Goal: Task Accomplishment & Management: Manage account settings

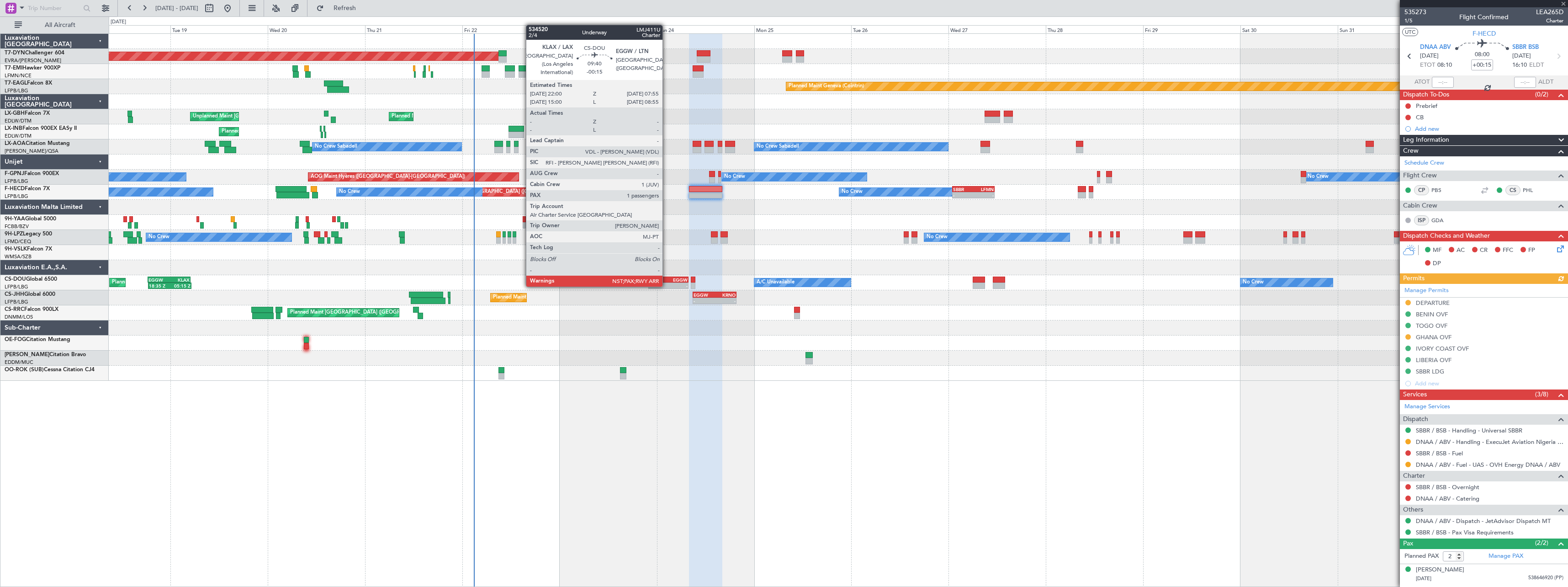
click at [667, 277] on div "KLAX" at bounding box center [658, 280] width 19 height 5
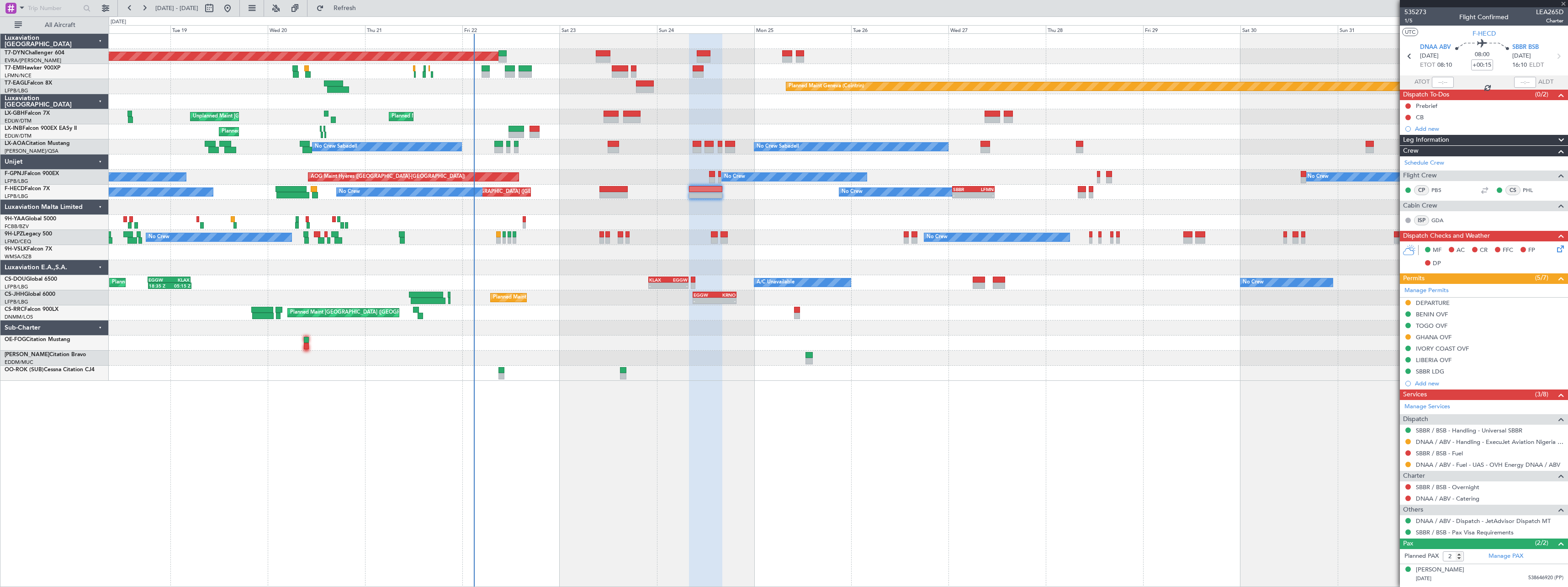
type input "-00:15"
type input "3"
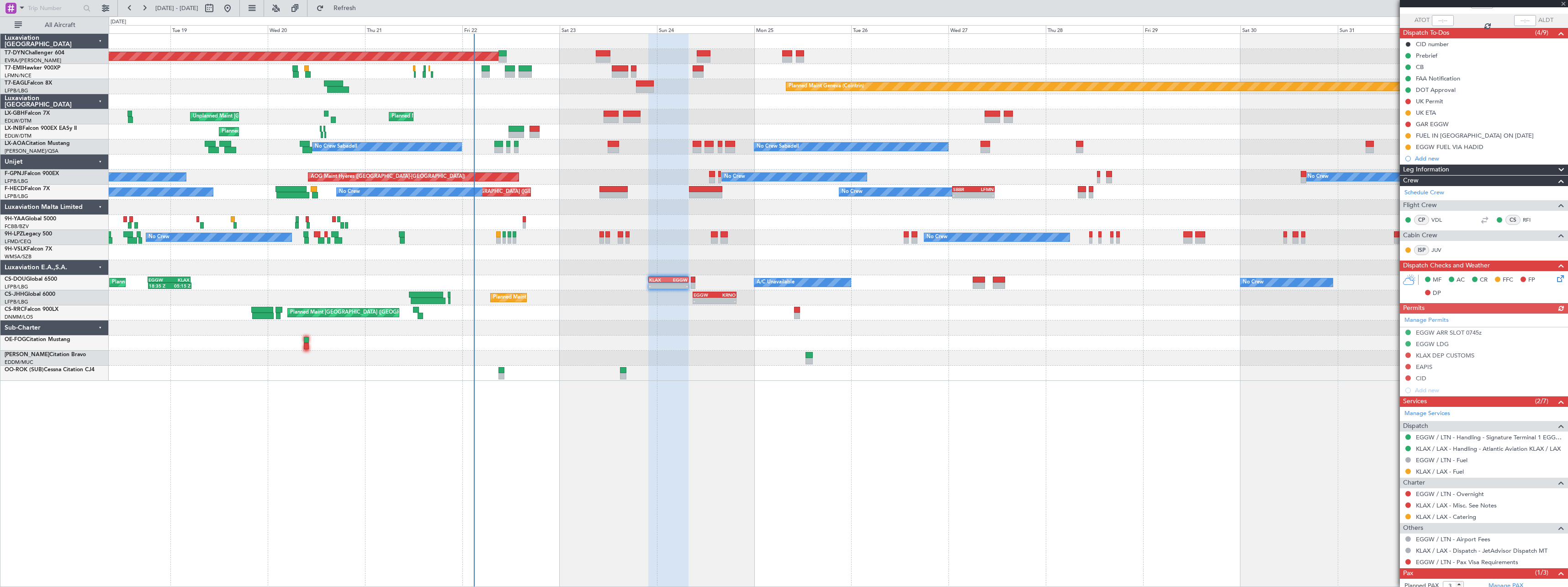
scroll to position [100, 0]
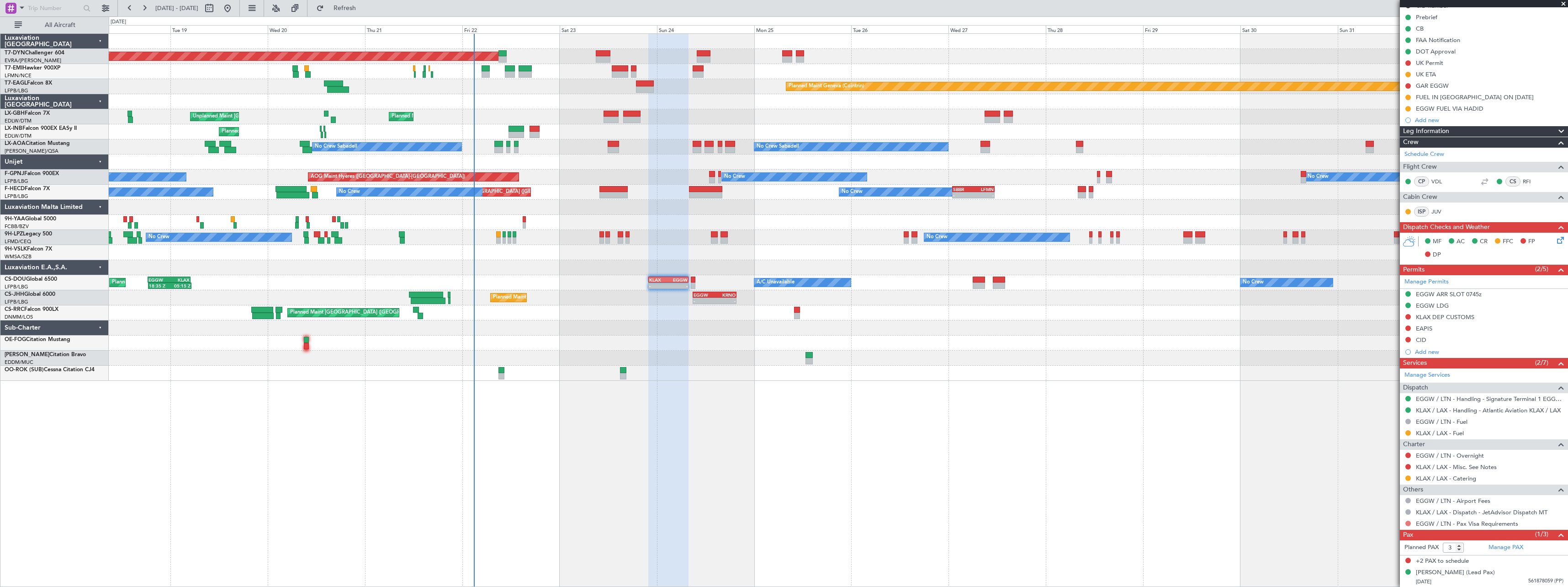
click at [1407, 522] on button at bounding box center [1408, 523] width 5 height 5
click at [1373, 453] on span "Requested" at bounding box center [1381, 454] width 28 height 9
click at [1479, 524] on link "EGGW / LTN - Pax Visa Requirements" at bounding box center [1467, 523] width 102 height 7
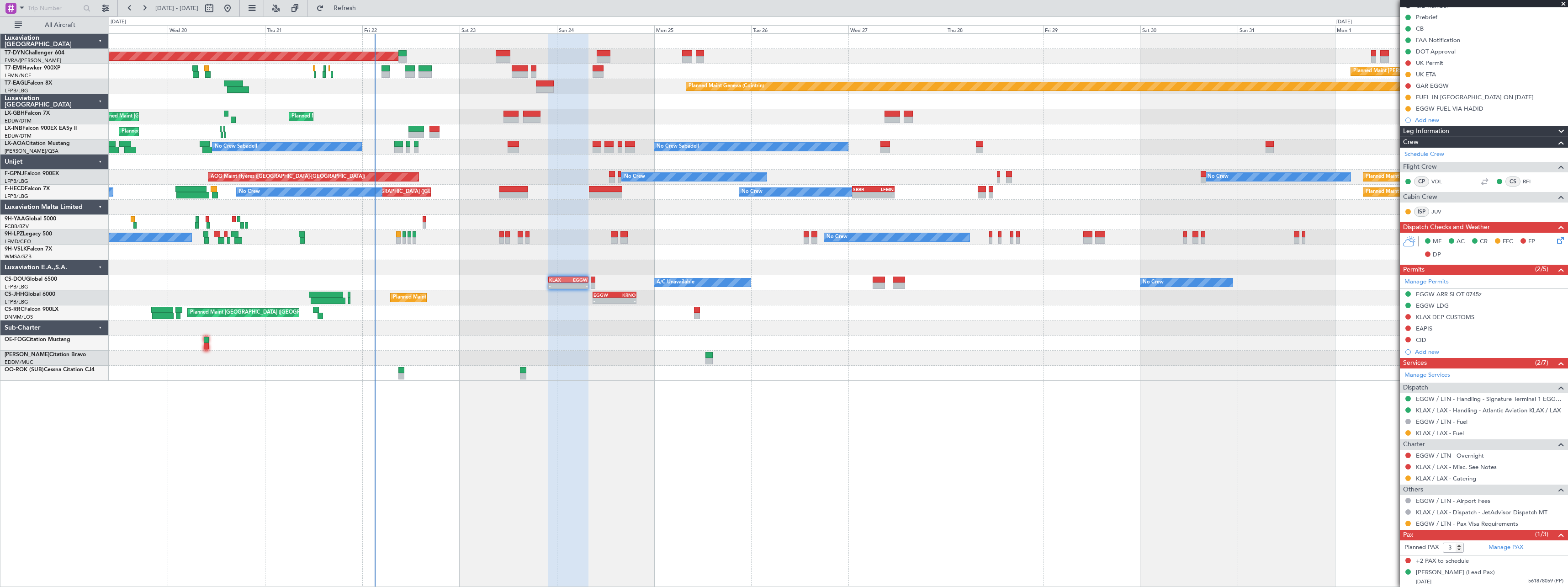
click at [612, 345] on div at bounding box center [837, 343] width 1458 height 15
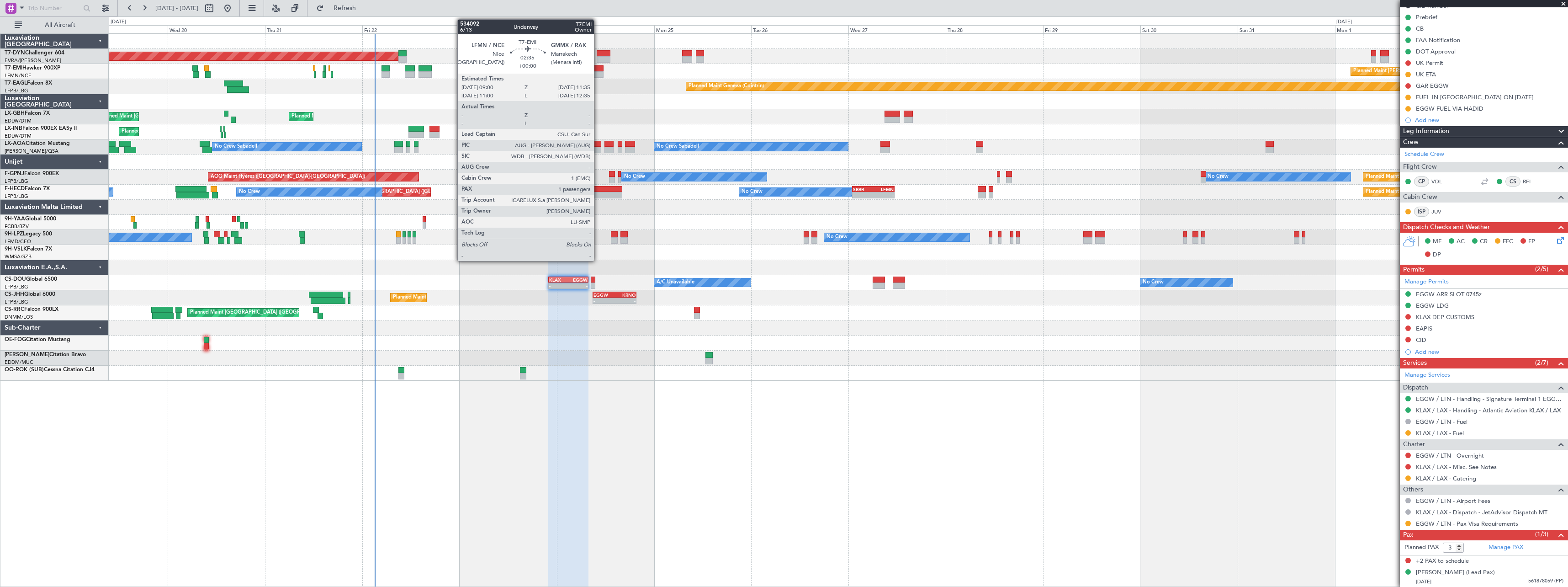
click at [598, 72] on div at bounding box center [597, 74] width 10 height 6
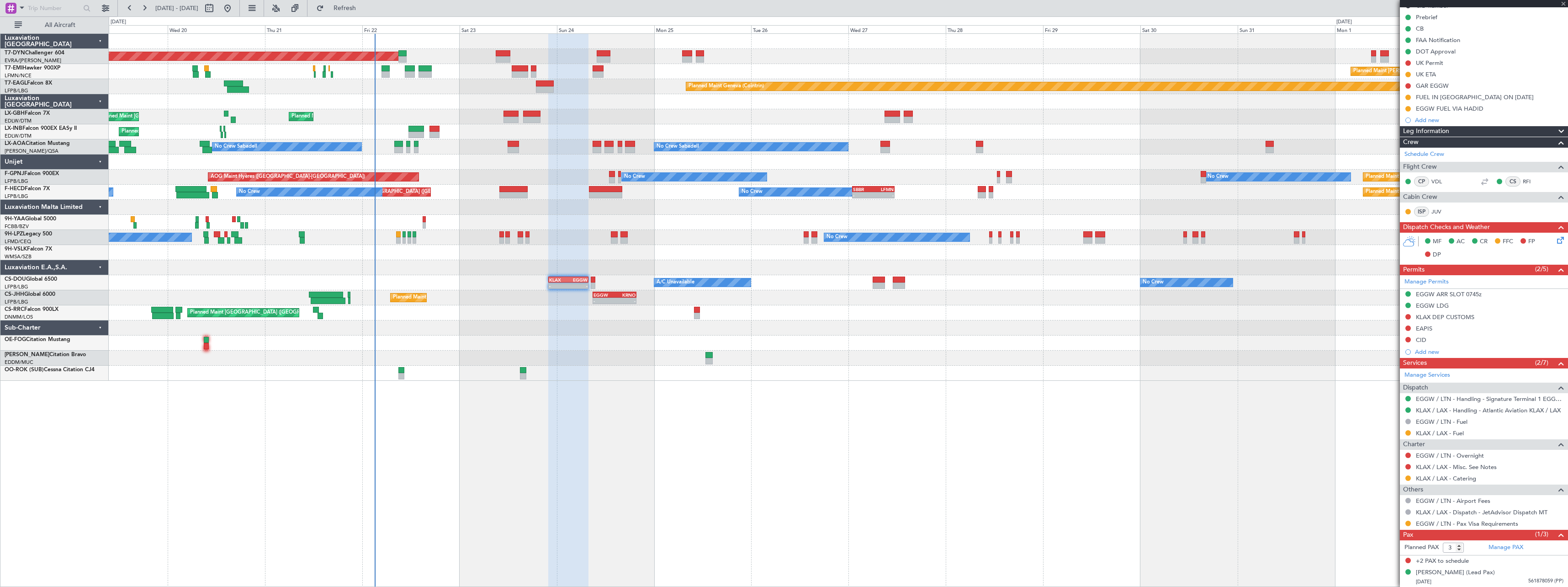
type input "1"
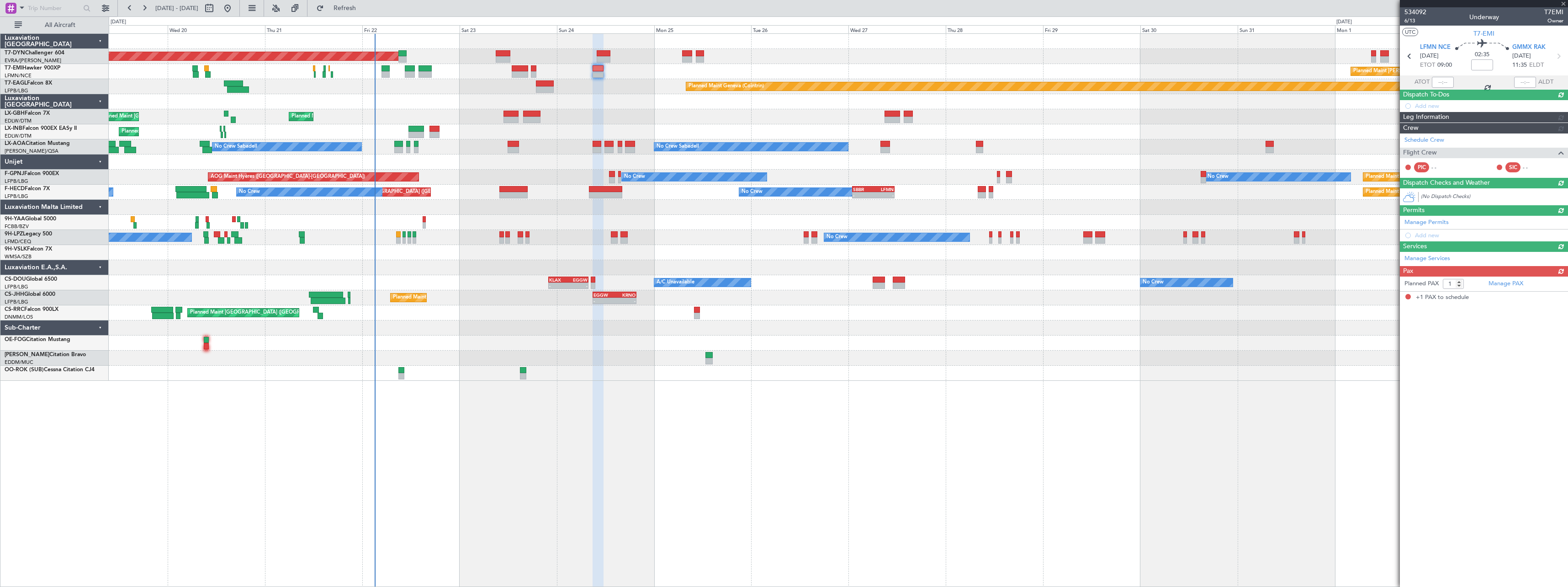
scroll to position [0, 0]
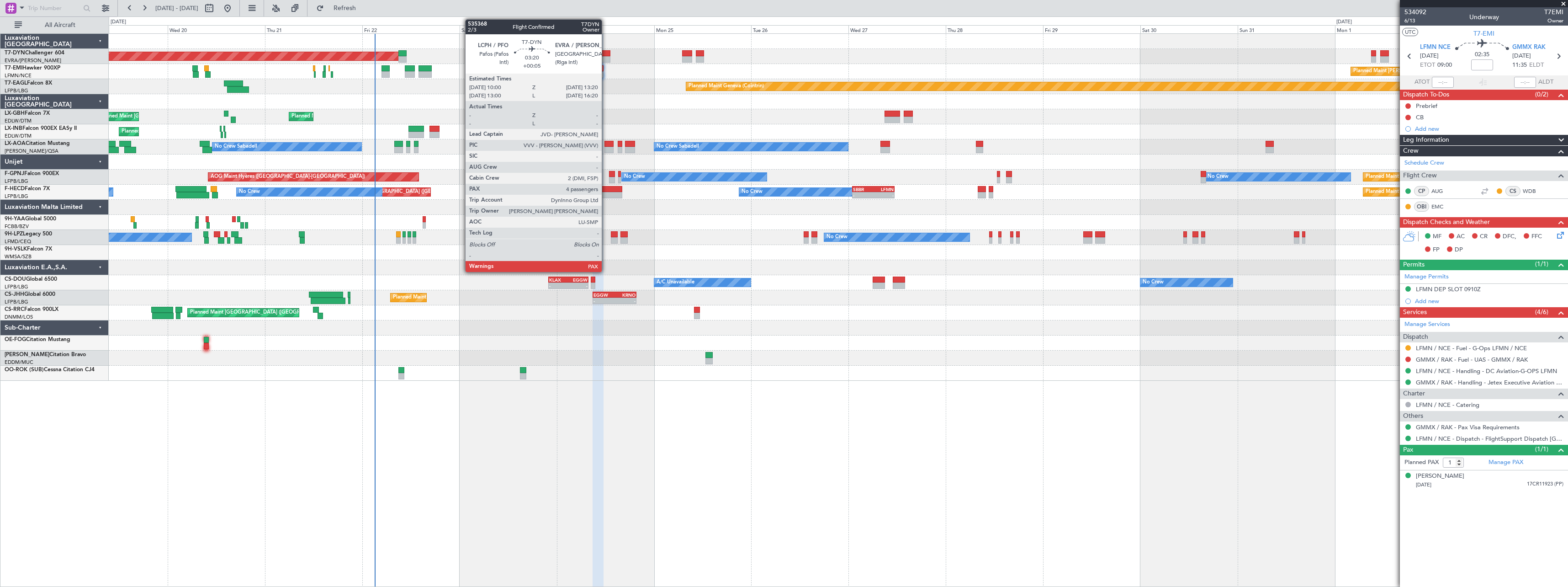
click at [606, 59] on div at bounding box center [603, 59] width 14 height 6
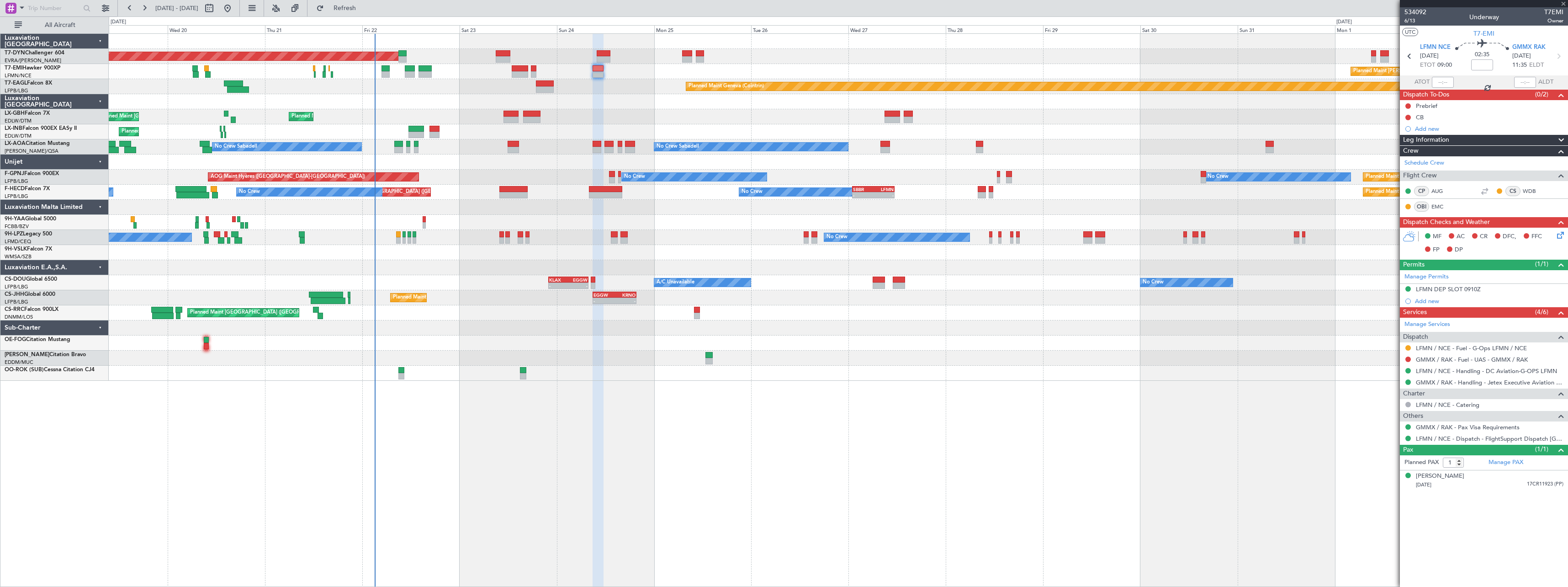
type input "+00:05"
type input "4"
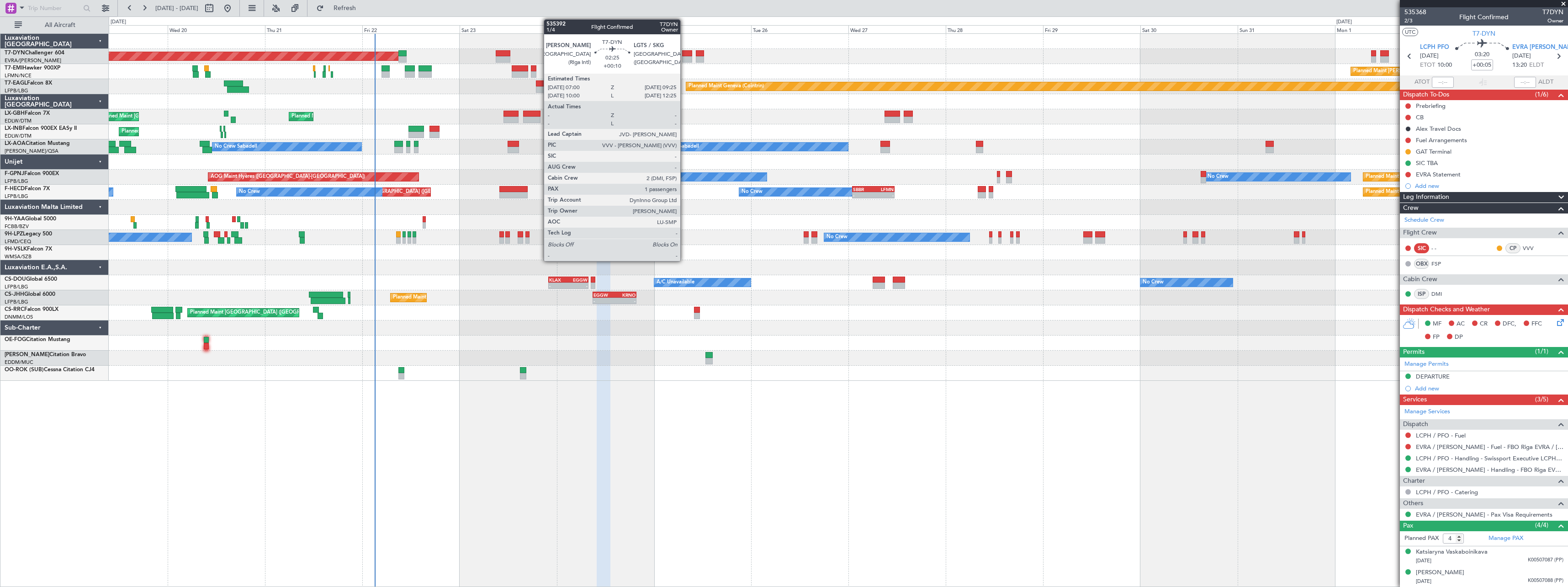
click at [684, 56] on div at bounding box center [687, 59] width 10 height 6
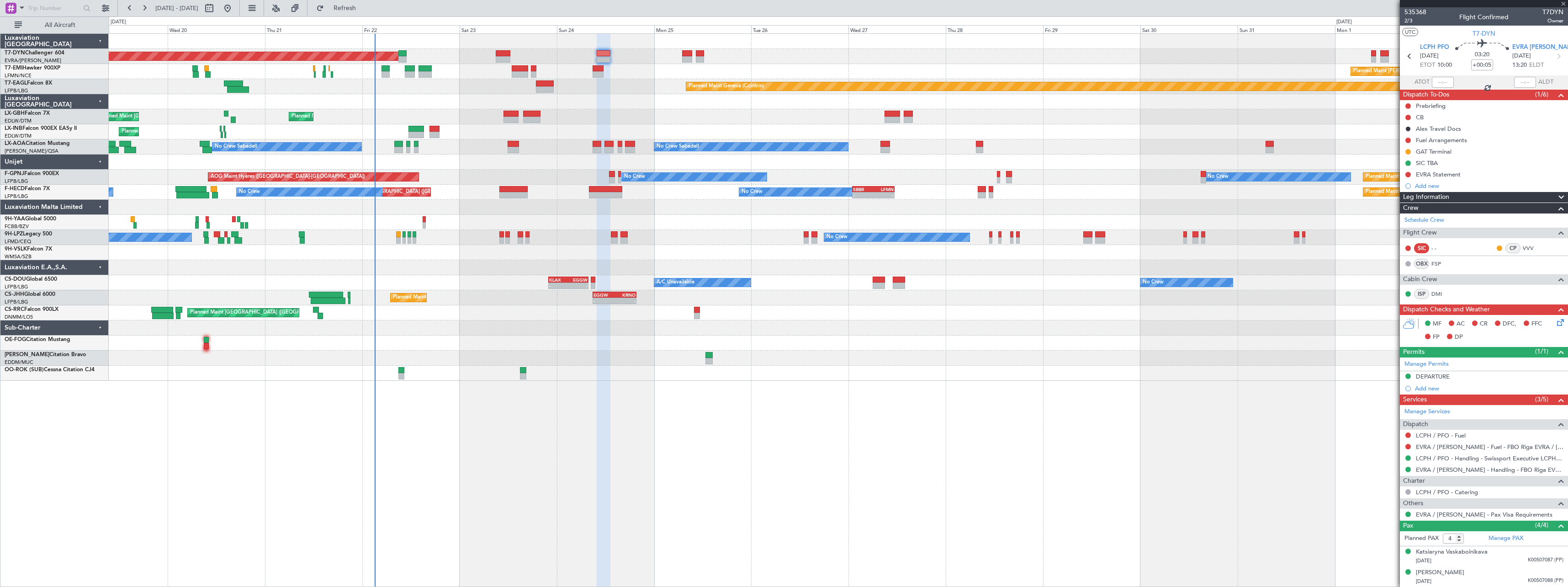
type input "+00:10"
type input "1"
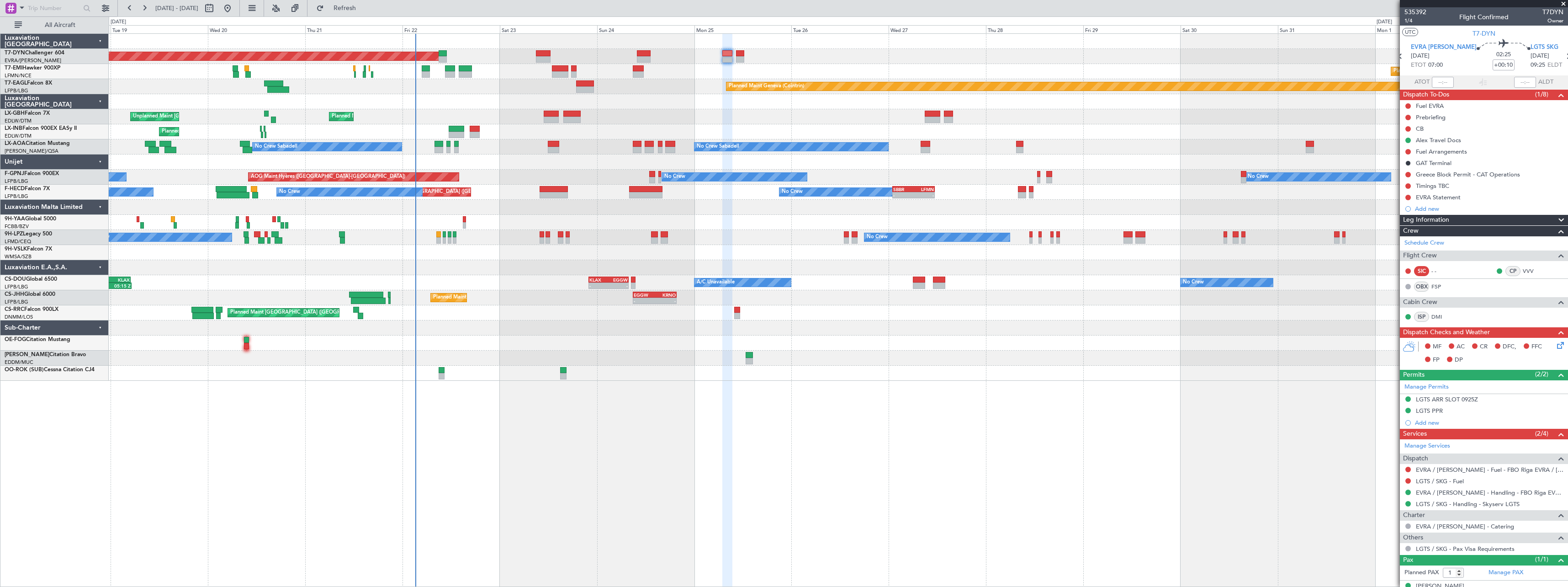
click at [626, 233] on div "No Crew No Crew No Crew No Crew" at bounding box center [837, 237] width 1458 height 15
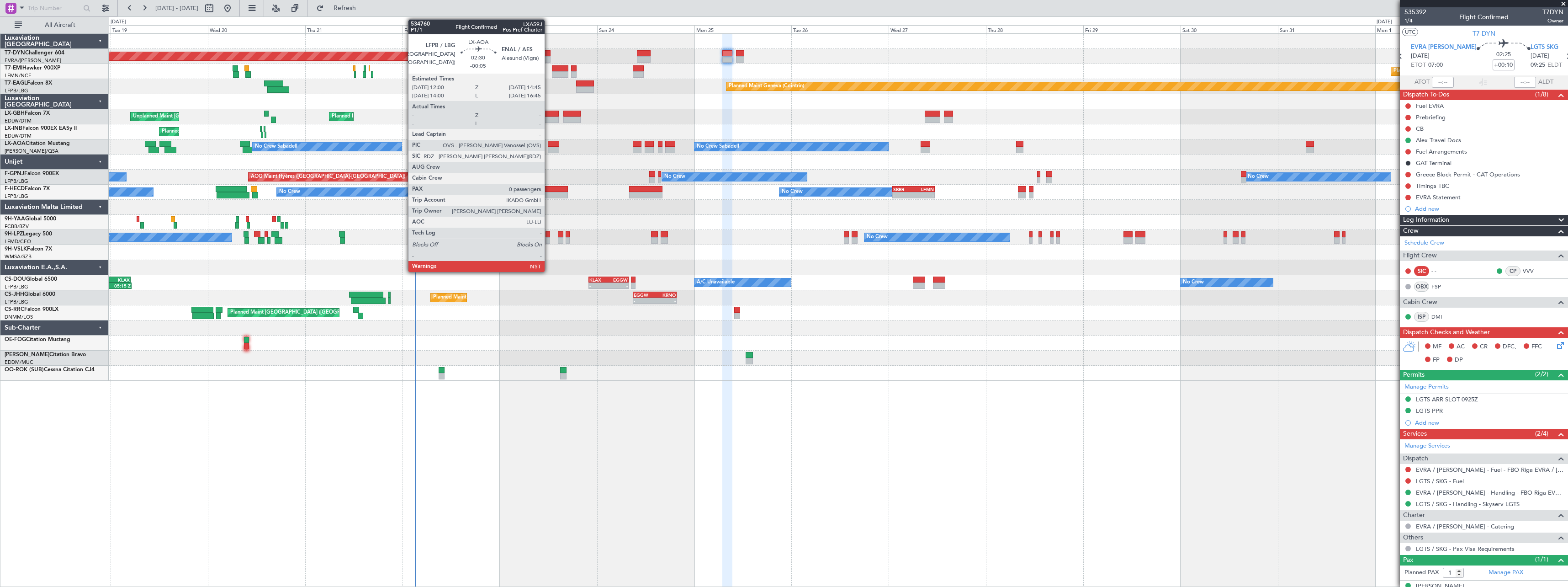
click at [549, 145] on div at bounding box center [553, 144] width 11 height 6
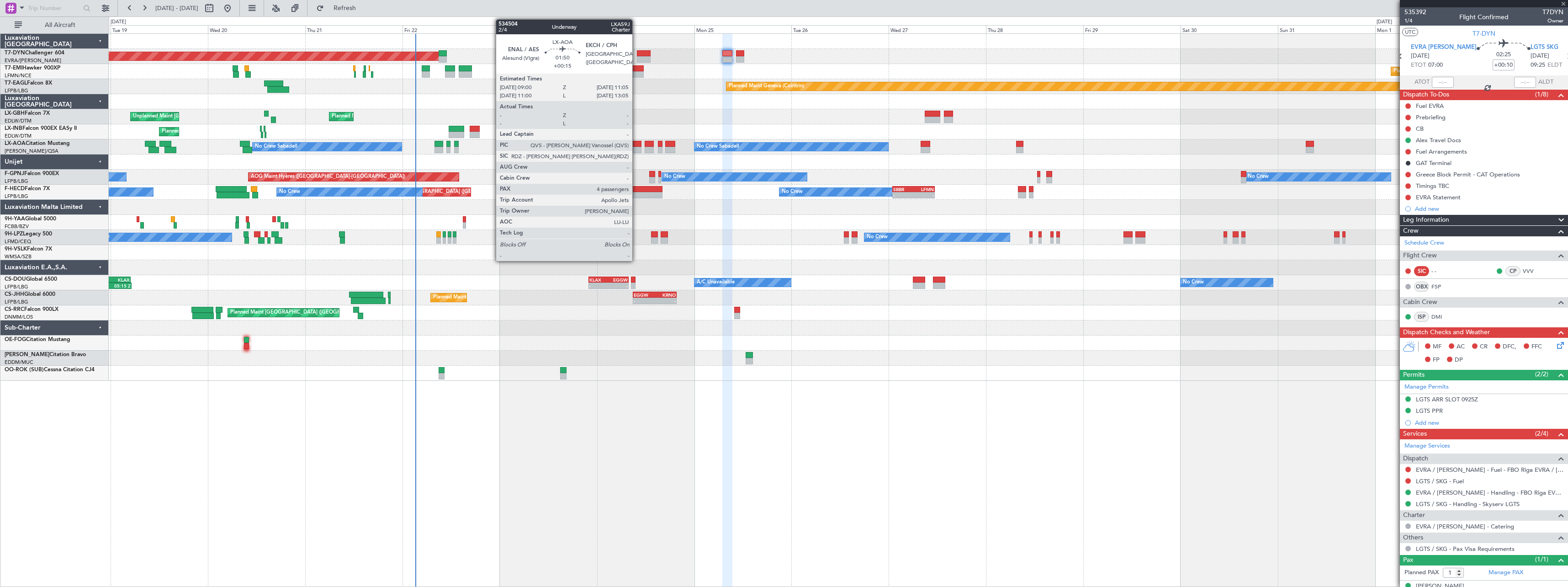
type input "-00:05"
type input "0"
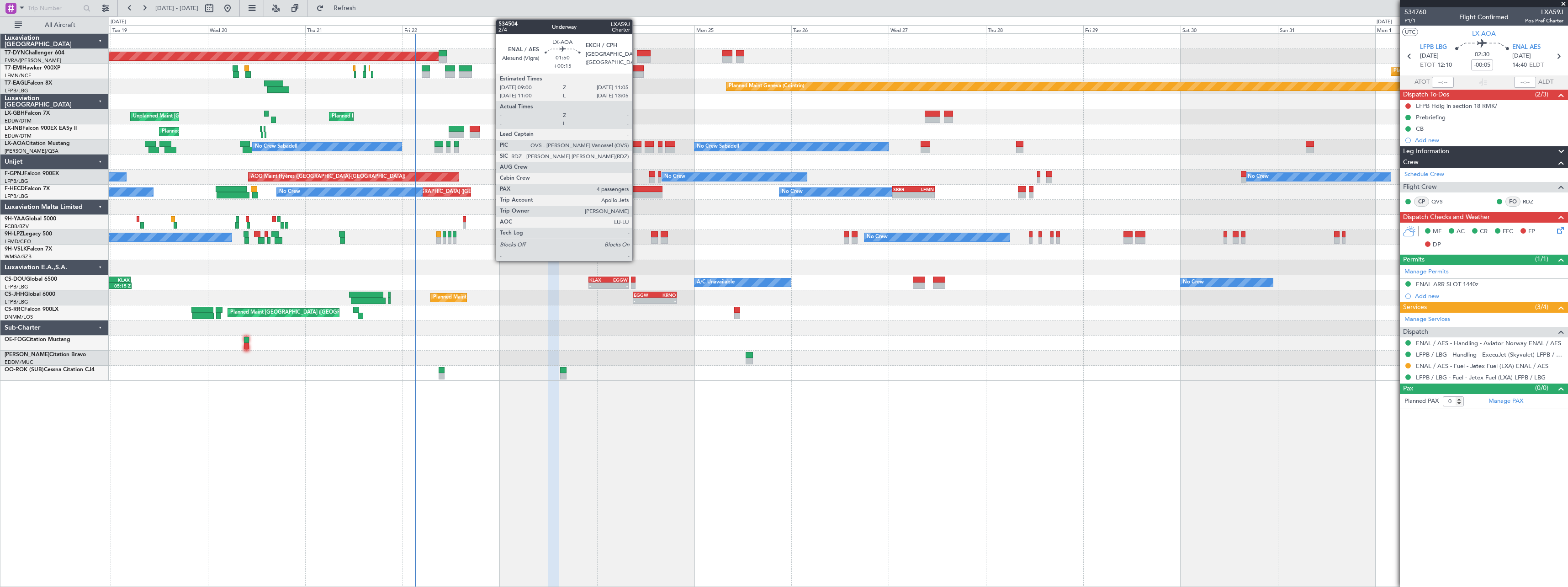
click at [636, 147] on div at bounding box center [636, 149] width 8 height 6
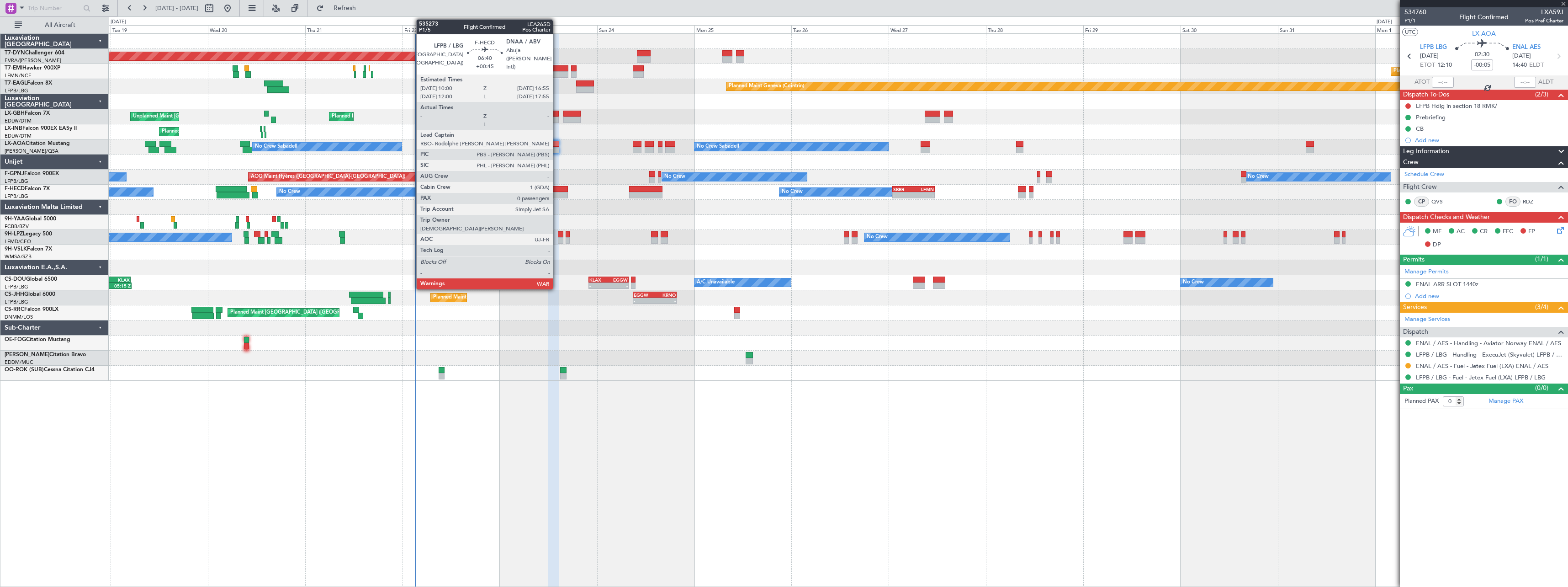
click at [557, 186] on div at bounding box center [553, 188] width 28 height 6
type input "+00:15"
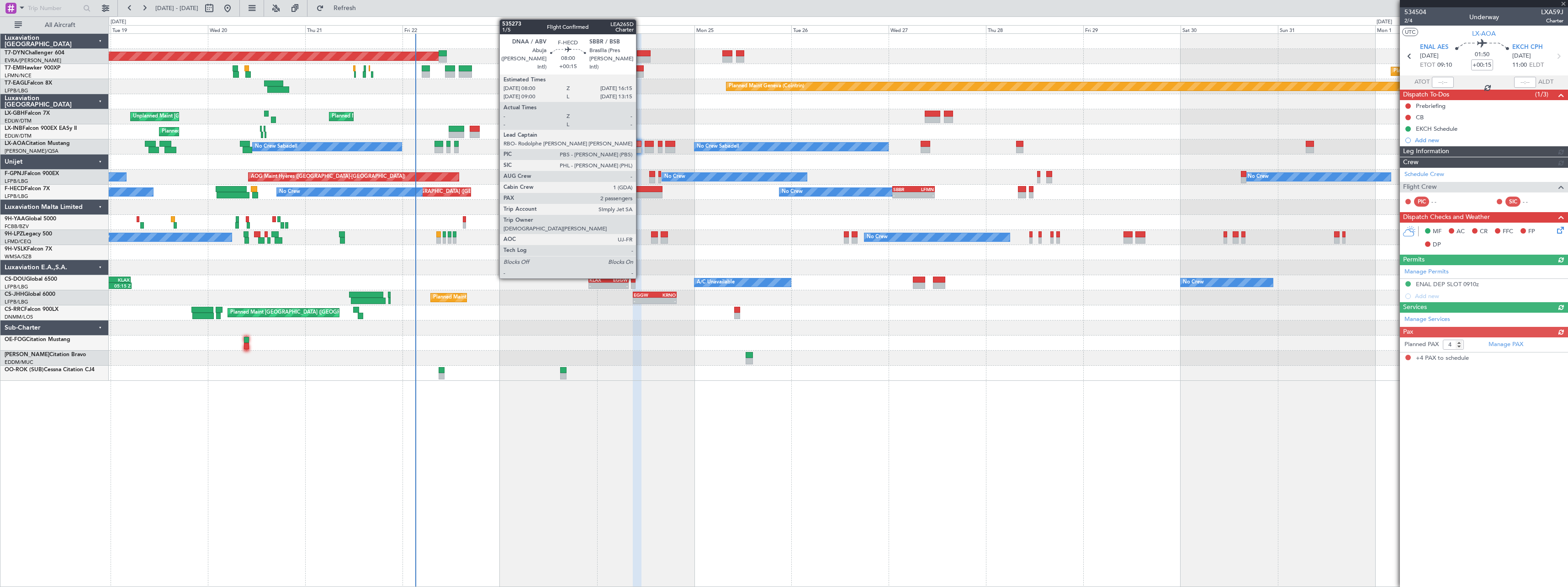
click at [640, 191] on div at bounding box center [645, 188] width 34 height 6
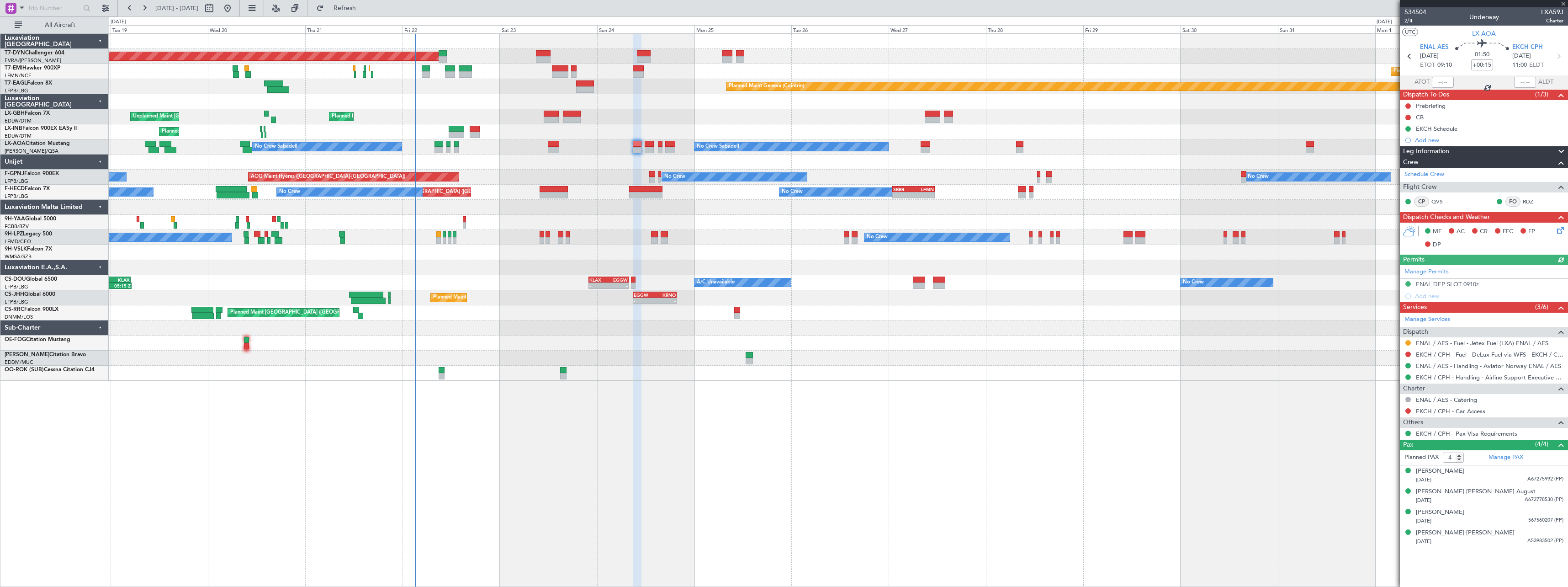
type input "2"
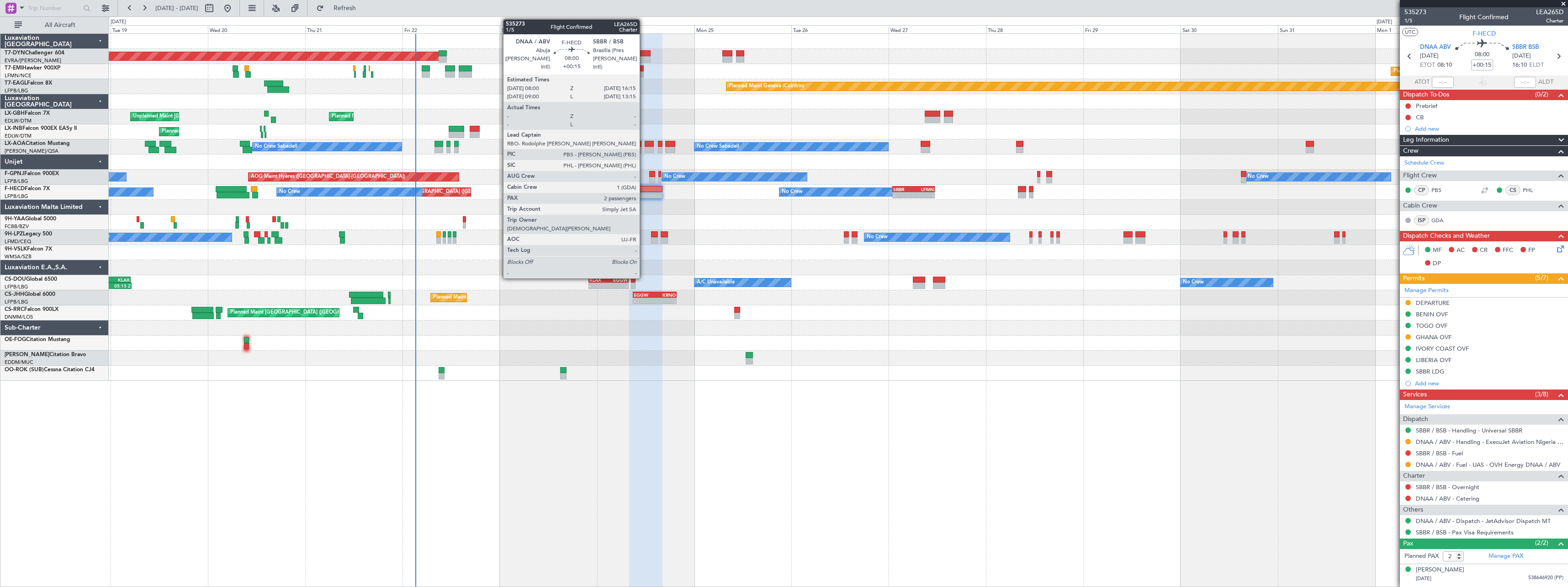
click at [644, 193] on div at bounding box center [645, 195] width 34 height 6
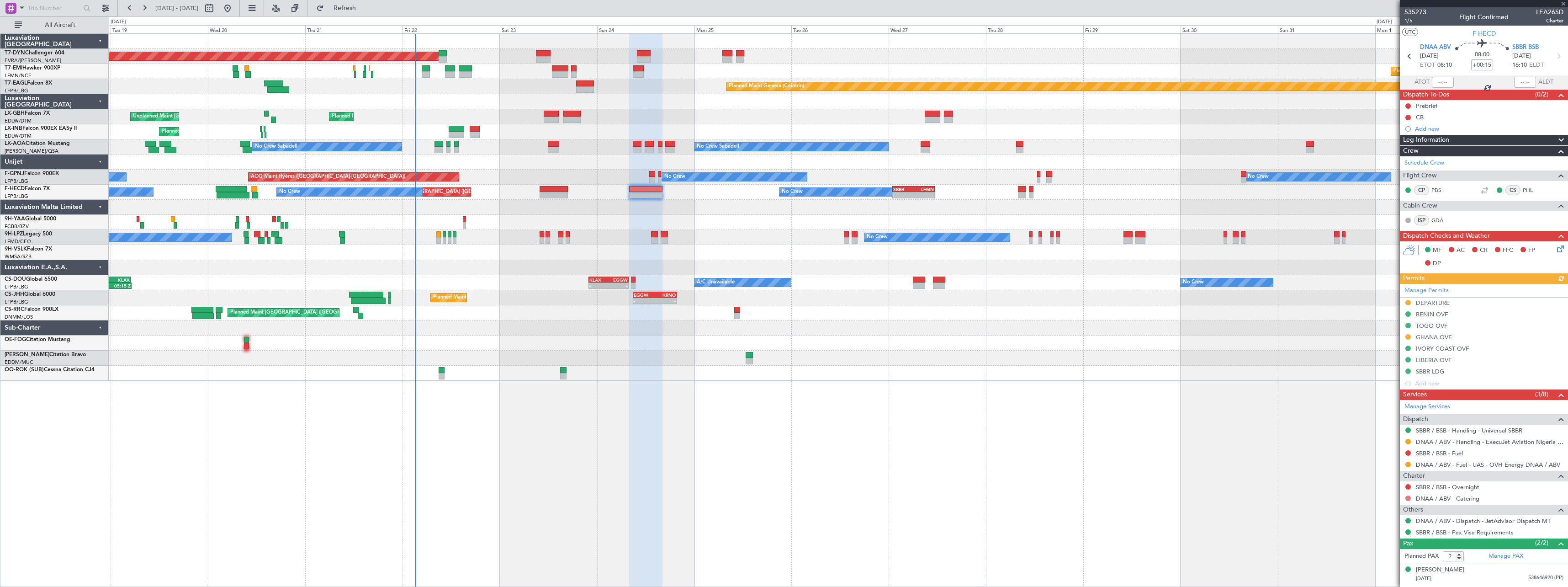
click at [1408, 499] on button at bounding box center [1408, 498] width 5 height 5
click at [1378, 429] on span "Requested" at bounding box center [1381, 430] width 28 height 9
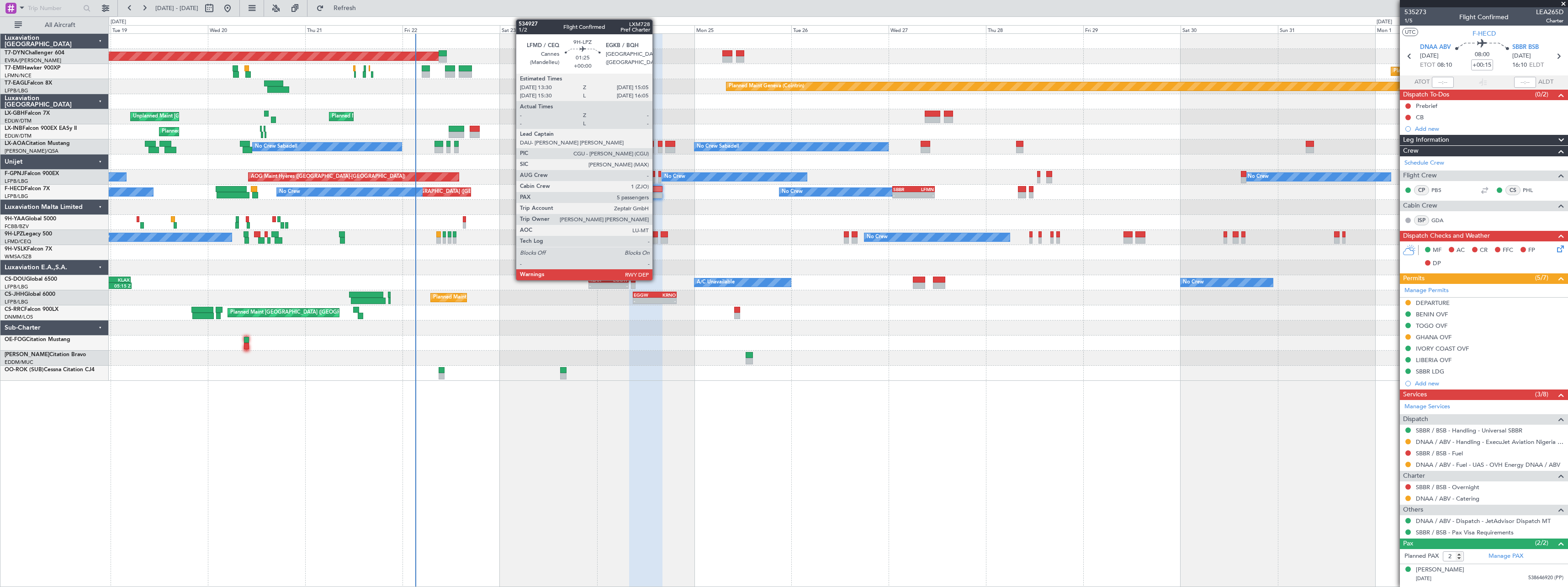
click at [656, 239] on div at bounding box center [654, 240] width 6 height 6
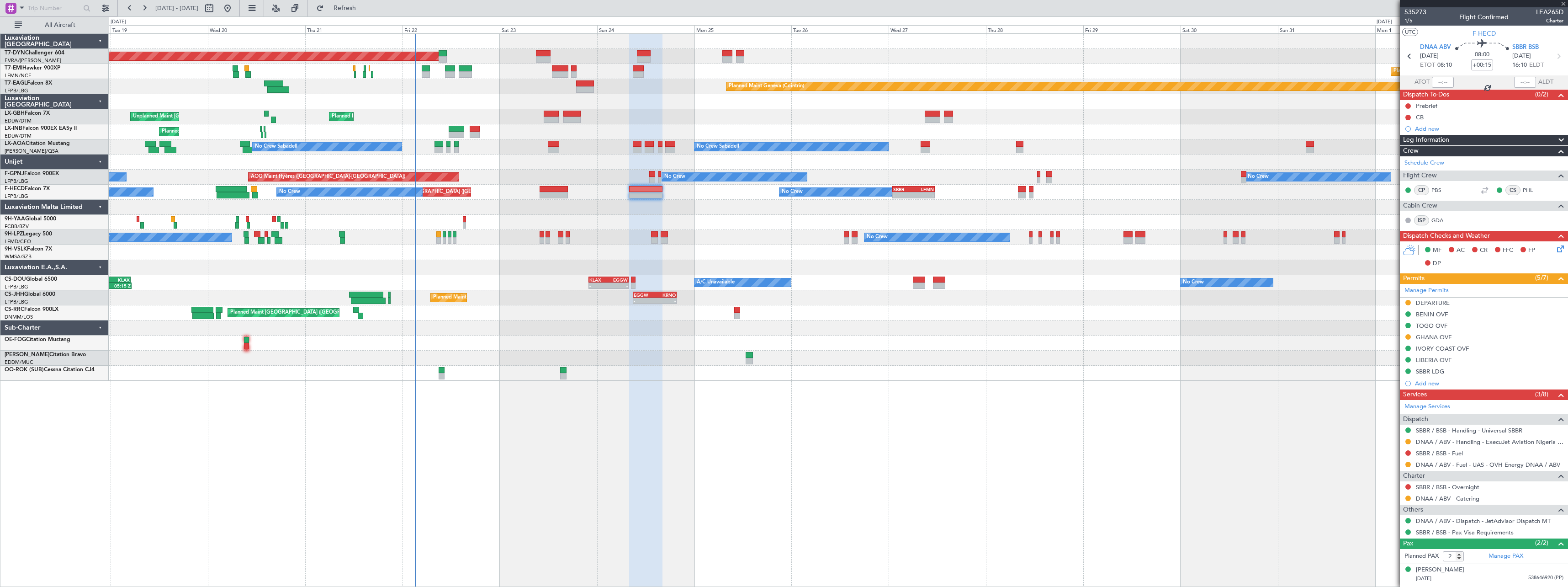
type input "5"
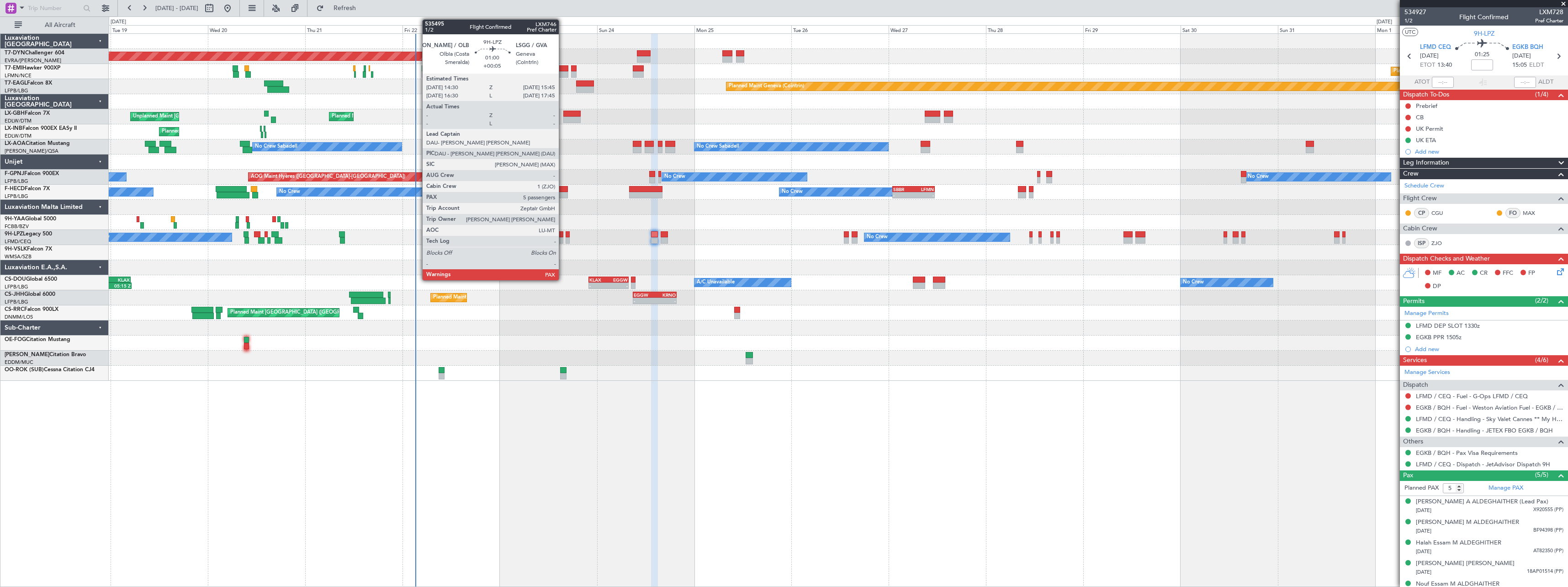
click at [563, 242] on div at bounding box center [560, 240] width 5 height 6
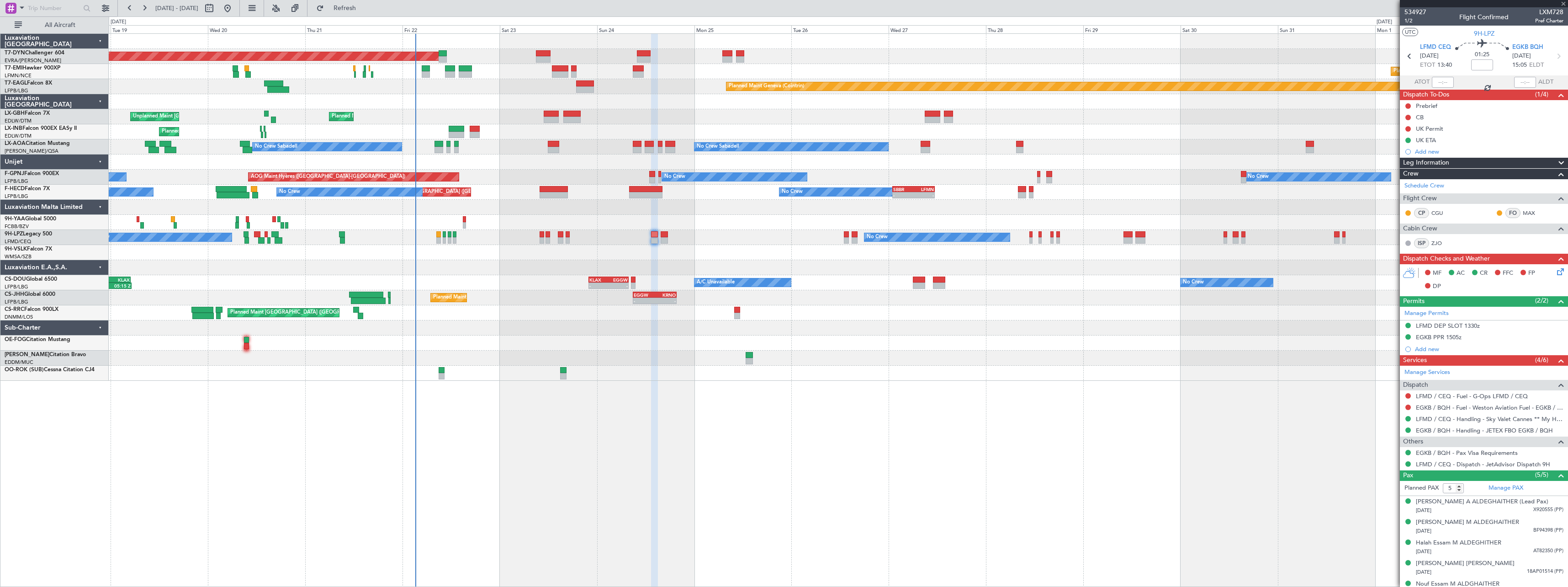
type input "+00:05"
type input "6"
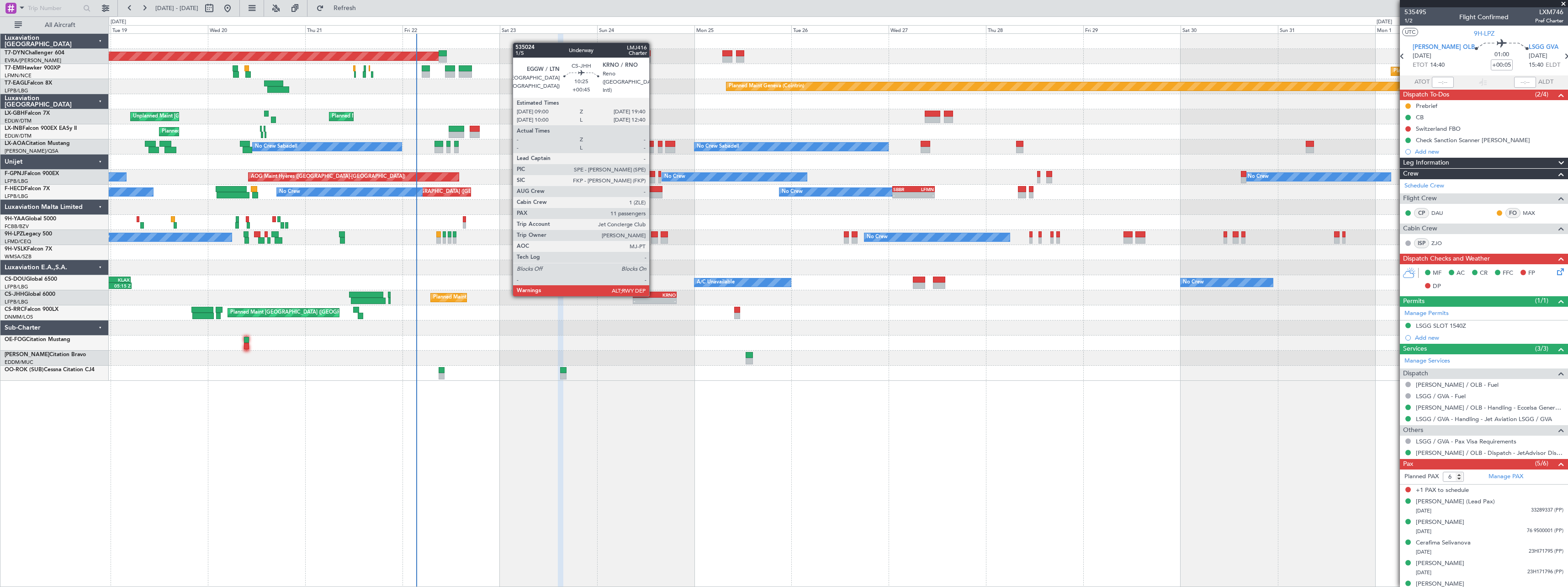
click at [653, 295] on div "EGGW" at bounding box center [644, 294] width 21 height 5
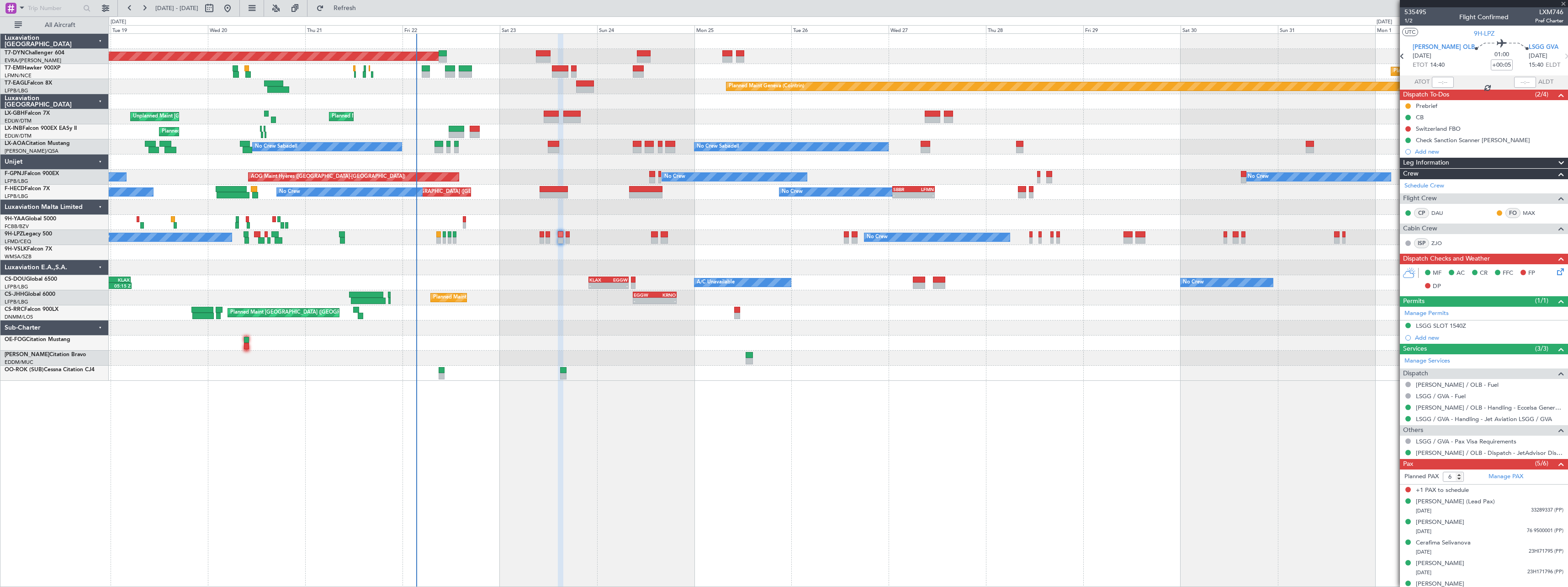
type input "+00:45"
type input "11"
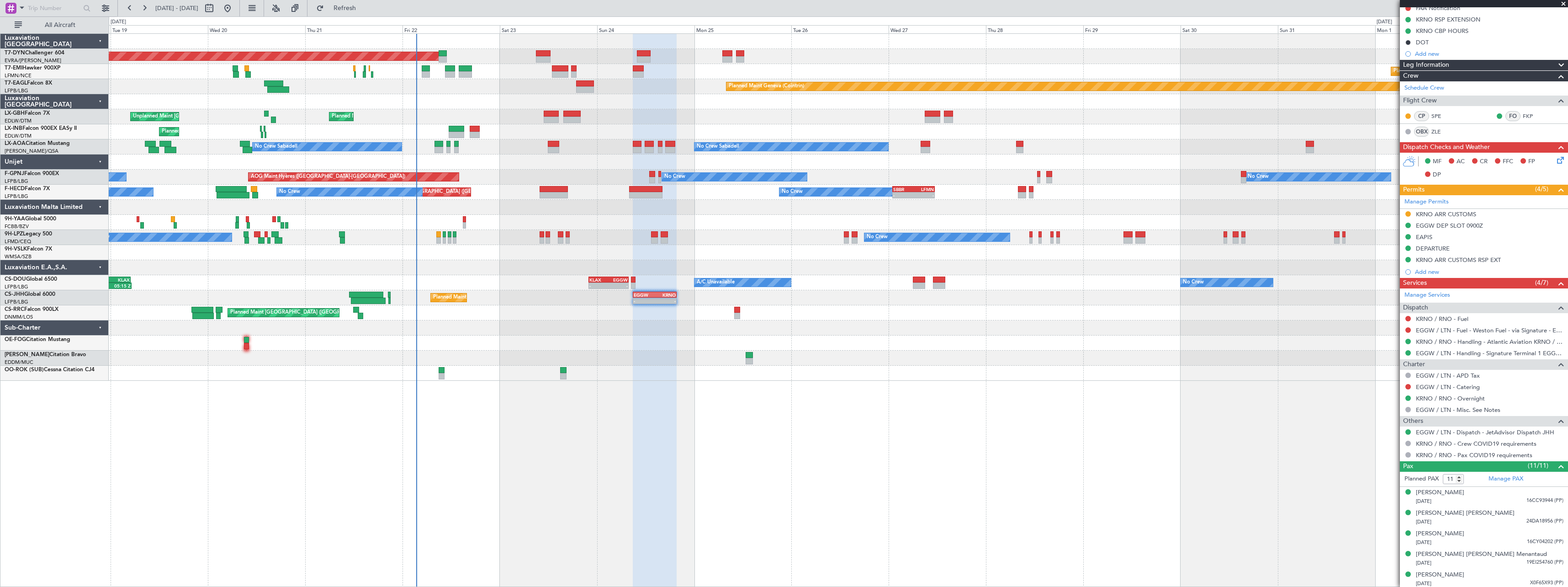
scroll to position [258, 0]
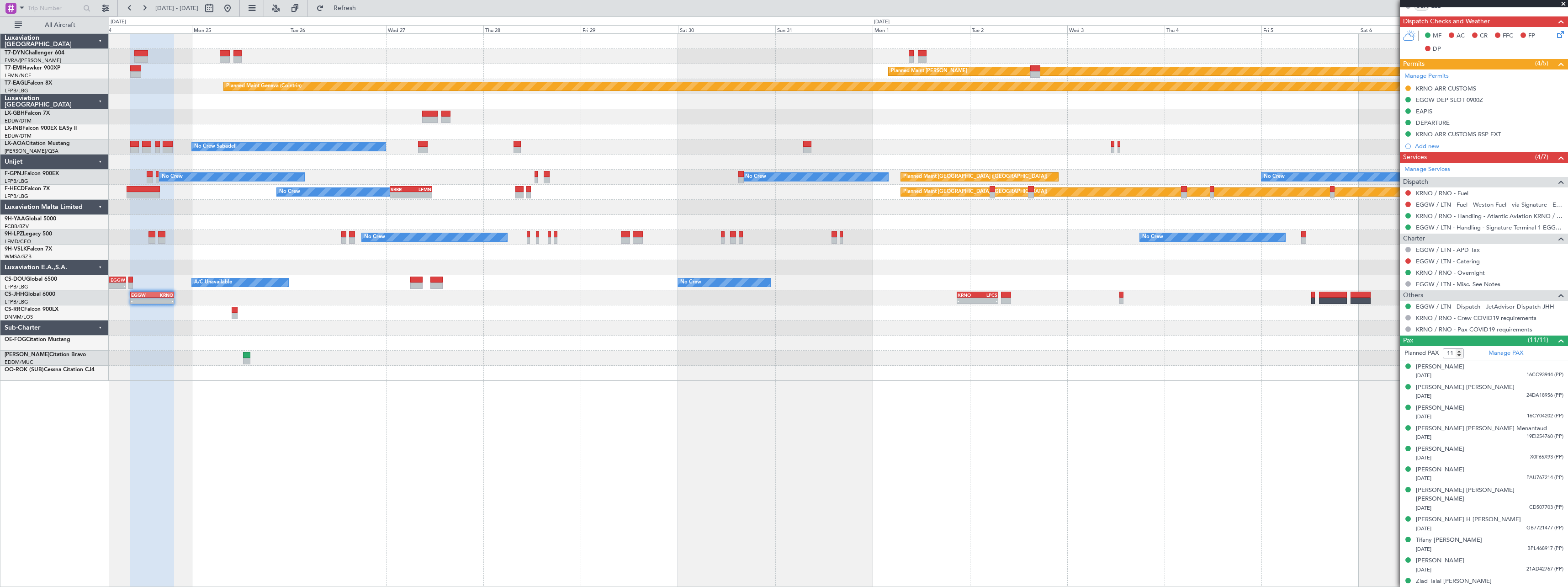
click at [751, 384] on div "Planned Maint [GEOGRAPHIC_DATA]-[GEOGRAPHIC_DATA] Planned Maint [PERSON_NAME] P…" at bounding box center [838, 309] width 1459 height 553
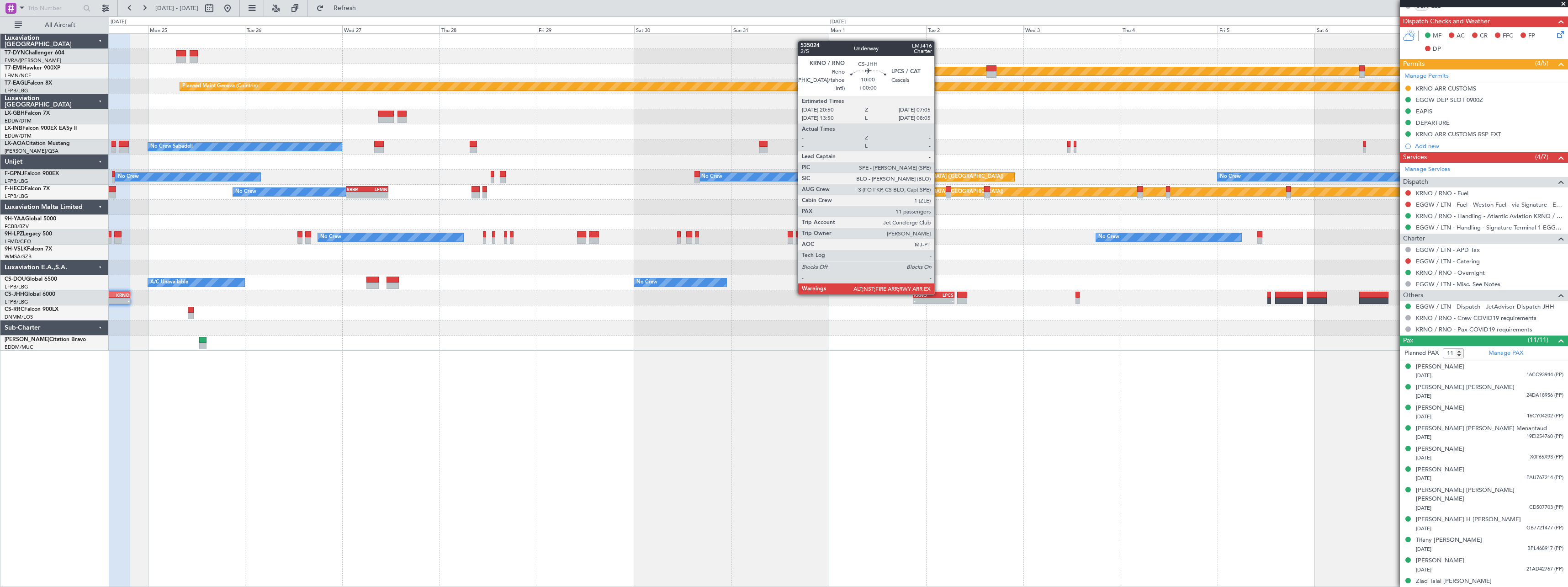
click at [938, 294] on div "LPCS" at bounding box center [944, 294] width 20 height 5
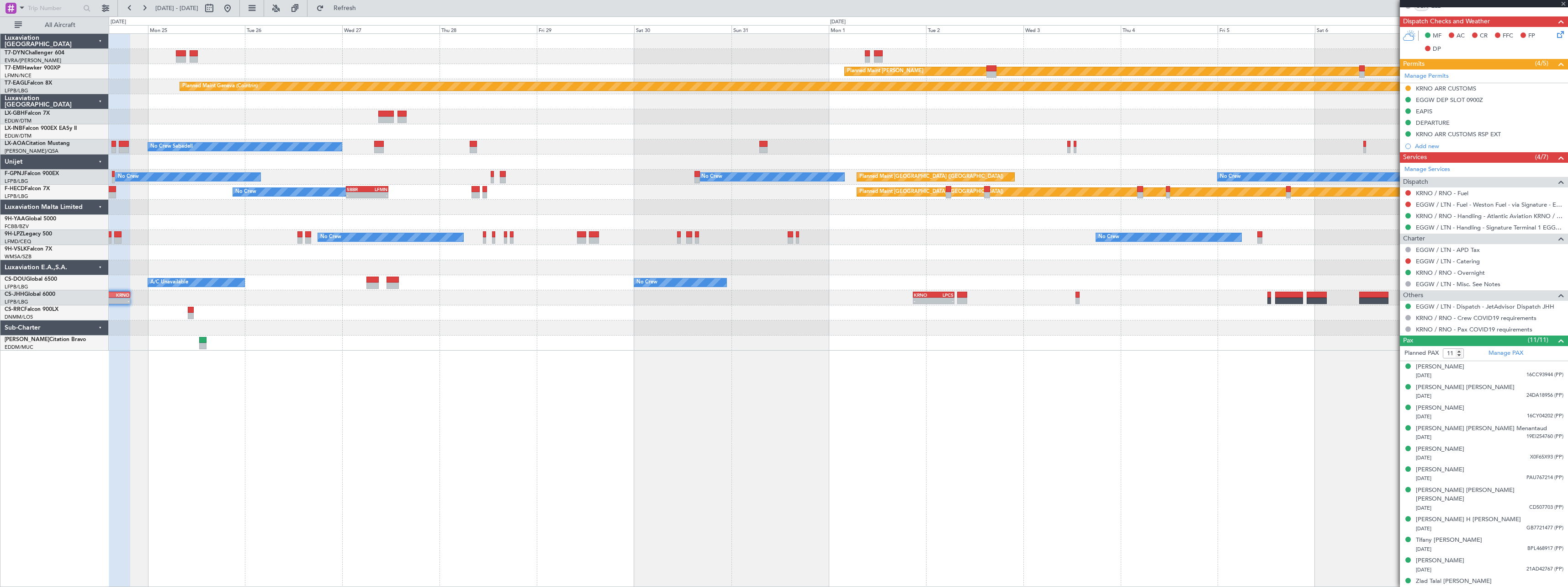
scroll to position [0, 0]
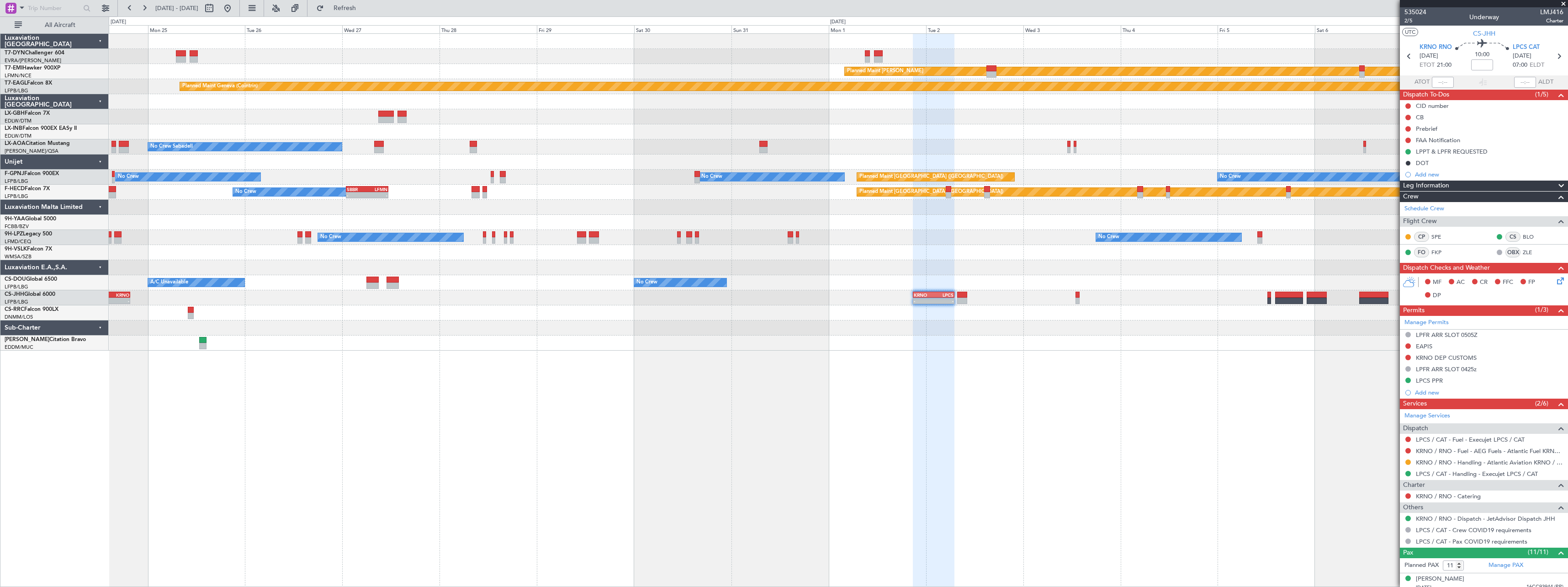
click at [878, 372] on div "Planned Maint [GEOGRAPHIC_DATA]-[GEOGRAPHIC_DATA] Planned Maint [PERSON_NAME] P…" at bounding box center [838, 309] width 1459 height 553
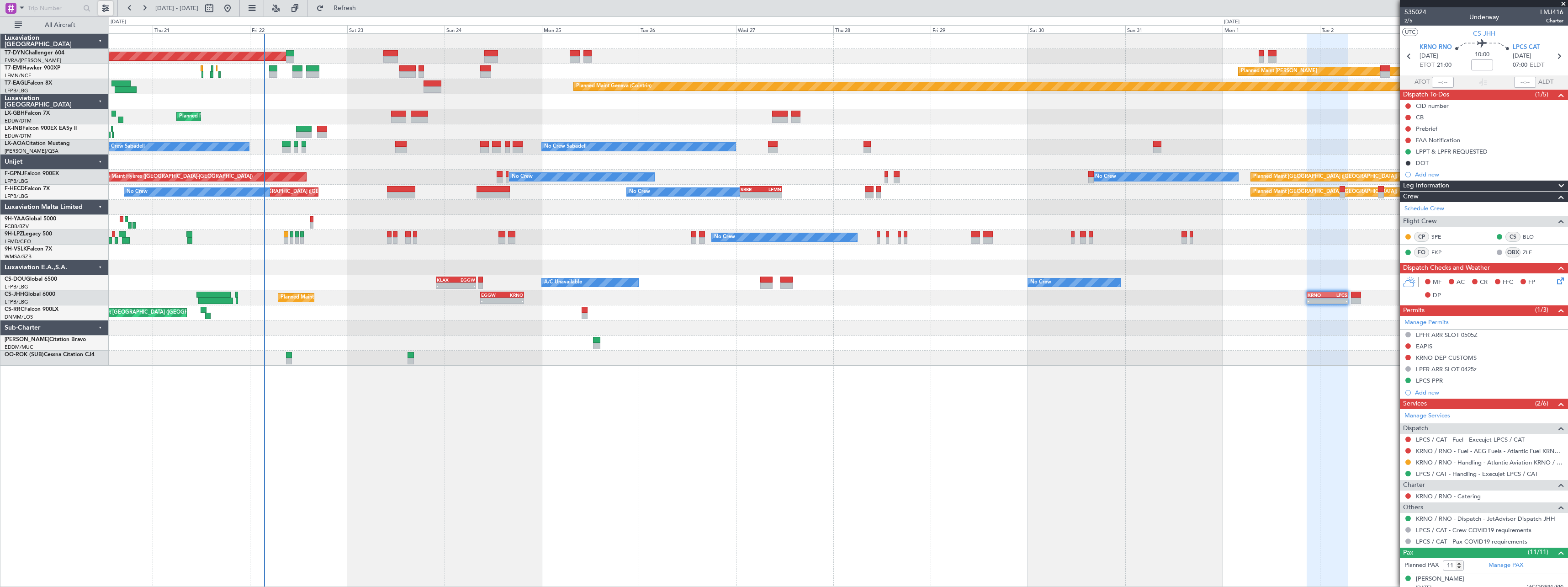
click at [103, 7] on button at bounding box center [105, 8] width 15 height 15
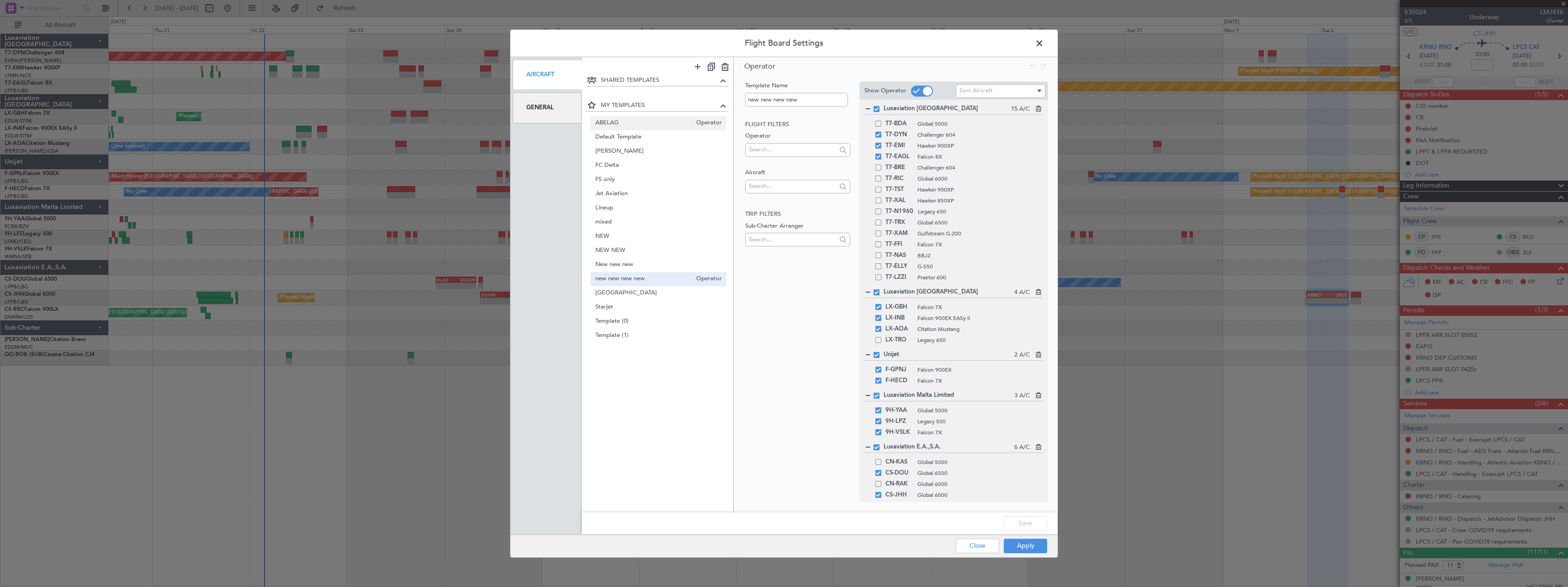
click at [630, 119] on span "ABELAG" at bounding box center [644, 123] width 97 height 9
type input "ABELAG"
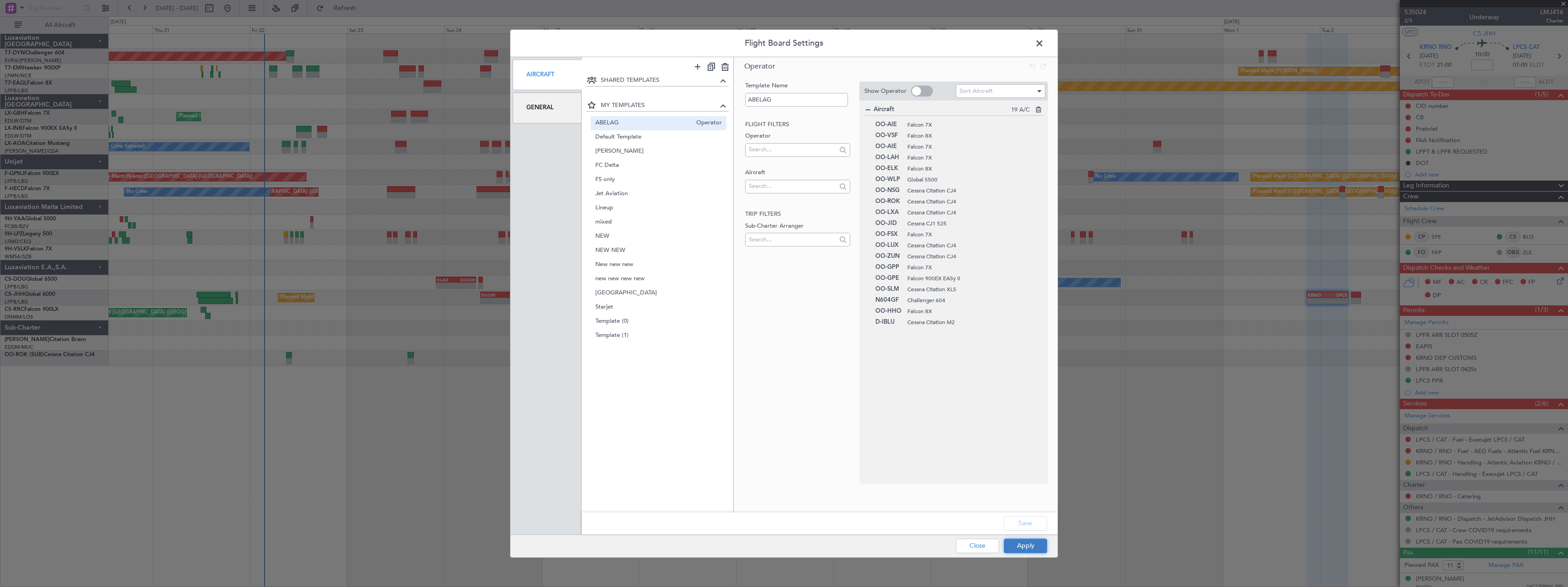
click at [1020, 552] on button "Apply" at bounding box center [1025, 546] width 43 height 15
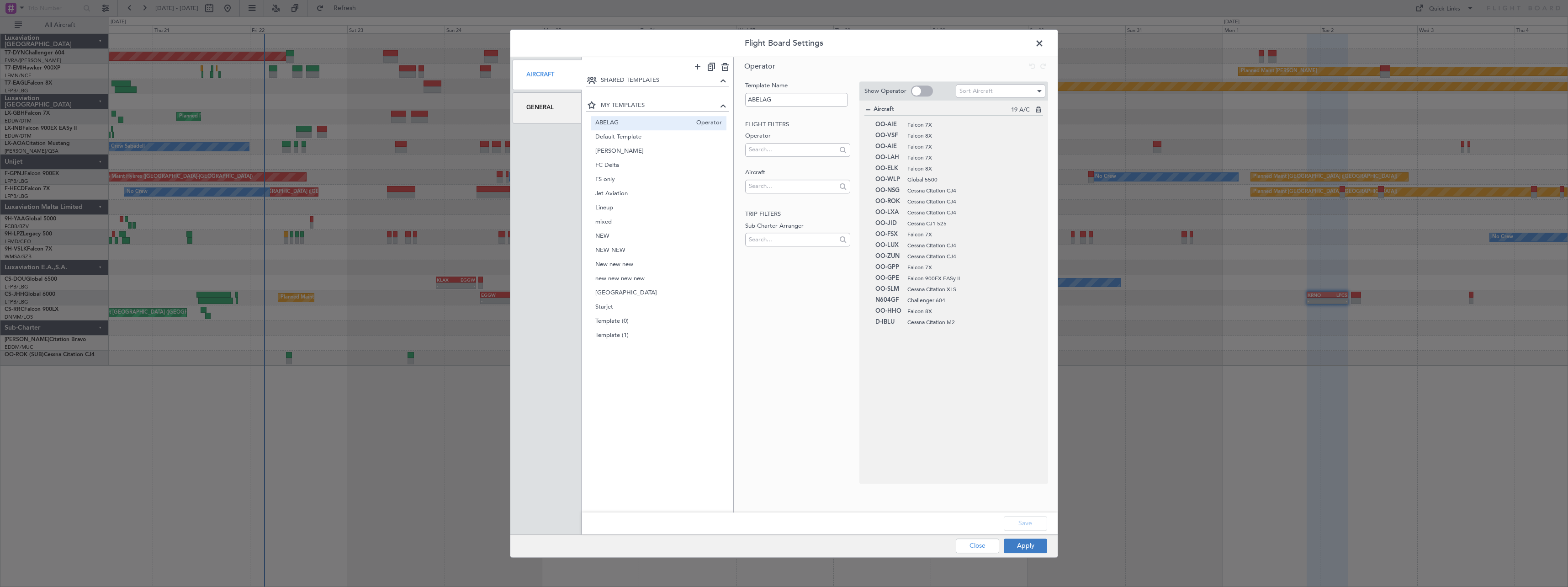
type input "0"
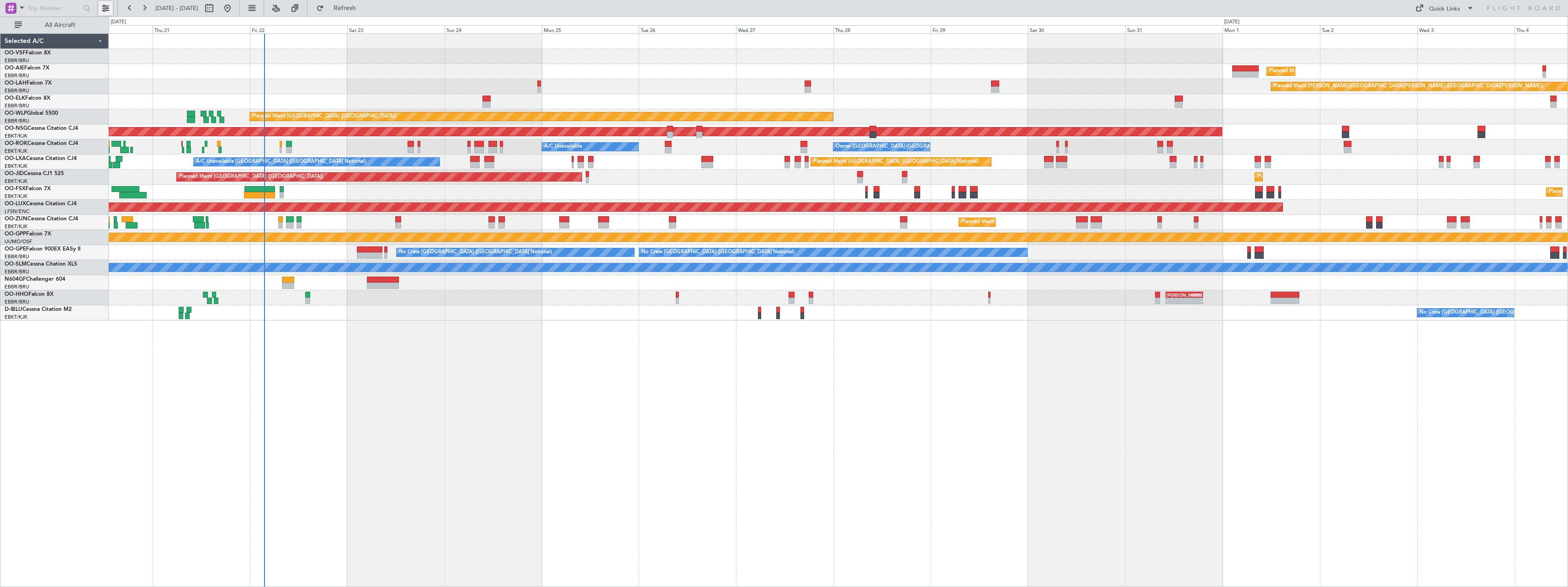
click at [104, 10] on button at bounding box center [105, 8] width 15 height 15
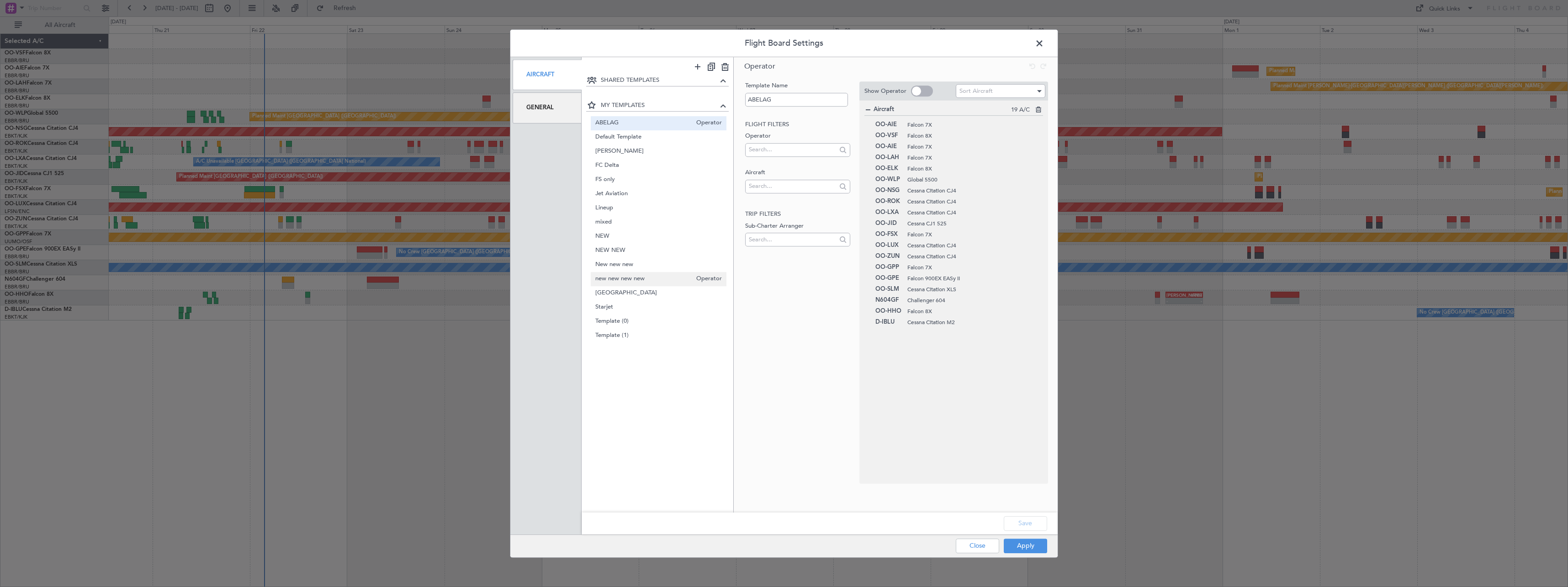
click at [635, 283] on span "new new new new" at bounding box center [644, 279] width 97 height 9
type input "new new new new"
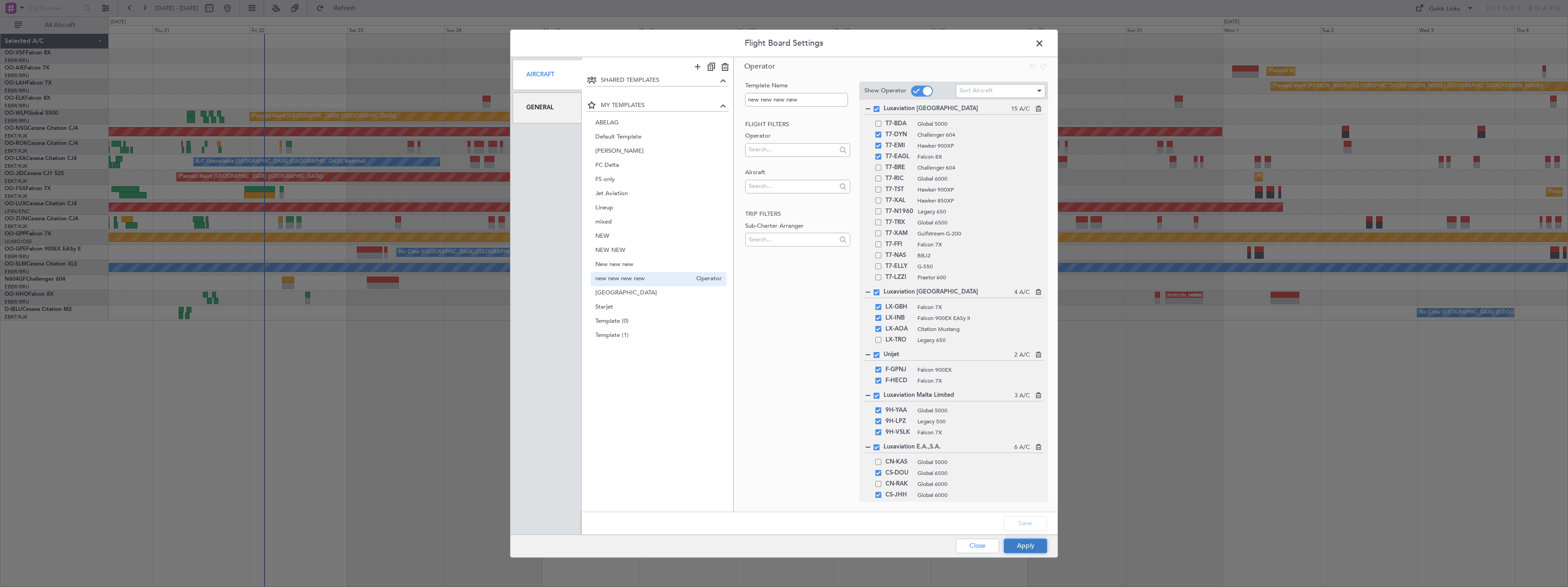
click at [1032, 547] on button "Apply" at bounding box center [1025, 546] width 43 height 15
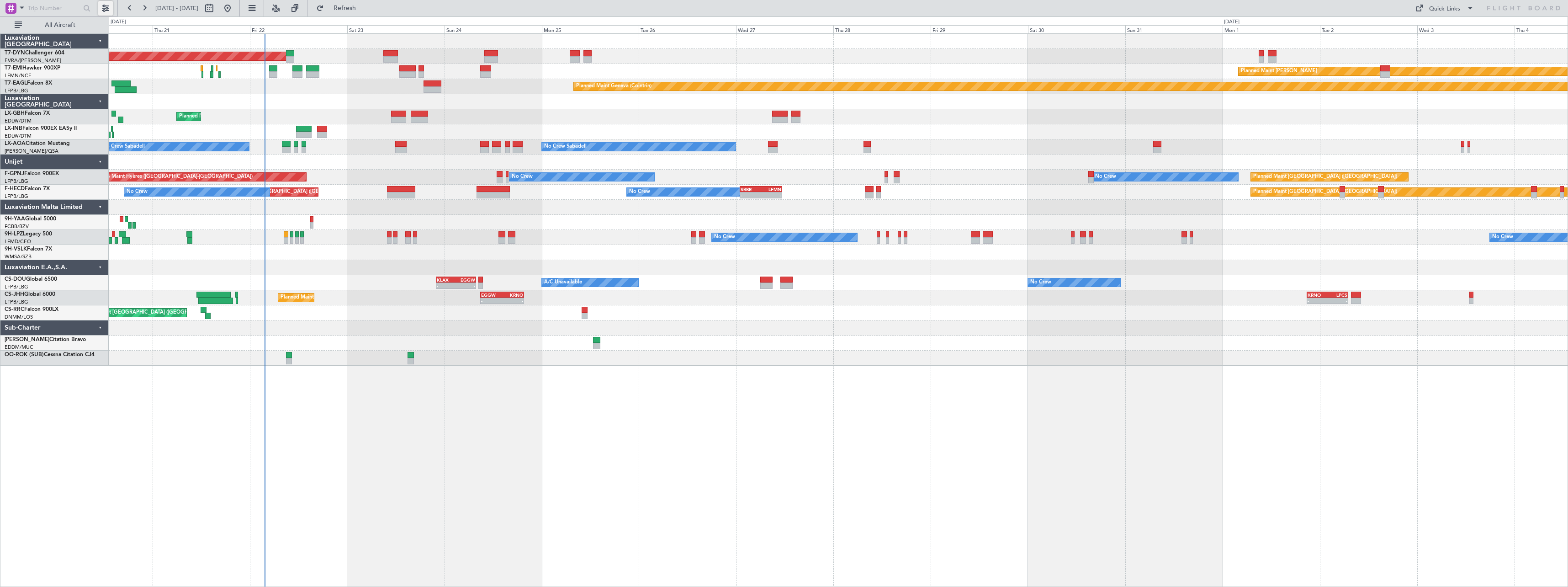
click at [106, 9] on button at bounding box center [105, 8] width 15 height 15
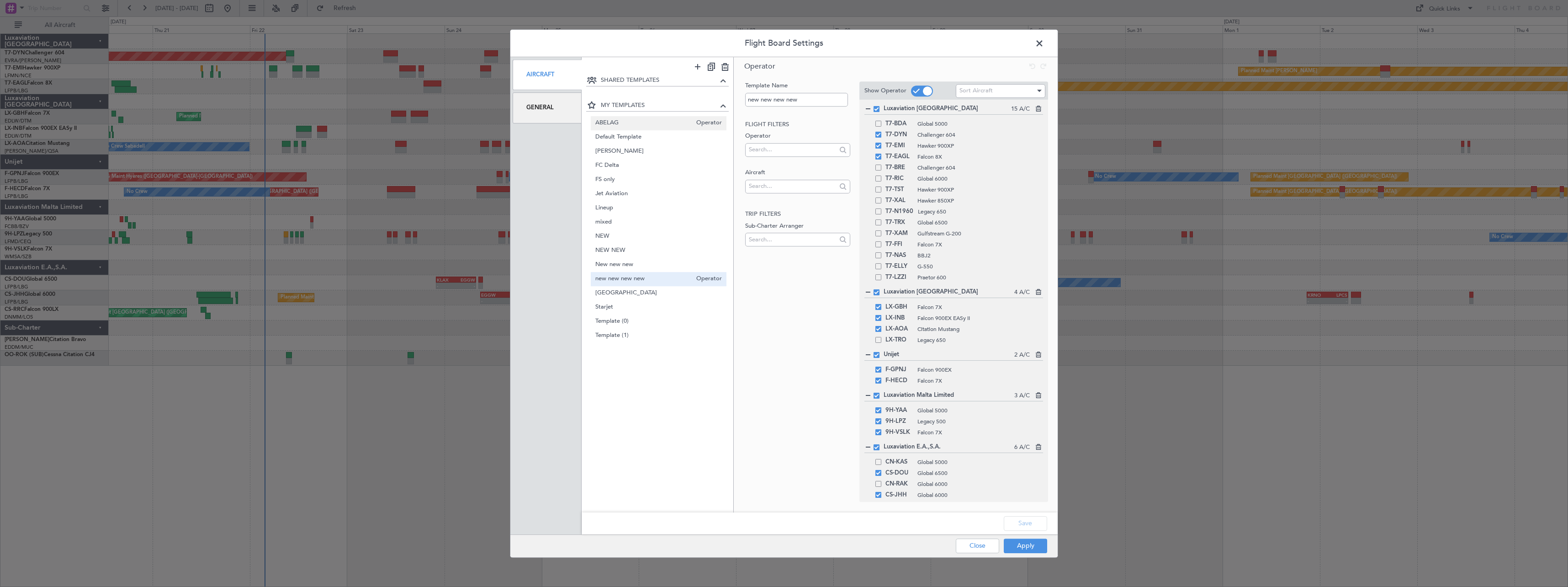
click at [637, 125] on span "ABELAG" at bounding box center [644, 123] width 97 height 9
type input "ABELAG"
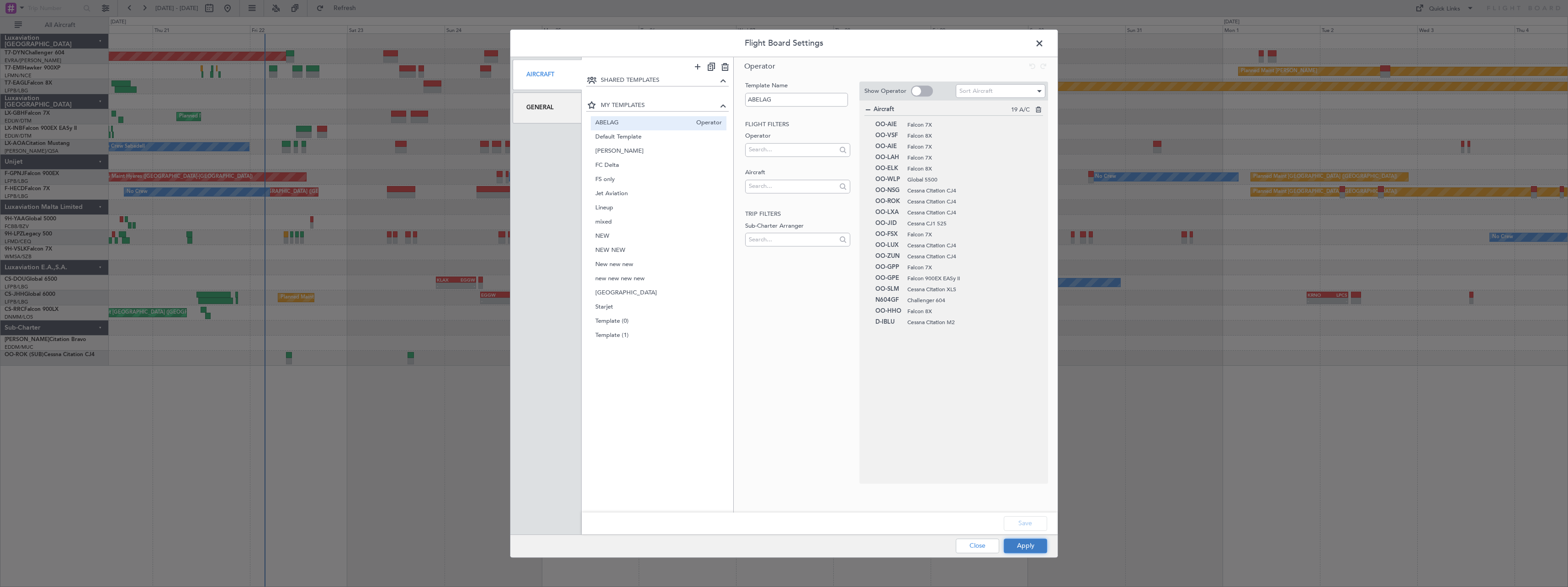
click at [1026, 547] on button "Apply" at bounding box center [1025, 546] width 43 height 15
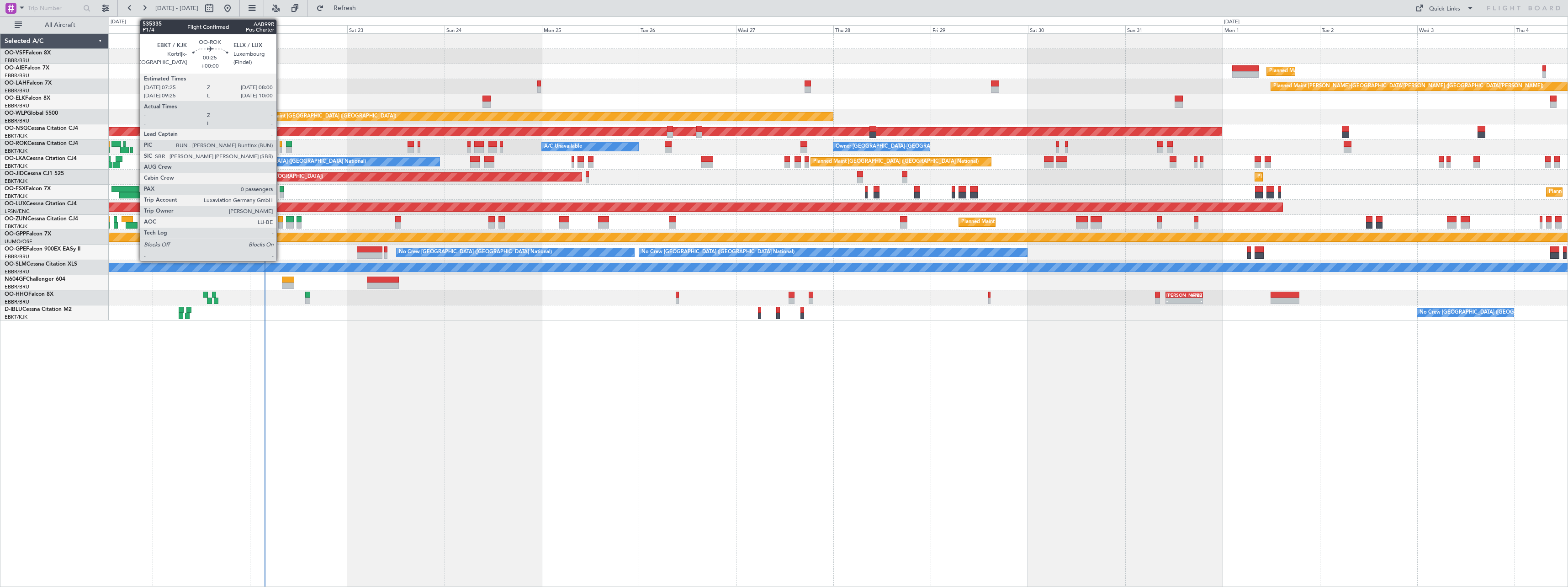
click at [281, 143] on div at bounding box center [281, 144] width 3 height 6
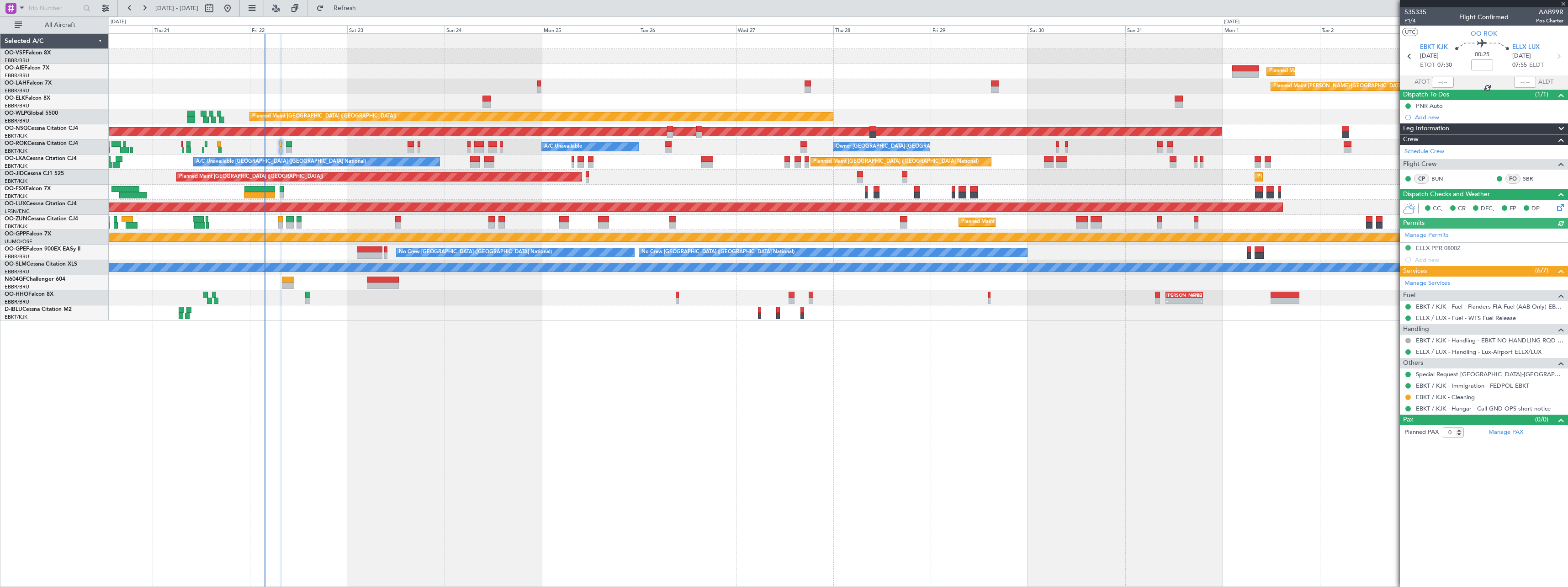
click at [1413, 22] on span "P1/4" at bounding box center [1415, 20] width 22 height 7
click at [108, 10] on button at bounding box center [105, 8] width 15 height 15
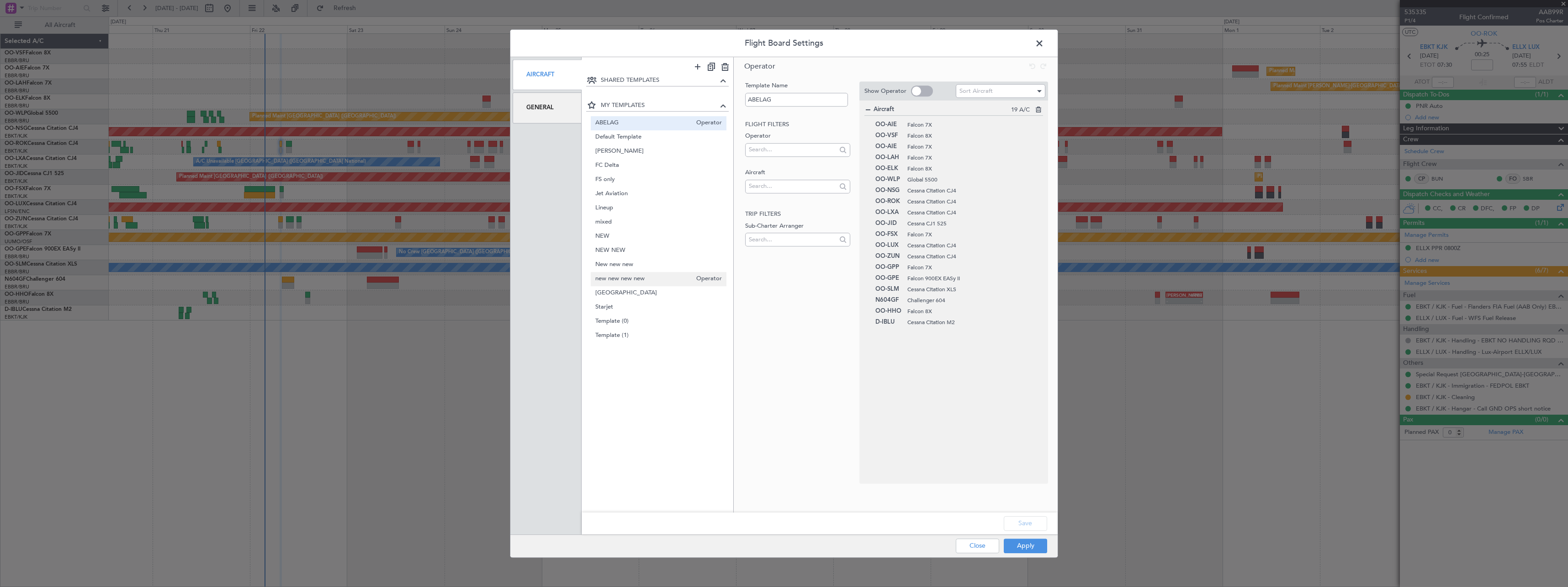
click at [633, 281] on span "new new new new" at bounding box center [644, 279] width 97 height 9
type input "new new new new"
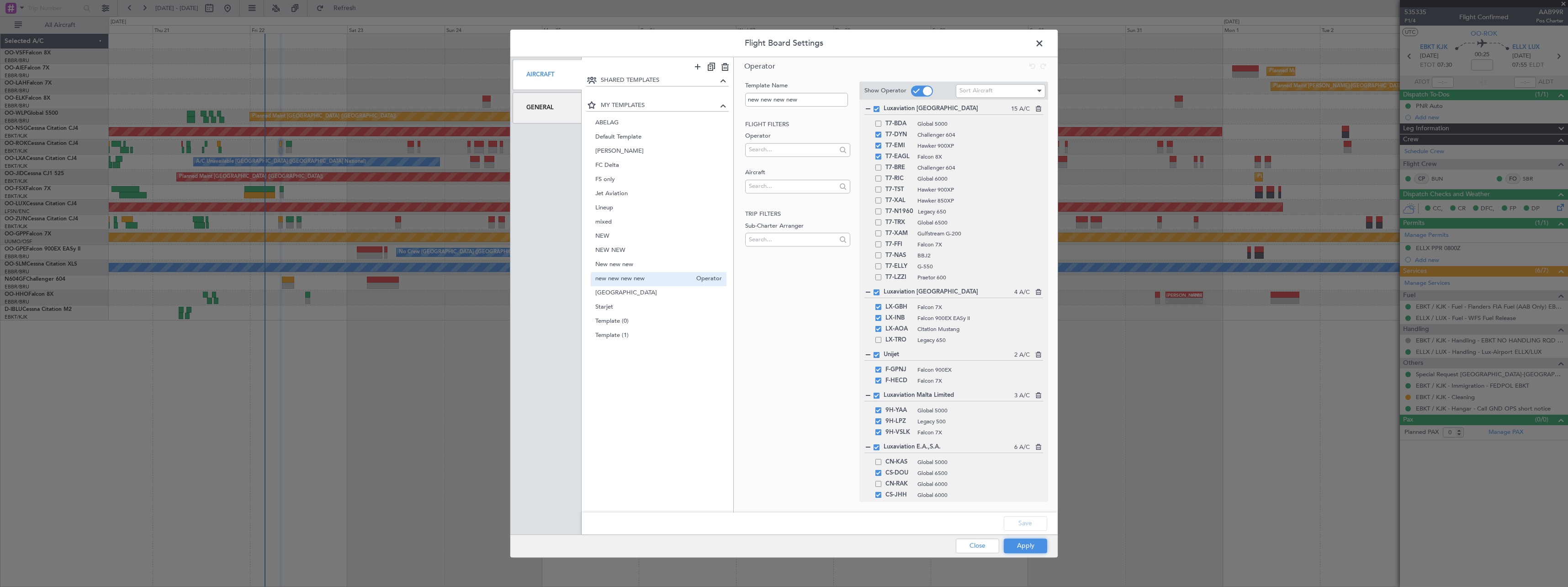
click at [1026, 548] on button "Apply" at bounding box center [1025, 546] width 43 height 15
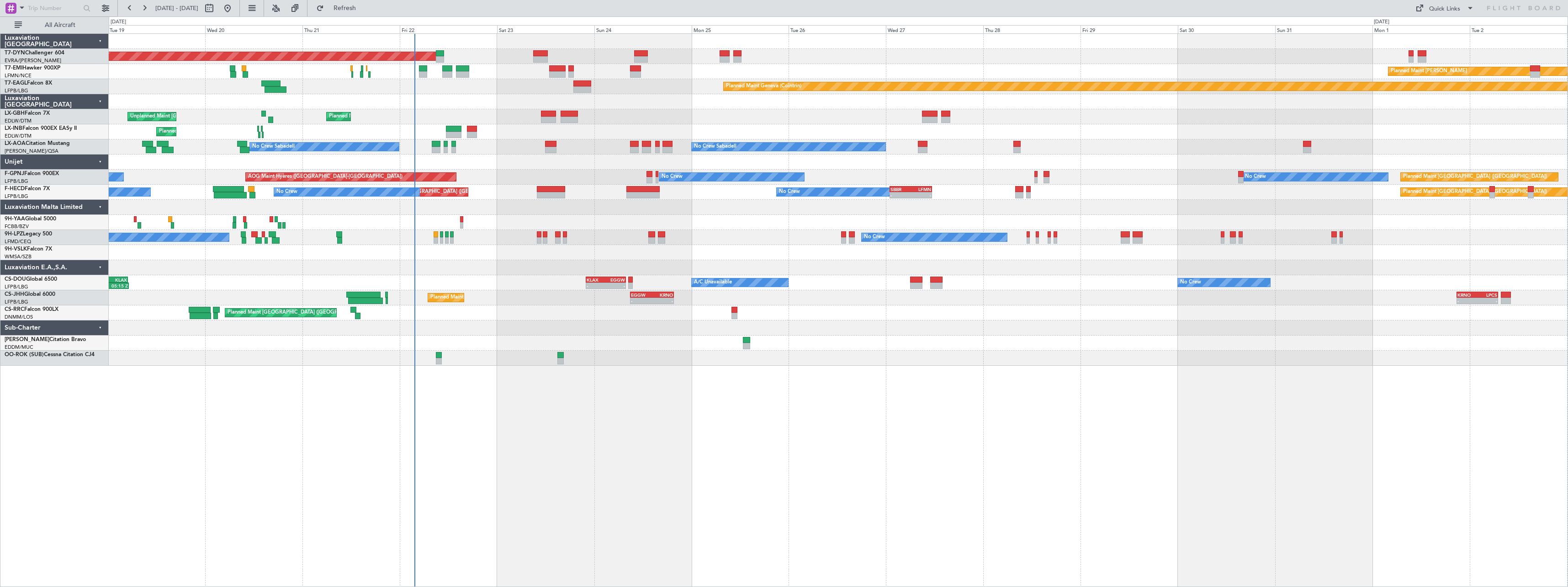
click at [691, 385] on div "Planned Maint [GEOGRAPHIC_DATA]-[GEOGRAPHIC_DATA] Planned Maint [PERSON_NAME] P…" at bounding box center [838, 309] width 1459 height 553
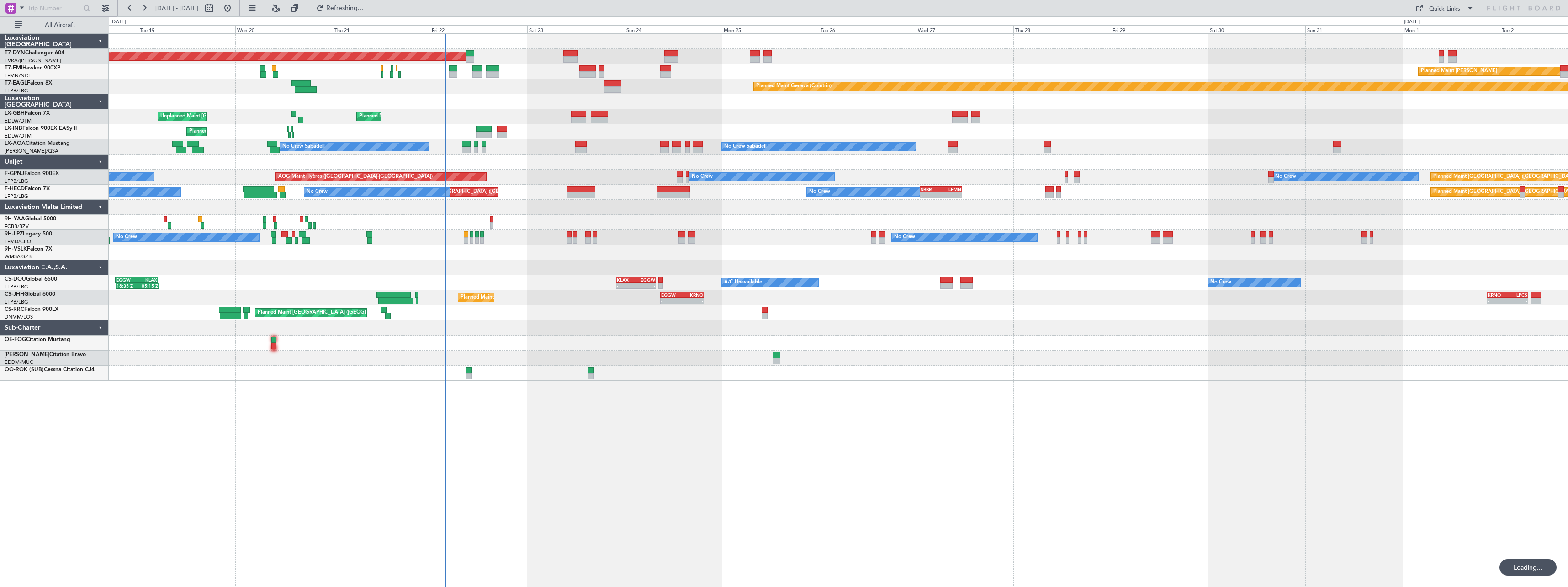
click at [677, 332] on div at bounding box center [837, 327] width 1458 height 15
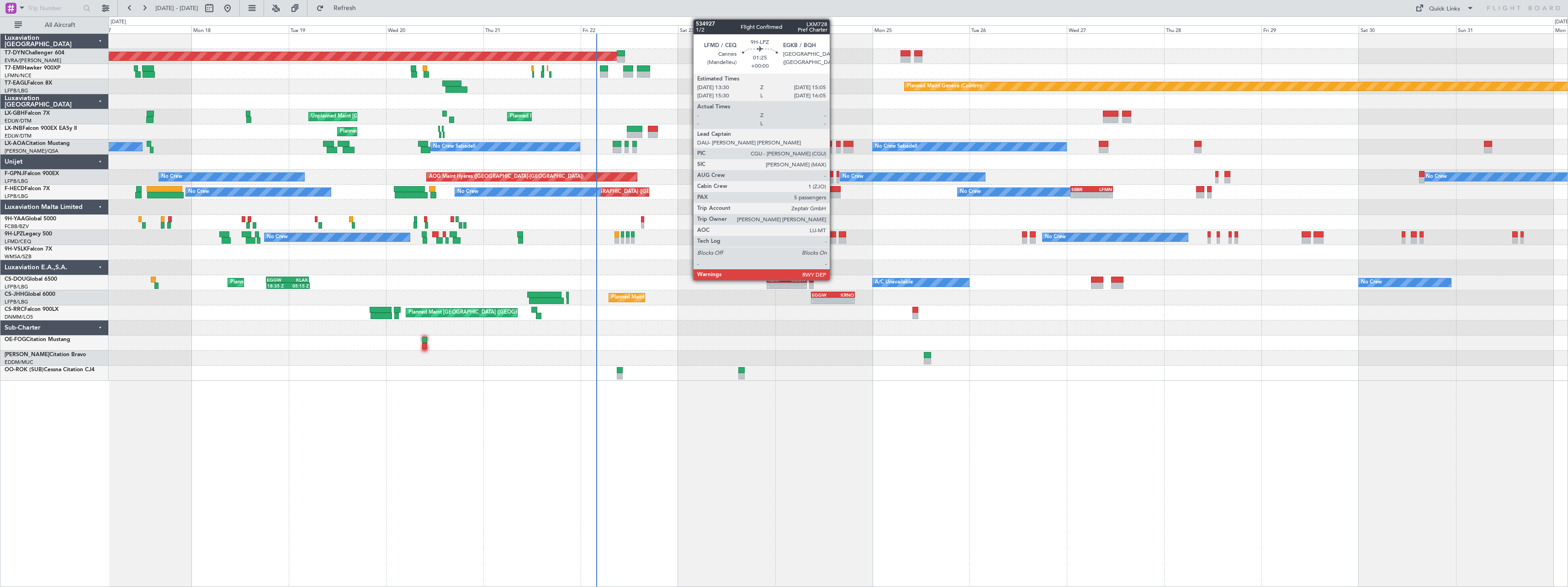
click at [834, 235] on div at bounding box center [832, 234] width 6 height 6
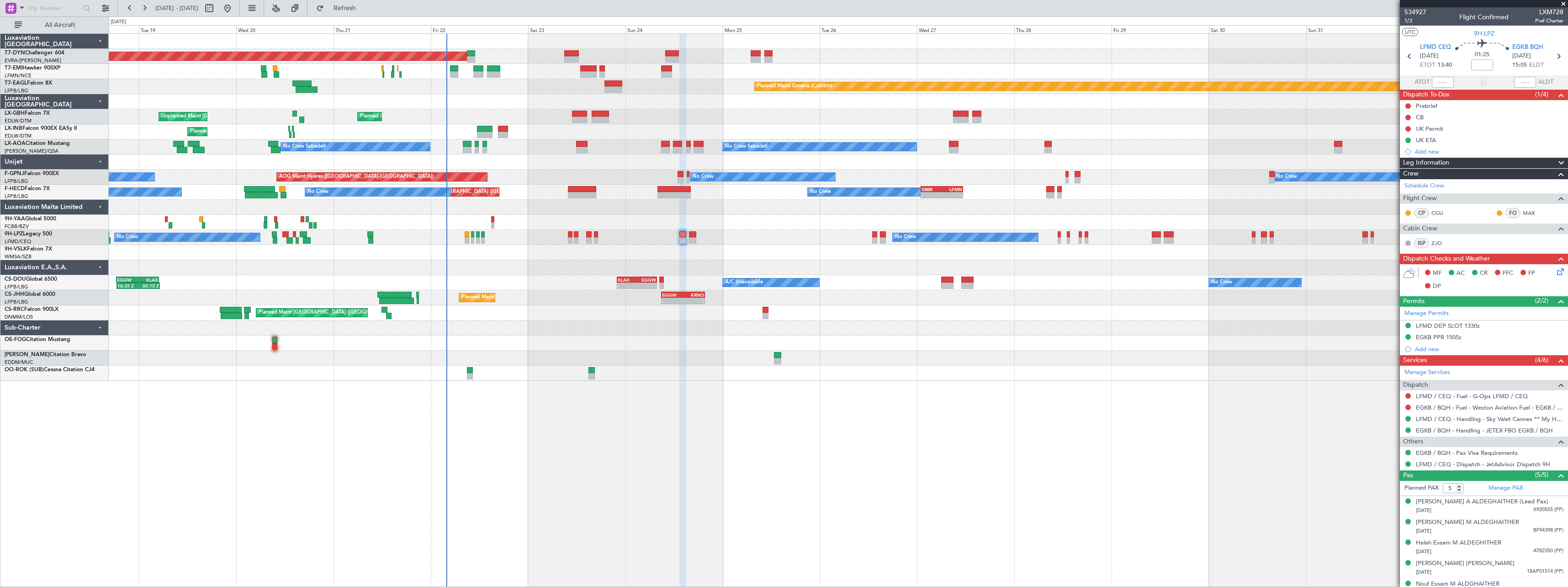
click at [671, 350] on div at bounding box center [837, 343] width 1458 height 15
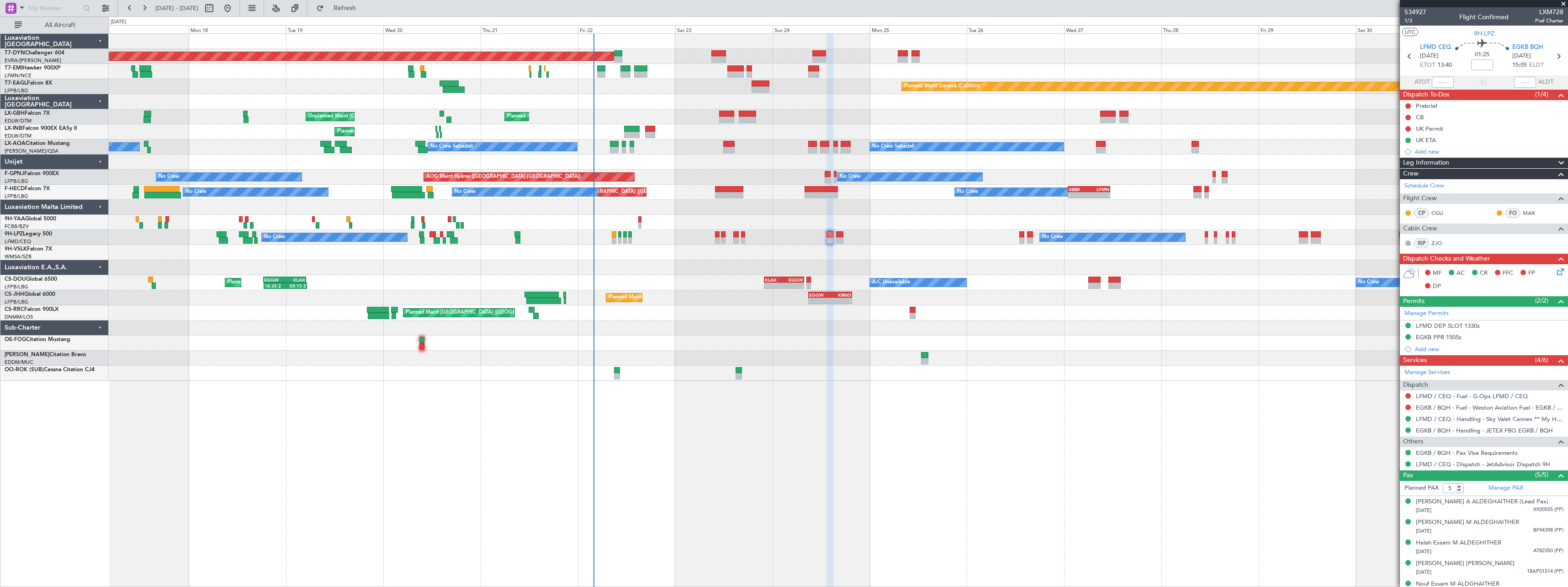
click at [705, 337] on div "Planned Maint Basel-Mulhouse Planned Maint Chester Planned Maint Geneva (Cointr…" at bounding box center [837, 207] width 1458 height 347
click at [713, 331] on div at bounding box center [837, 327] width 1458 height 15
click at [1563, 4] on div at bounding box center [1484, 4] width 168 height 7
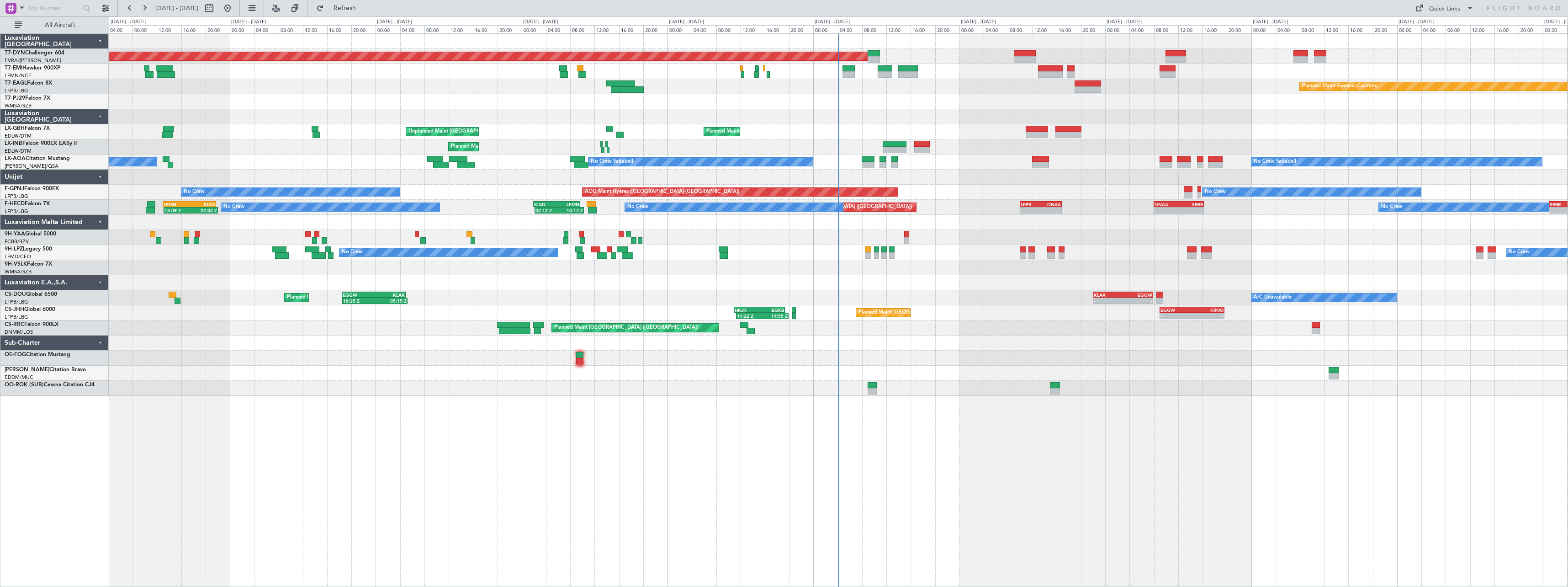
click at [720, 468] on div "Planned Maint [GEOGRAPHIC_DATA]-[GEOGRAPHIC_DATA] Planned Maint Geneva ([GEOGRA…" at bounding box center [838, 309] width 1459 height 553
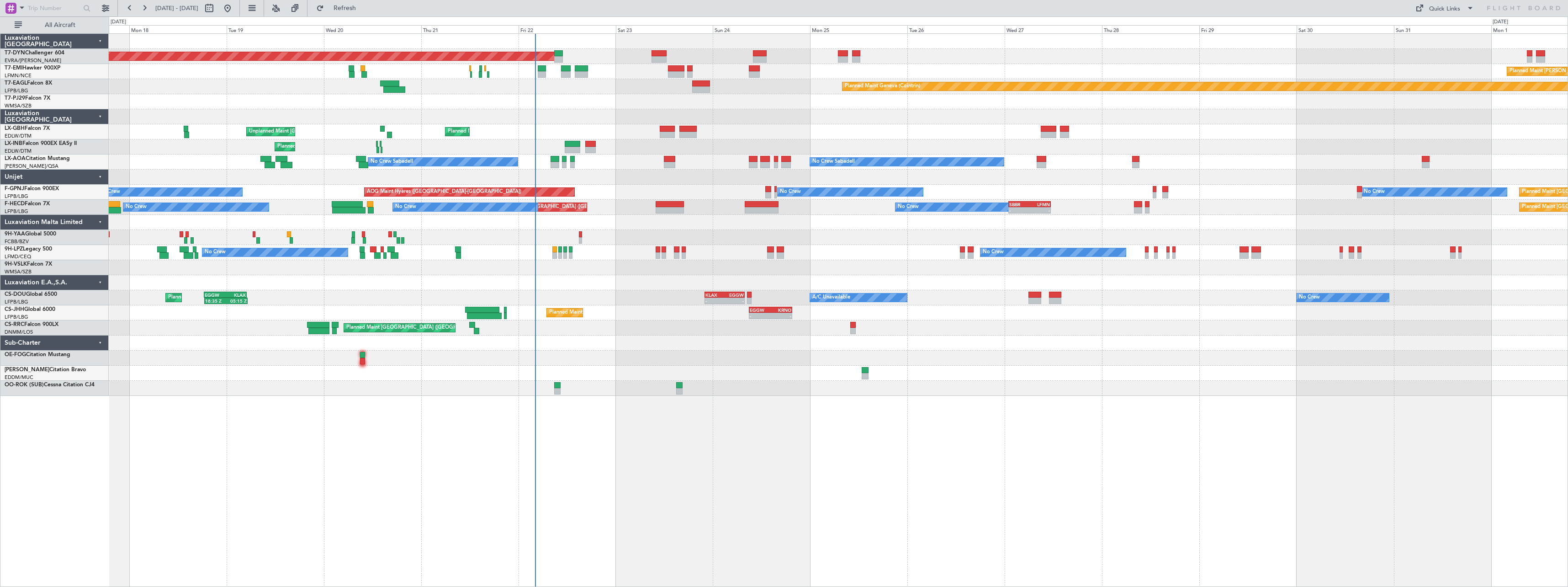
click at [640, 121] on div "Planned Maint [GEOGRAPHIC_DATA]-[GEOGRAPHIC_DATA] Planned Maint [PERSON_NAME] P…" at bounding box center [837, 215] width 1458 height 362
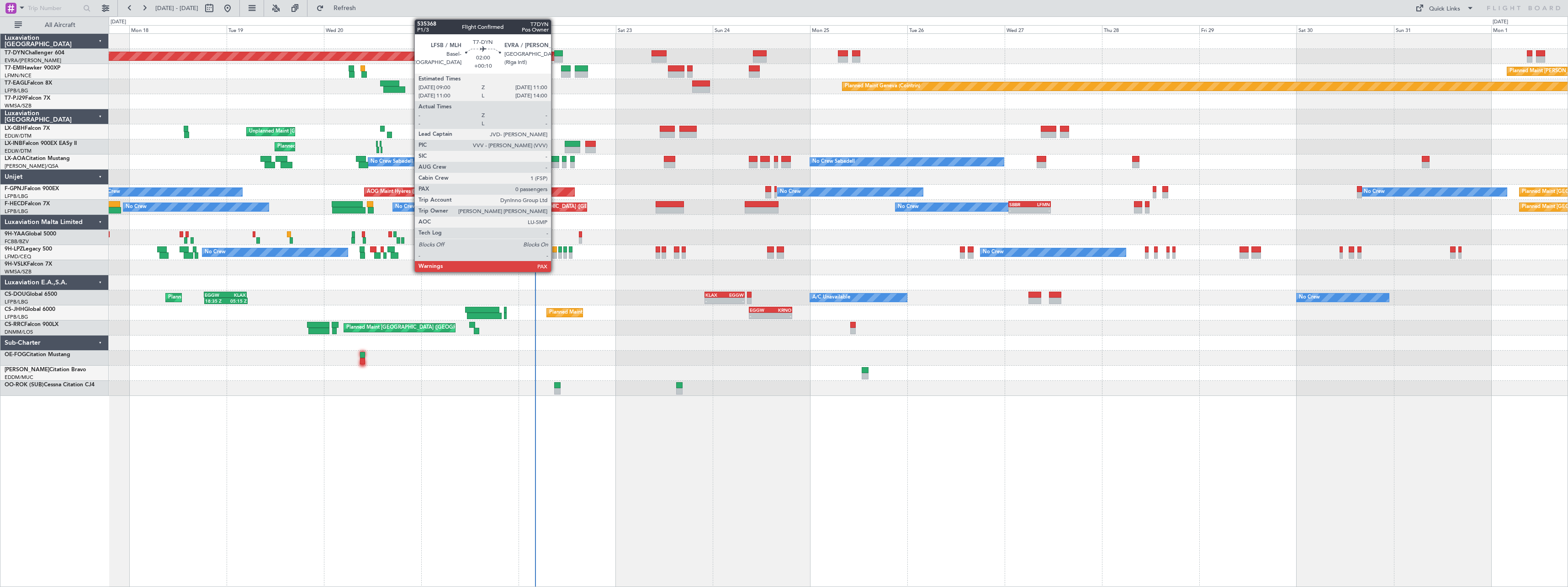
click at [555, 54] on div at bounding box center [558, 53] width 8 height 6
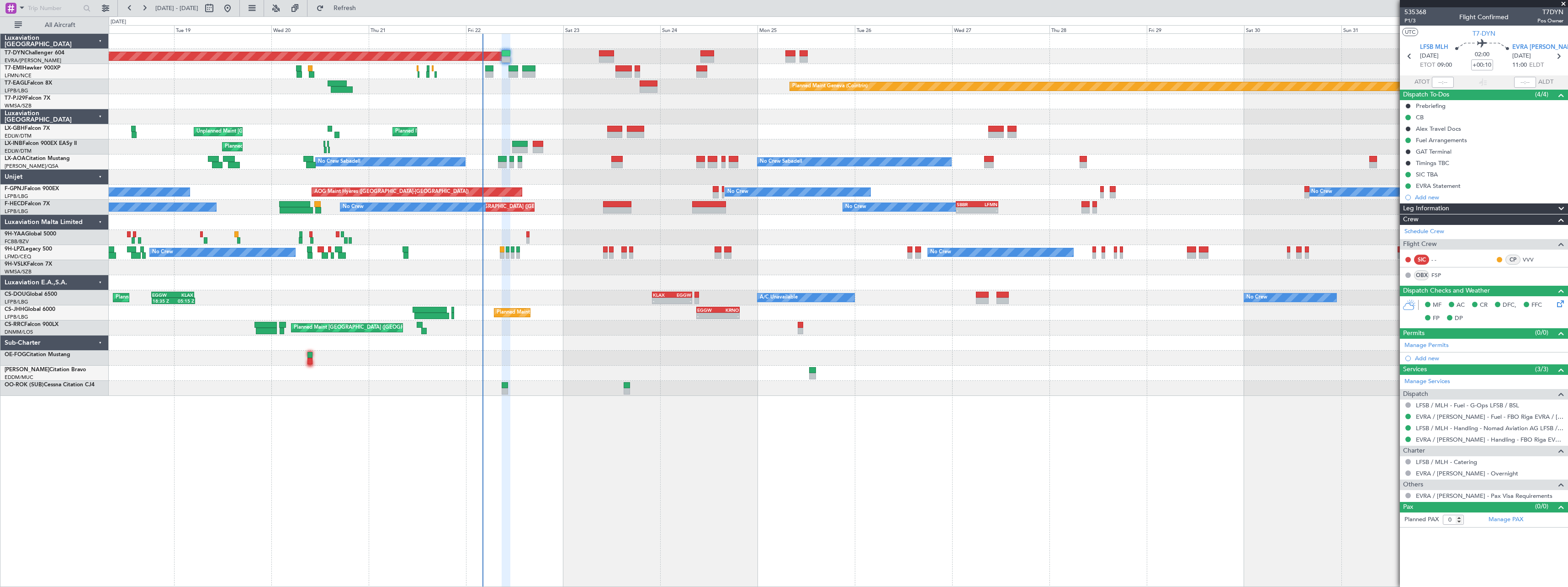
click at [560, 96] on div "Planned Maint [GEOGRAPHIC_DATA]-[GEOGRAPHIC_DATA] Planned Maint [PERSON_NAME] P…" at bounding box center [837, 215] width 1458 height 362
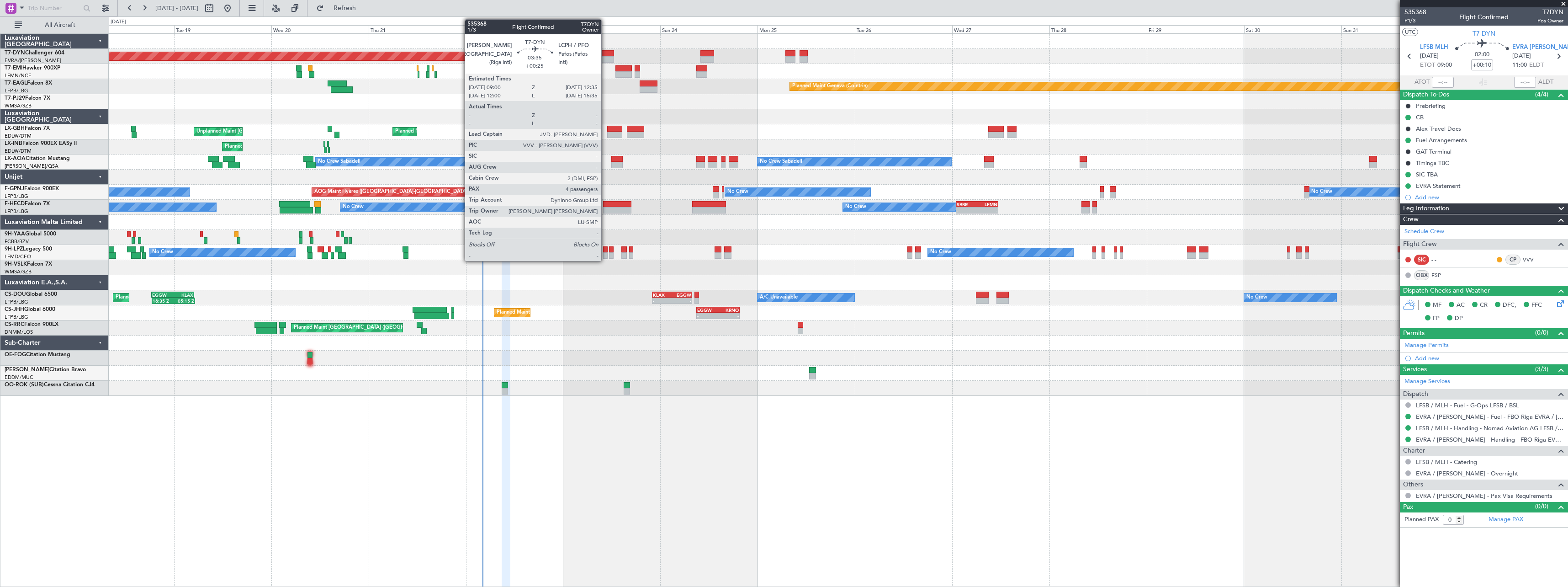
click at [605, 55] on div at bounding box center [606, 53] width 15 height 6
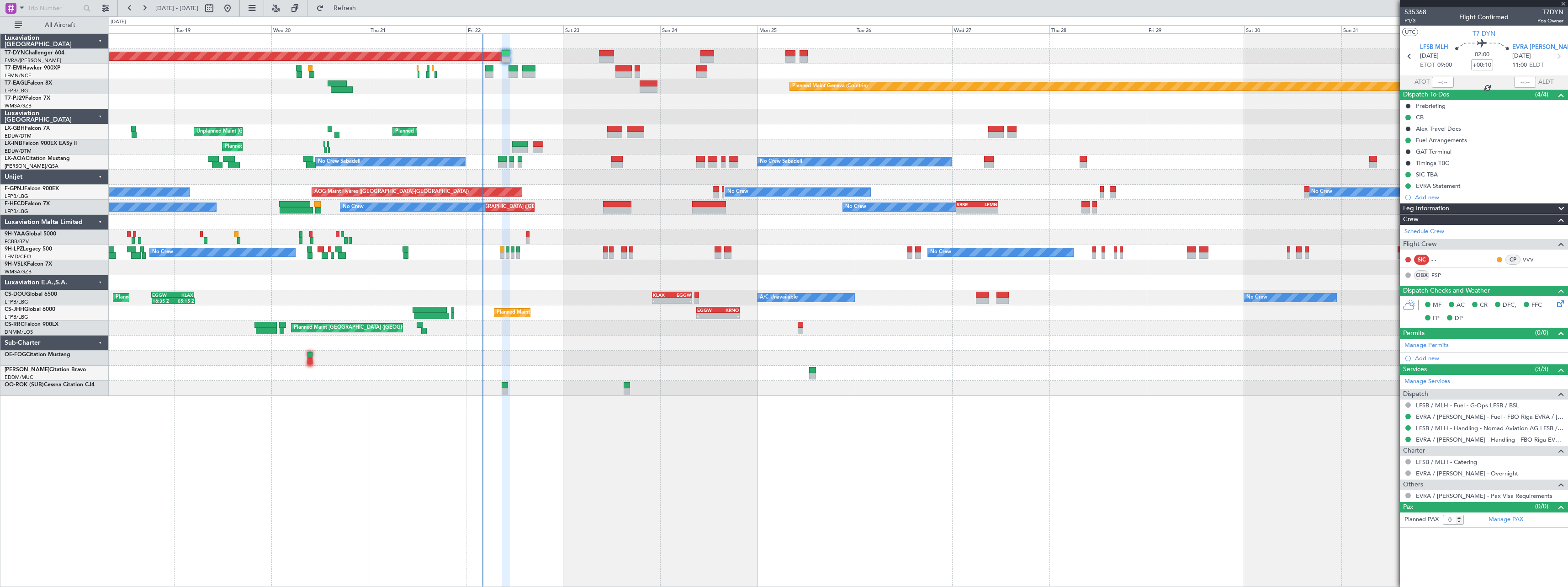
type input "+00:25"
type input "4"
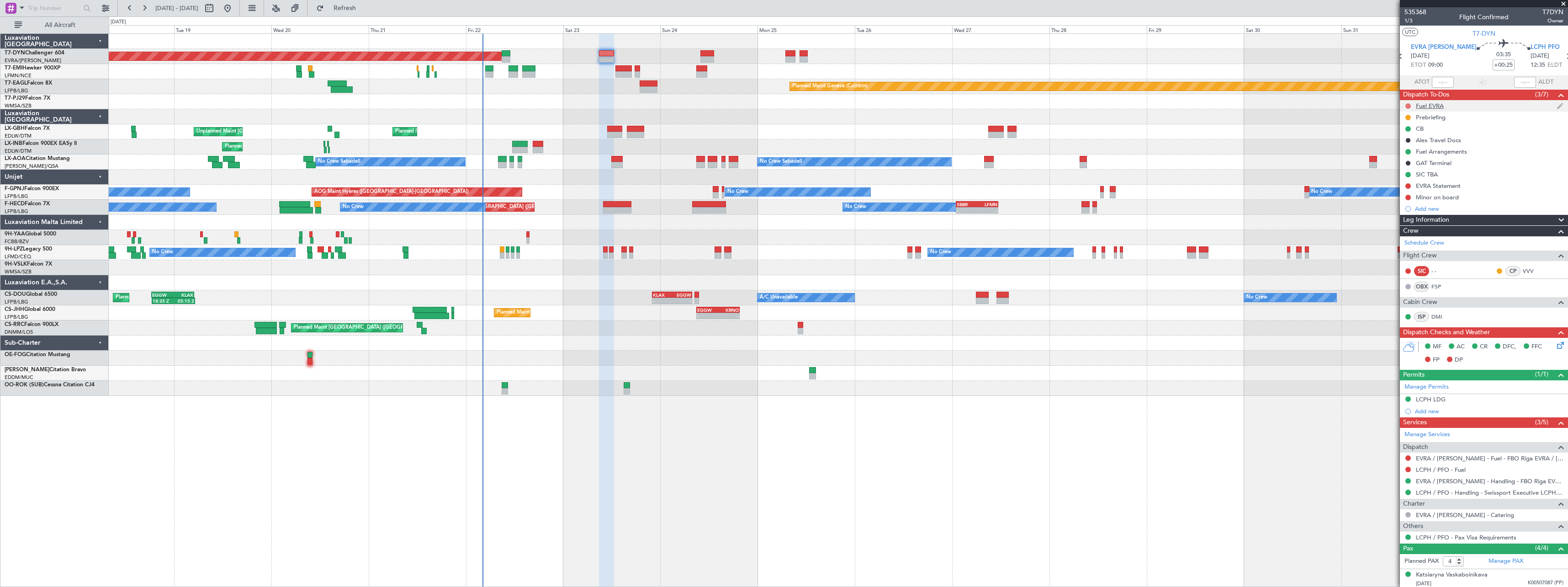
click at [1407, 104] on button at bounding box center [1408, 106] width 5 height 5
click at [1399, 144] on span "Completed" at bounding box center [1412, 146] width 30 height 9
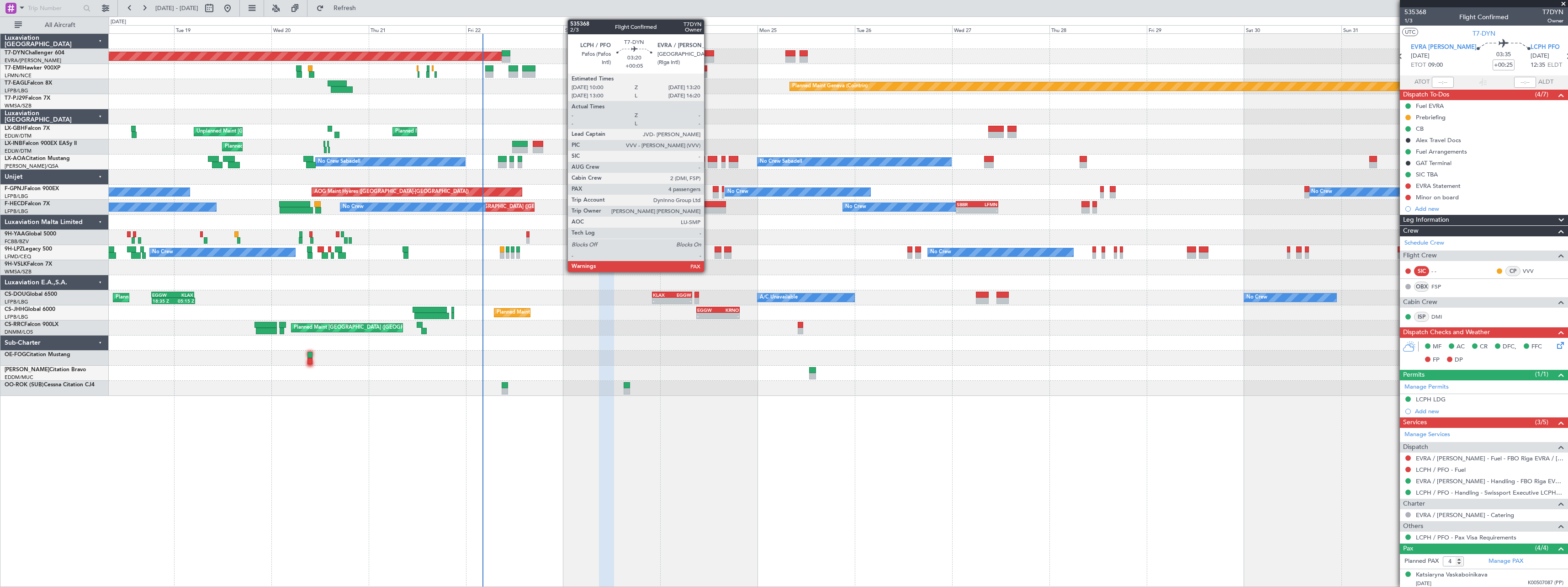
click at [708, 56] on div at bounding box center [707, 53] width 14 height 6
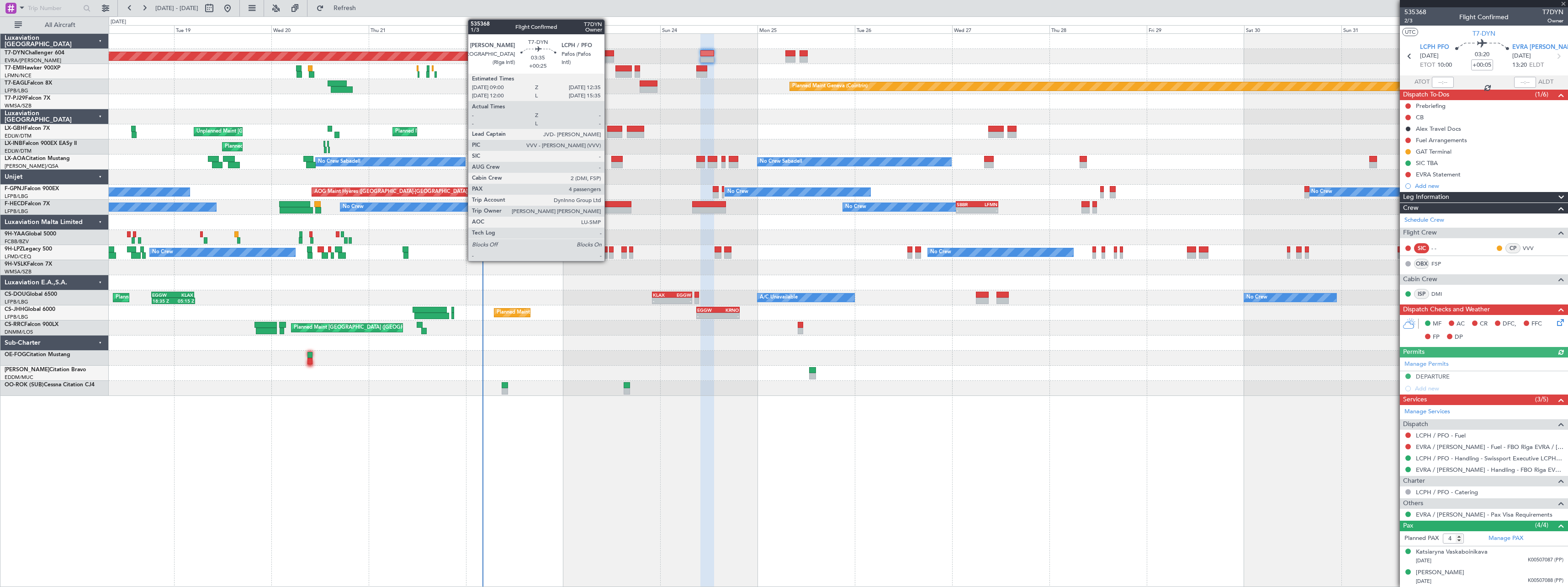
click at [609, 58] on div at bounding box center [606, 59] width 15 height 6
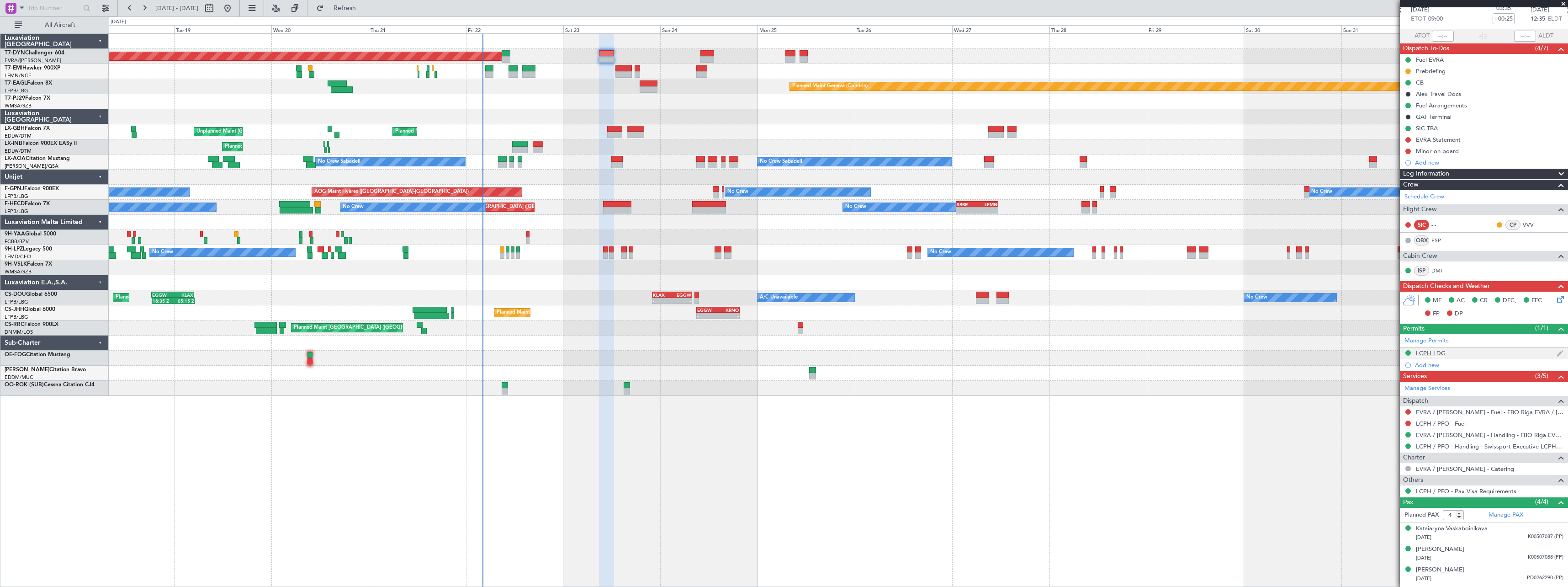
scroll to position [64, 0]
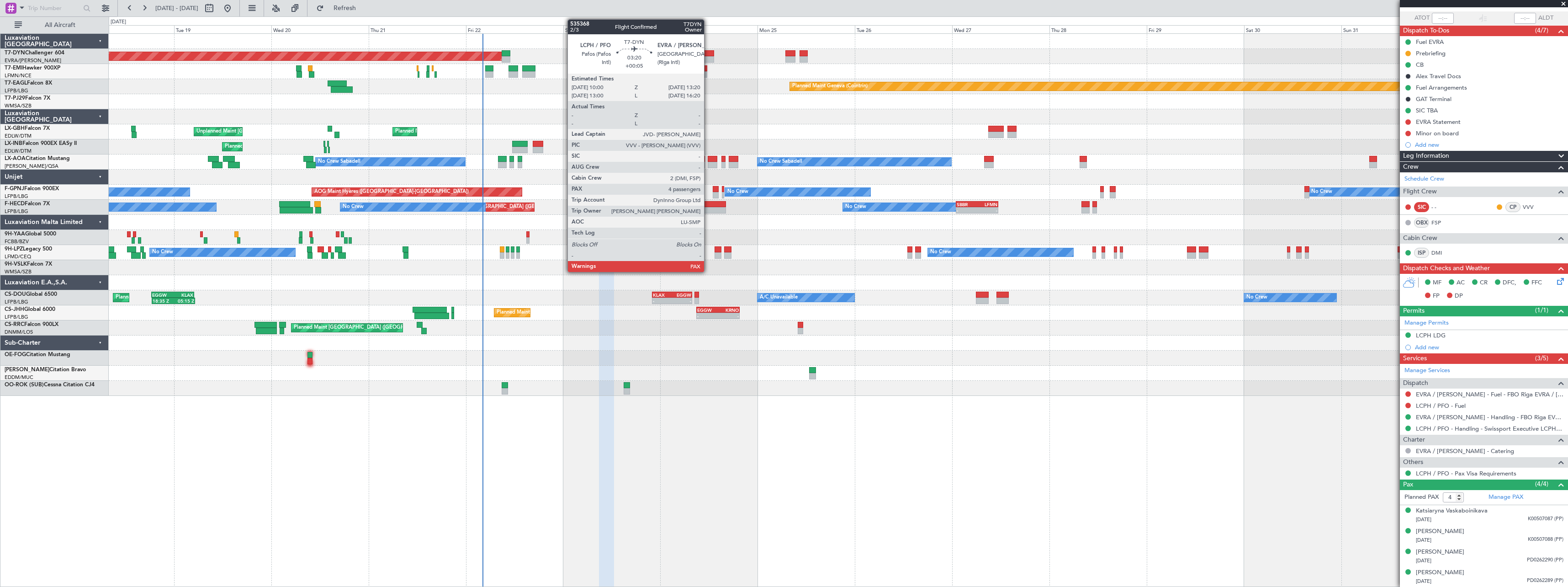
click at [708, 56] on div at bounding box center [707, 59] width 14 height 6
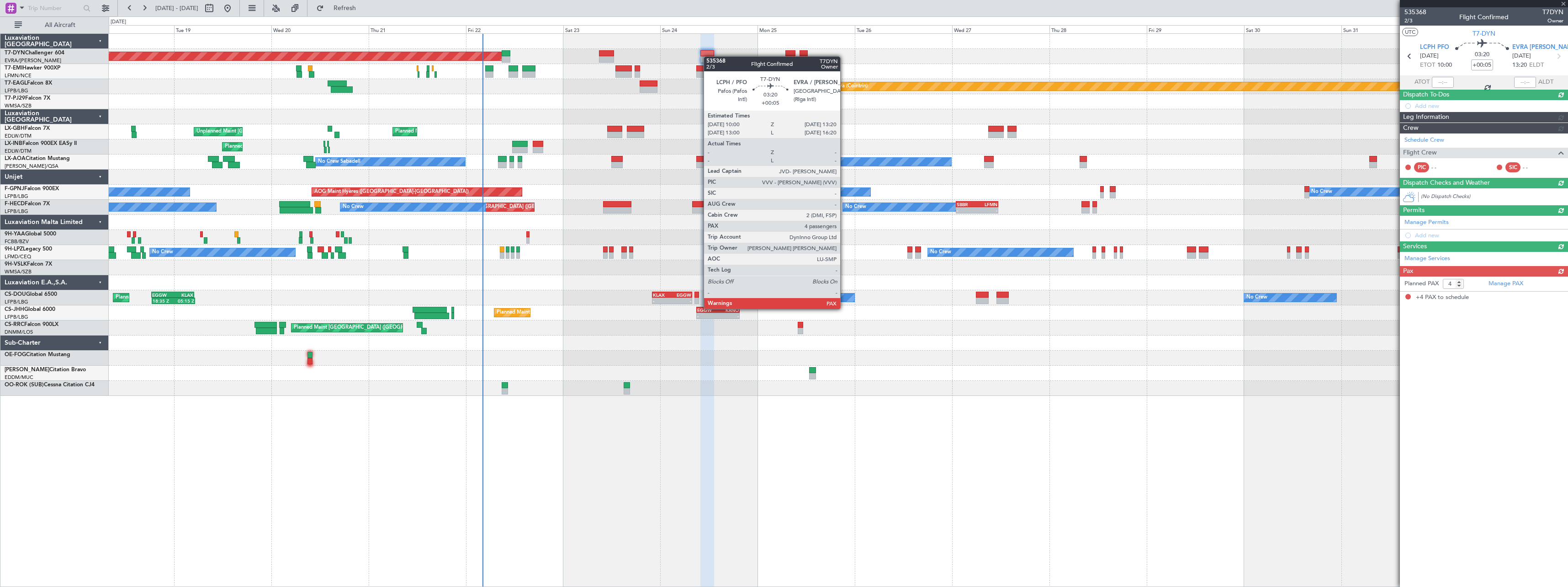
scroll to position [0, 0]
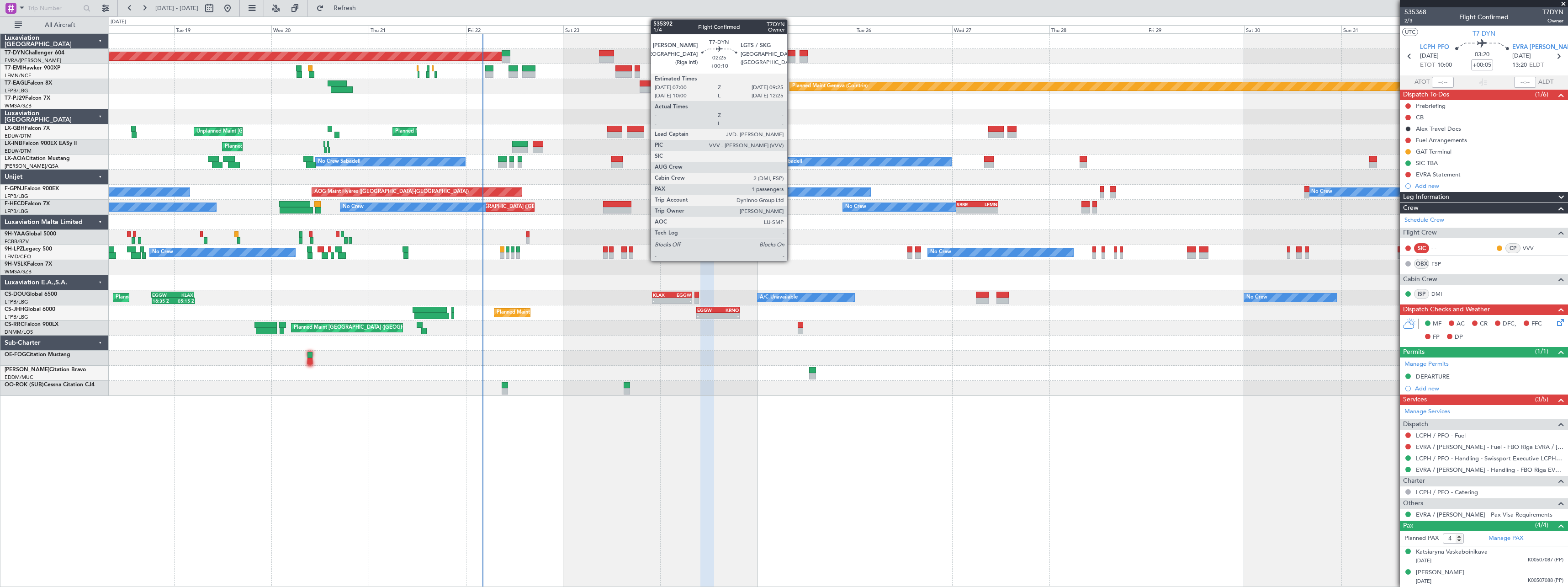
click at [791, 52] on div at bounding box center [790, 53] width 10 height 6
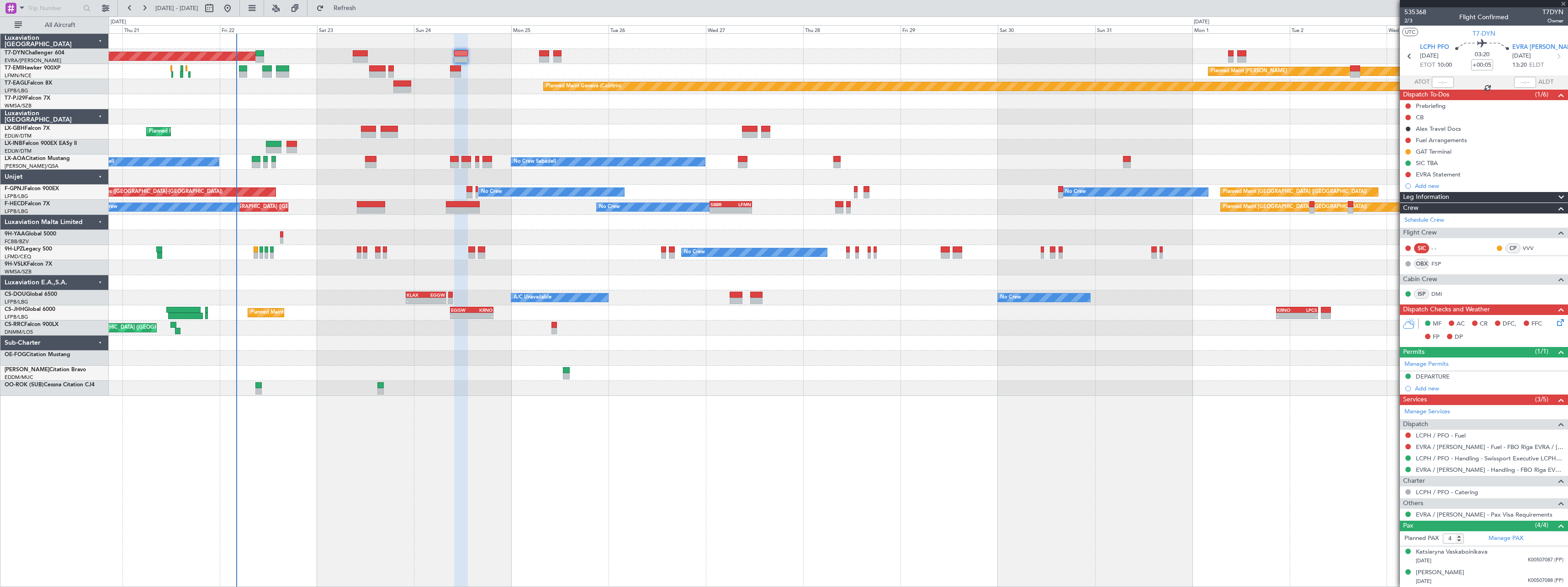
click at [616, 126] on div "Planned Maint Basel-Mulhouse Planned Maint Chester Planned Maint Geneva (Cointr…" at bounding box center [837, 215] width 1458 height 362
type input "+00:10"
type input "1"
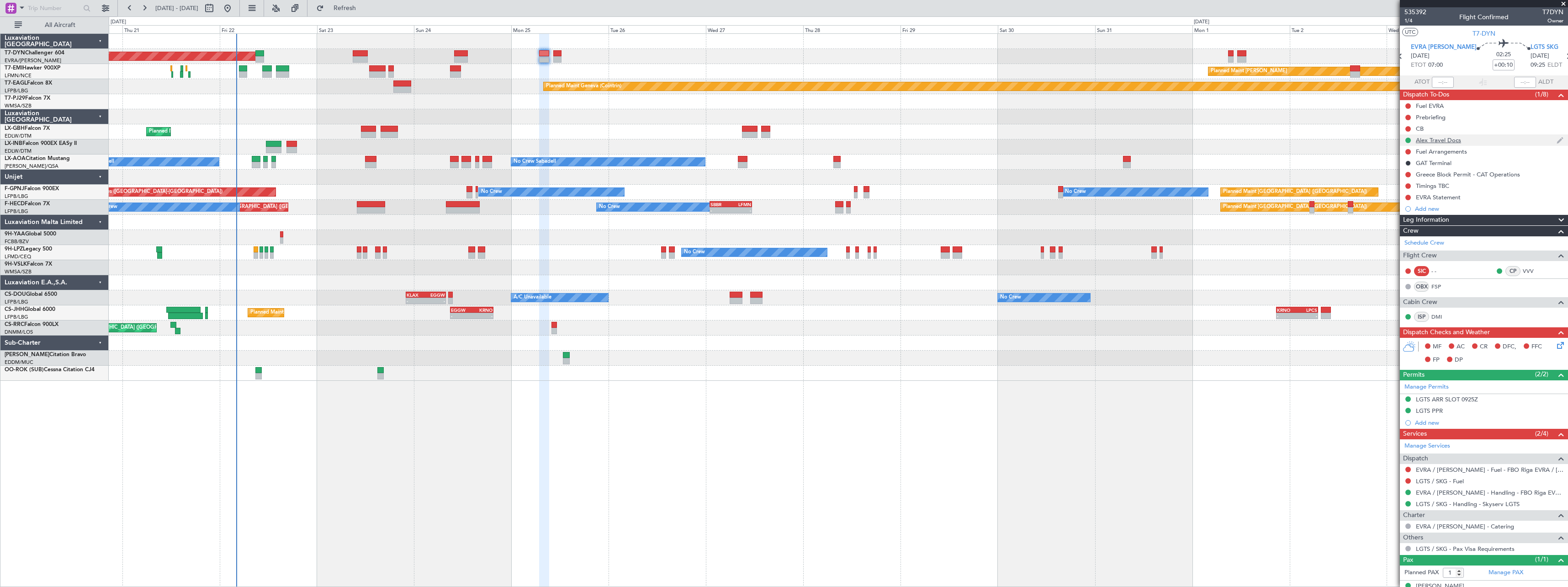
scroll to position [14, 0]
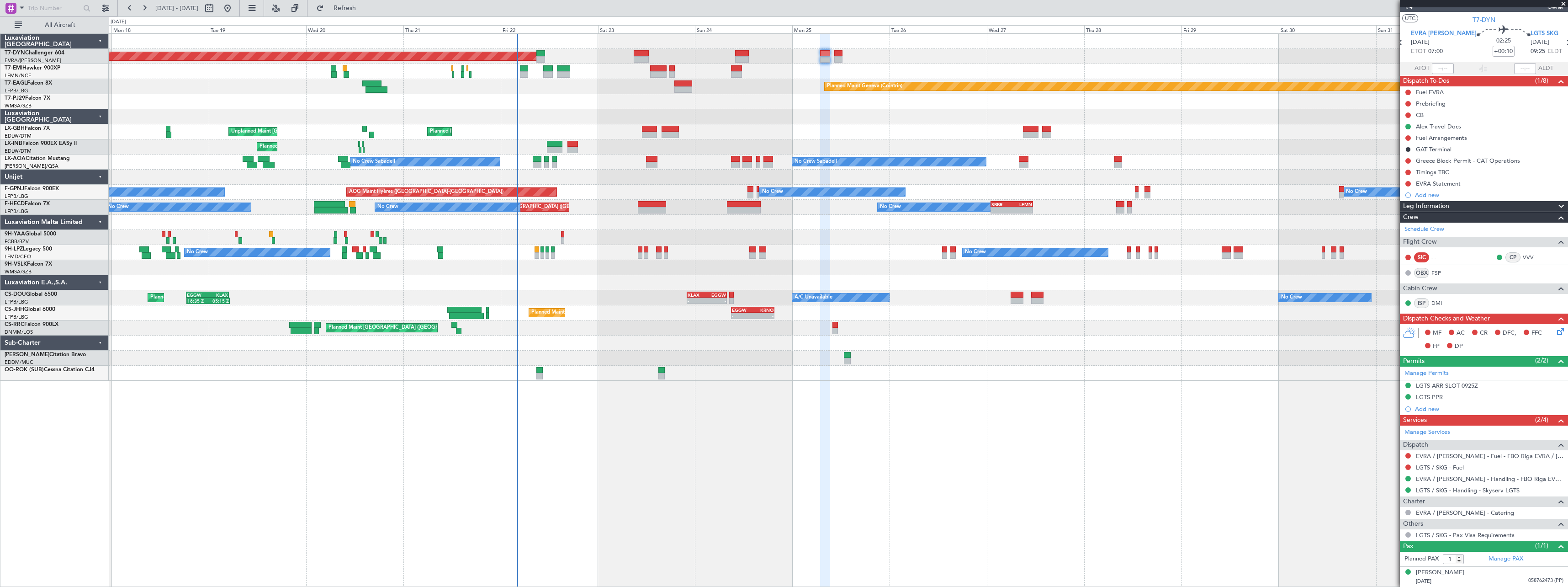
click at [762, 109] on div at bounding box center [837, 101] width 1458 height 15
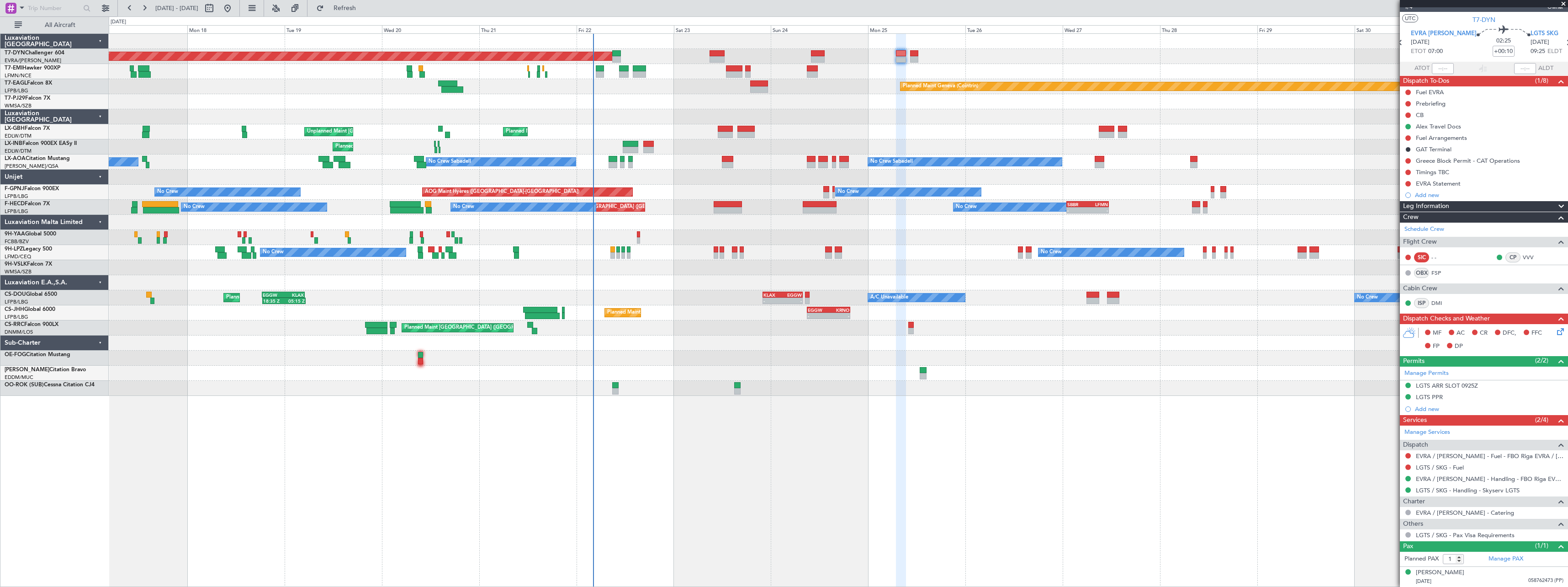
click at [603, 102] on div at bounding box center [837, 101] width 1458 height 15
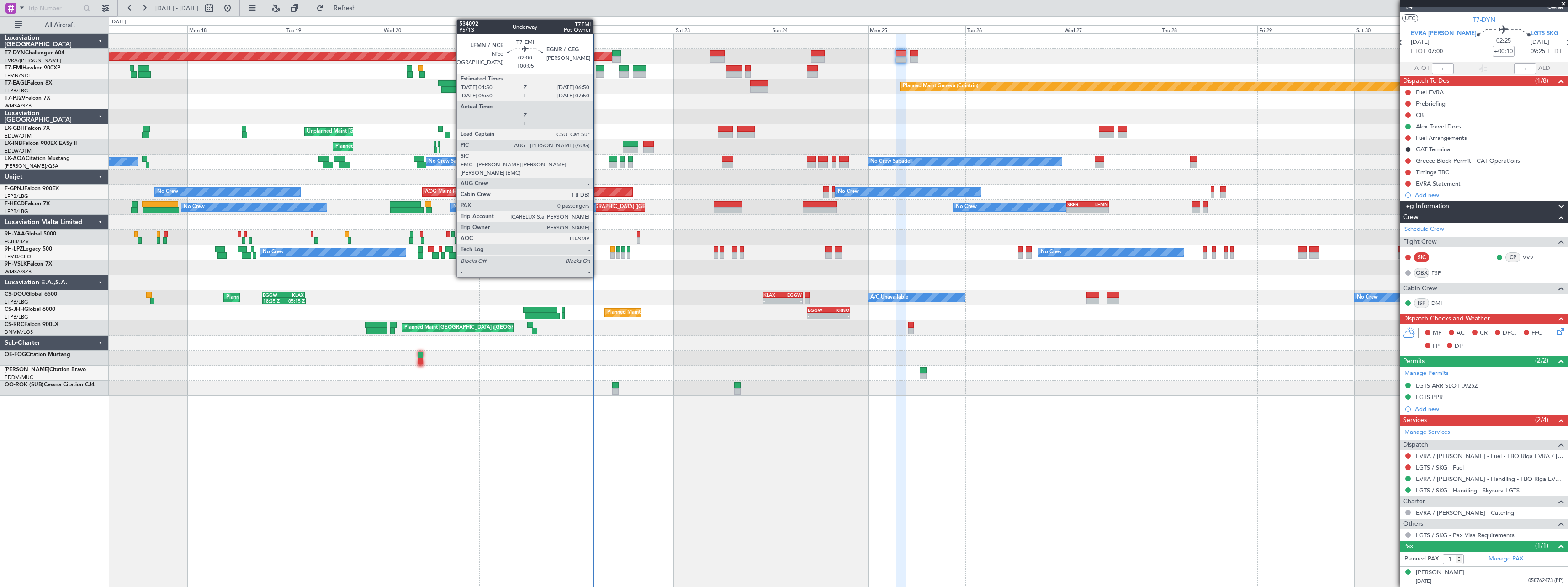
click at [597, 69] on div at bounding box center [600, 68] width 8 height 6
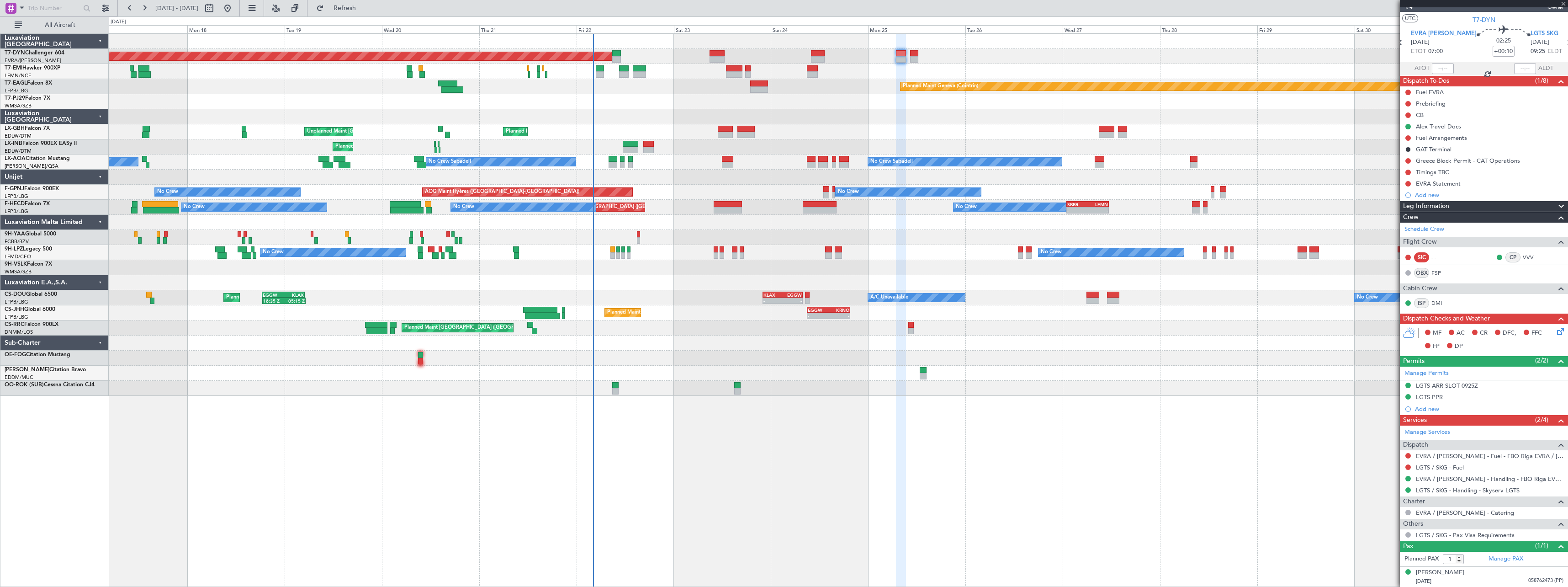
type input "+00:05"
type input "0"
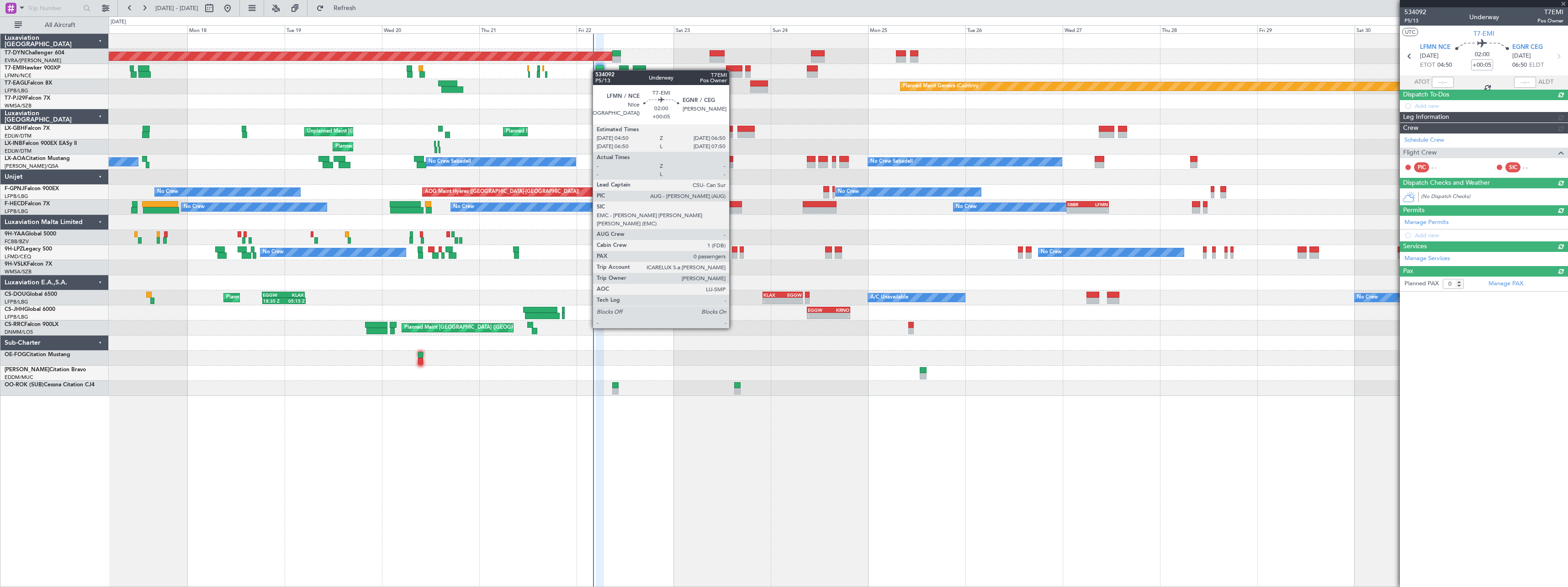
scroll to position [0, 0]
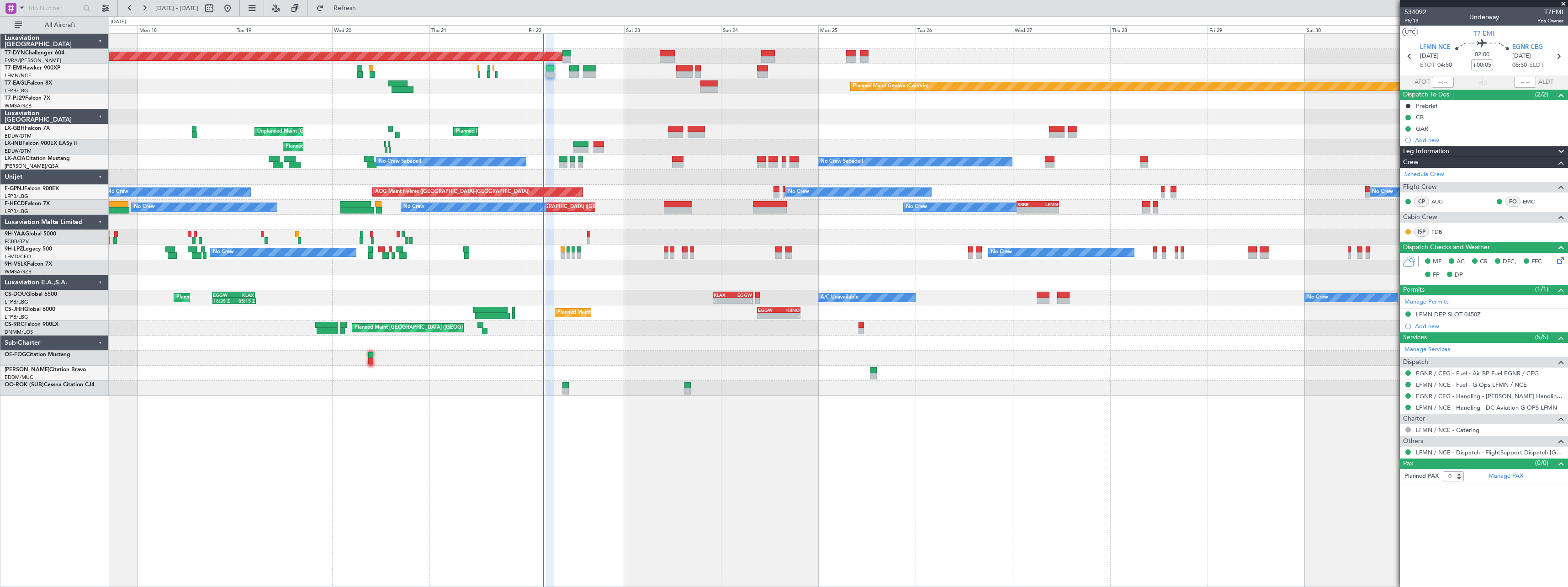
click at [666, 97] on div at bounding box center [837, 101] width 1458 height 15
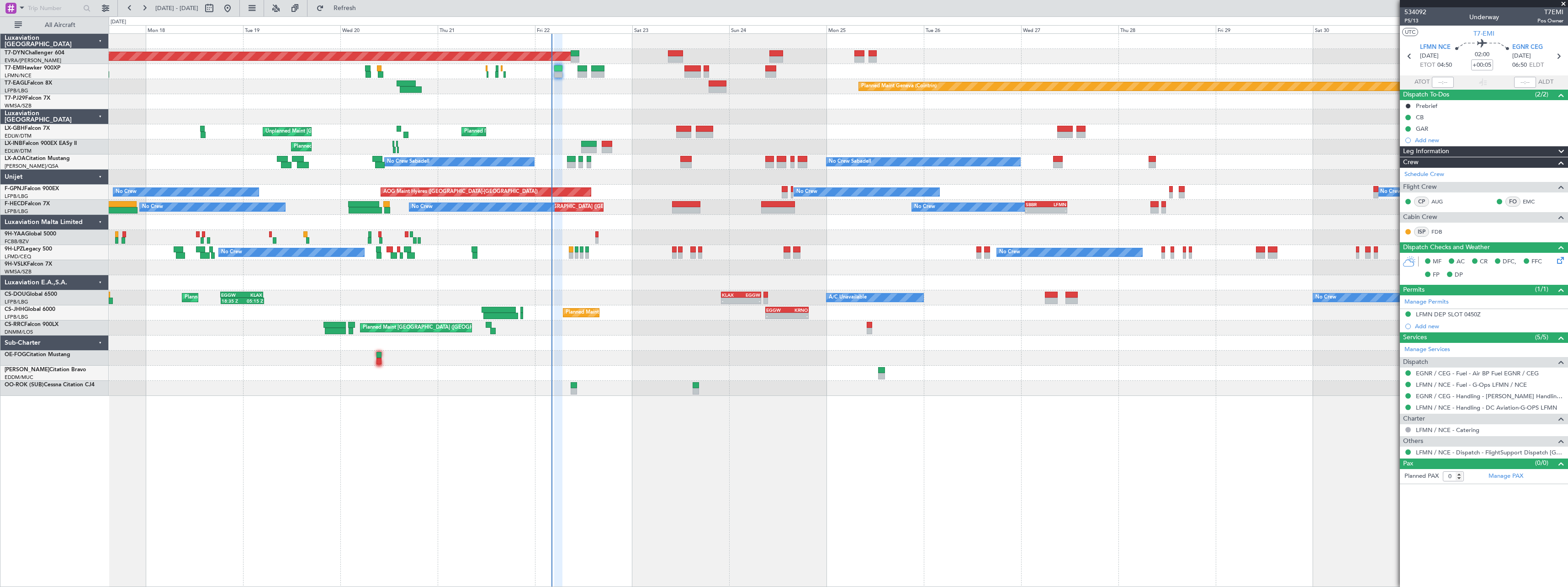
click at [621, 102] on div at bounding box center [837, 101] width 1458 height 15
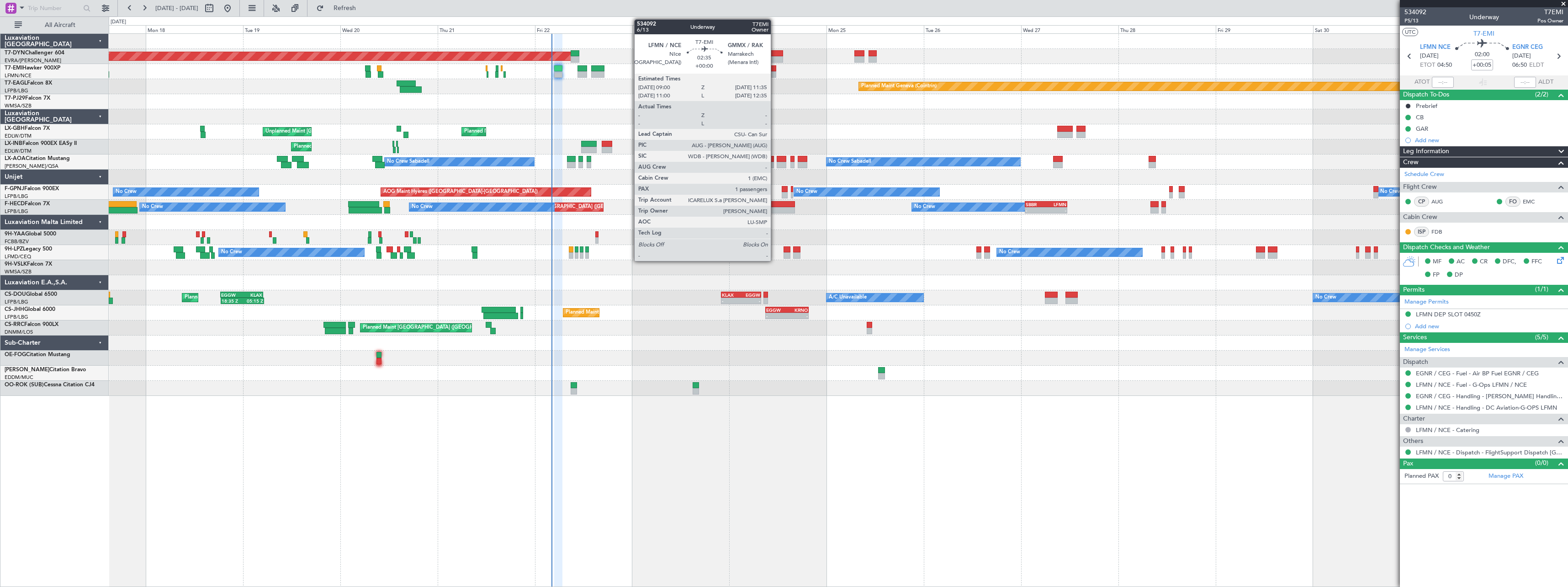
click at [774, 75] on div at bounding box center [770, 74] width 10 height 6
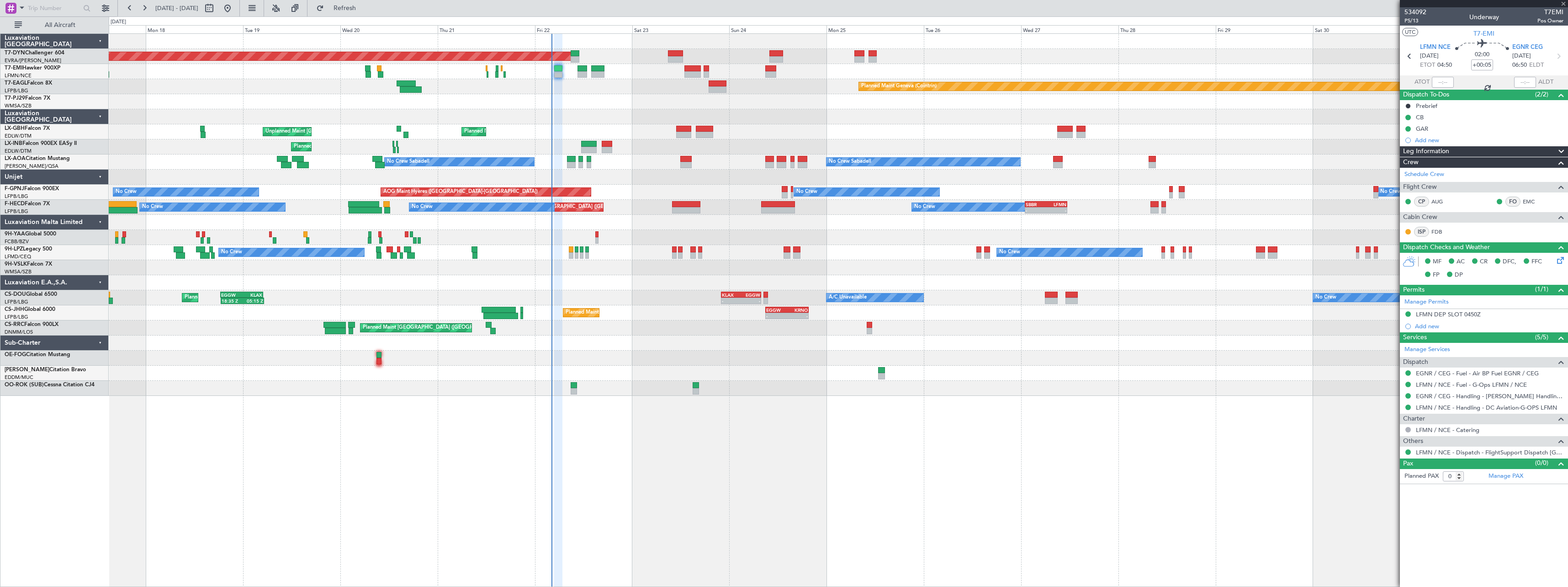
type input "1"
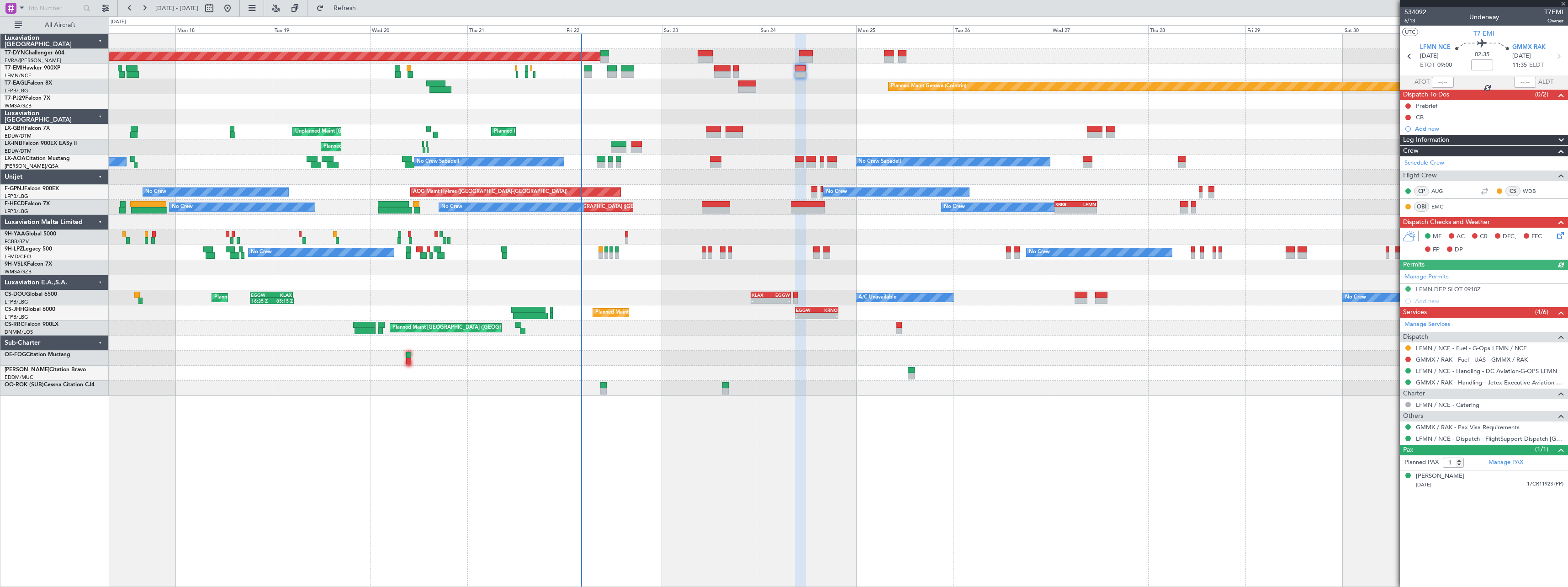
click at [645, 106] on div at bounding box center [837, 101] width 1458 height 15
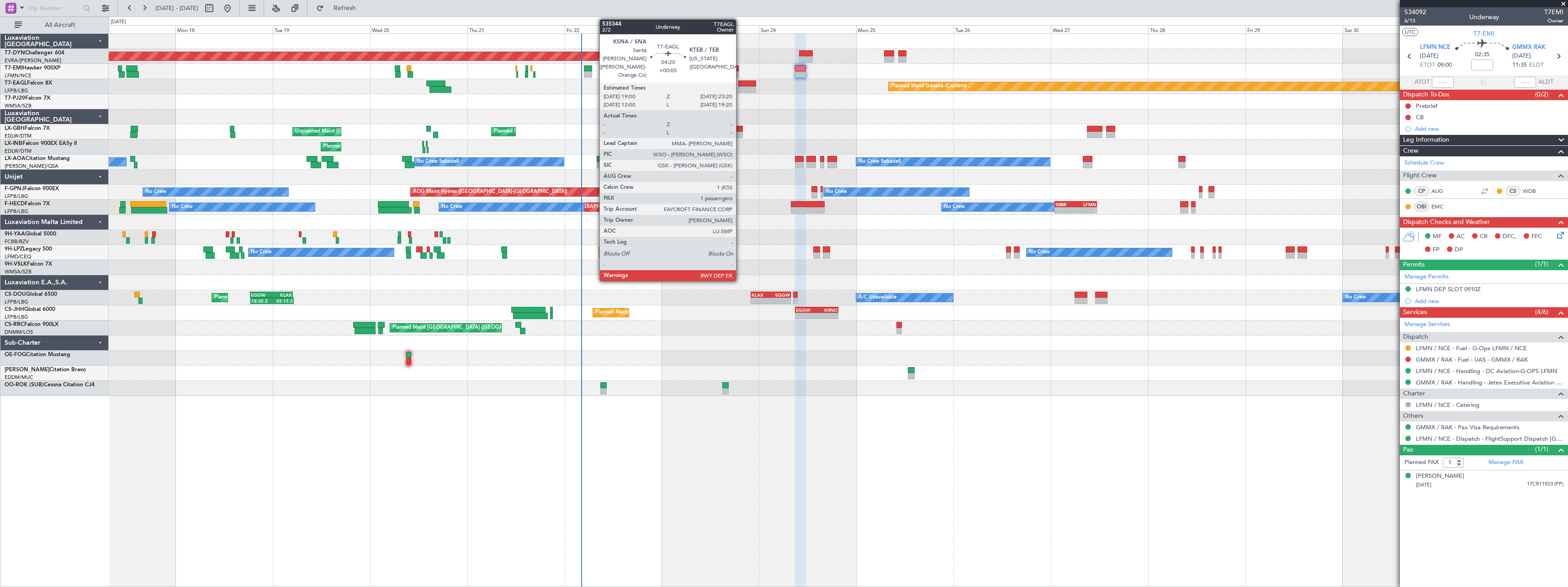
click at [740, 84] on div at bounding box center [746, 83] width 17 height 6
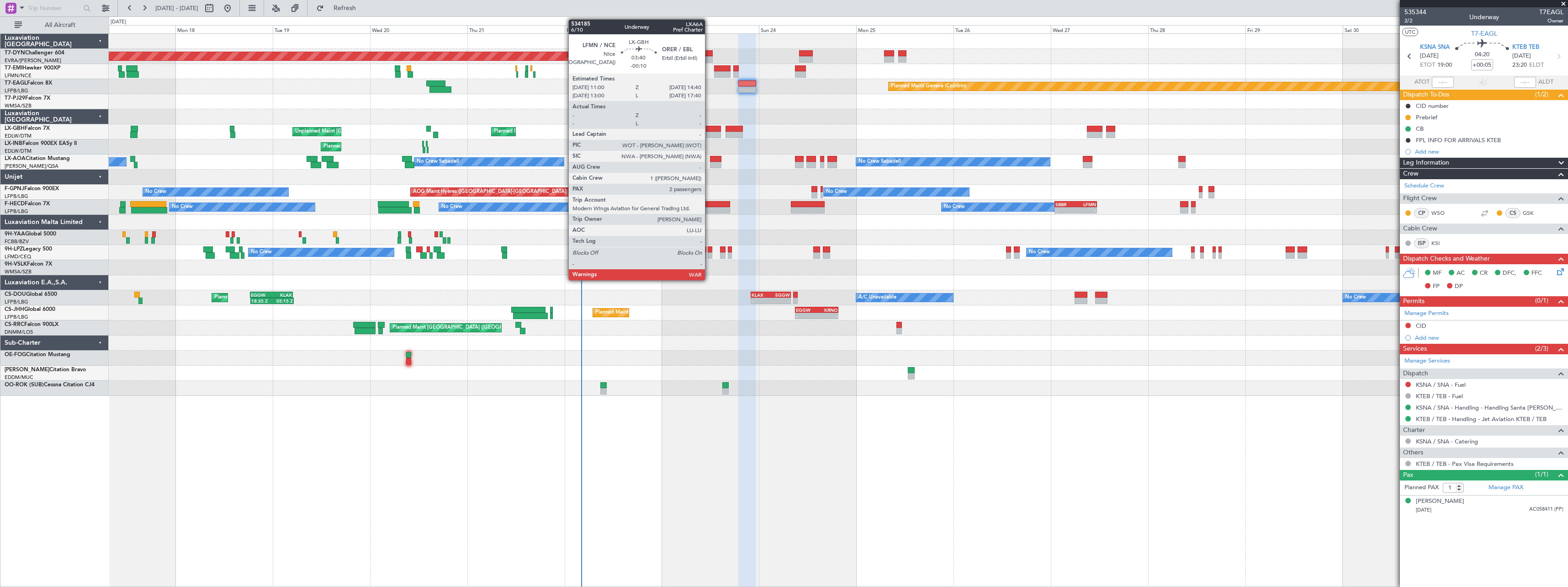
click at [709, 131] on div at bounding box center [713, 128] width 15 height 6
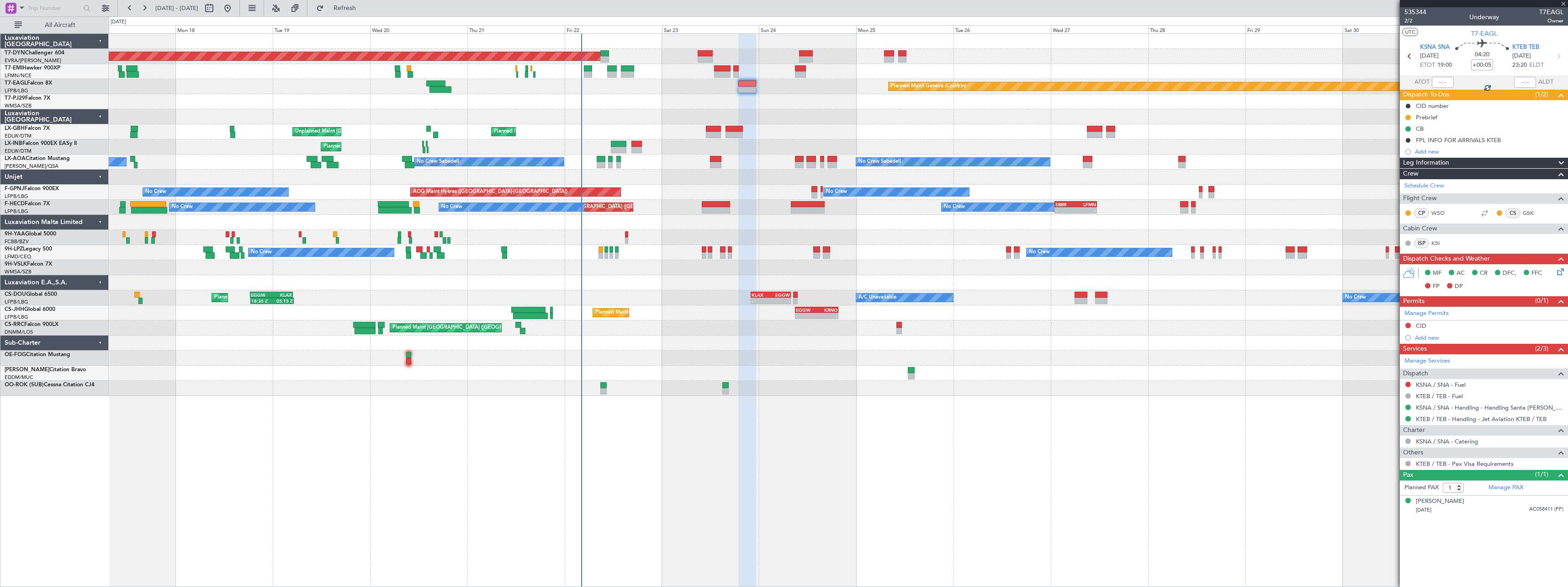
type input "-00:10"
type input "2"
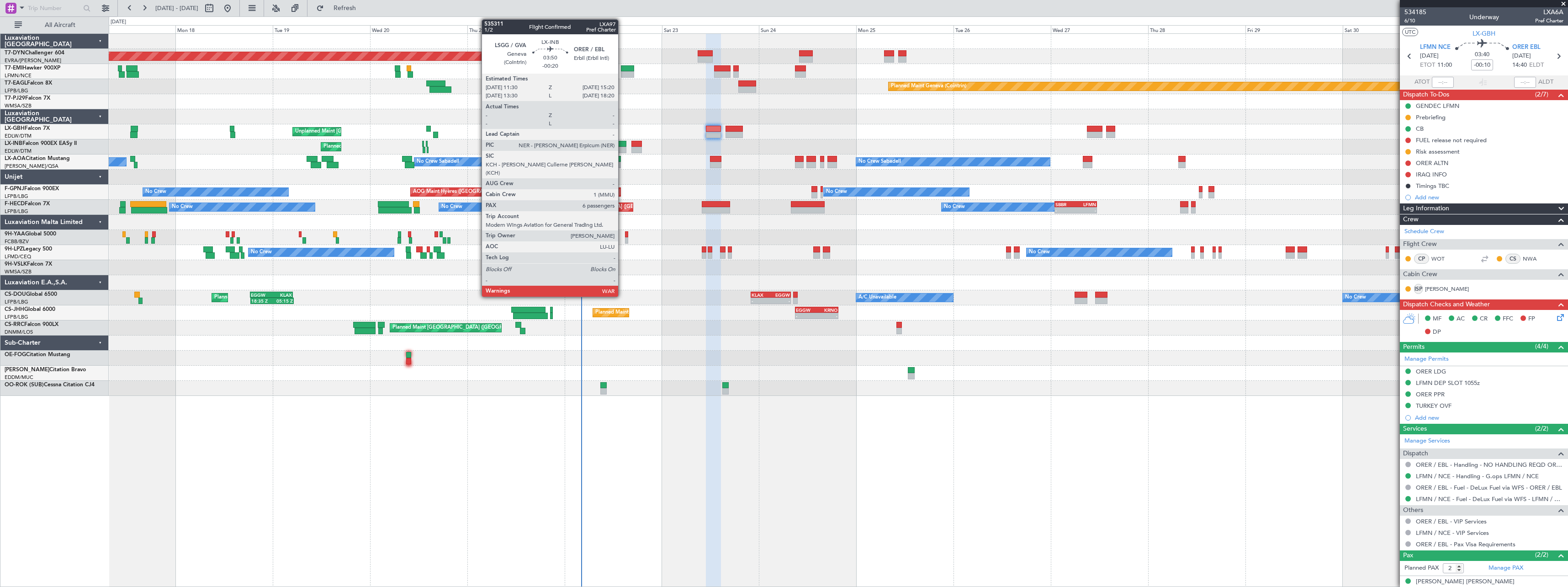
click at [622, 146] on div at bounding box center [618, 144] width 16 height 6
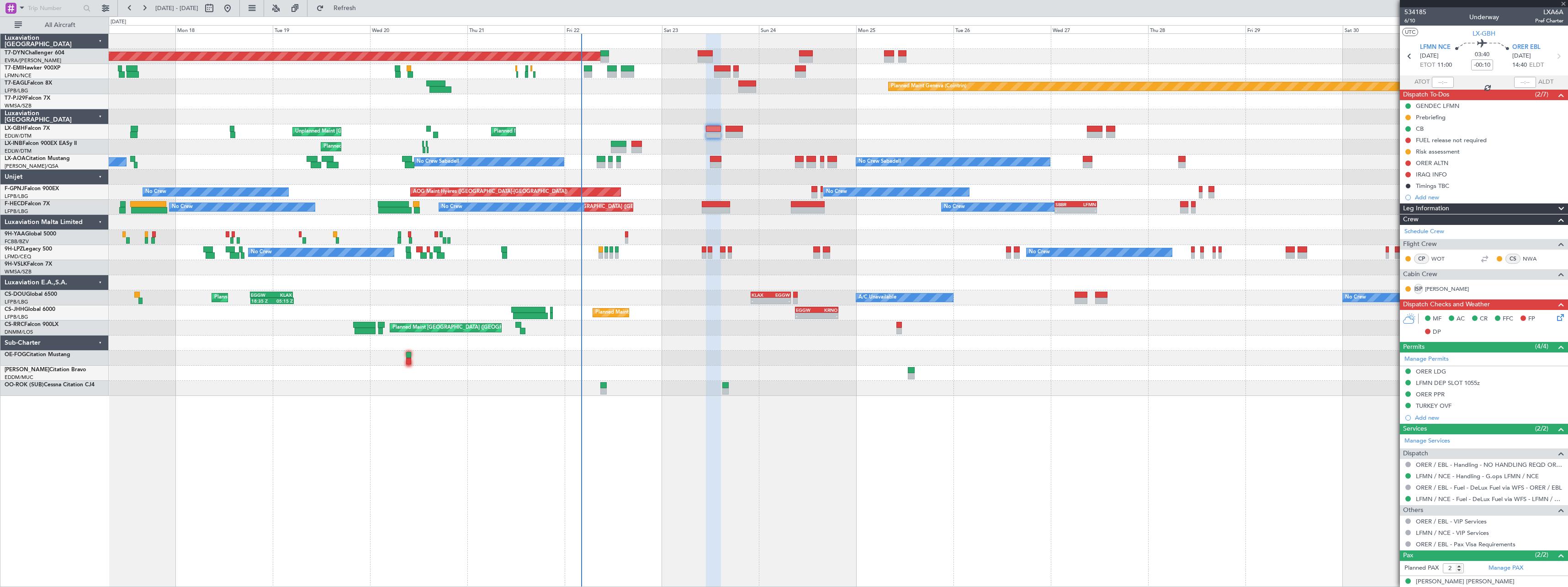
type input "-00:20"
type input "6"
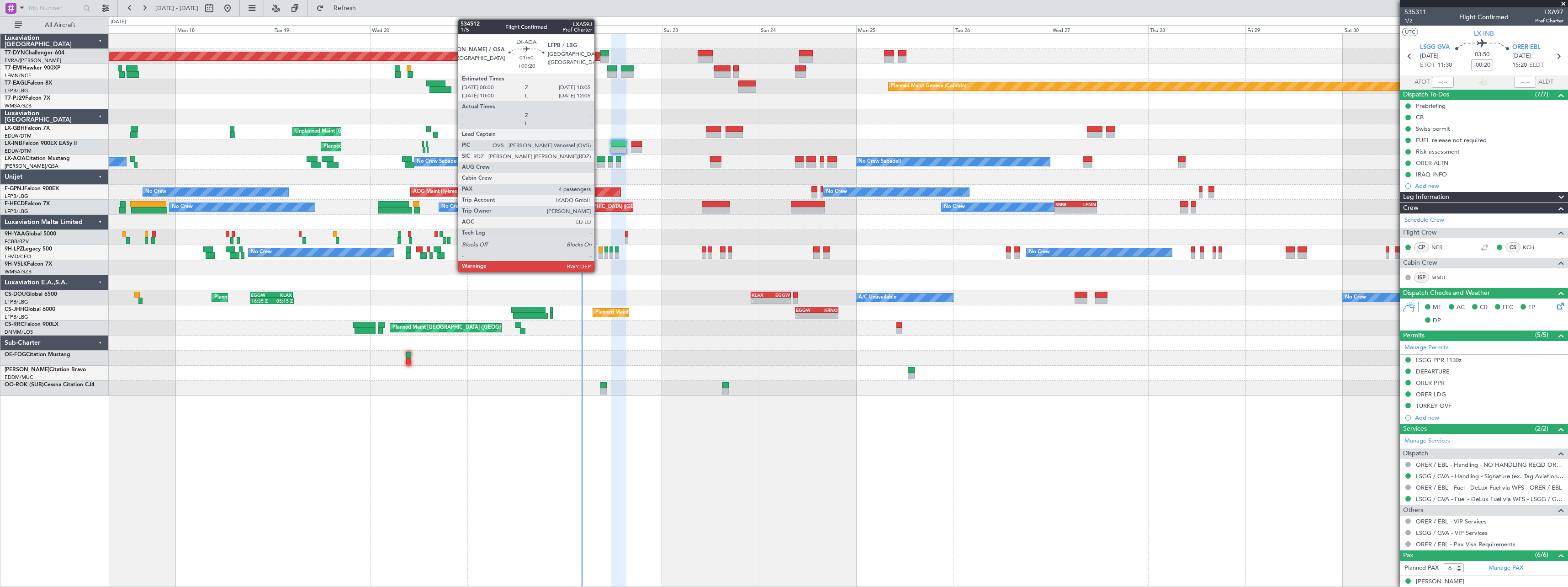
click at [599, 157] on div at bounding box center [601, 158] width 8 height 6
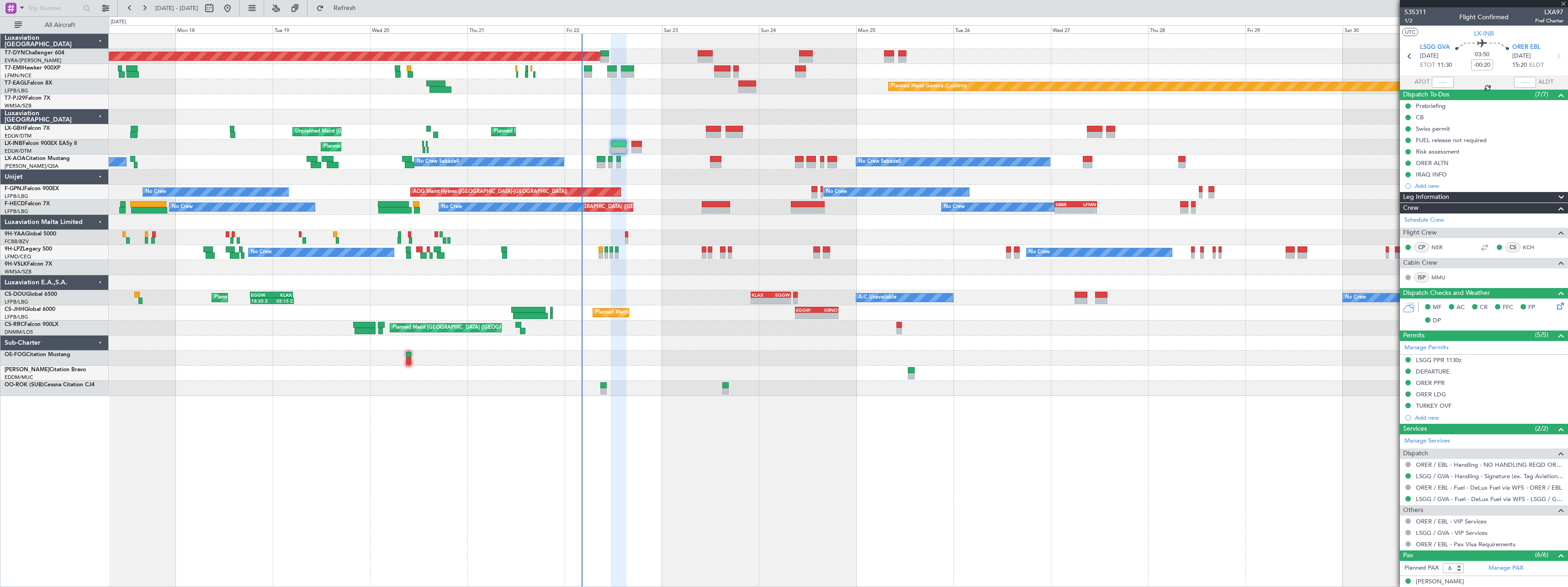
type input "+00:20"
type input "4"
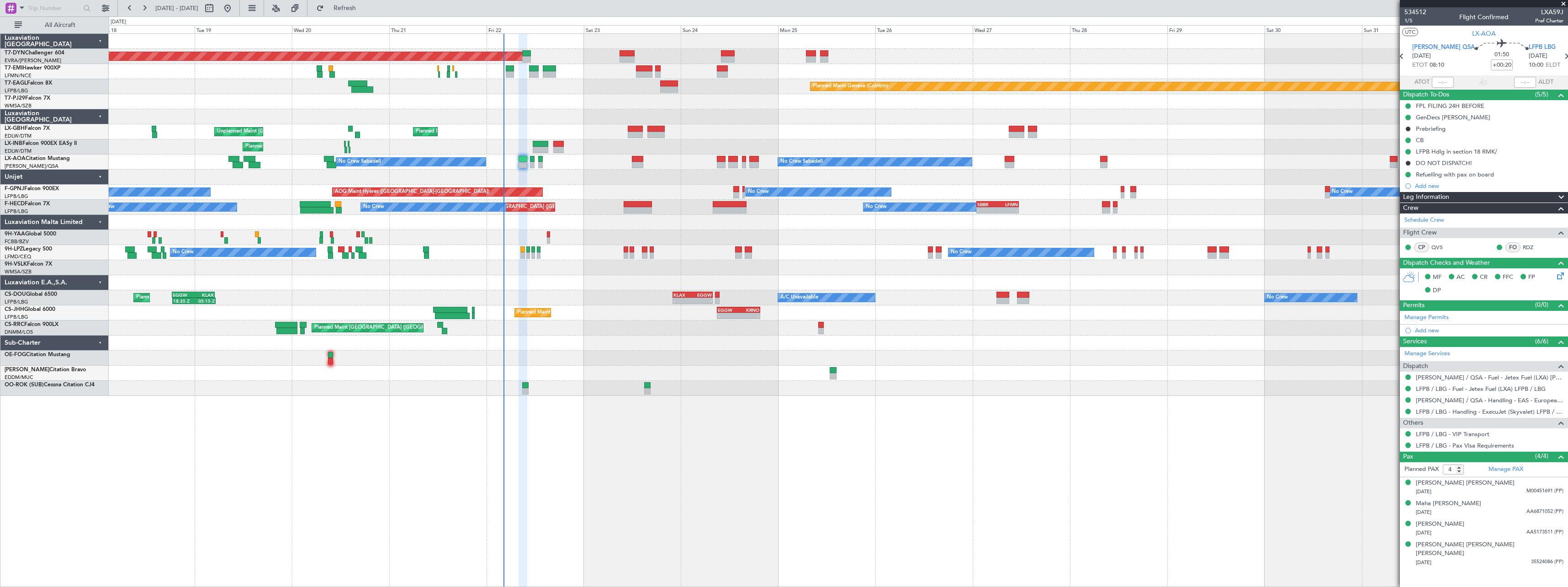
click at [614, 175] on div at bounding box center [837, 176] width 1458 height 15
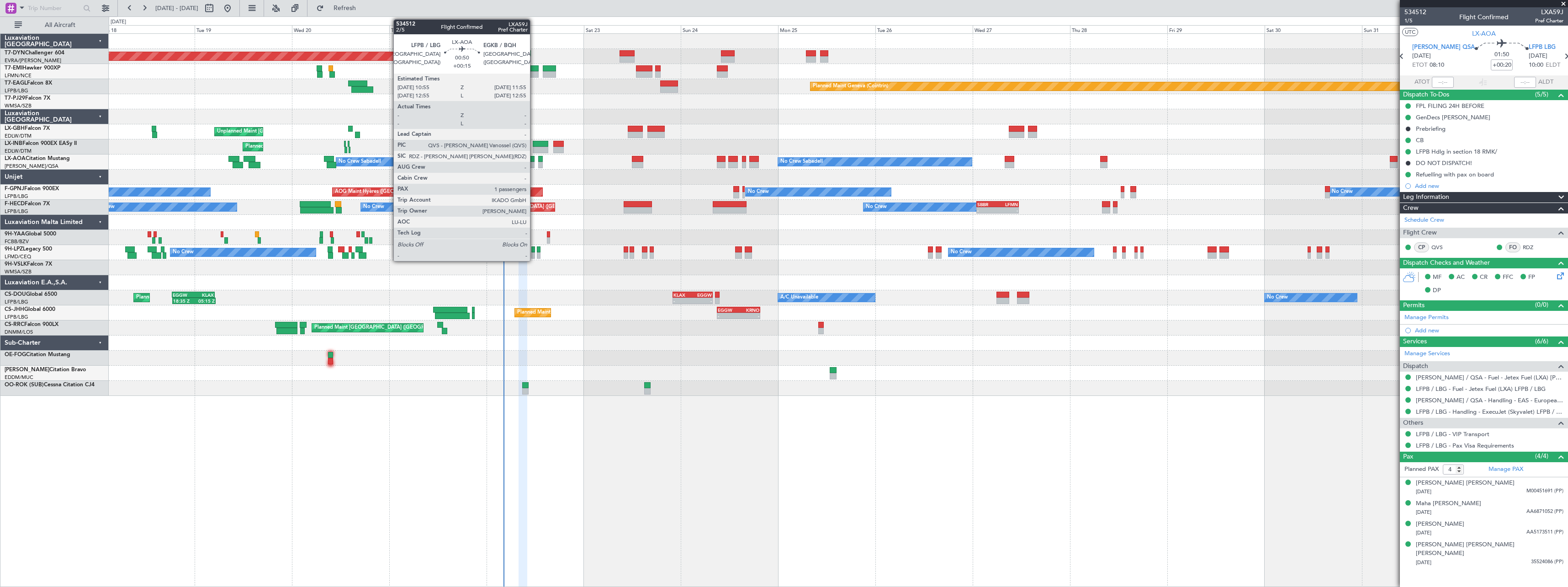
click at [534, 160] on div at bounding box center [532, 158] width 4 height 6
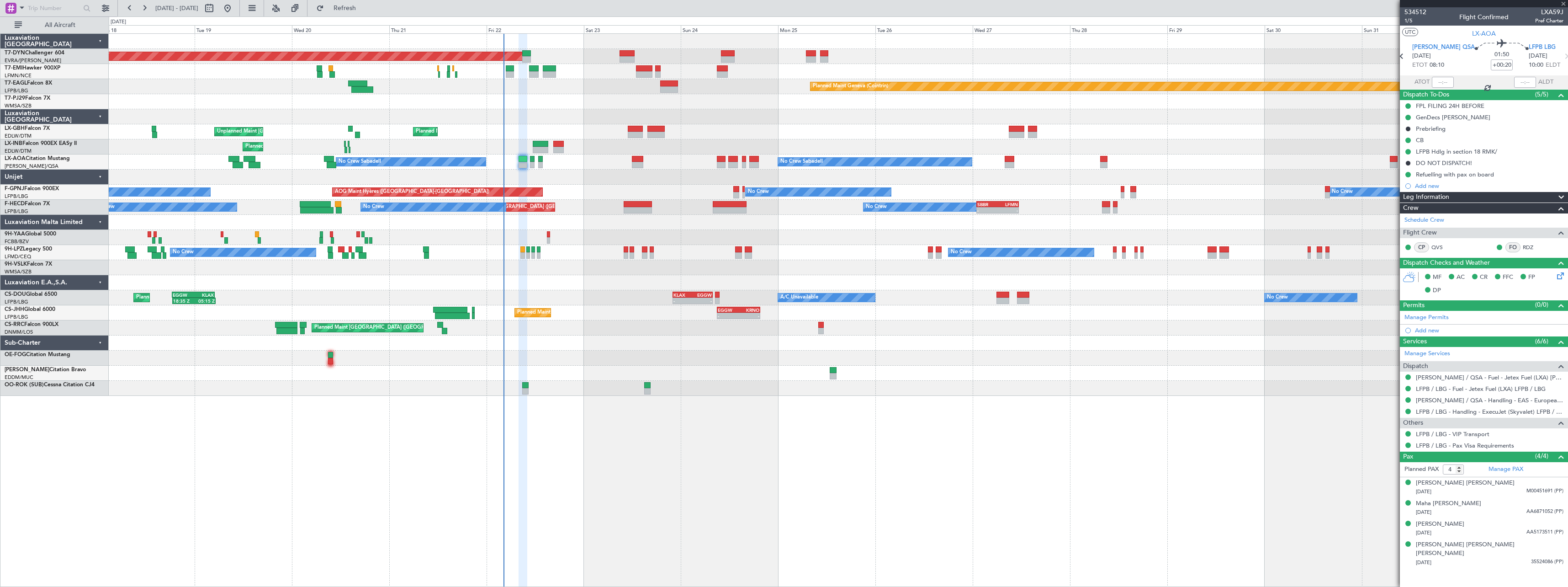
type input "+00:15"
type input "1"
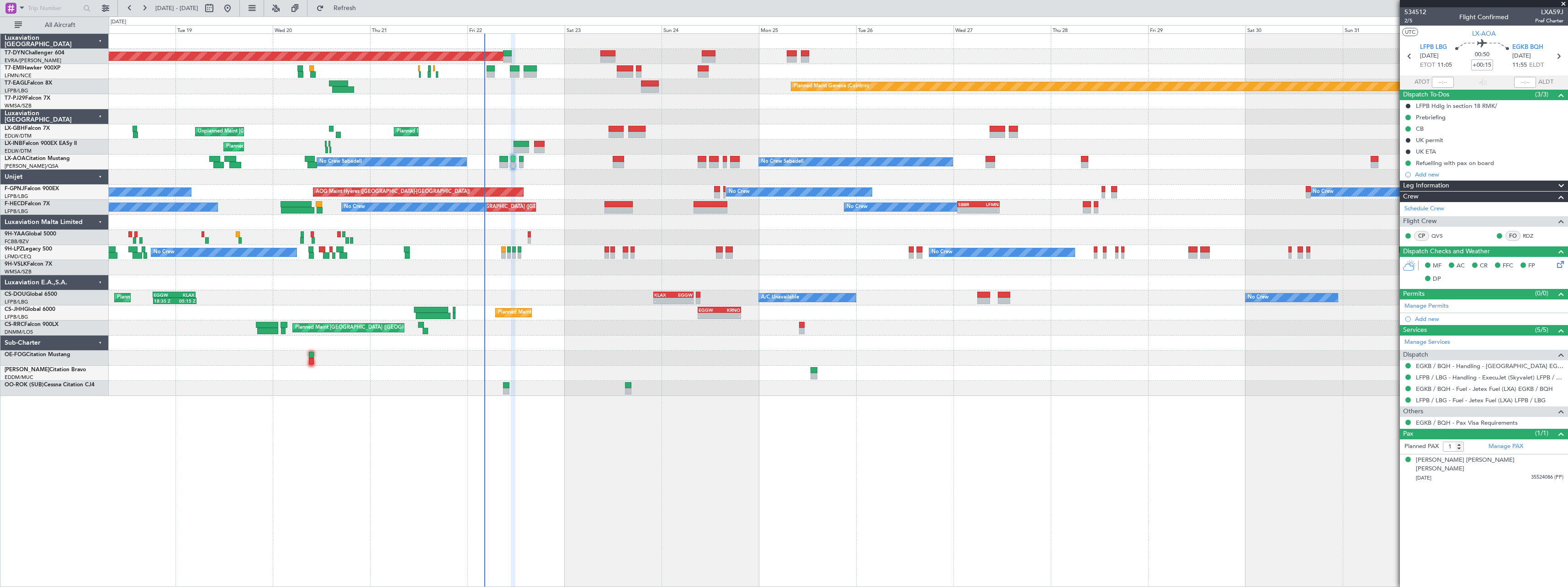
click at [577, 195] on div "Planned Maint Basel-Mulhouse Planned Maint Chester Planned Maint Geneva (Cointr…" at bounding box center [837, 215] width 1458 height 362
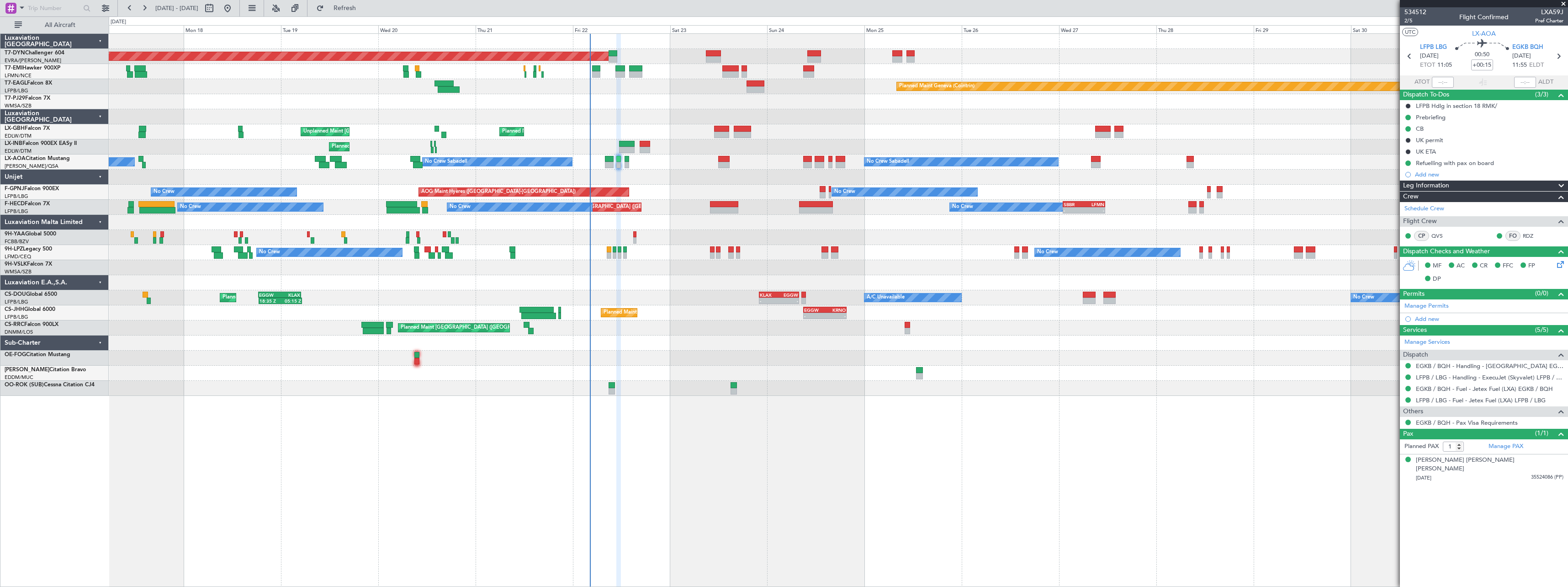
click at [801, 236] on div "Planned Maint Basel-Mulhouse Planned Maint Chester Planned Maint Geneva (Cointr…" at bounding box center [837, 215] width 1458 height 362
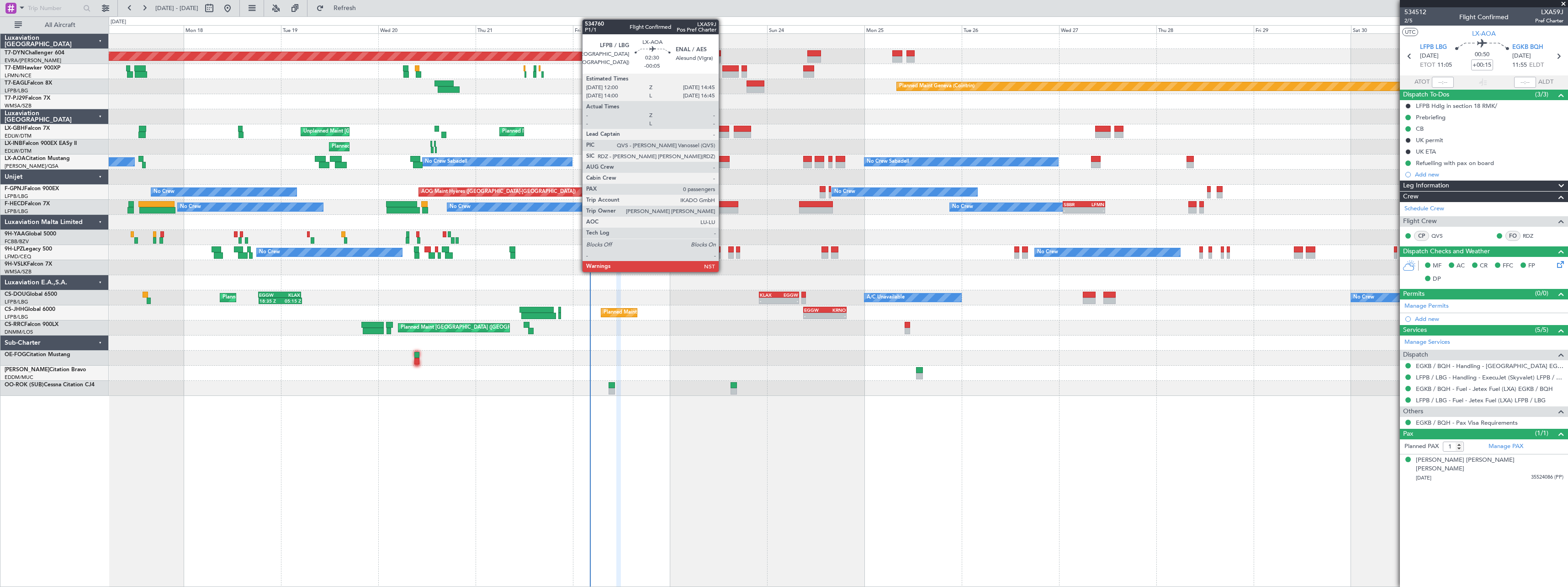
click at [722, 163] on div at bounding box center [723, 165] width 11 height 6
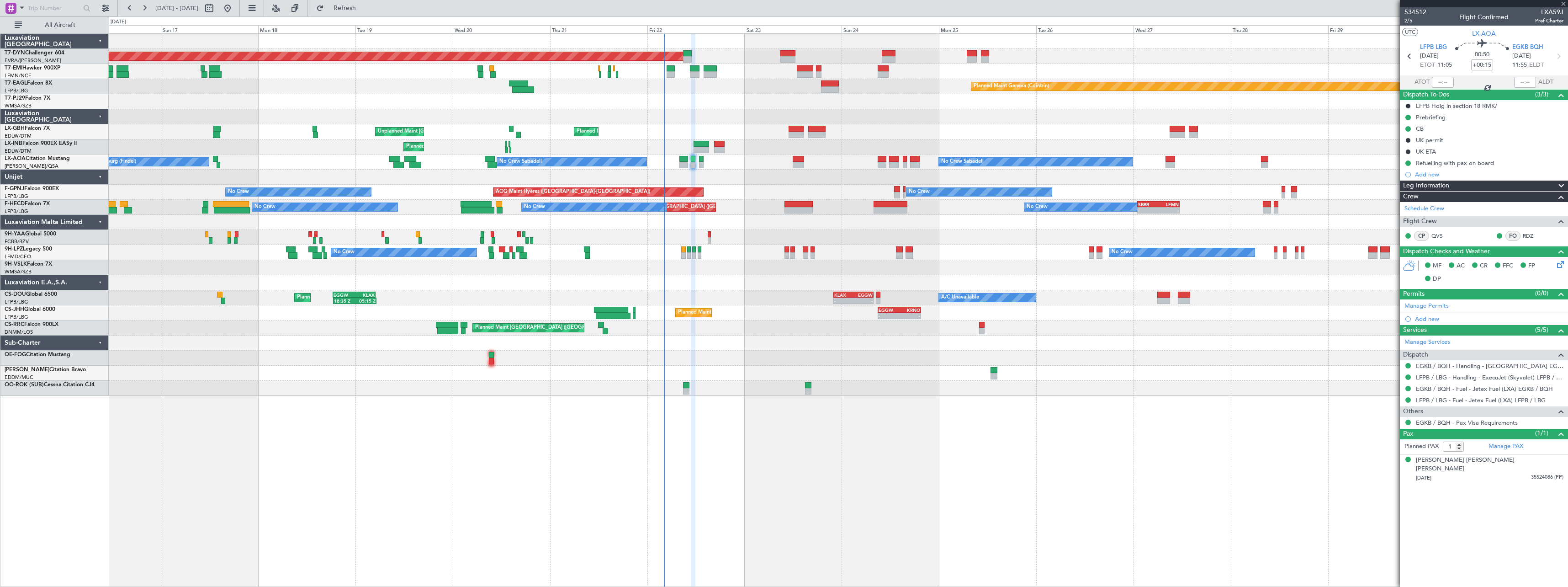
click at [749, 181] on div at bounding box center [837, 176] width 1458 height 15
type input "-00:05"
type input "0"
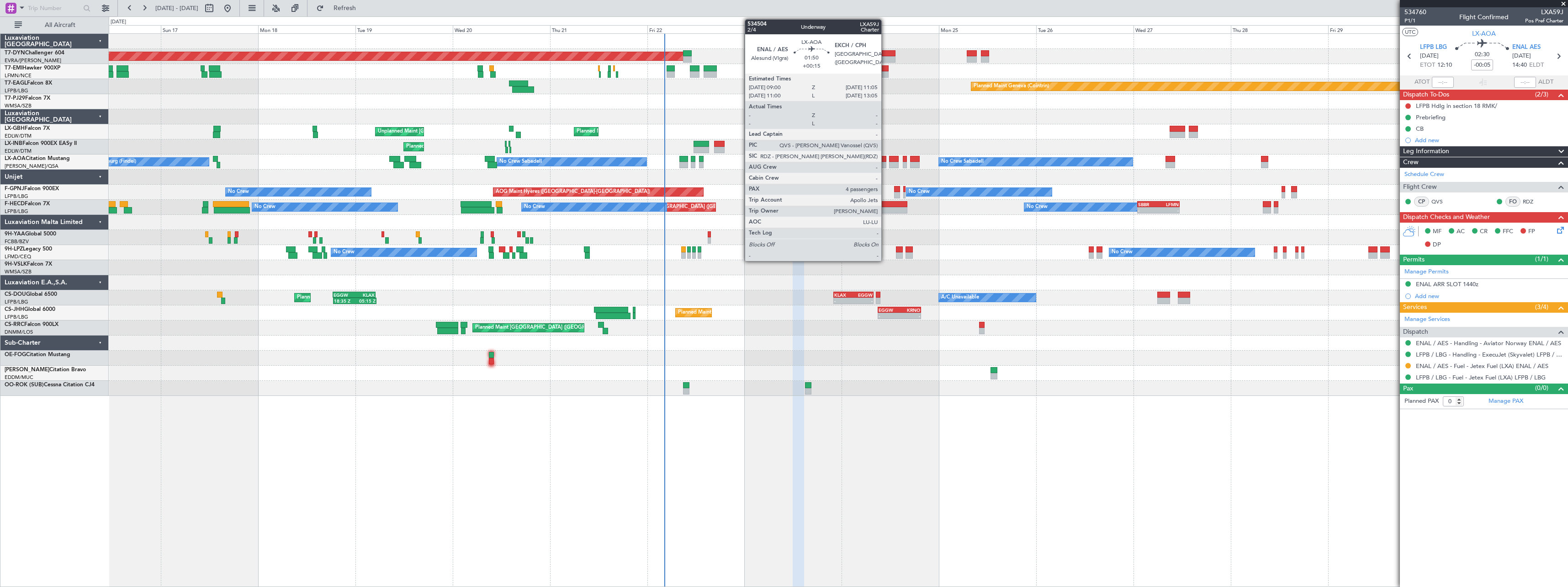
click at [885, 156] on div at bounding box center [881, 158] width 8 height 6
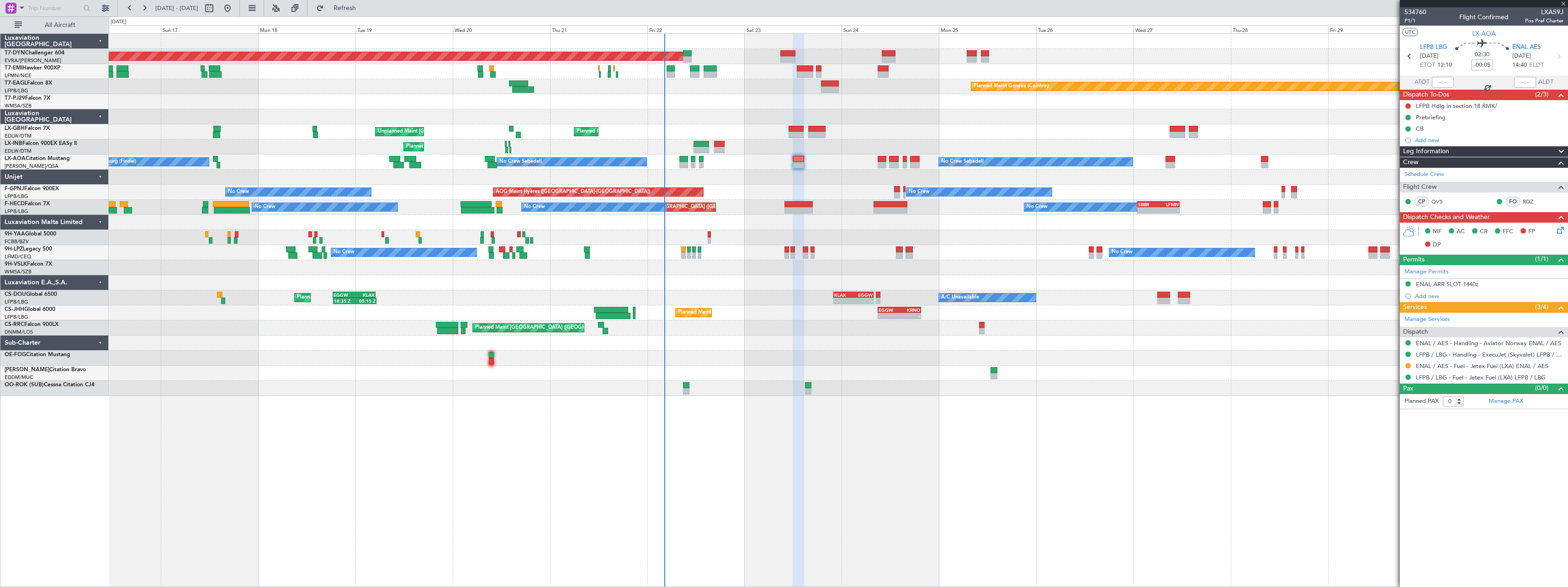
type input "+00:15"
type input "4"
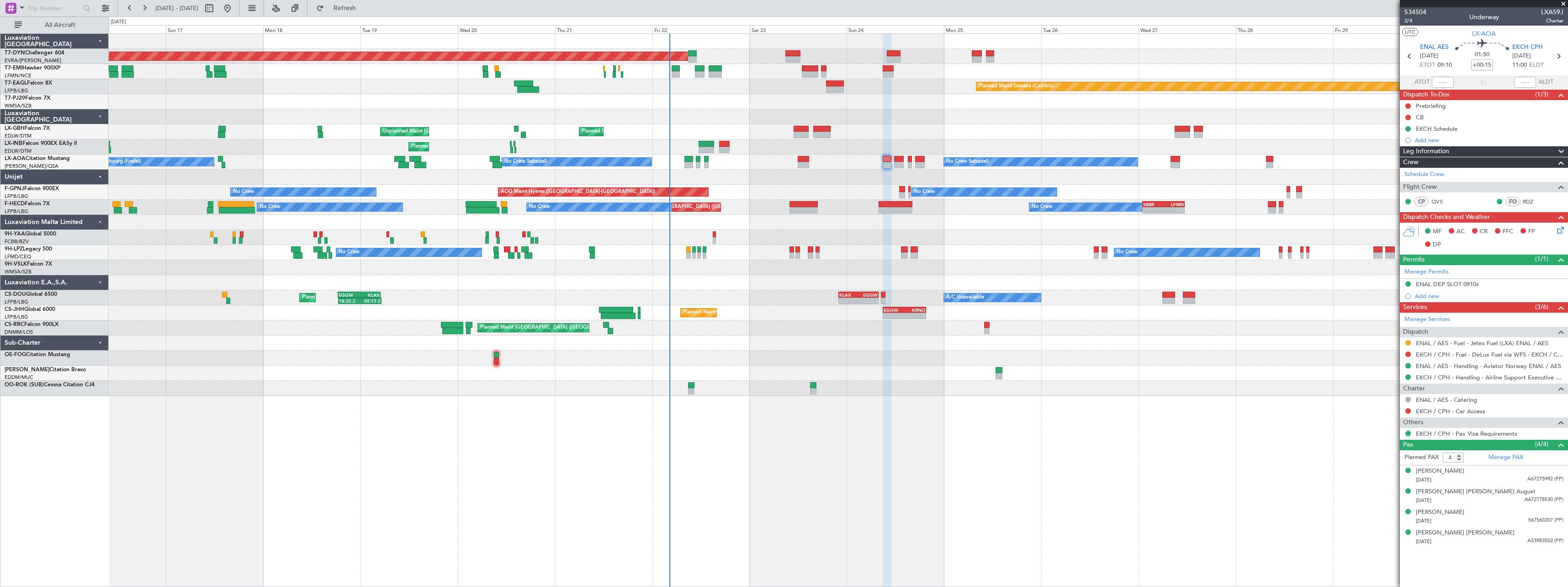
click at [749, 198] on div "No Crew AOG Maint Hyères (Toulon-Hyères) No Crew No Crew Planned Maint Paris (L…" at bounding box center [837, 192] width 1458 height 15
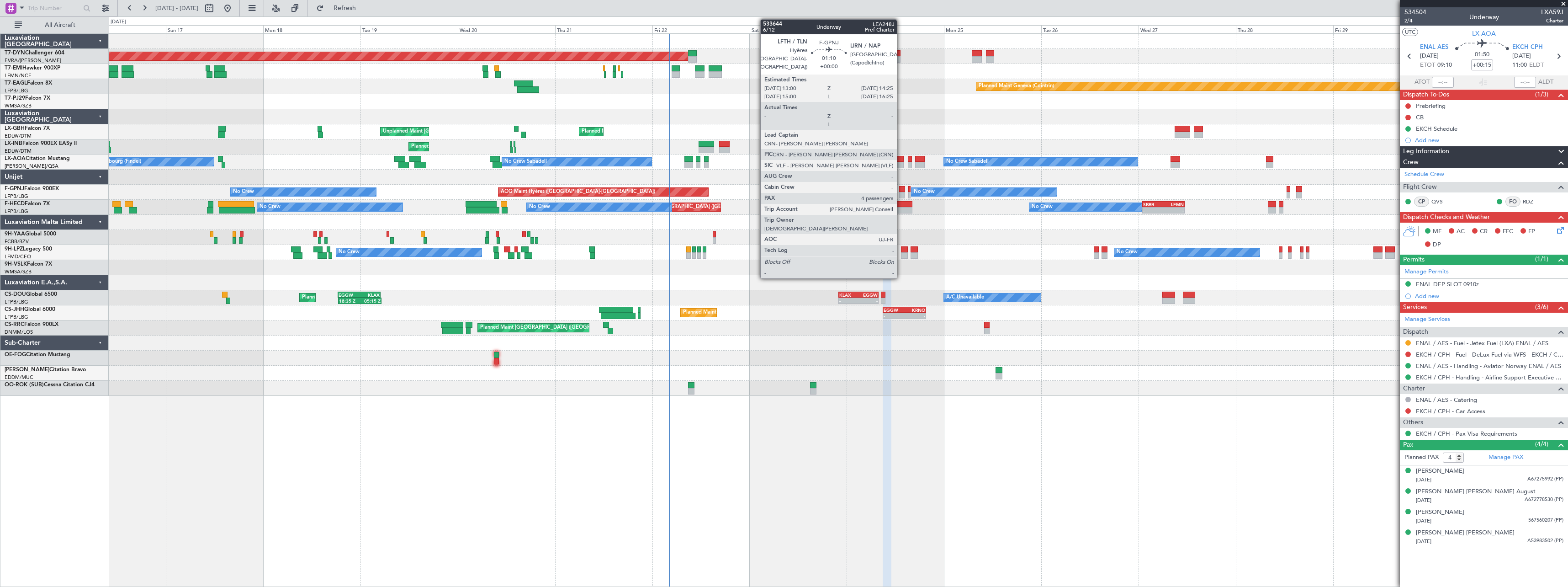
click at [901, 189] on div at bounding box center [901, 188] width 5 height 6
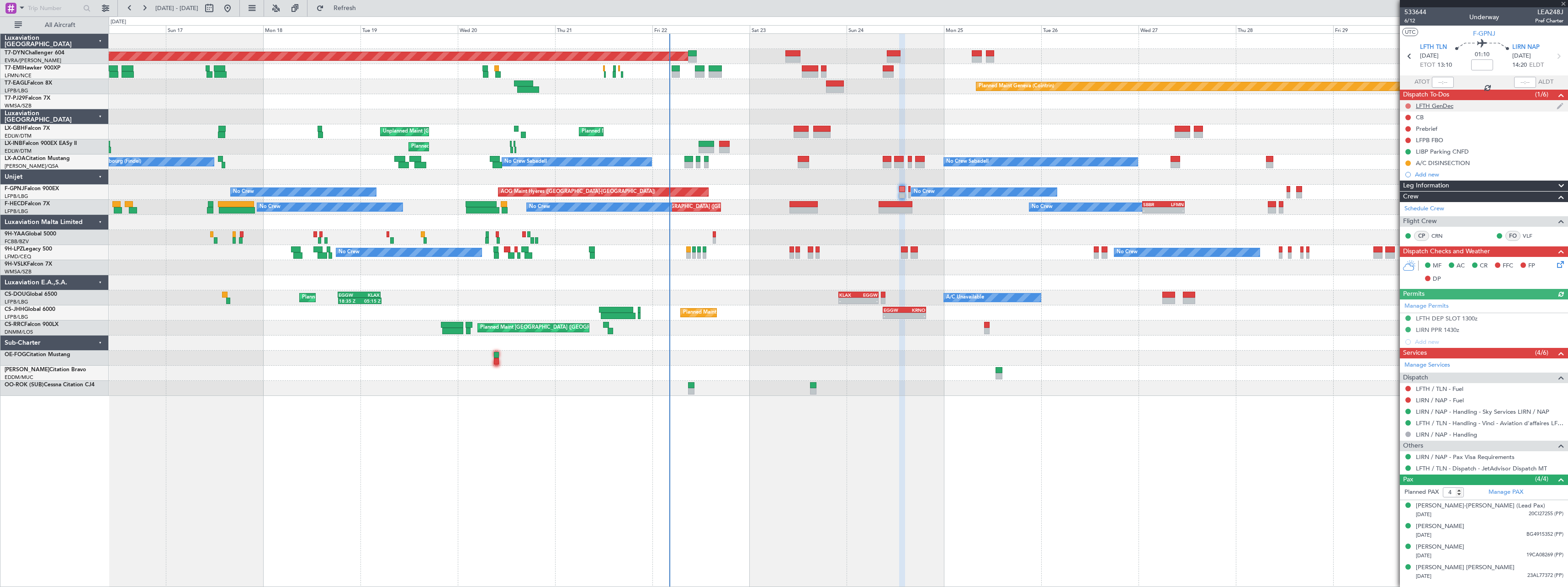
click at [1405, 107] on button at bounding box center [1408, 106] width 5 height 5
click at [1406, 148] on span "Completed" at bounding box center [1412, 146] width 30 height 9
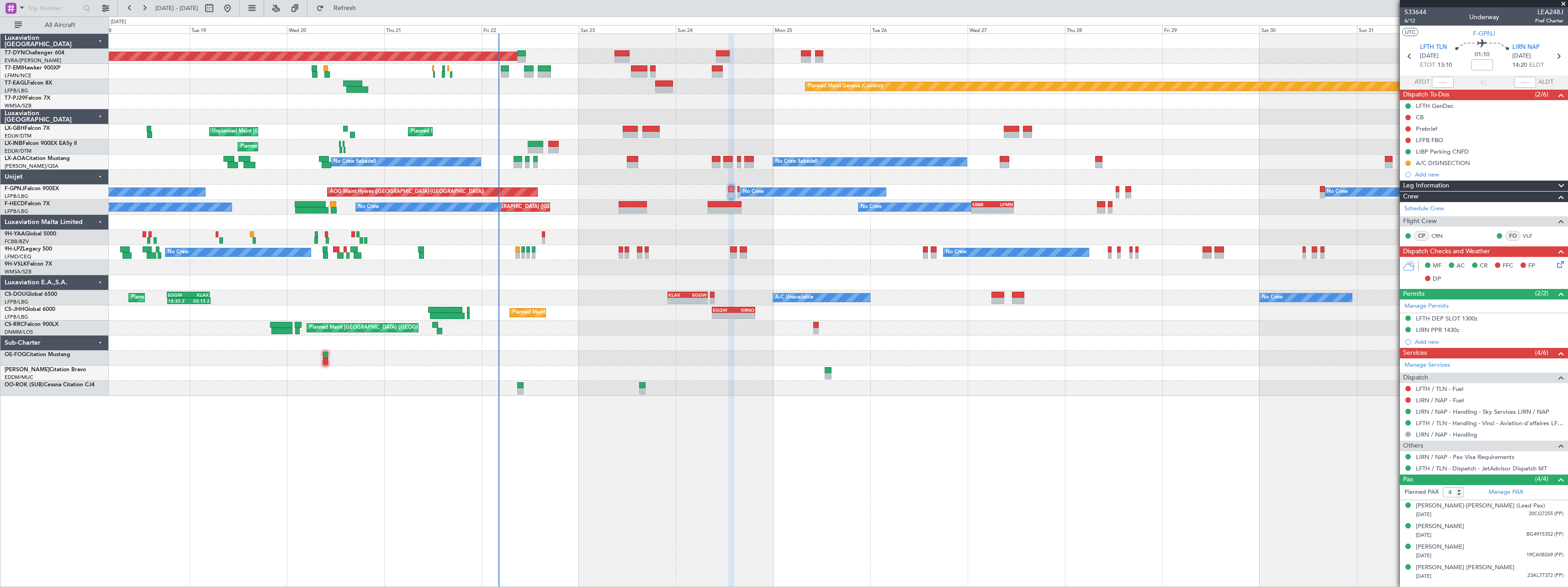
click at [688, 227] on div at bounding box center [837, 222] width 1458 height 15
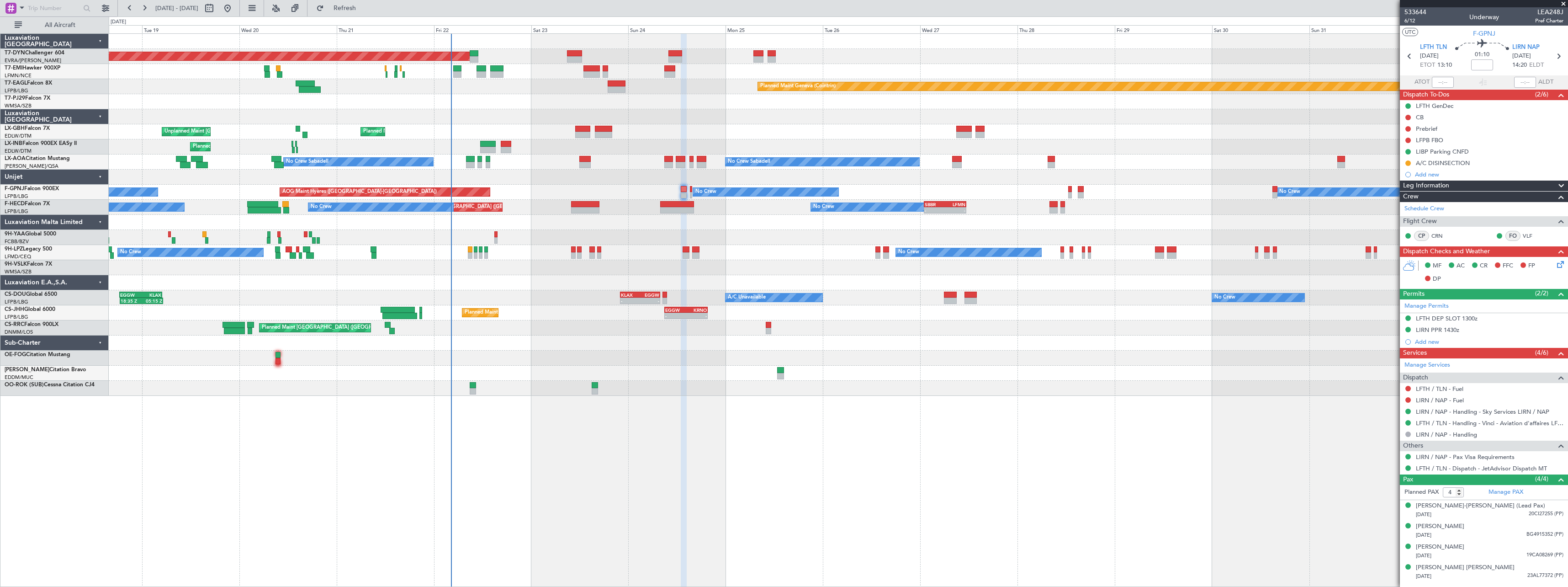
click at [679, 229] on div "Planned Maint Basel-Mulhouse Planned Maint Chester Planned Maint Geneva (Cointr…" at bounding box center [837, 215] width 1458 height 362
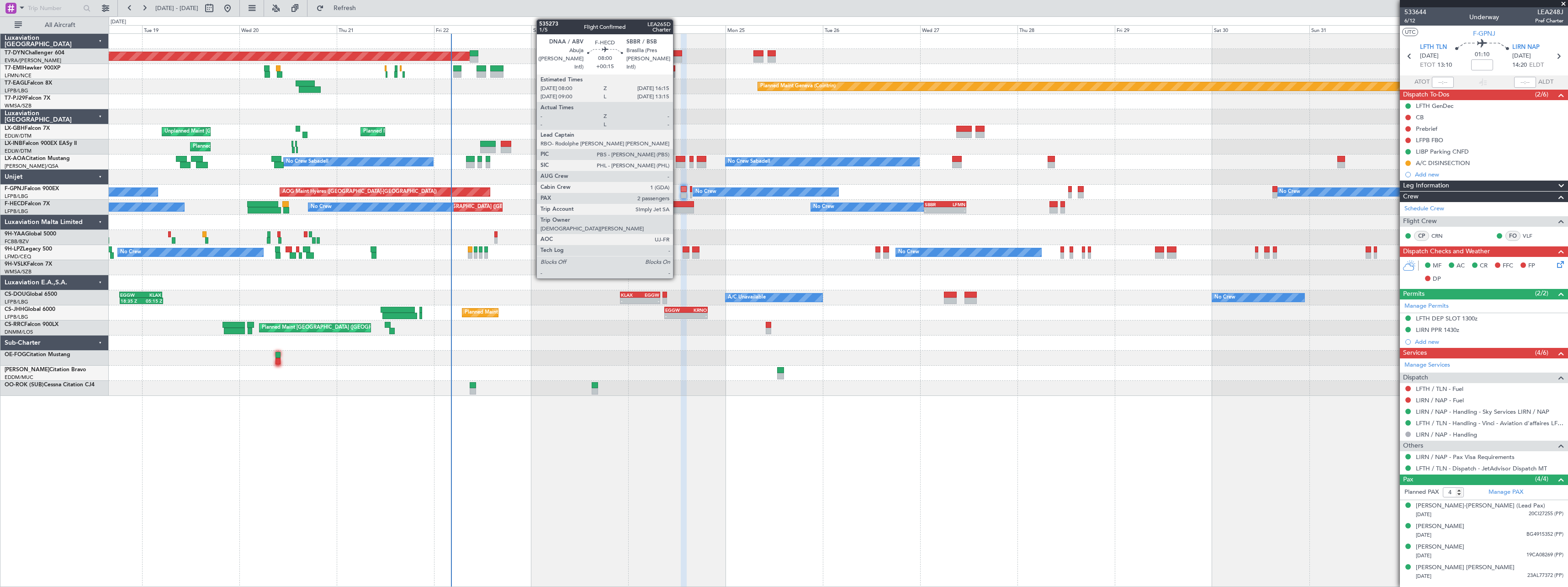
click at [677, 208] on div at bounding box center [677, 209] width 34 height 6
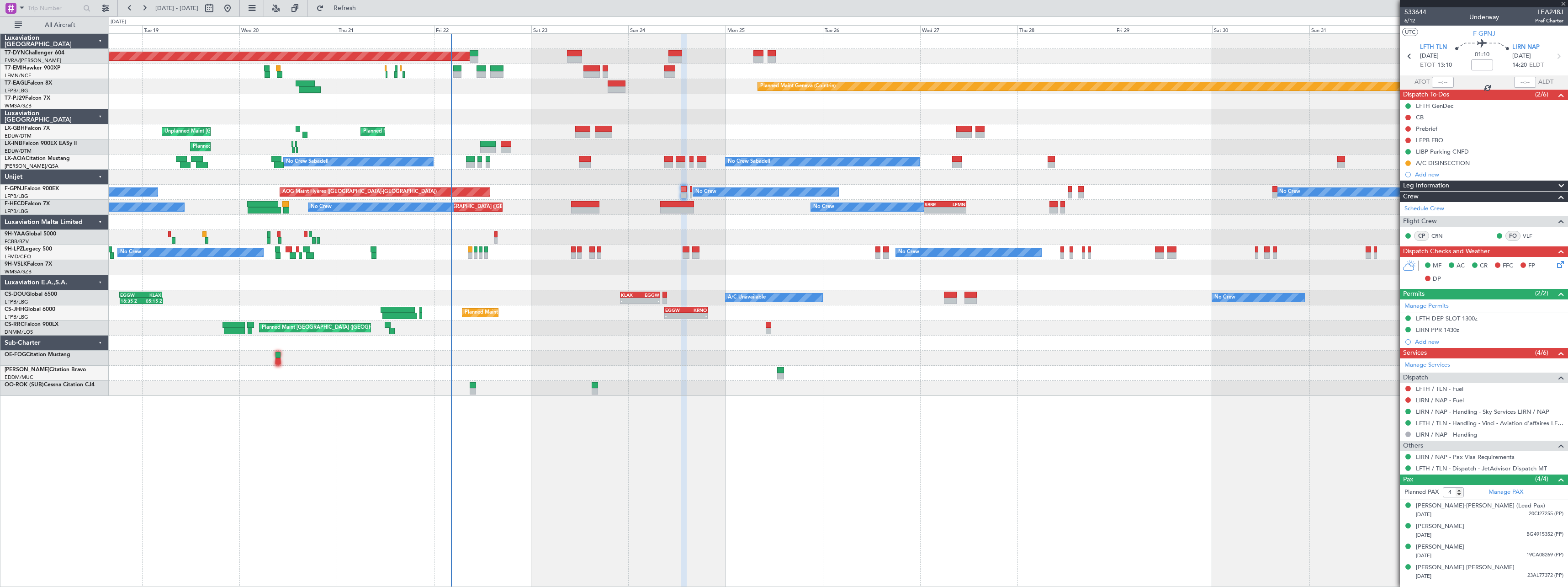
type input "+00:15"
type input "2"
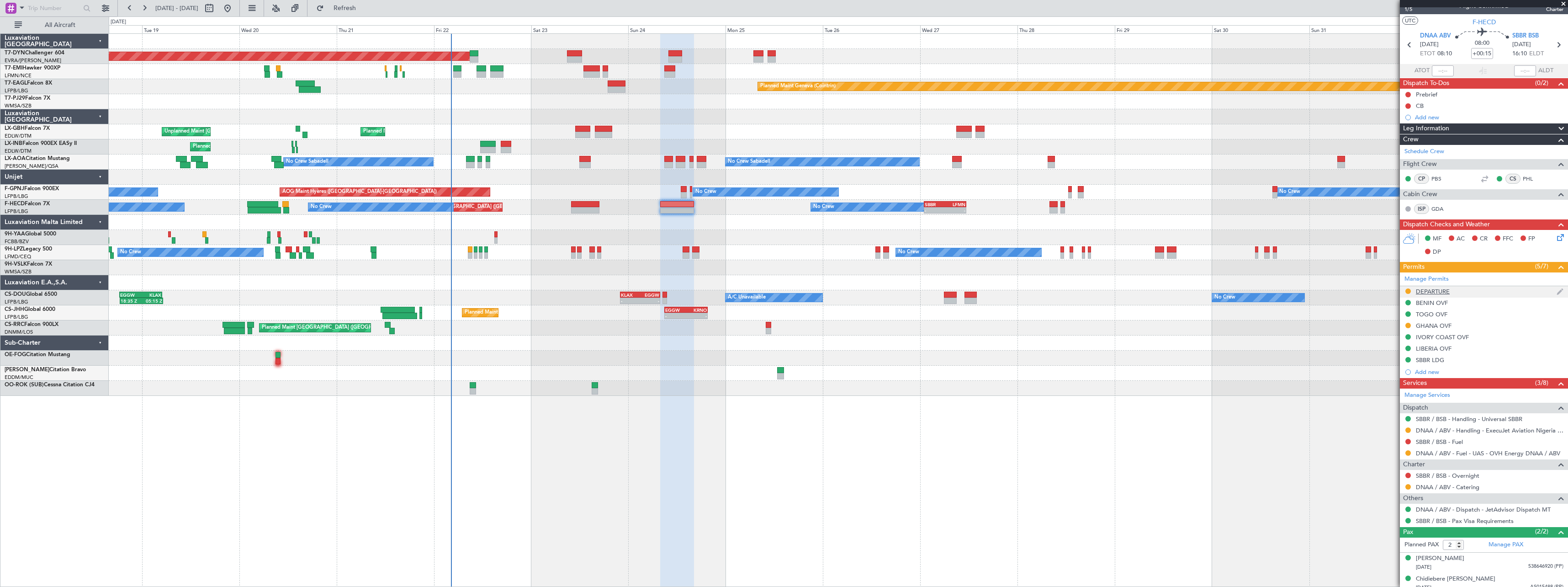
scroll to position [17, 0]
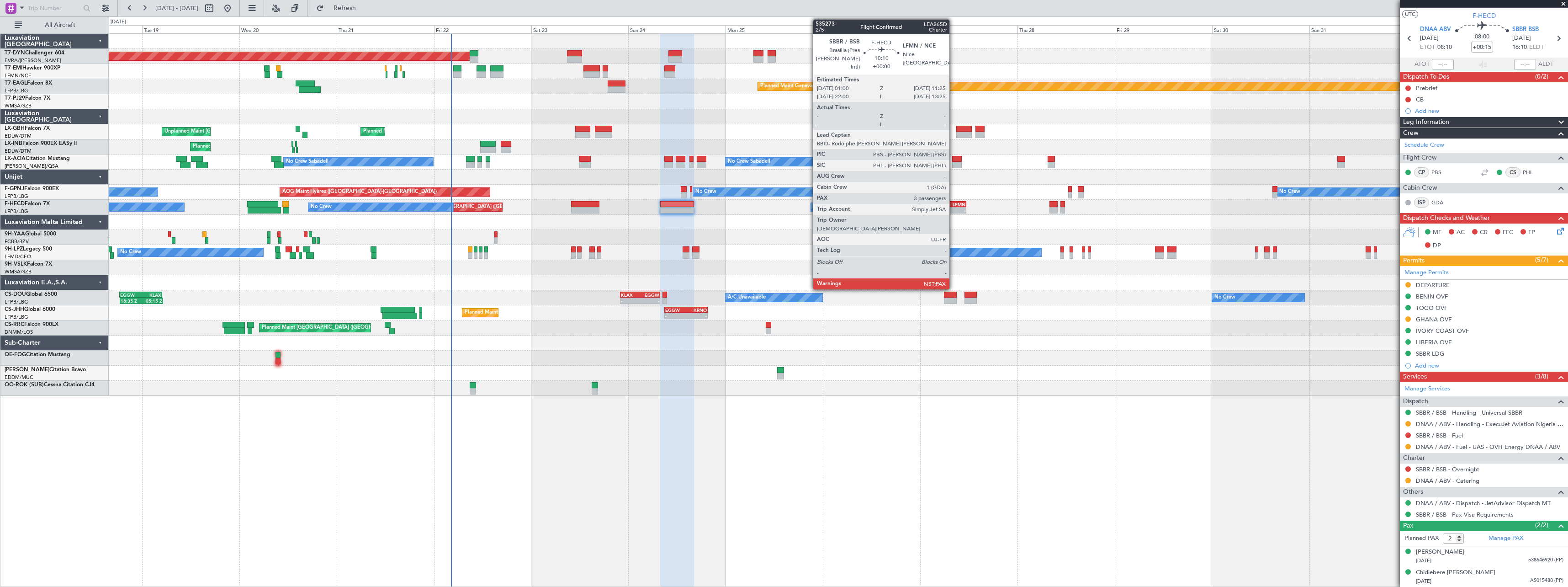
click at [954, 204] on div "LFMN" at bounding box center [955, 204] width 20 height 5
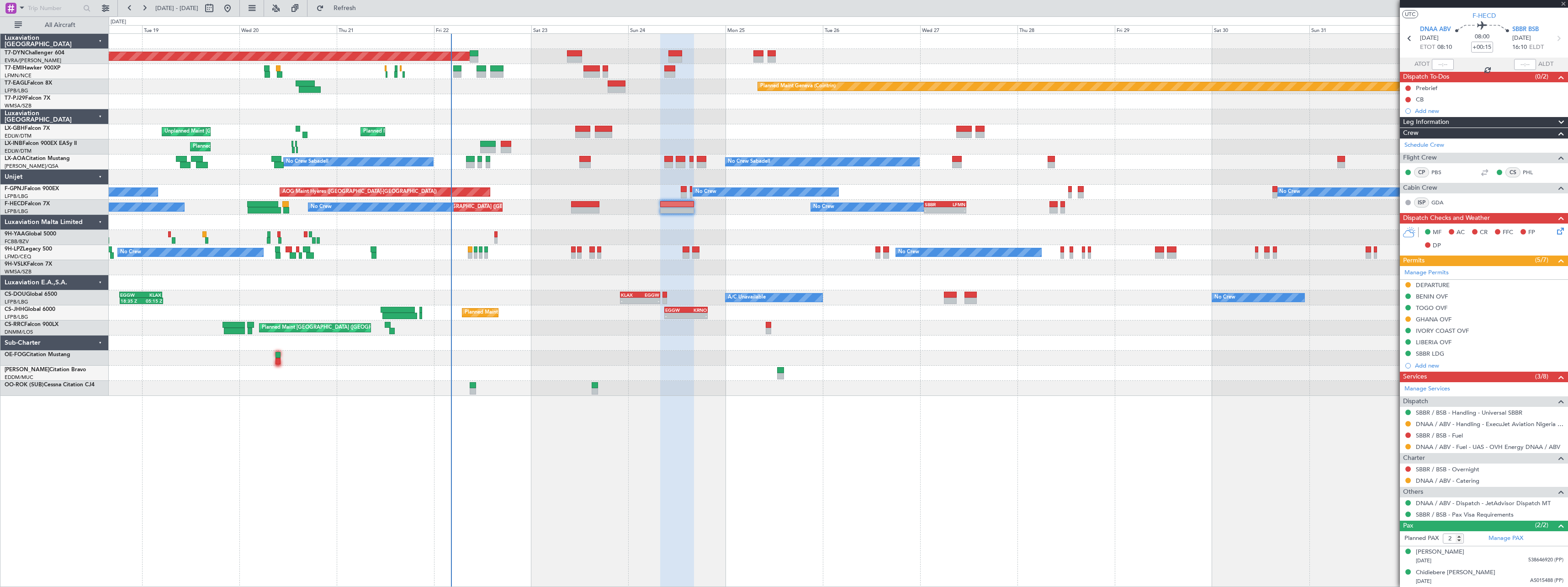
type input "3"
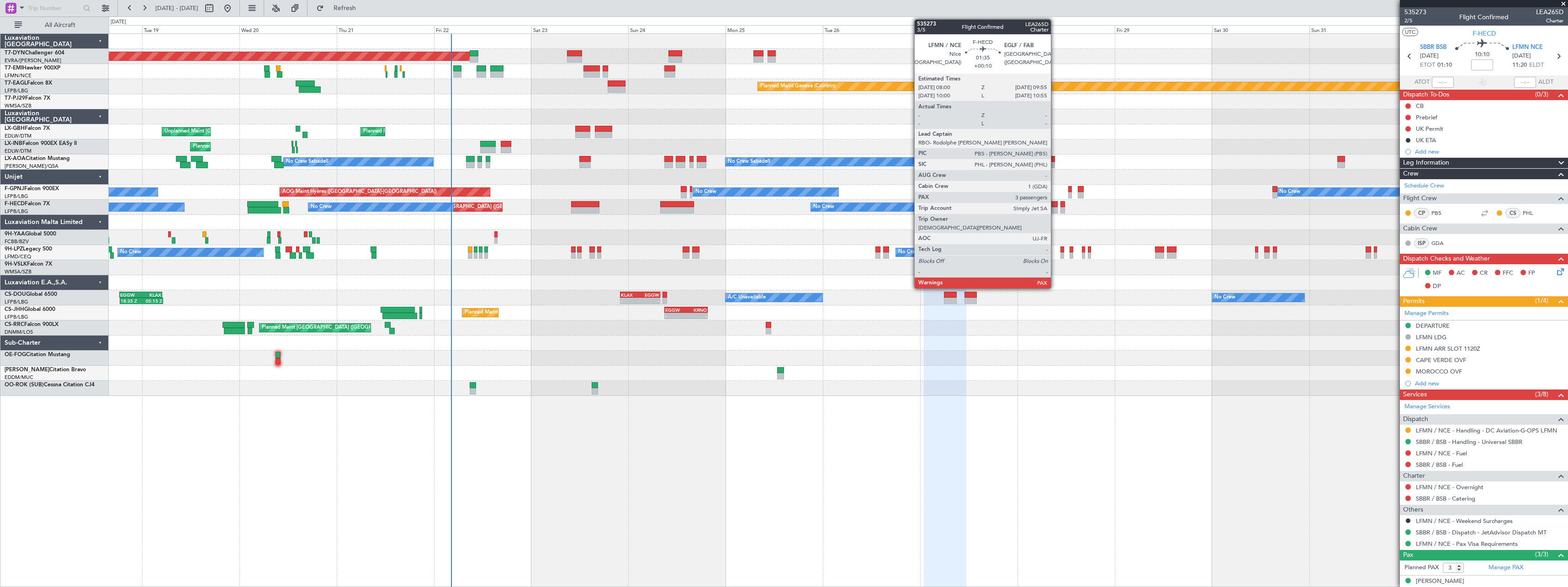
click at [1055, 203] on div at bounding box center [1053, 204] width 8 height 6
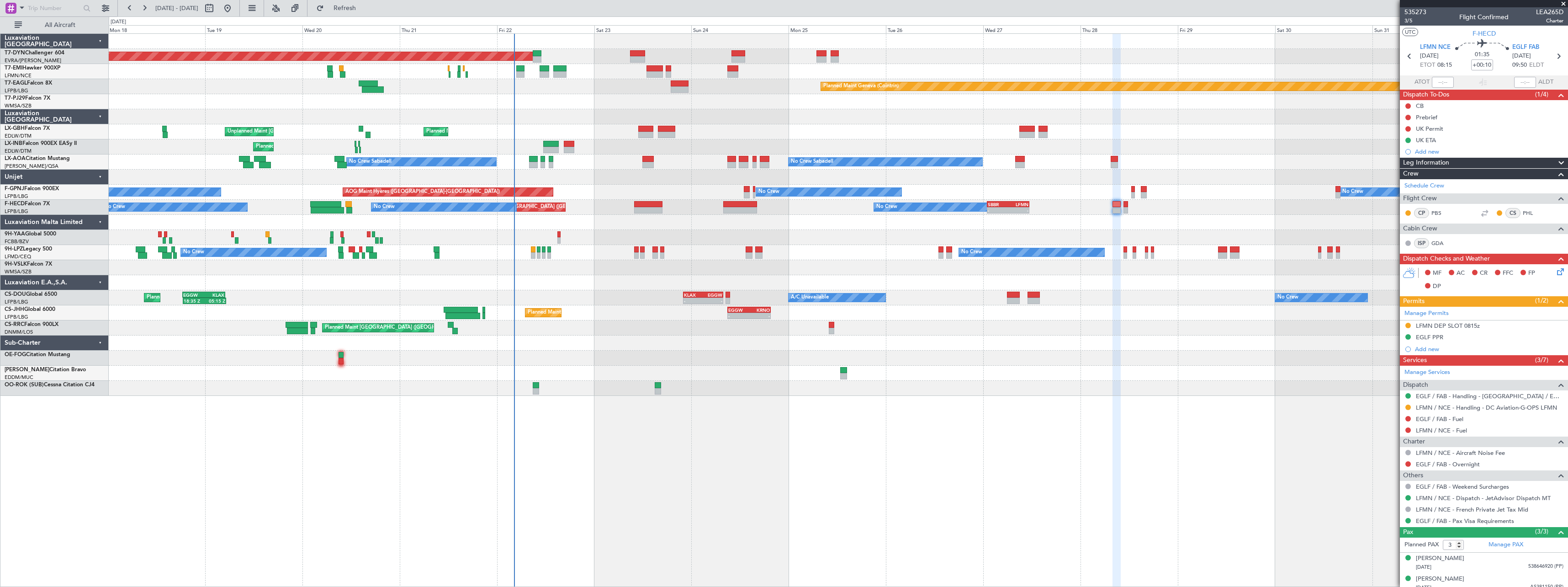
click at [735, 399] on div "Planned Maint Basel-Mulhouse Planned Maint Chester Planned Maint Geneva (Cointr…" at bounding box center [838, 309] width 1459 height 553
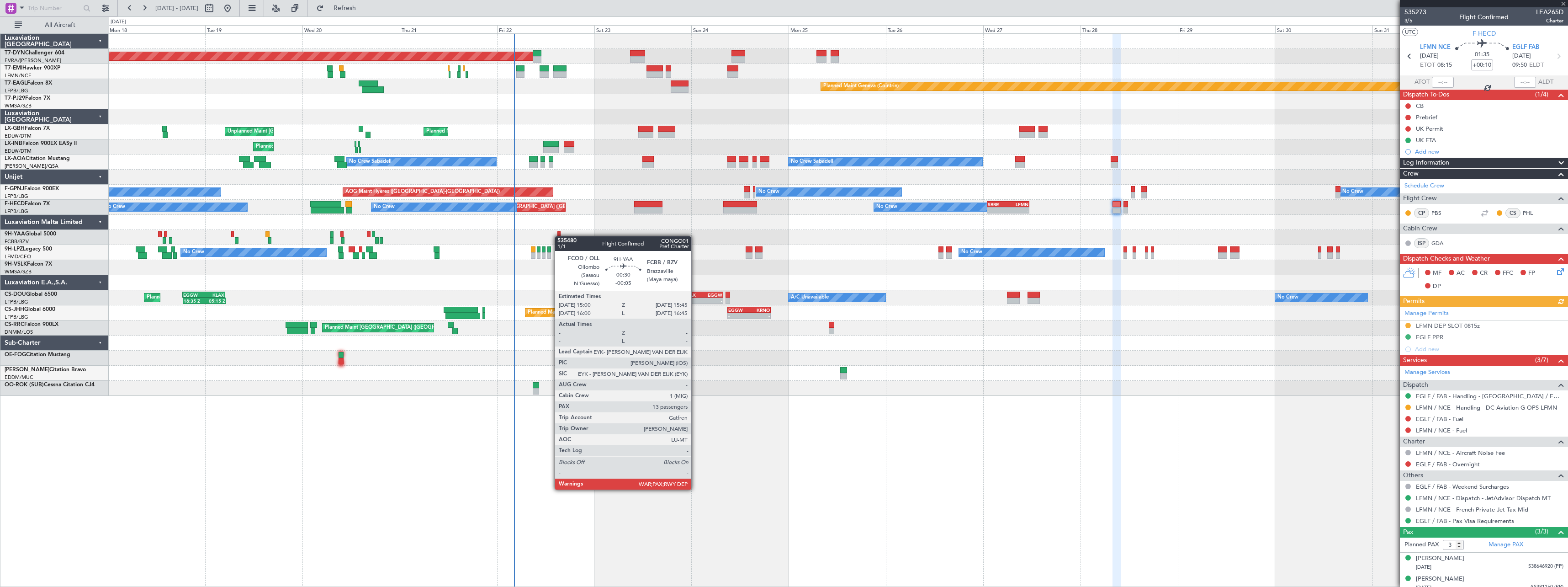
type input "-00:05"
type input "13"
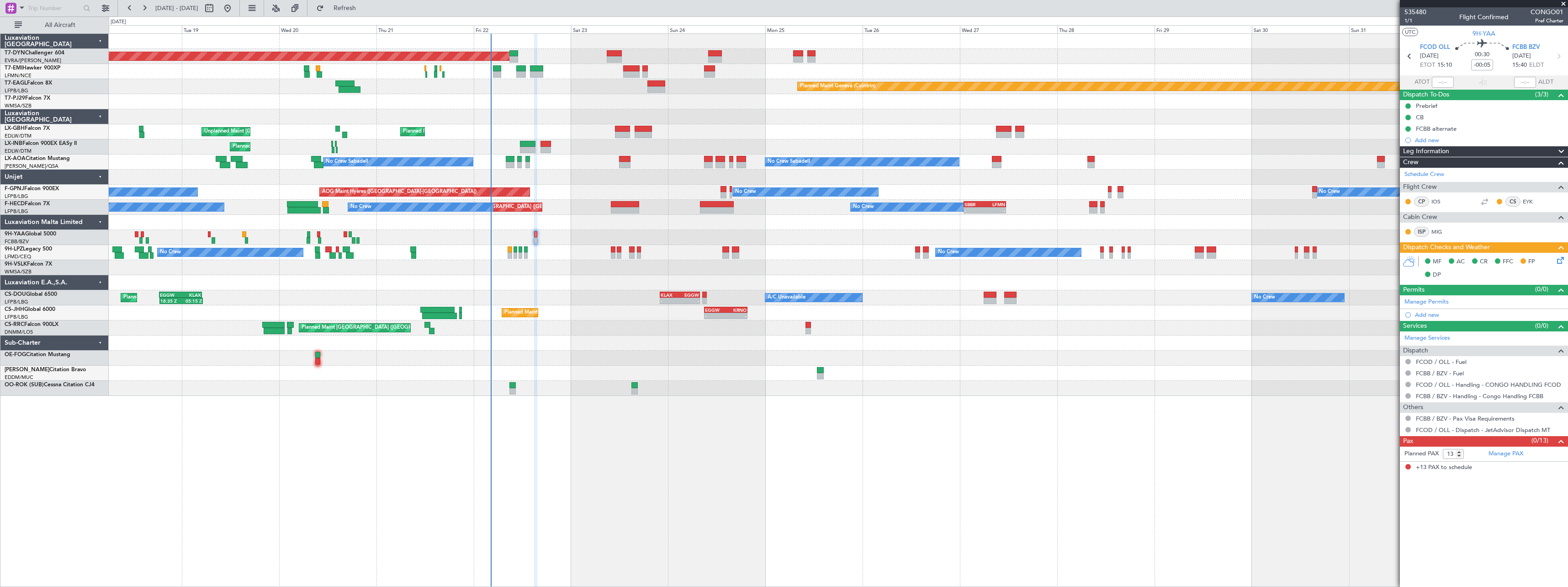
click at [517, 272] on div "Planned Maint Basel-Mulhouse Planned Maint Chester Planned Maint Geneva (Cointr…" at bounding box center [837, 215] width 1458 height 362
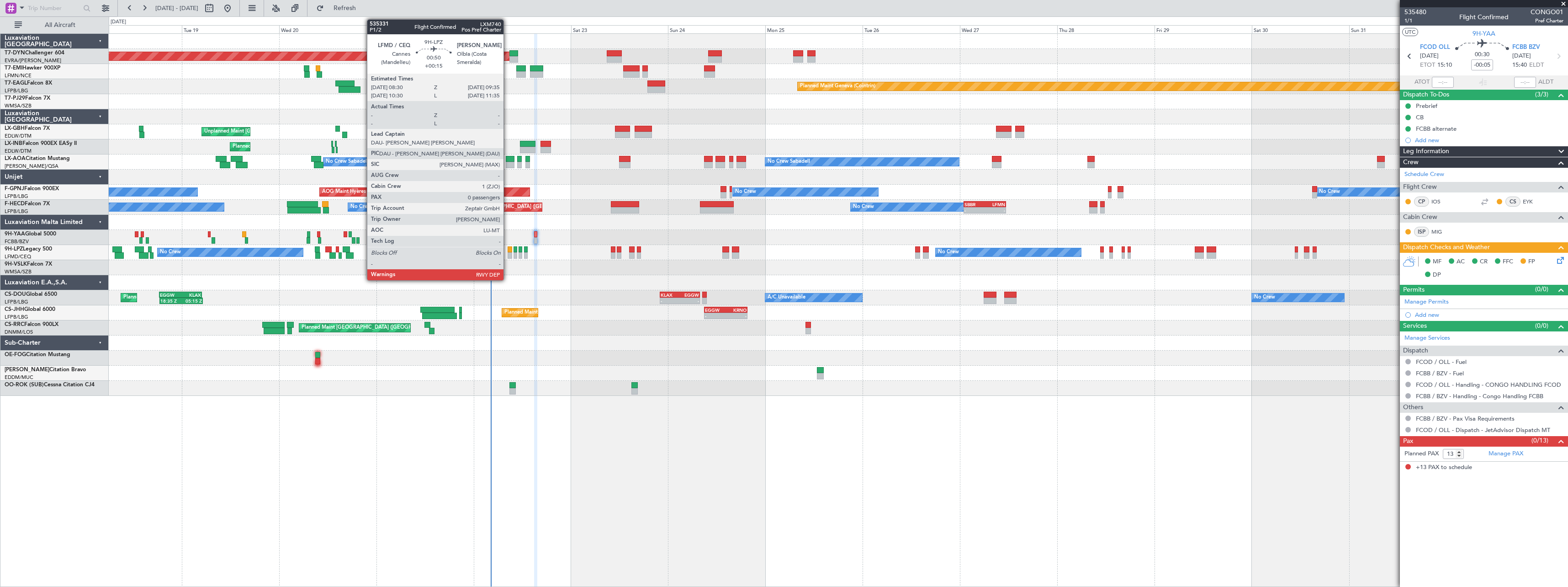
click at [507, 250] on div at bounding box center [509, 249] width 5 height 6
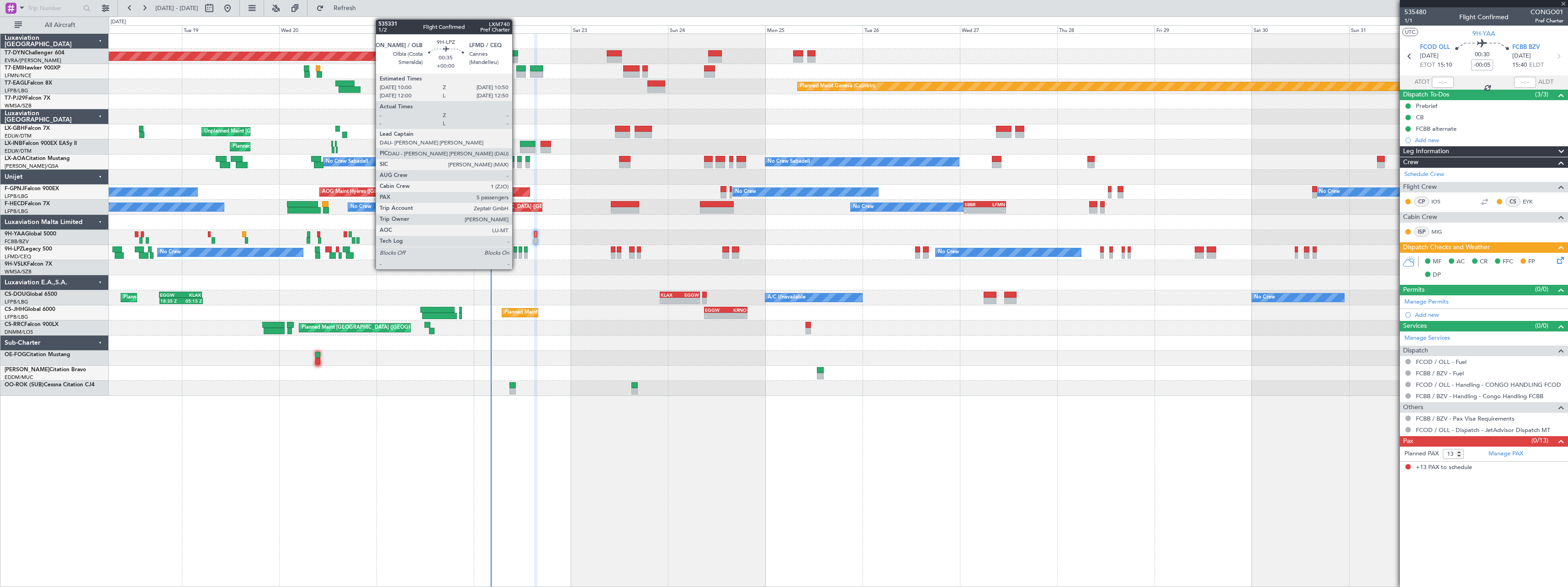
type input "+00:15"
type input "0"
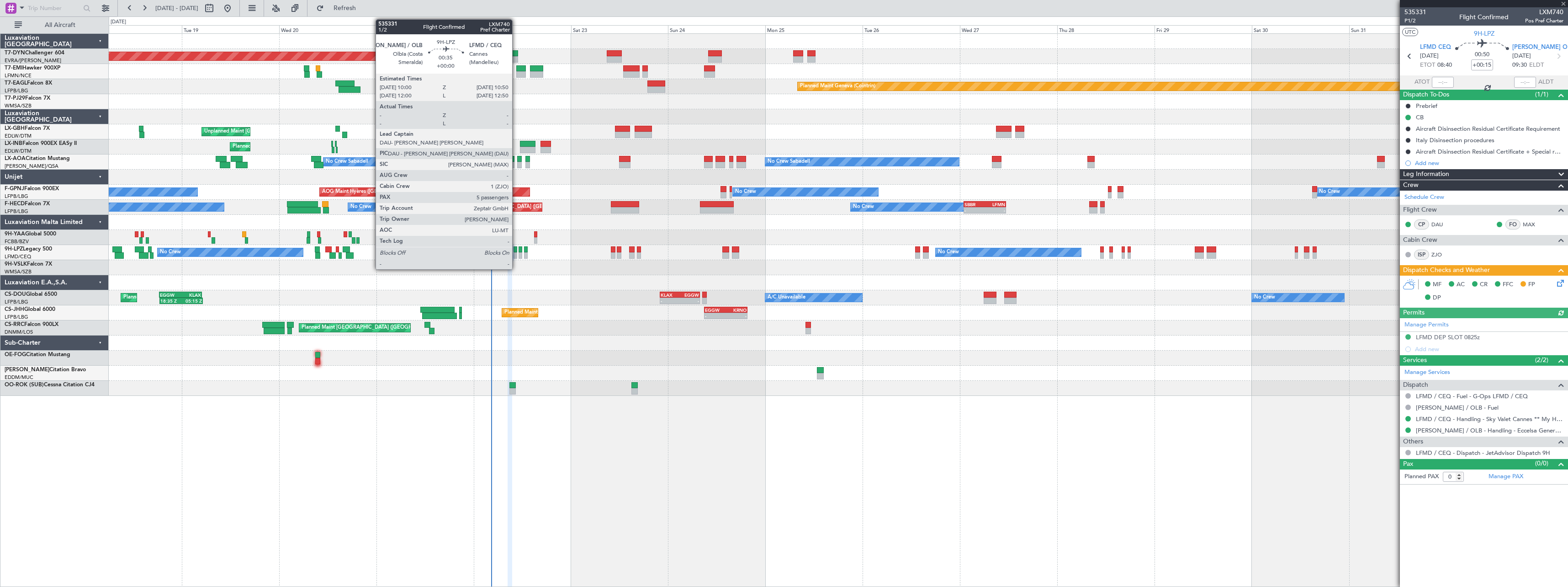
click at [517, 249] on div at bounding box center [516, 249] width 4 height 6
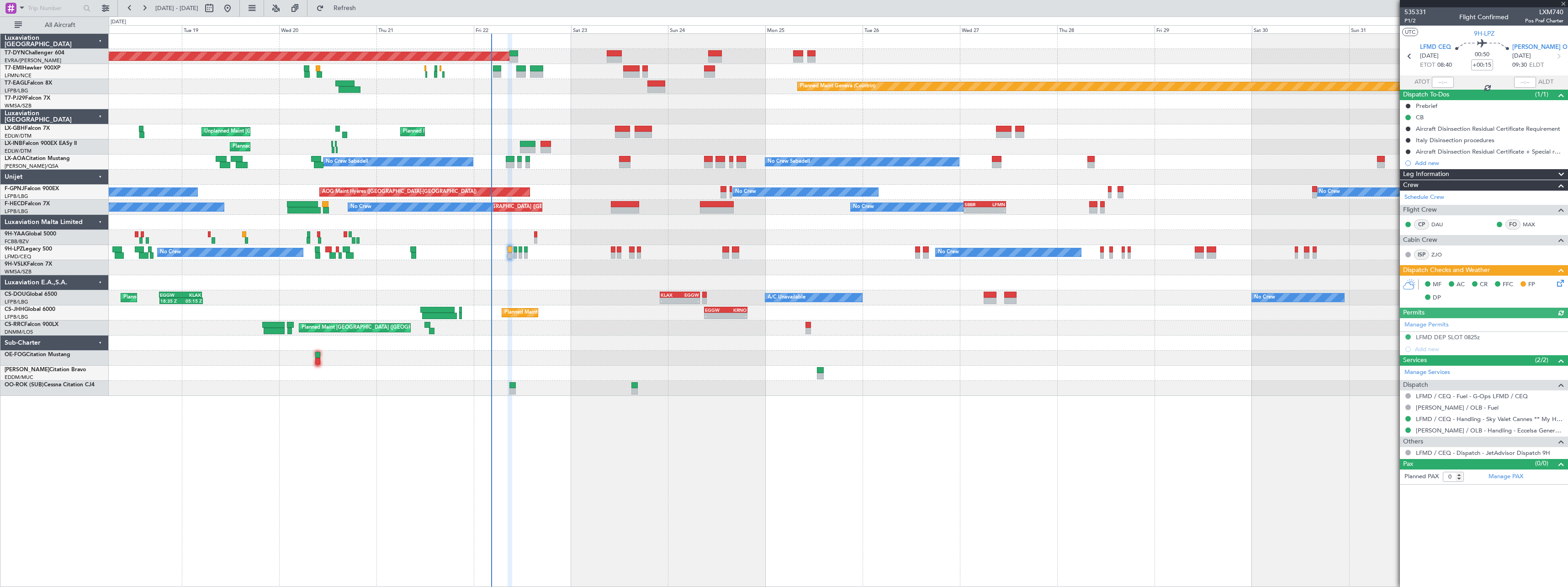
type input "5"
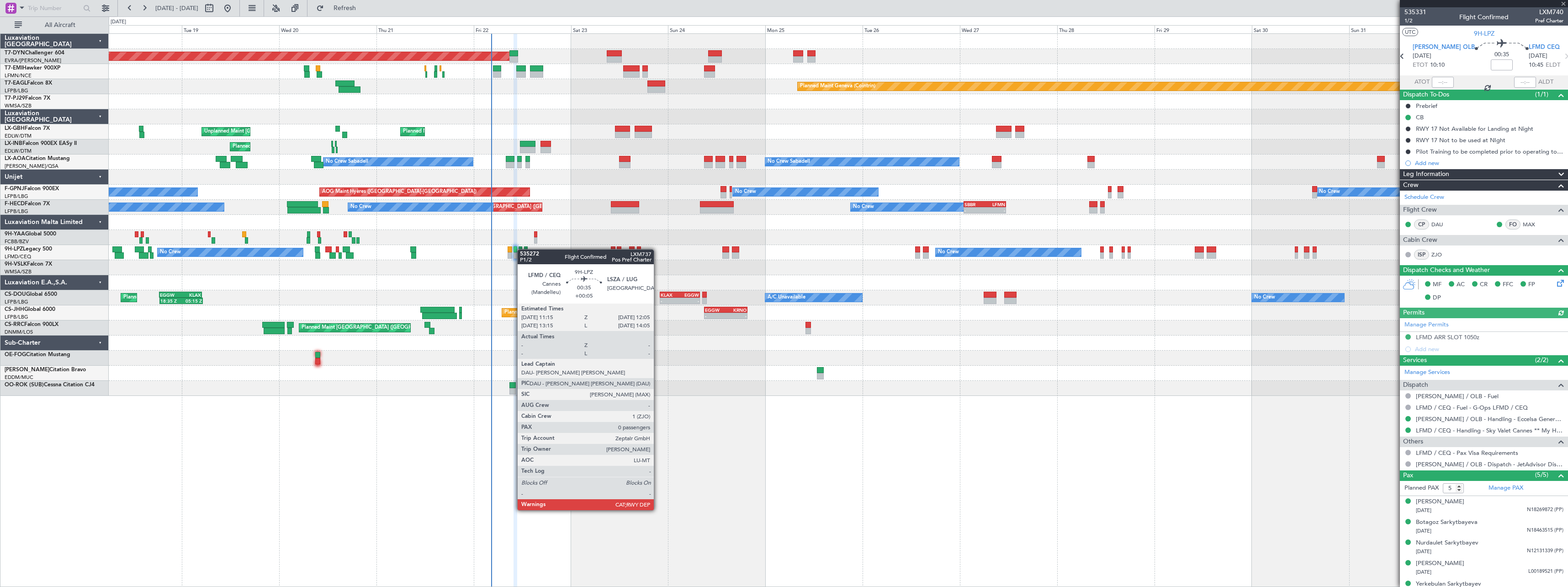
click at [524, 250] on div "No Crew No Crew No Crew No Crew" at bounding box center [837, 252] width 1458 height 15
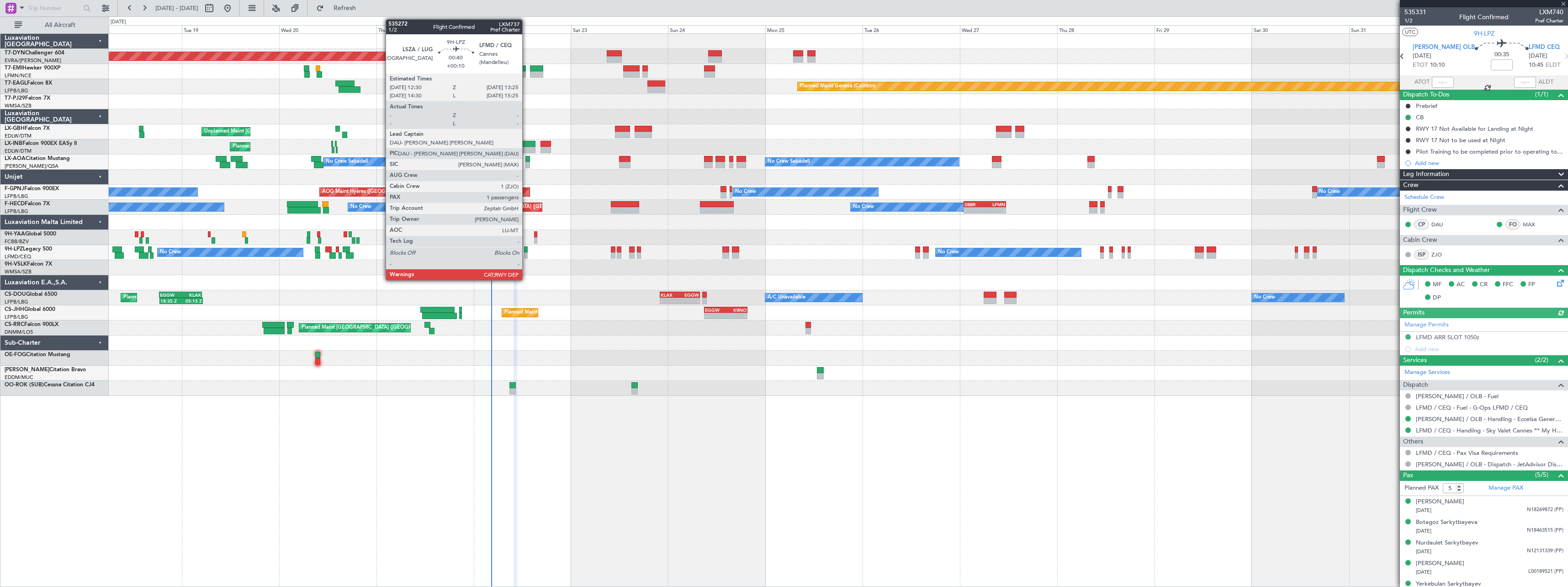
click at [527, 250] on div at bounding box center [526, 249] width 4 height 6
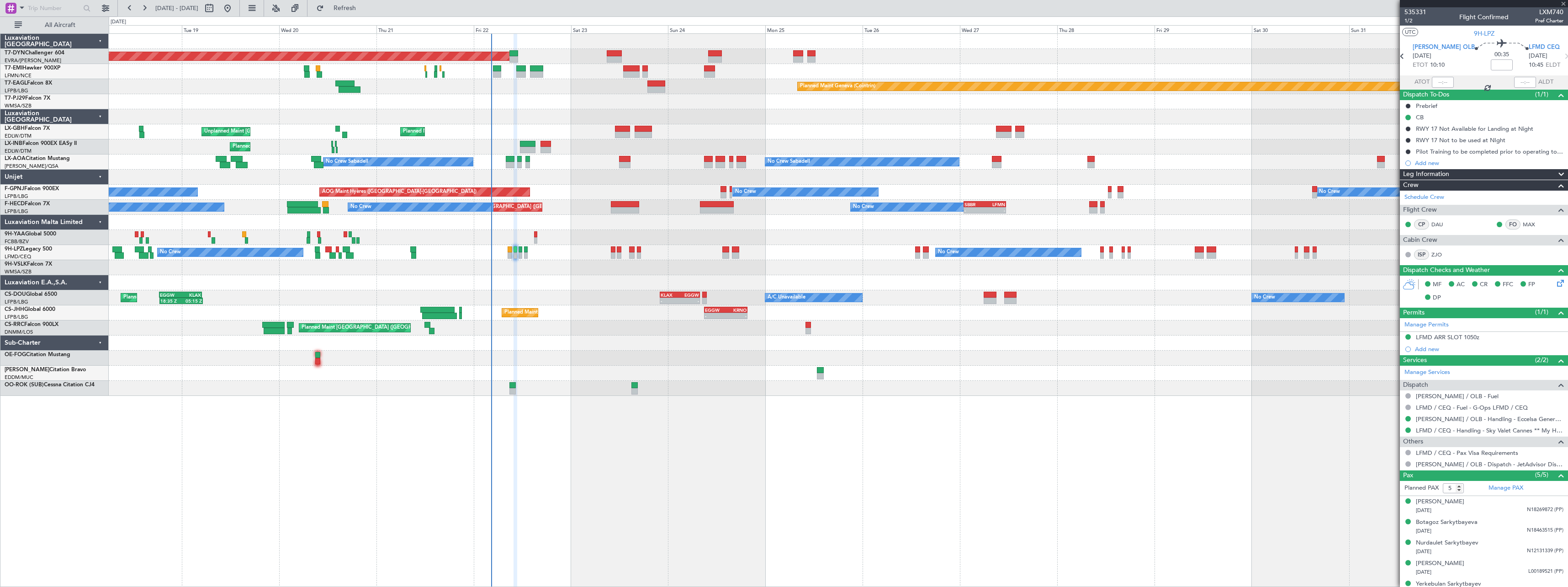
type input "+00:10"
type input "1"
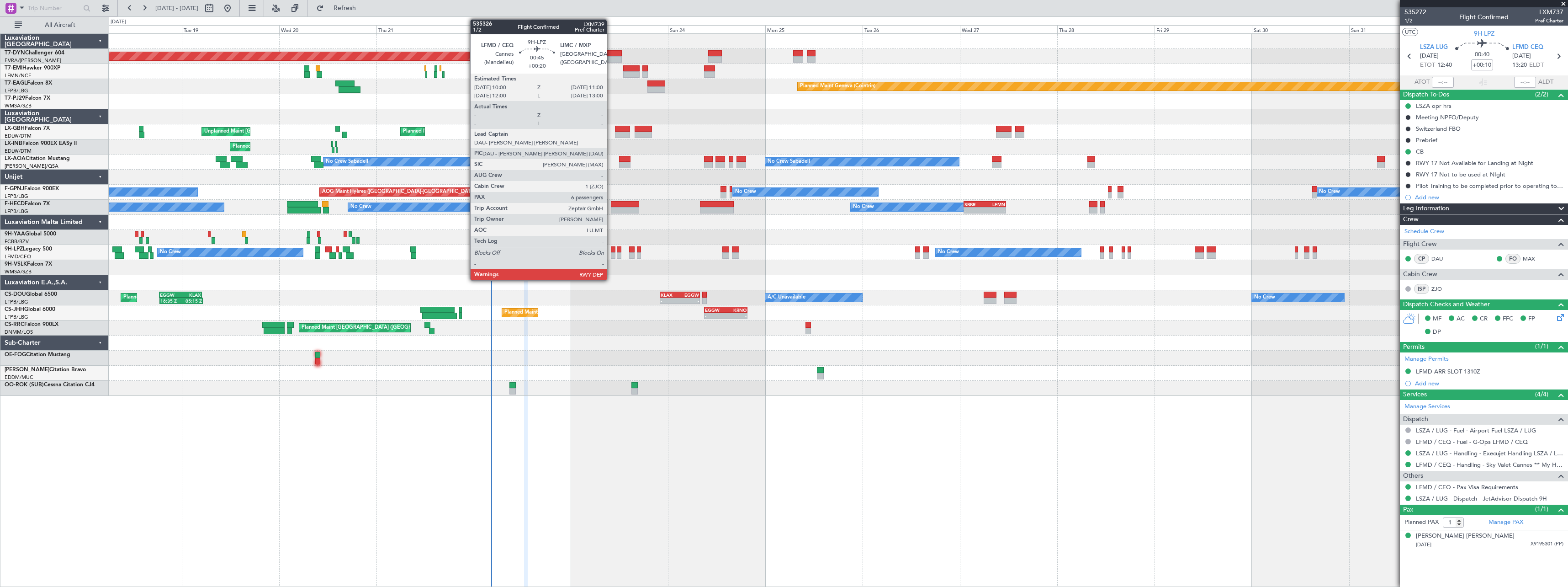
click at [611, 250] on div at bounding box center [613, 249] width 4 height 6
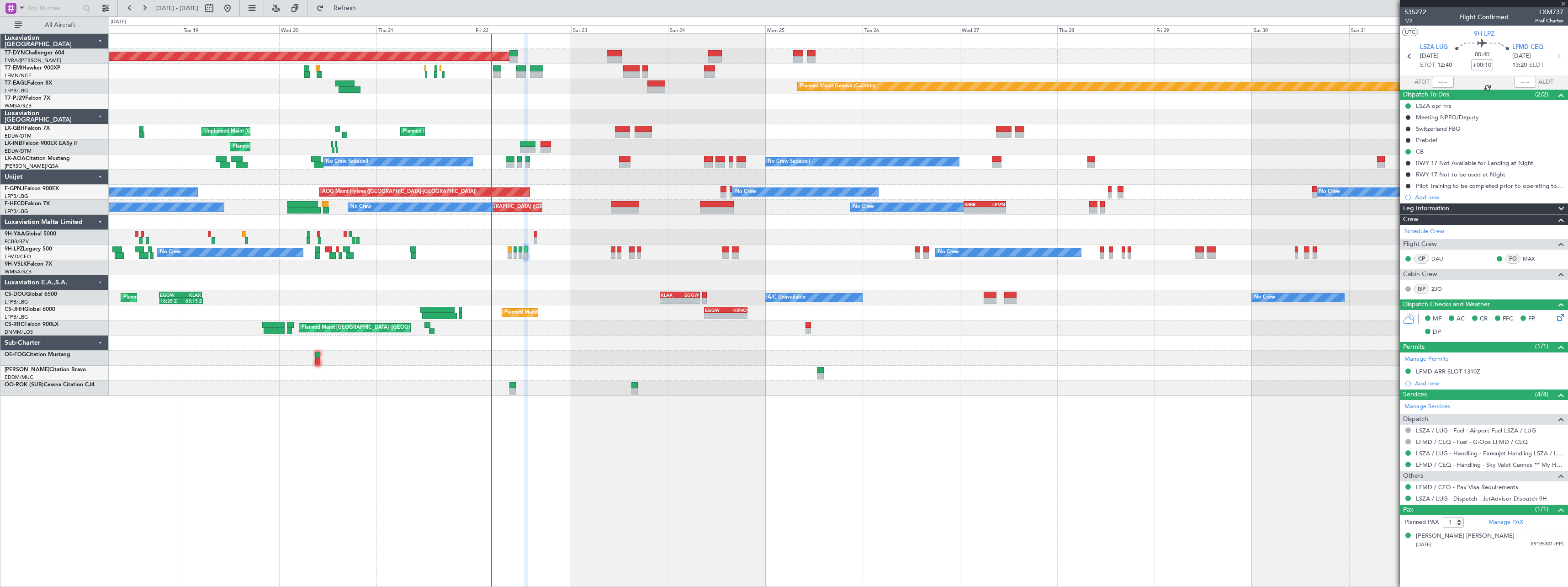
type input "+00:20"
type input "6"
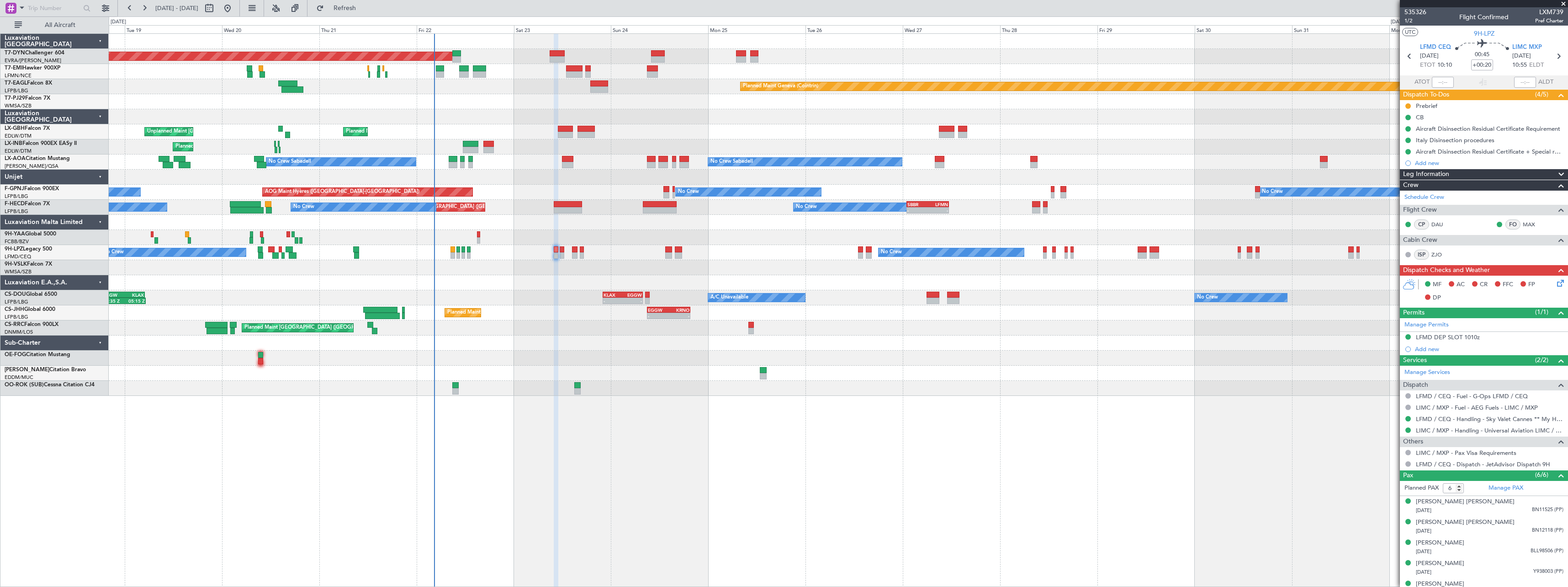
click at [572, 270] on div at bounding box center [837, 267] width 1458 height 15
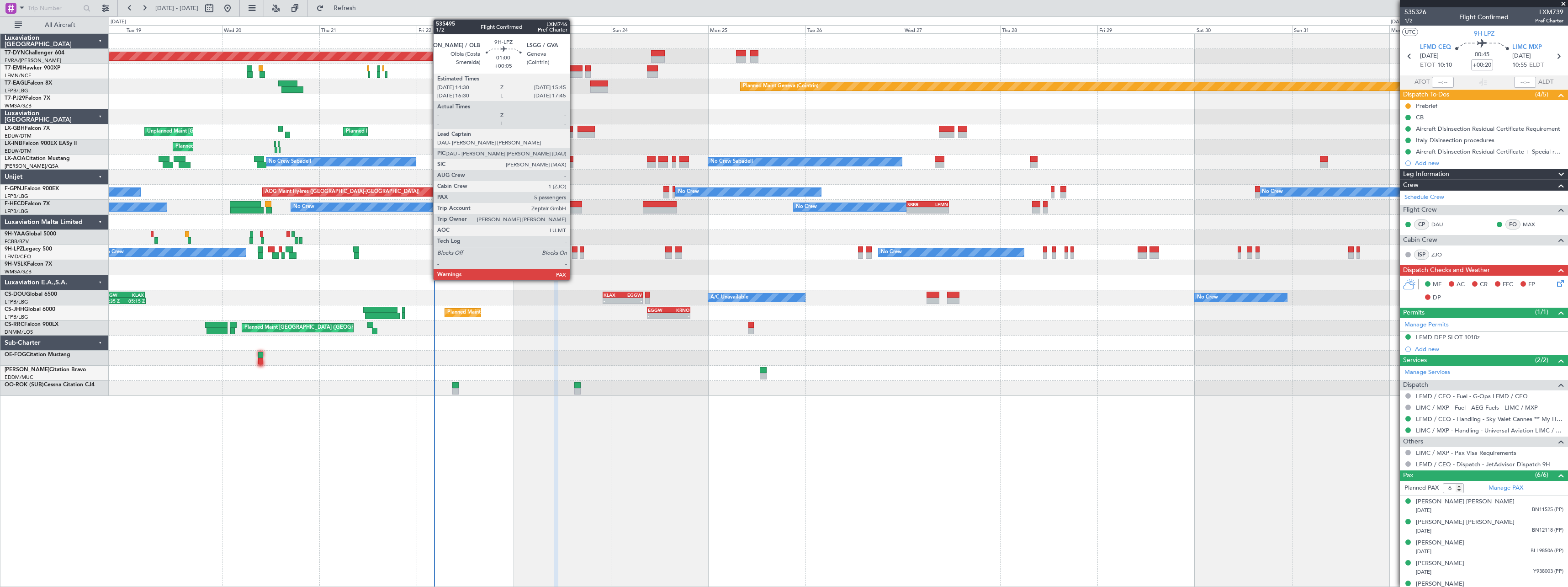
click at [574, 249] on div at bounding box center [575, 249] width 5 height 6
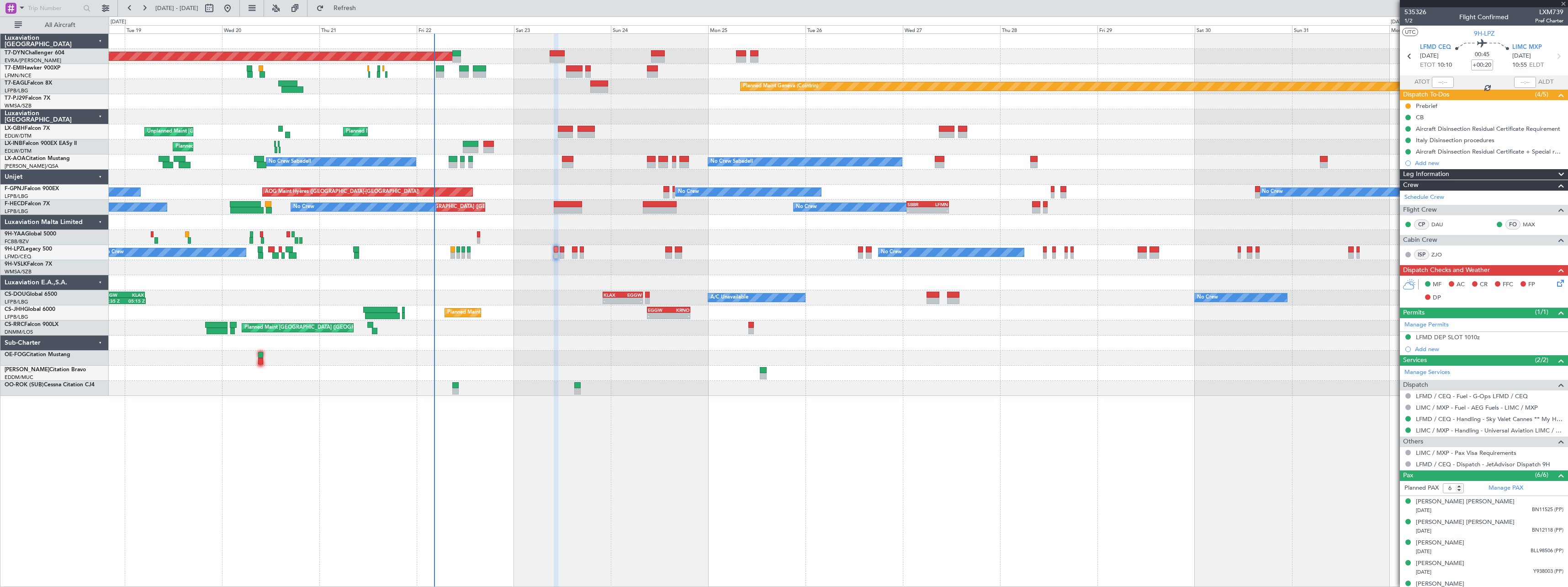
type input "+00:05"
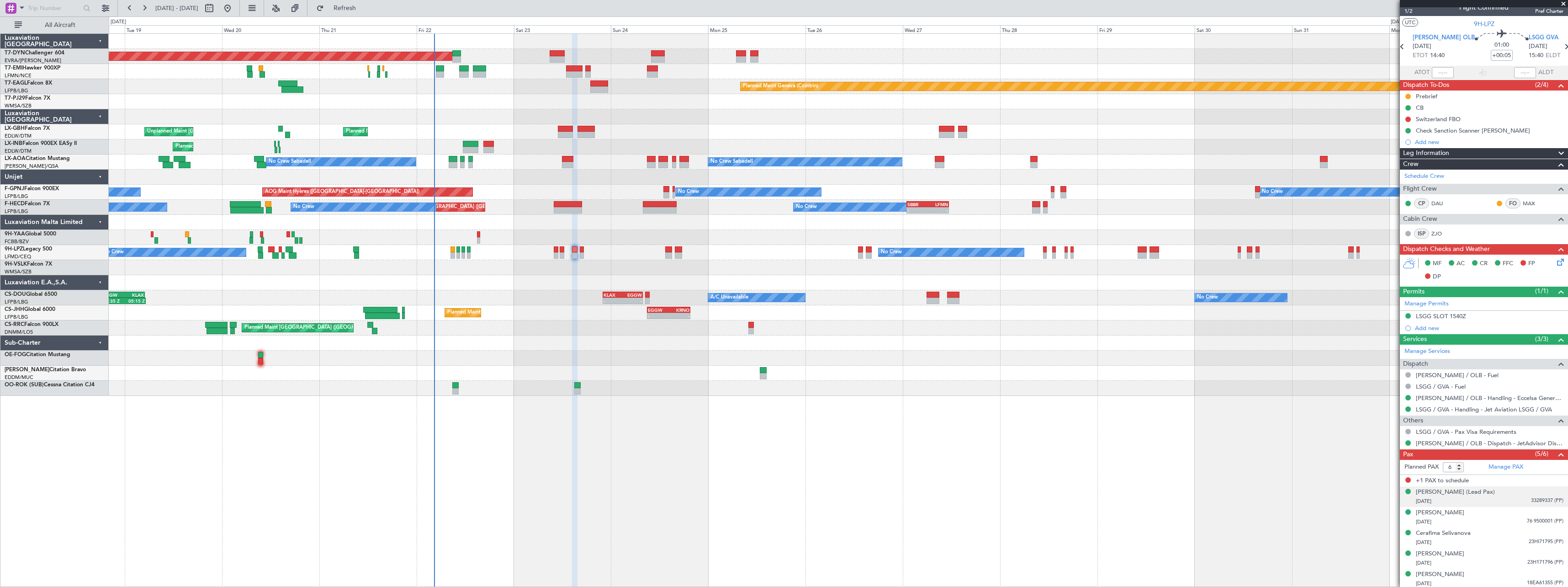
scroll to position [11, 0]
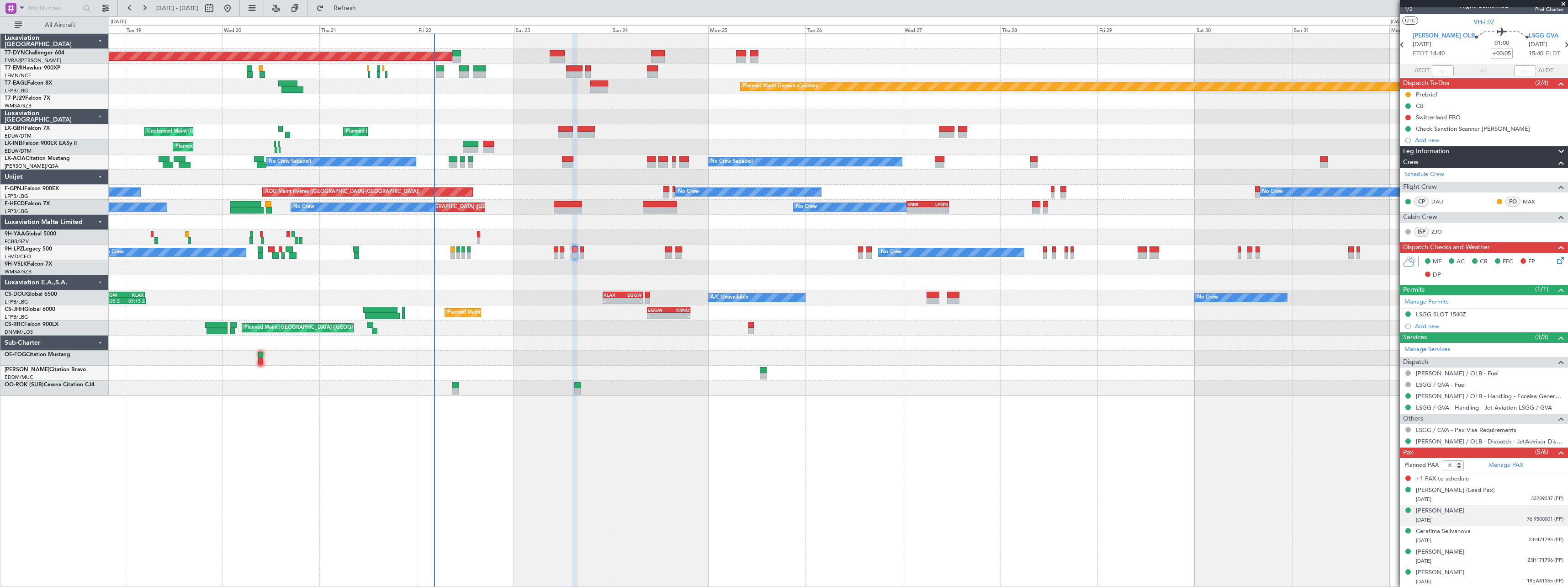
click at [1497, 516] on div "12/03/1950 76 9500001 (PP)" at bounding box center [1488, 520] width 147 height 9
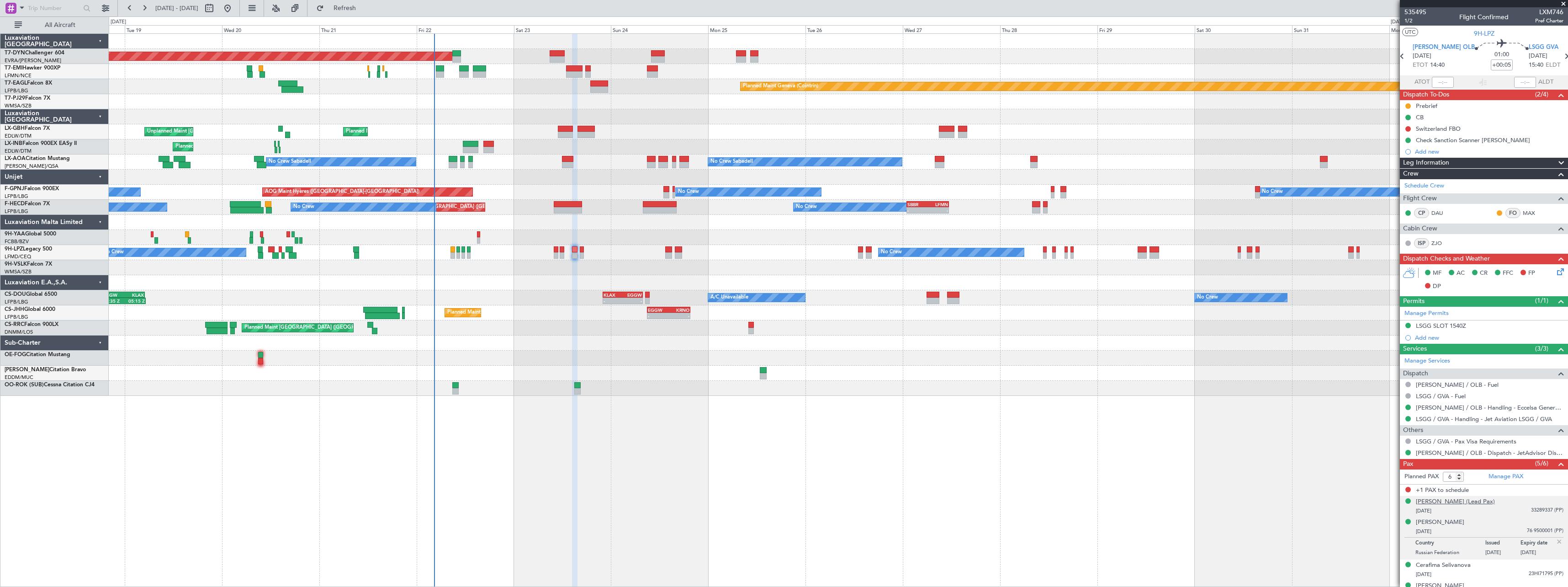
scroll to position [34, 0]
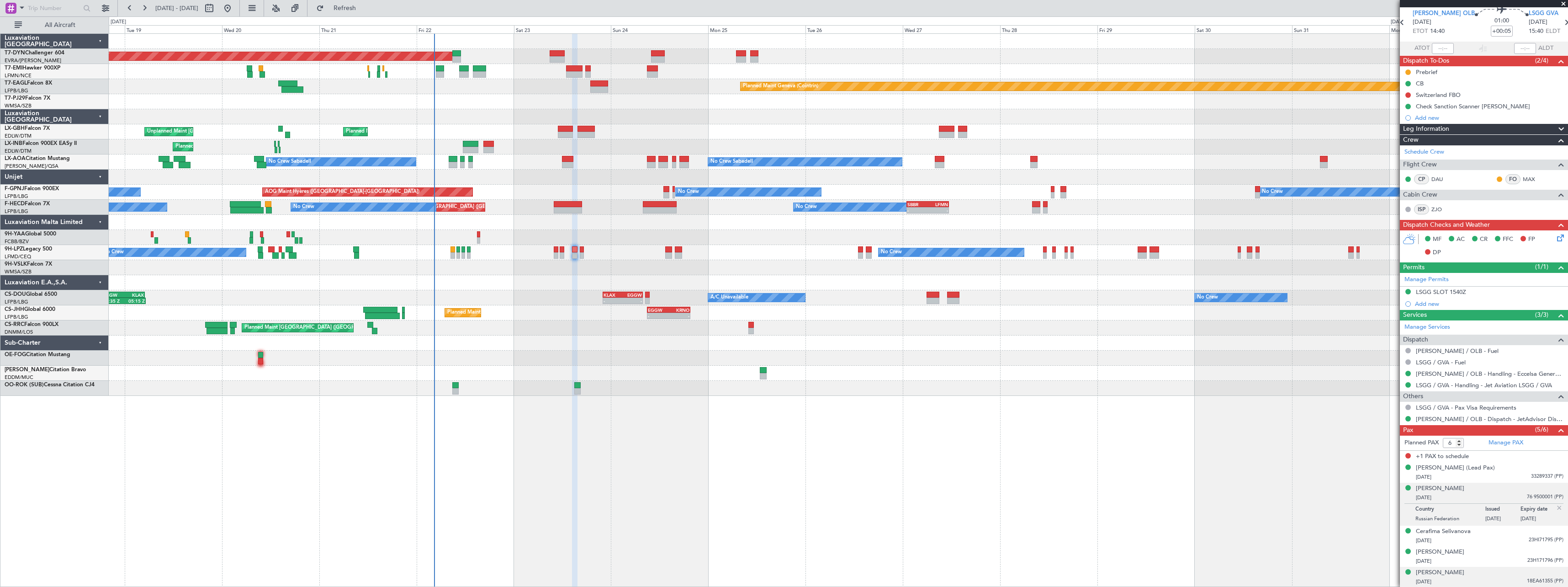
click at [1485, 575] on div "Natalia Selivanova 25/10/1970 18EA61355 (PP)" at bounding box center [1488, 576] width 147 height 17
click at [551, 338] on div at bounding box center [837, 343] width 1458 height 15
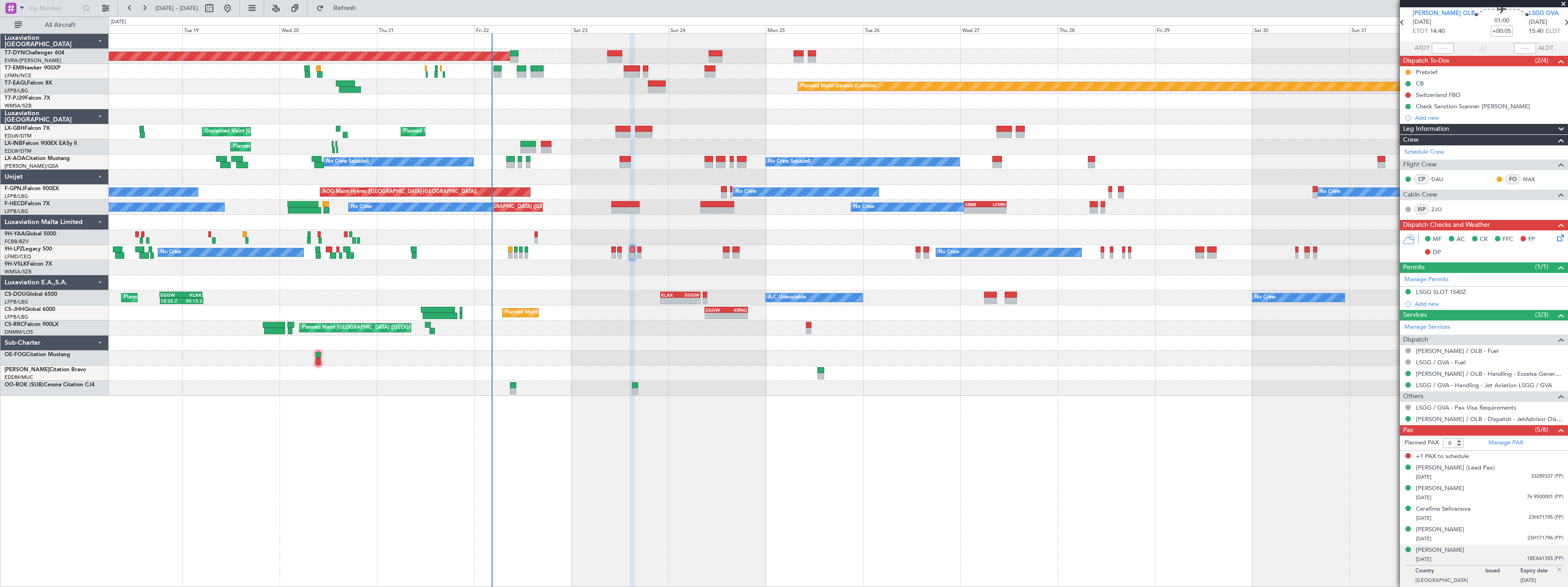
click at [656, 339] on div "Planned Maint Basel-Mulhouse Planned Maint Chester Planned Maint Geneva (Cointr…" at bounding box center [837, 215] width 1458 height 362
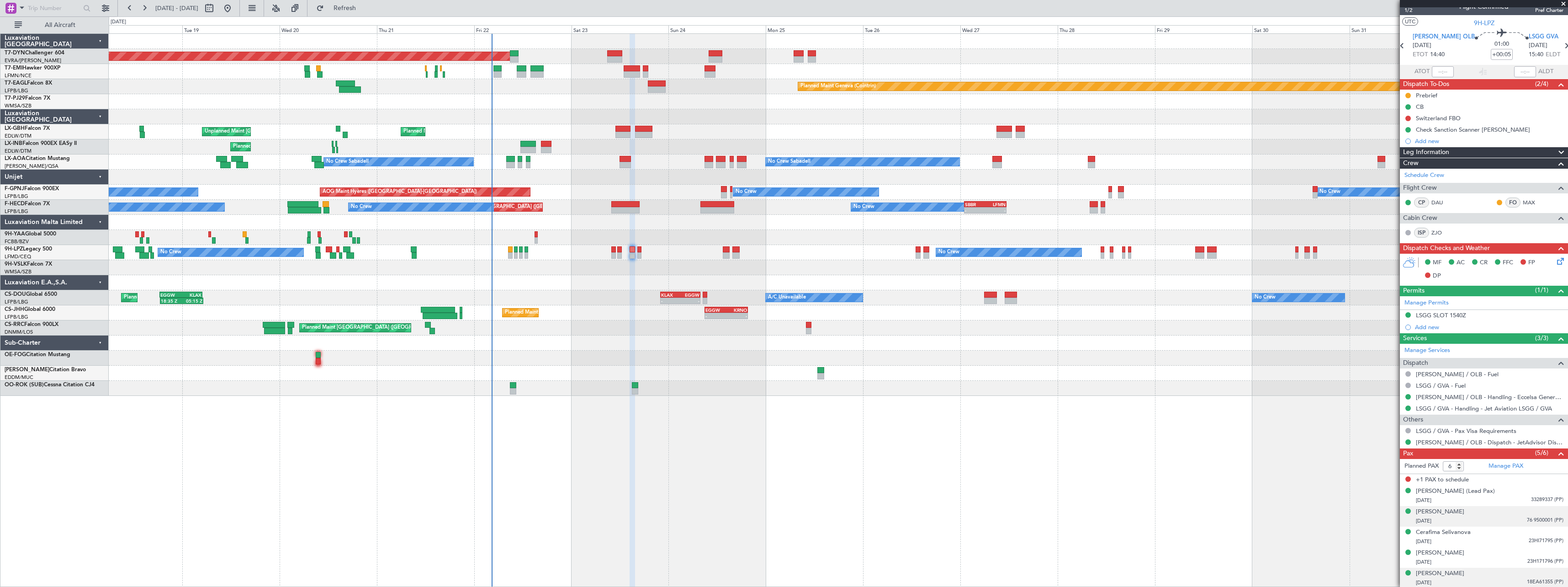
scroll to position [0, 0]
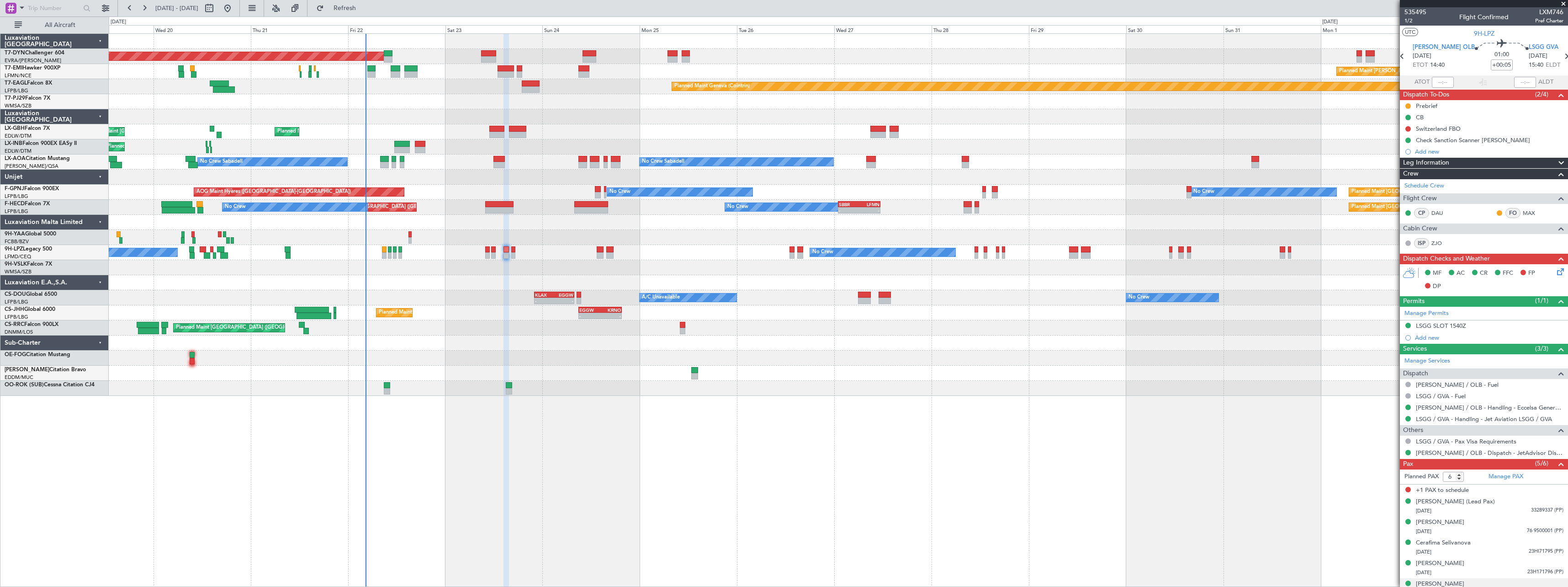
click at [587, 270] on div at bounding box center [837, 267] width 1458 height 15
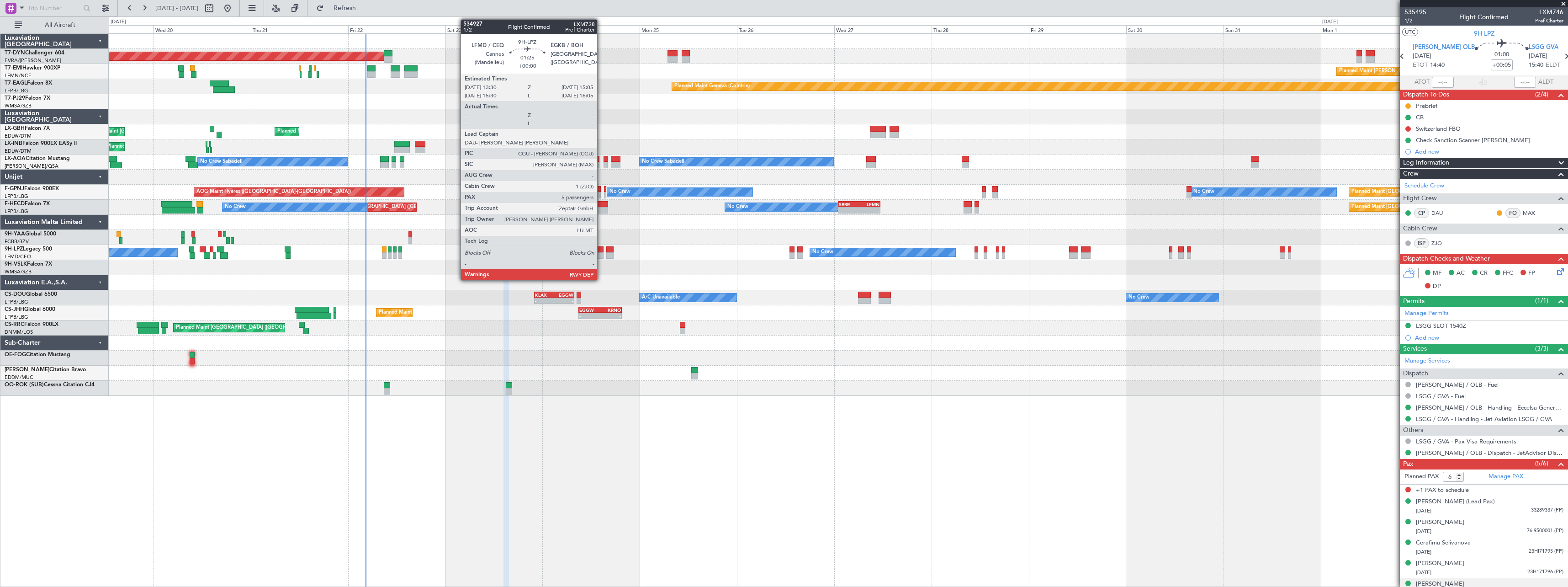
click at [602, 253] on div at bounding box center [600, 255] width 6 height 6
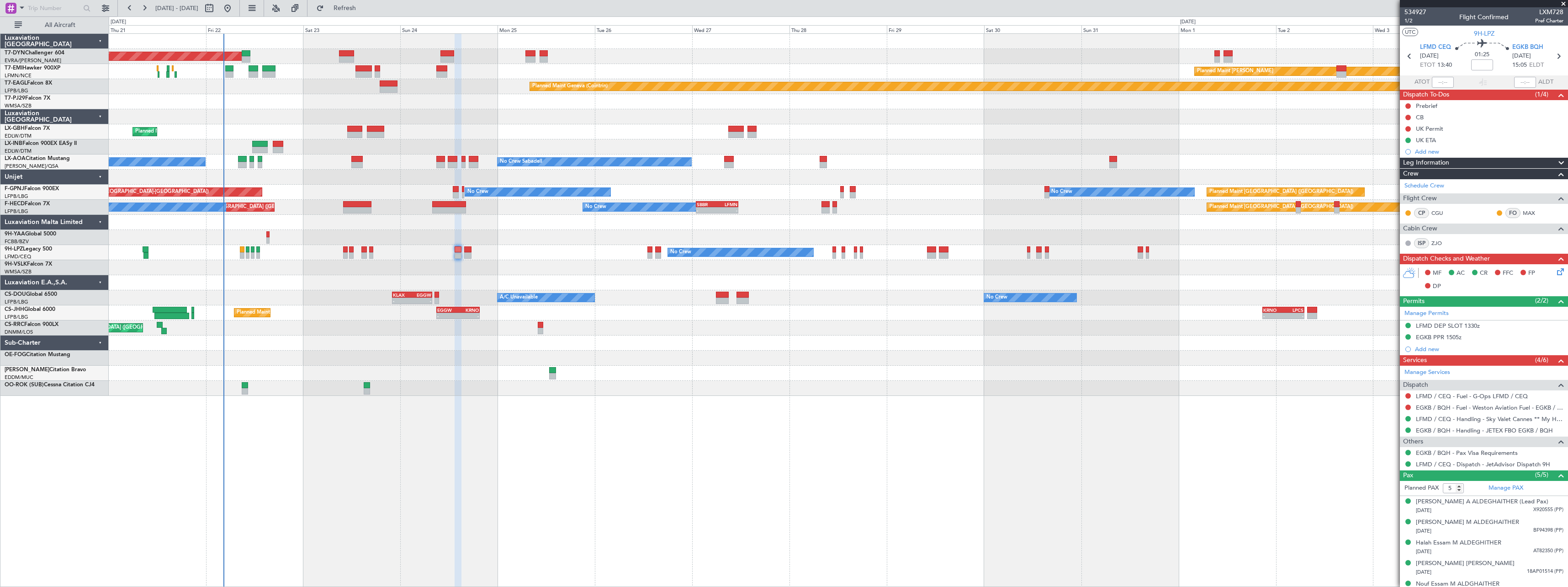
click at [551, 260] on div "No Crew No Crew No Crew" at bounding box center [837, 252] width 1458 height 15
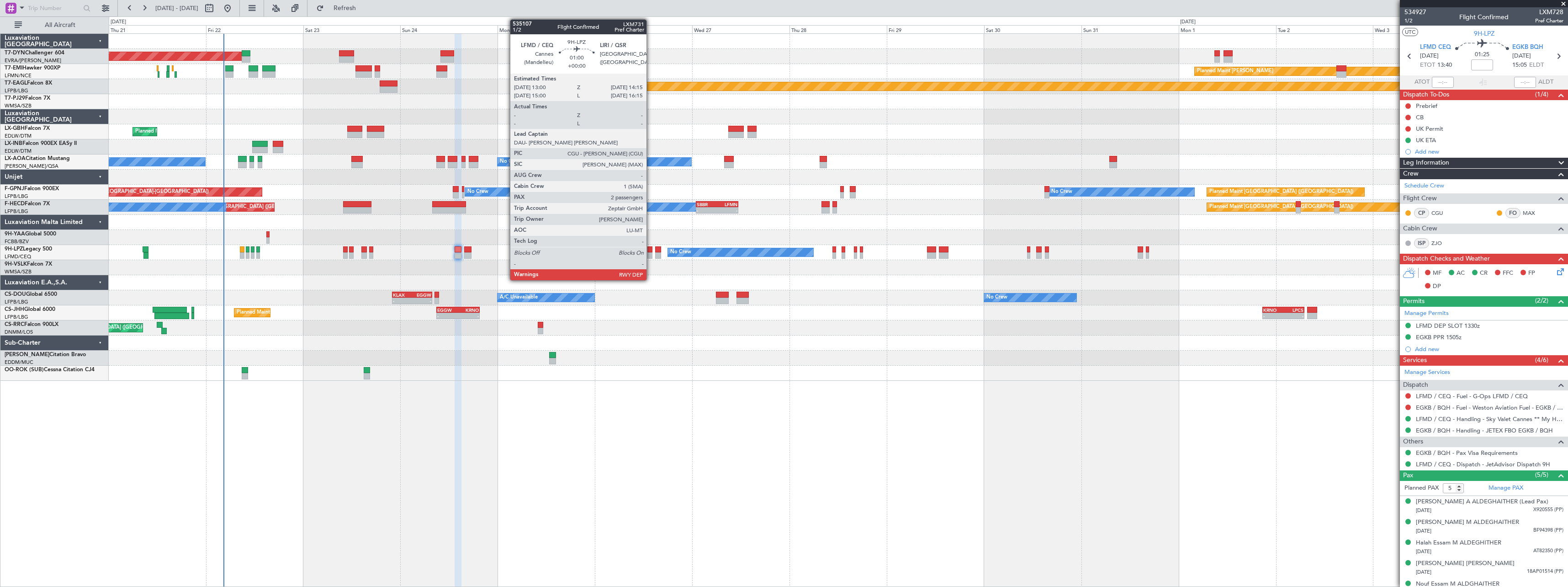
click at [650, 253] on div at bounding box center [650, 255] width 5 height 6
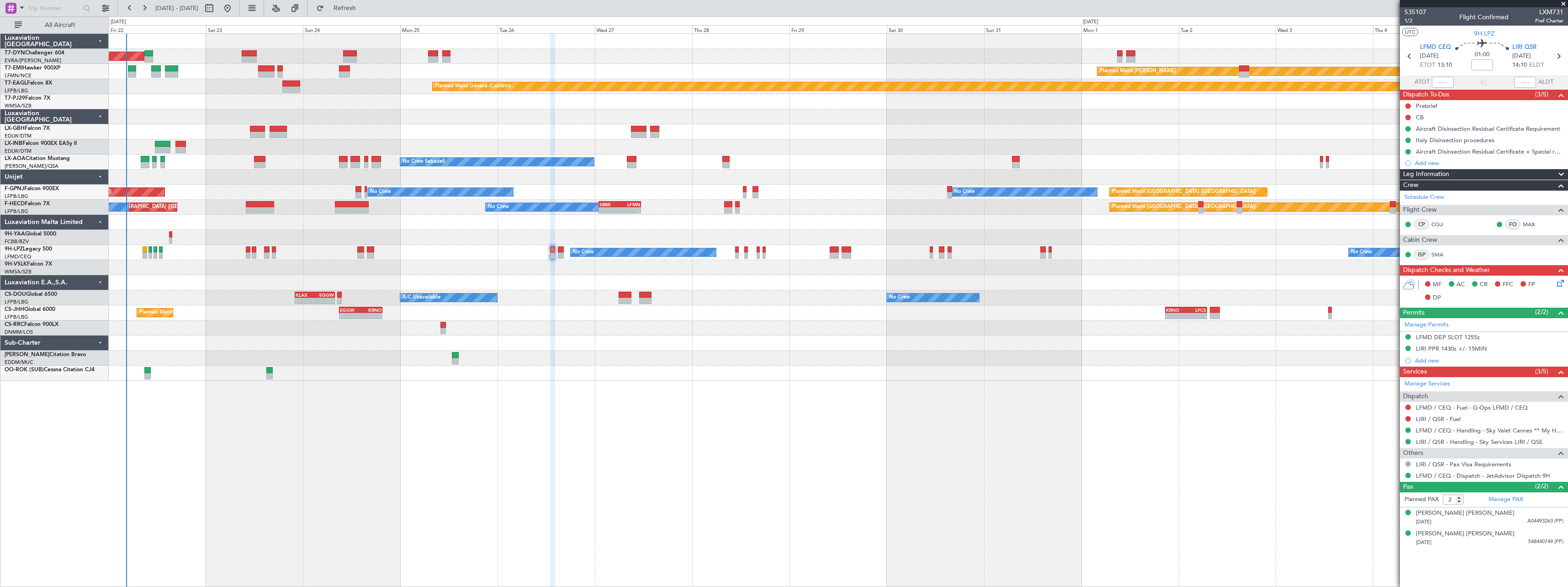
click at [766, 309] on div "Planned Maint Basel-Mulhouse Planned Maint Chester Planned Maint Geneva (Cointr…" at bounding box center [837, 207] width 1458 height 347
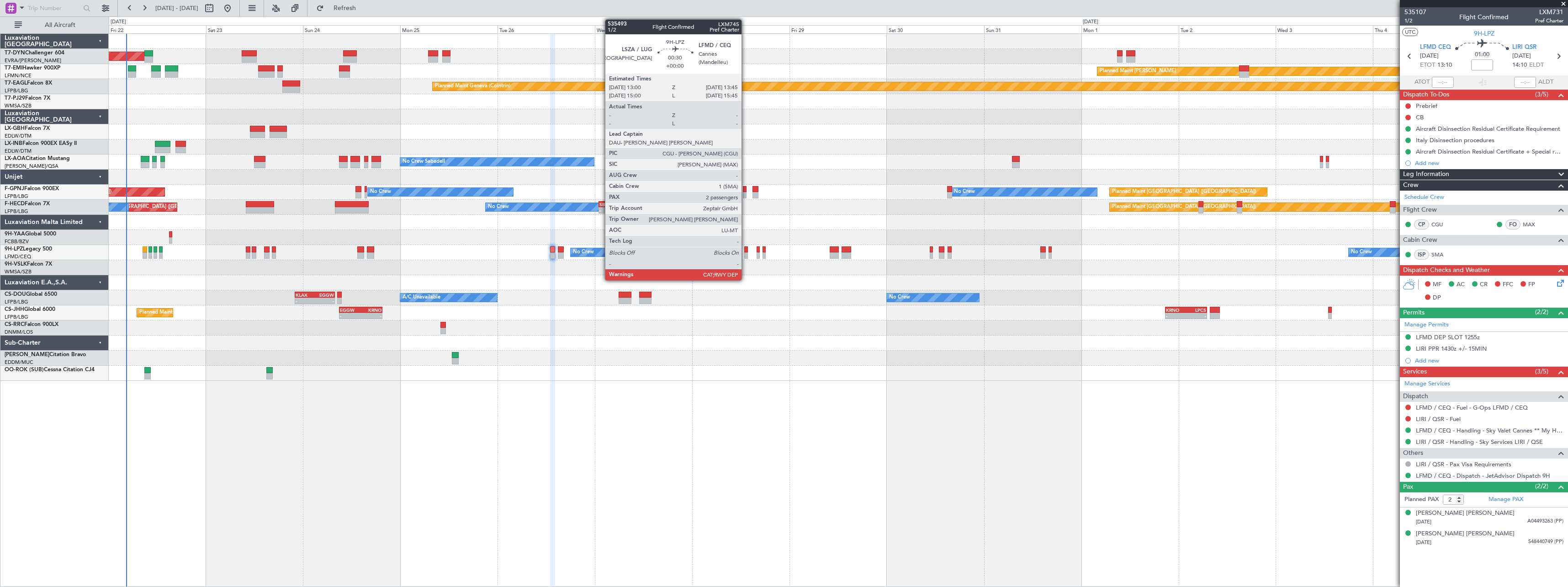
click at [745, 253] on div at bounding box center [745, 255] width 3 height 6
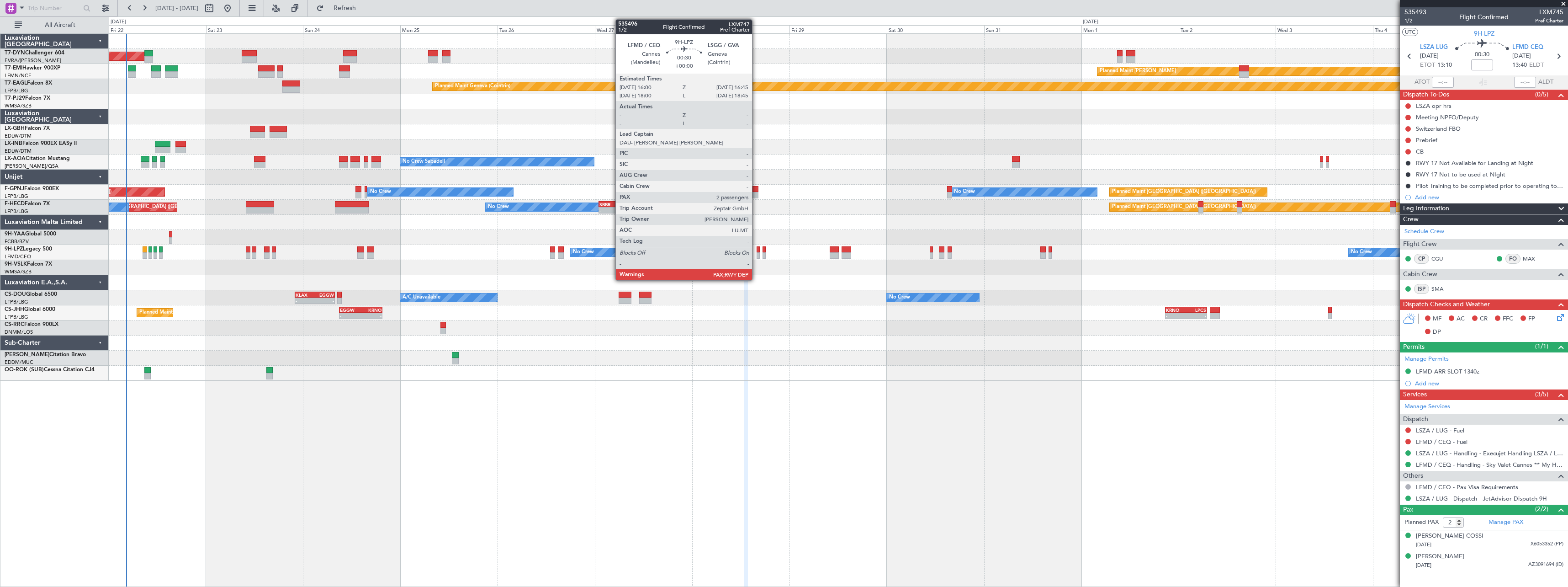
click at [756, 251] on div at bounding box center [757, 249] width 3 height 6
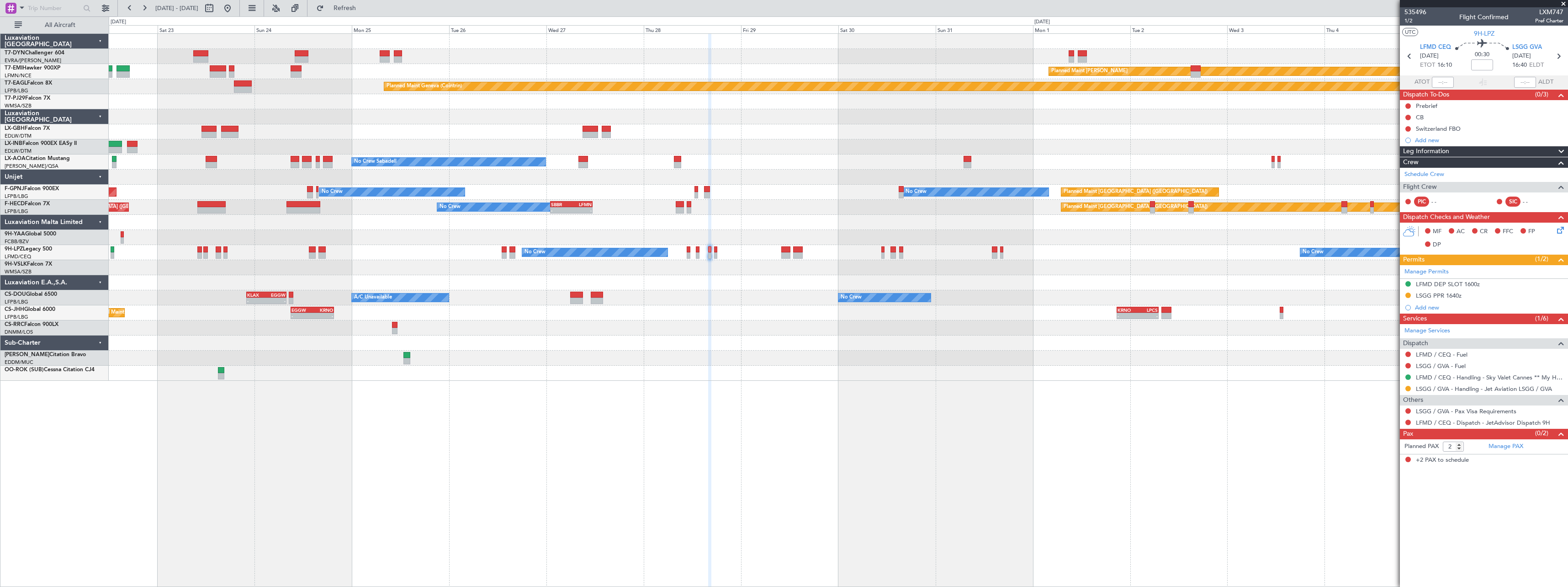
click at [824, 353] on div at bounding box center [837, 358] width 1458 height 15
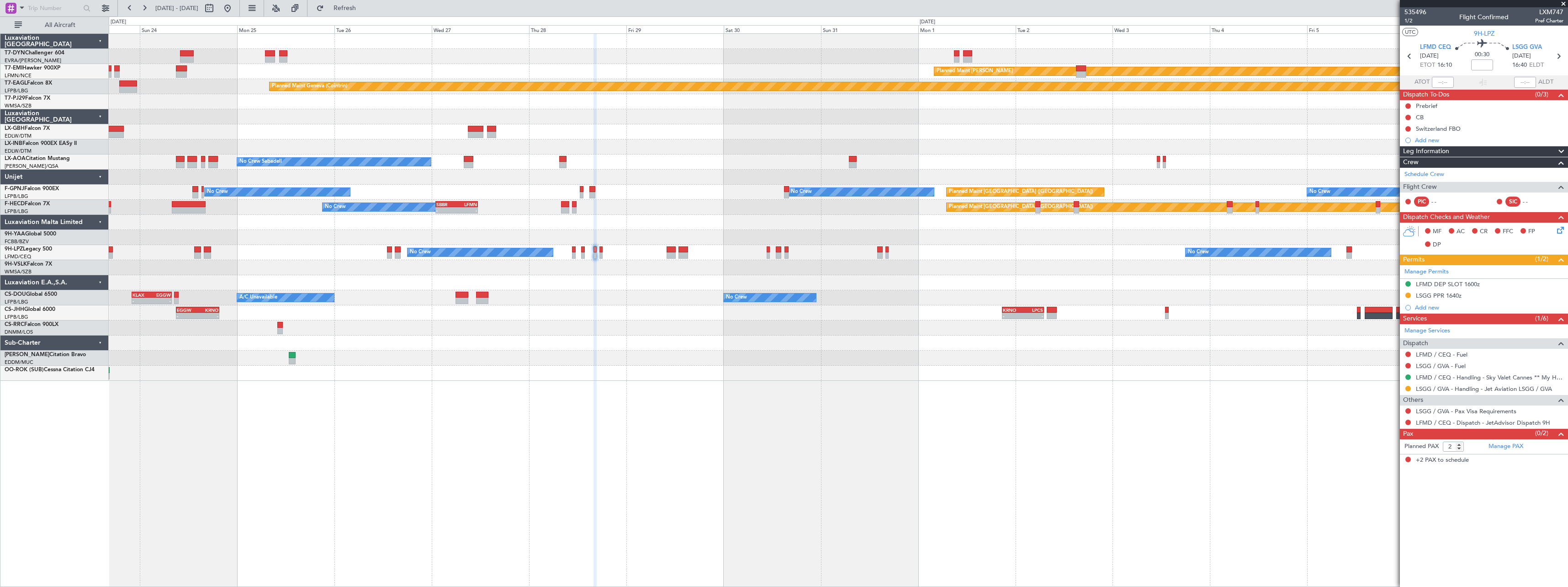
click at [839, 288] on div at bounding box center [837, 283] width 1458 height 15
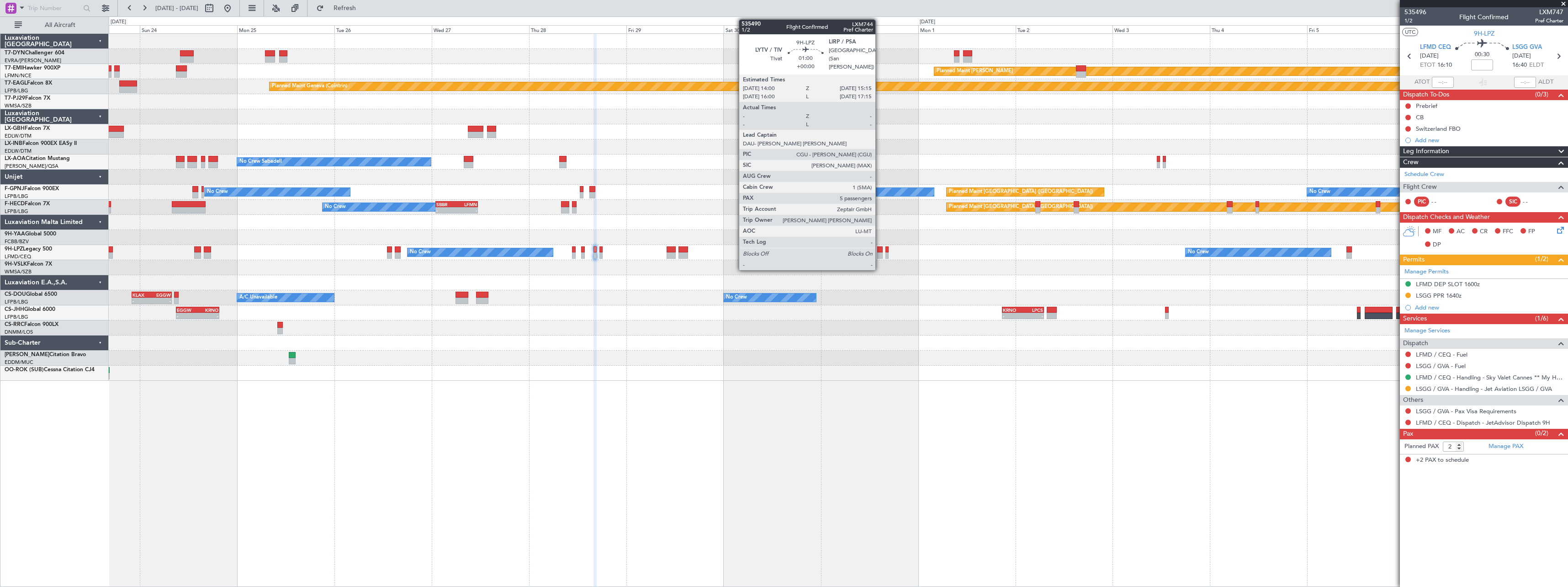
click at [880, 252] on div at bounding box center [880, 255] width 5 height 6
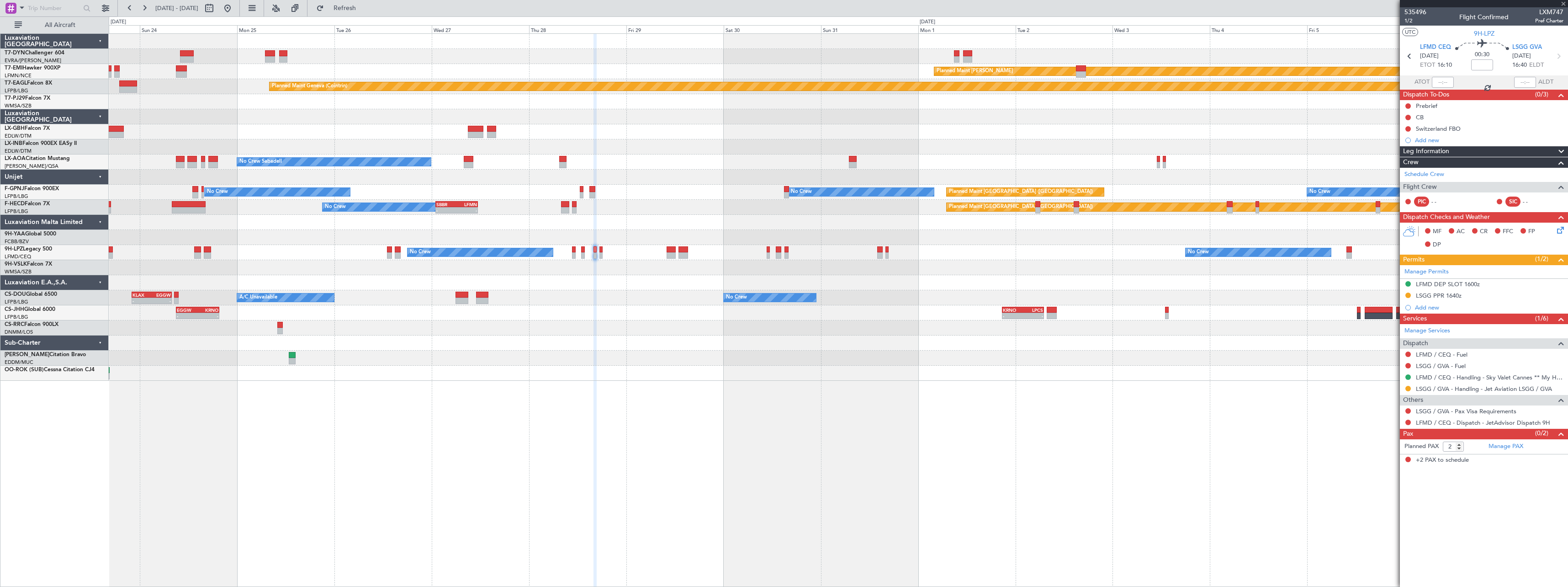
type input "5"
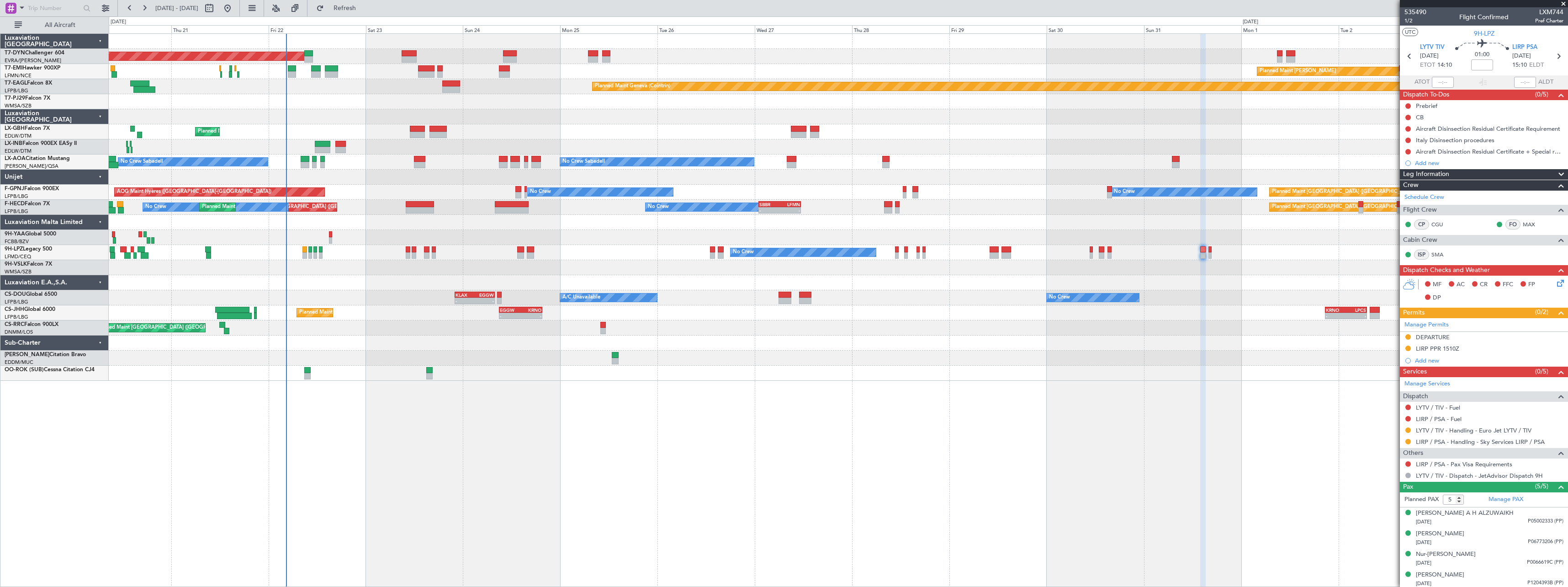
click at [910, 309] on div "Planned Maint Basel-Mulhouse Planned Maint Chester Planned Maint Geneva (Cointr…" at bounding box center [837, 207] width 1458 height 347
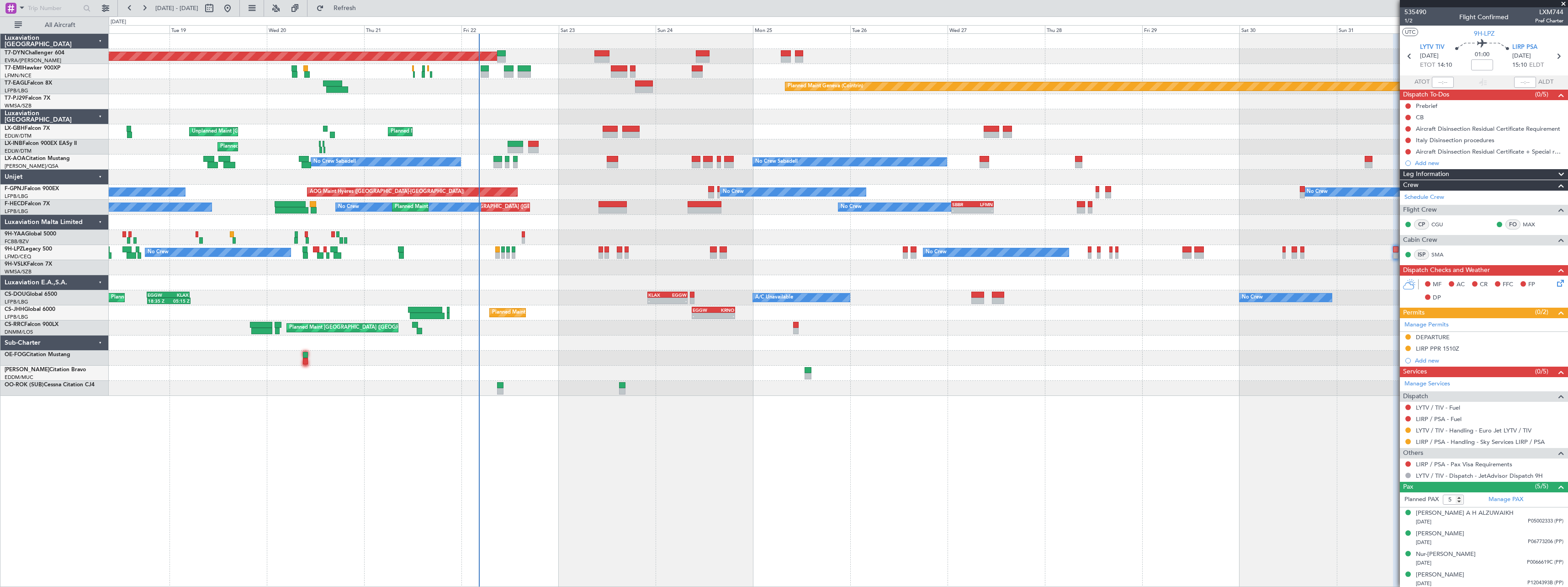
click at [771, 404] on div "Planned Maint Basel-Mulhouse Planned Maint Chester Planned Maint Geneva (Cointr…" at bounding box center [838, 309] width 1459 height 553
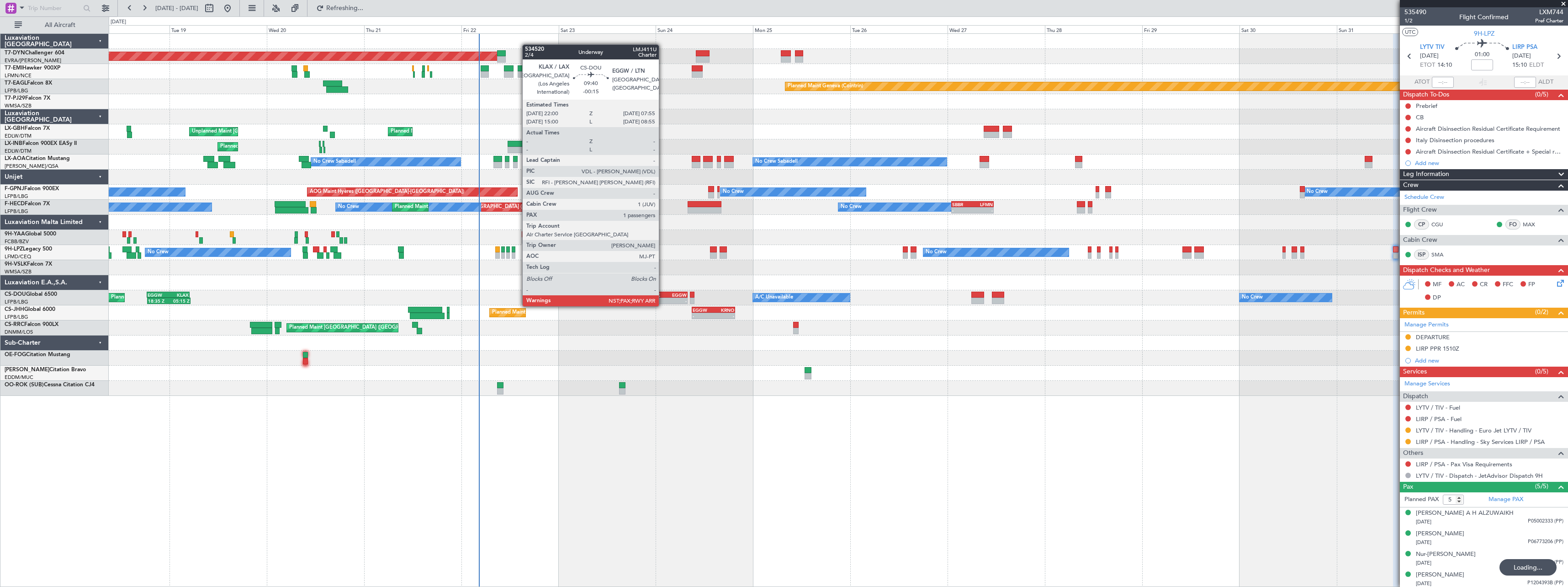
click at [663, 297] on div "KLAX 22:00 Z EGGW 07:55 Z" at bounding box center [667, 294] width 40 height 6
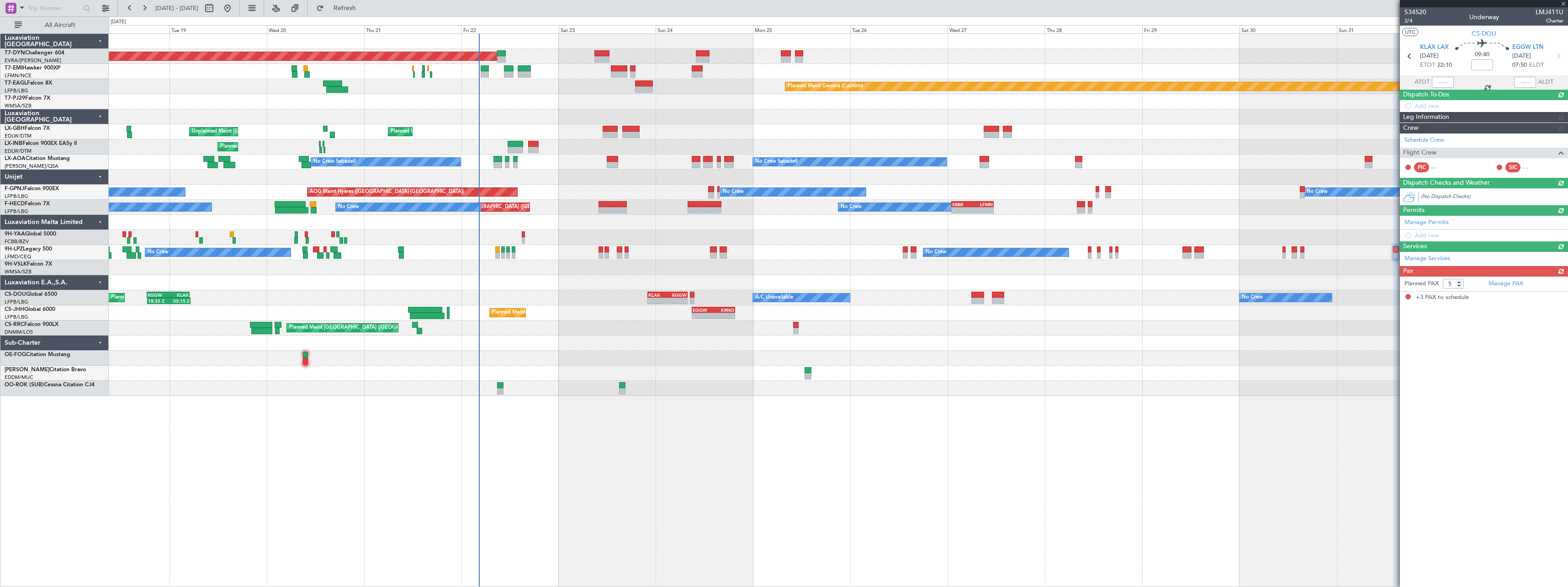
type input "-00:15"
type input "3"
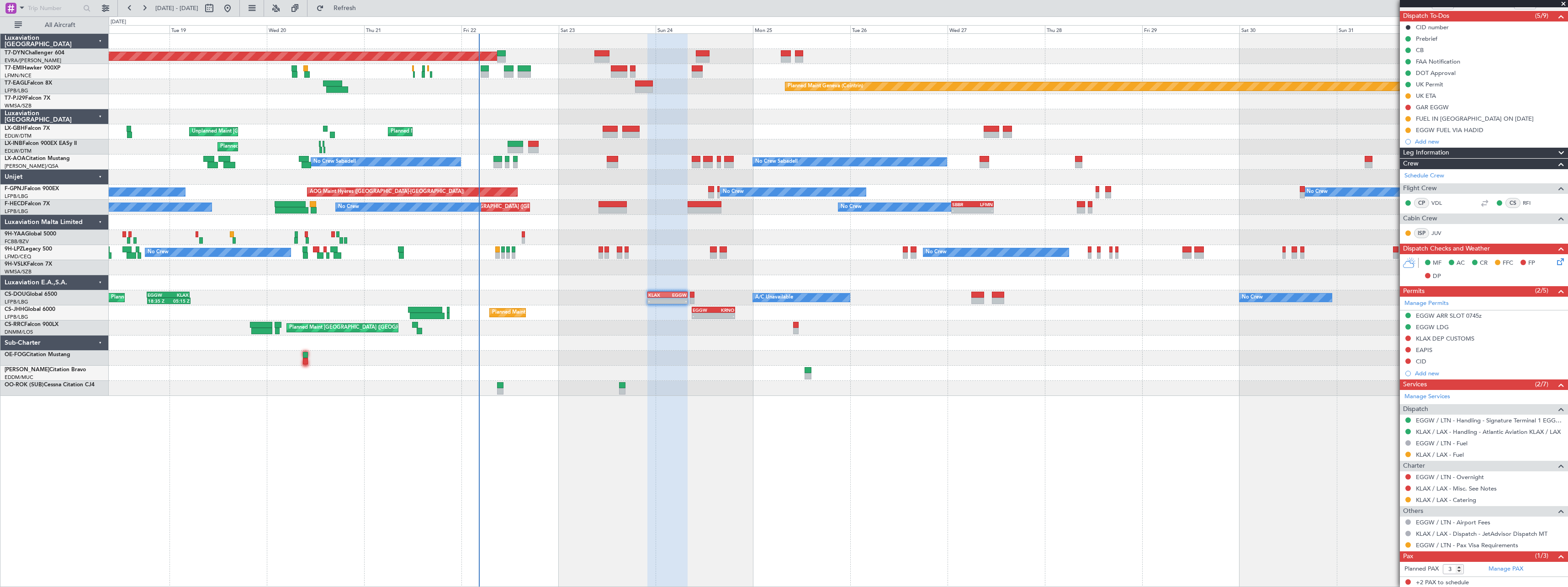
scroll to position [100, 0]
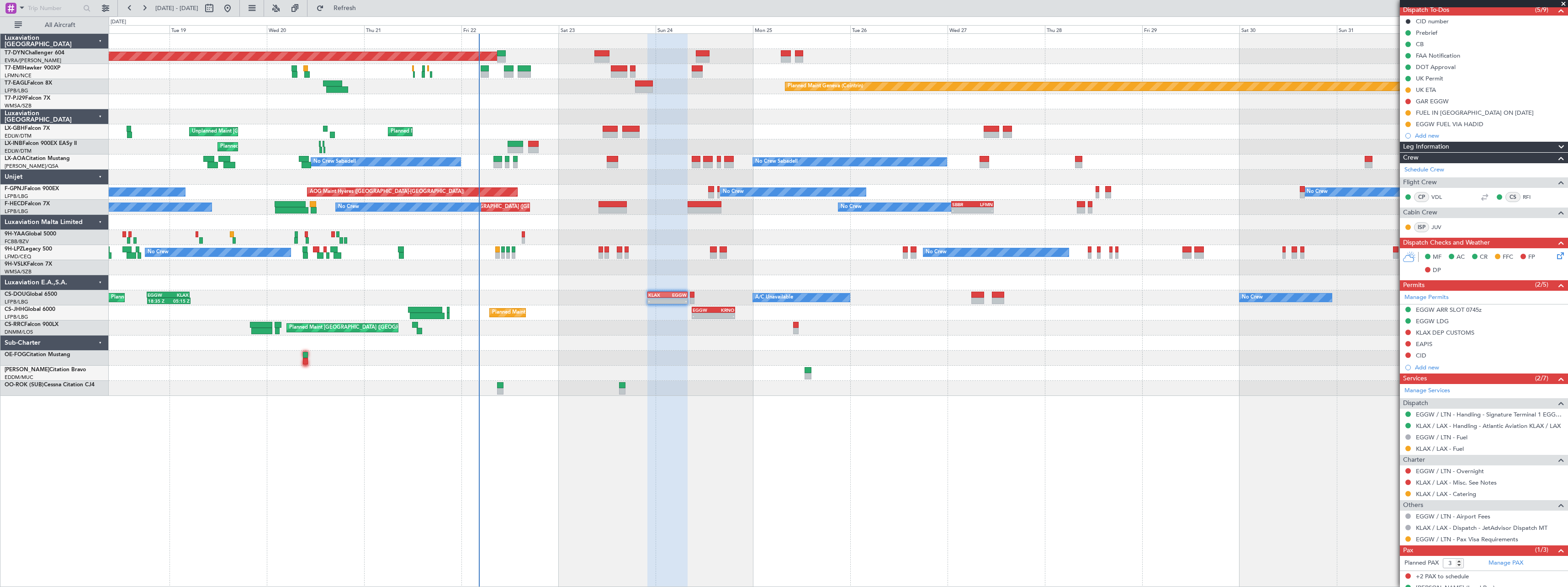
scroll to position [100, 0]
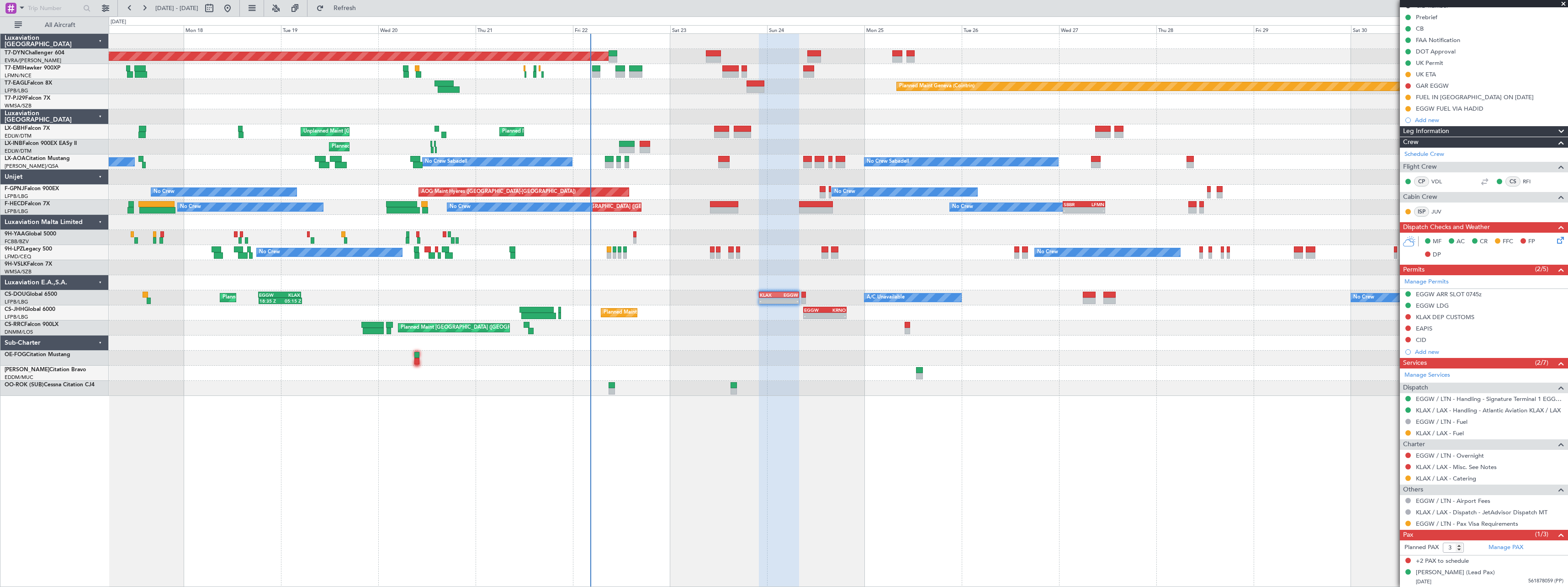
click at [683, 339] on div "Planned Maint Basel-Mulhouse Planned Maint Chester Planned Maint Geneva (Cointr…" at bounding box center [837, 215] width 1458 height 362
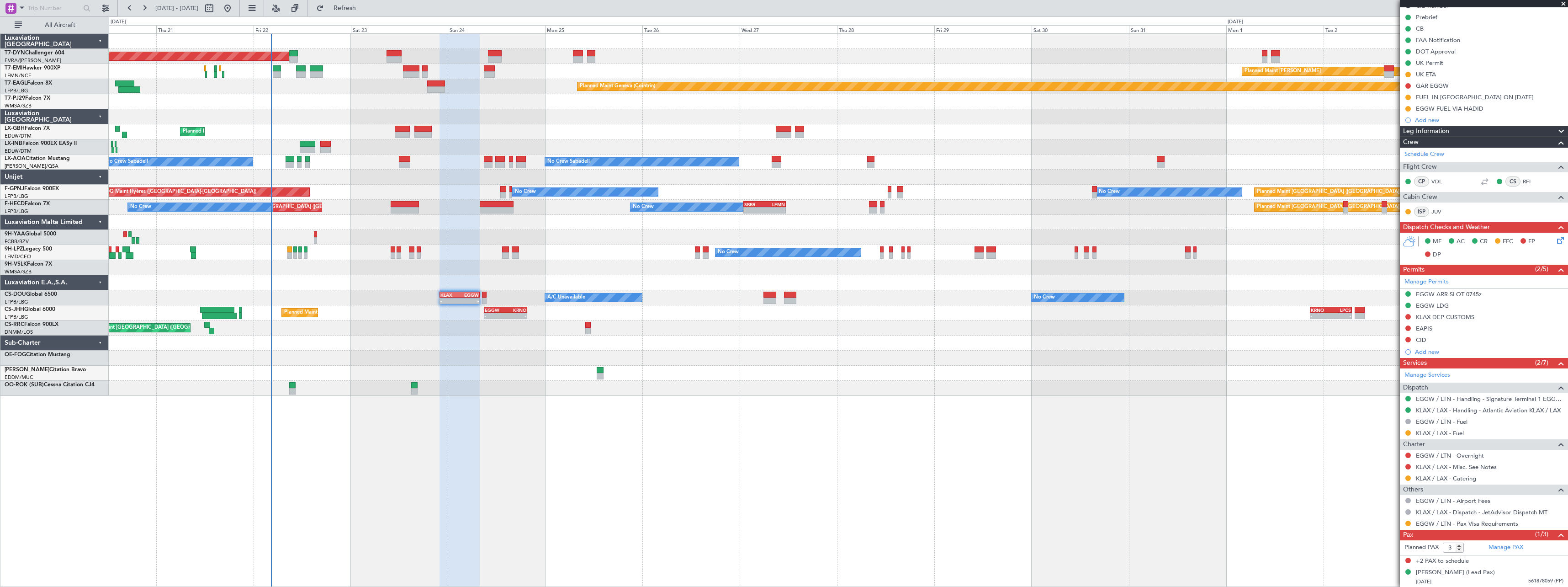
click at [794, 341] on div "Planned Maint Basel-Mulhouse Planned Maint Chester Planned Maint Geneva (Cointr…" at bounding box center [837, 215] width 1458 height 362
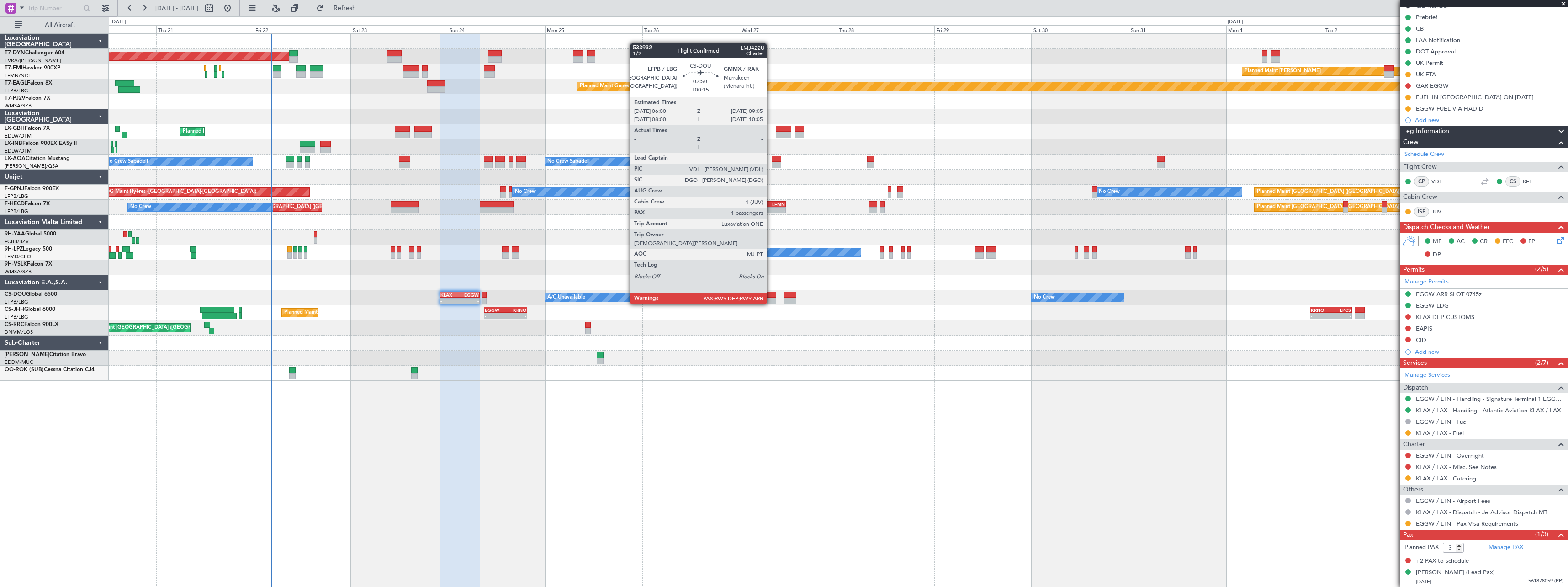
click at [771, 294] on div at bounding box center [770, 294] width 13 height 6
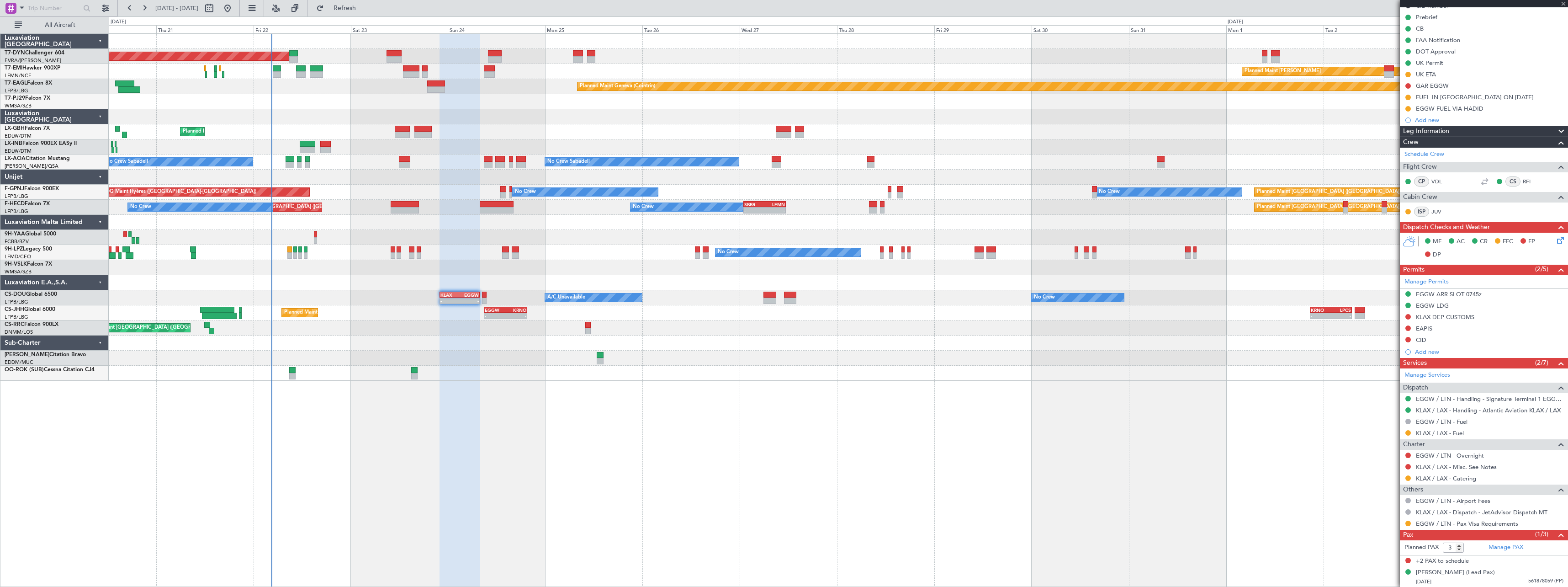
type input "+00:15"
type input "1"
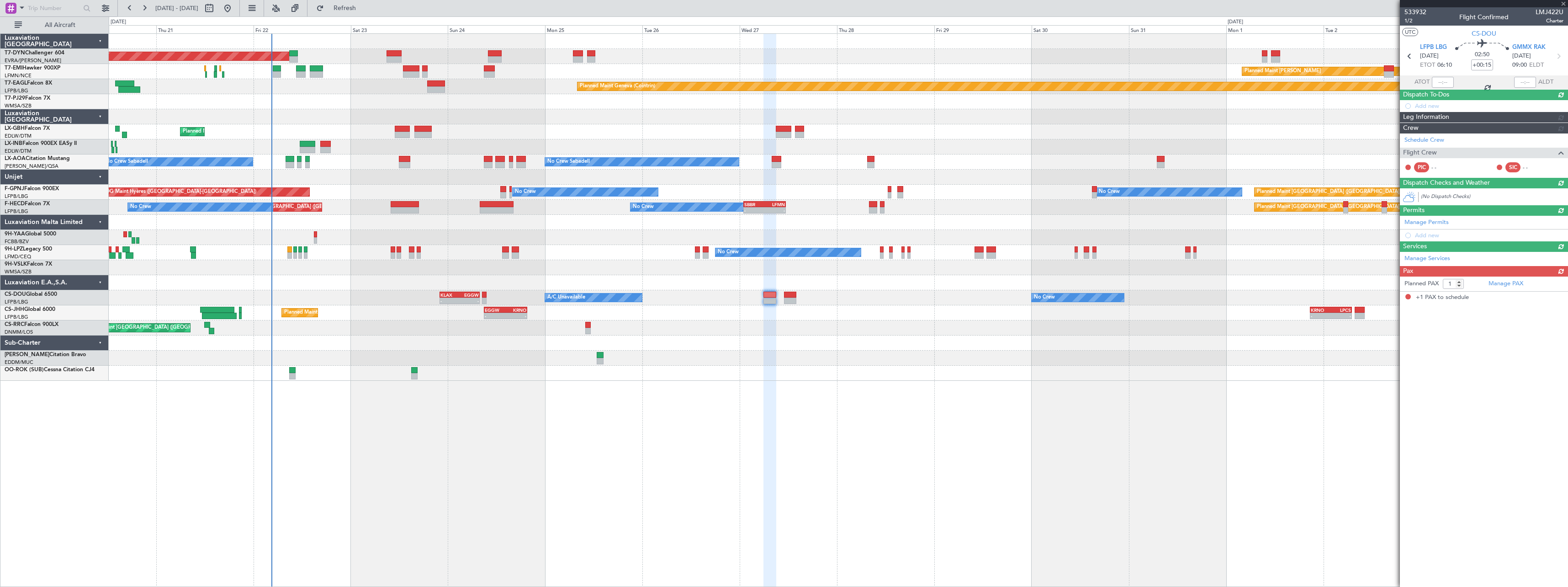
scroll to position [0, 0]
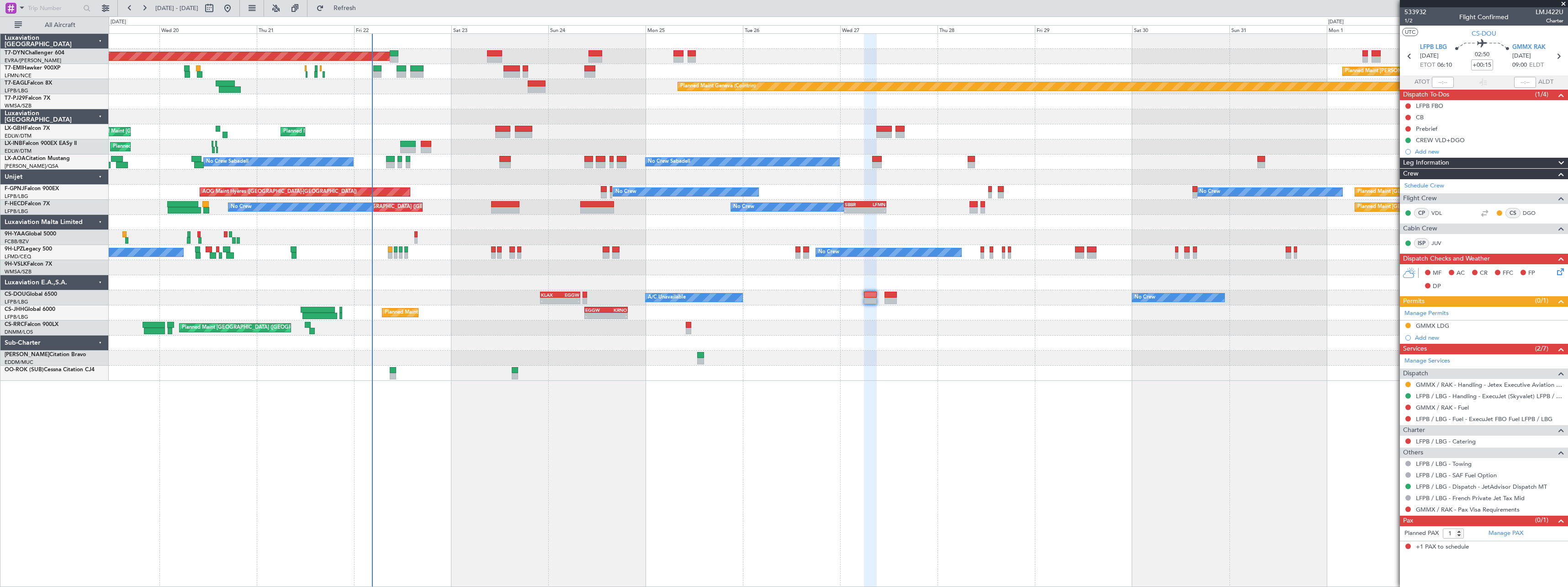
click at [774, 357] on div at bounding box center [837, 358] width 1458 height 15
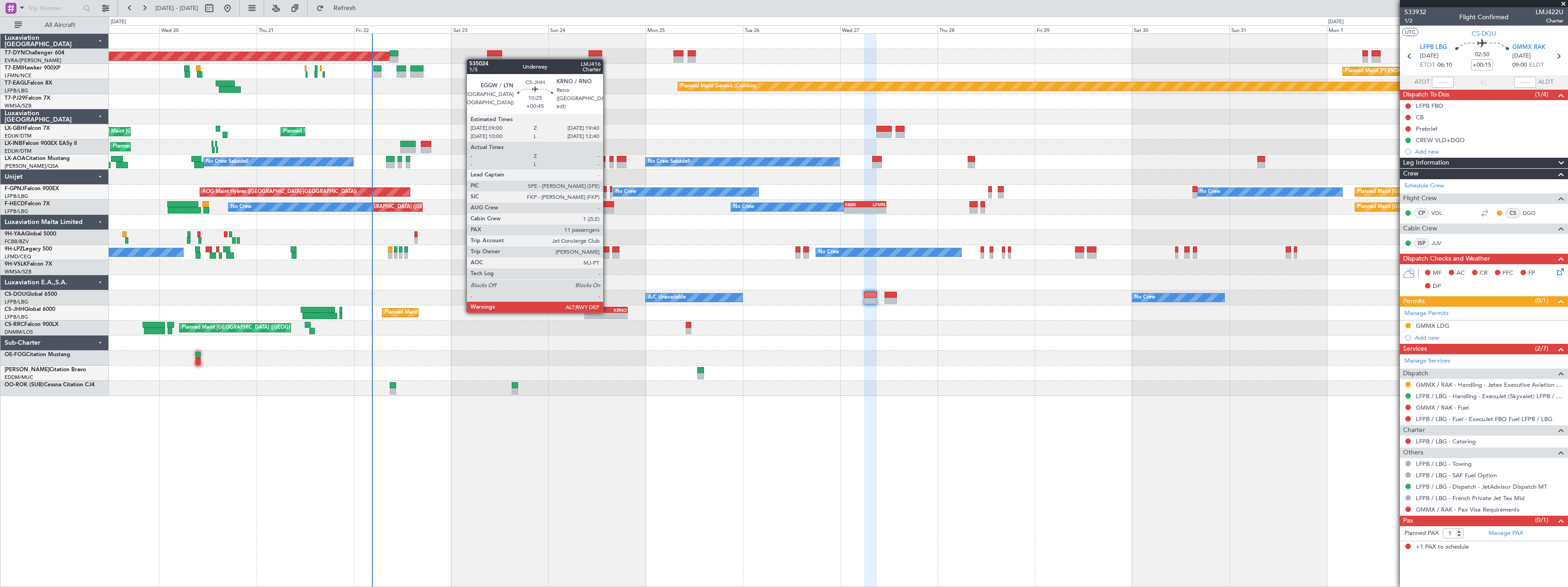
click at [607, 312] on div "KRNO" at bounding box center [616, 310] width 21 height 5
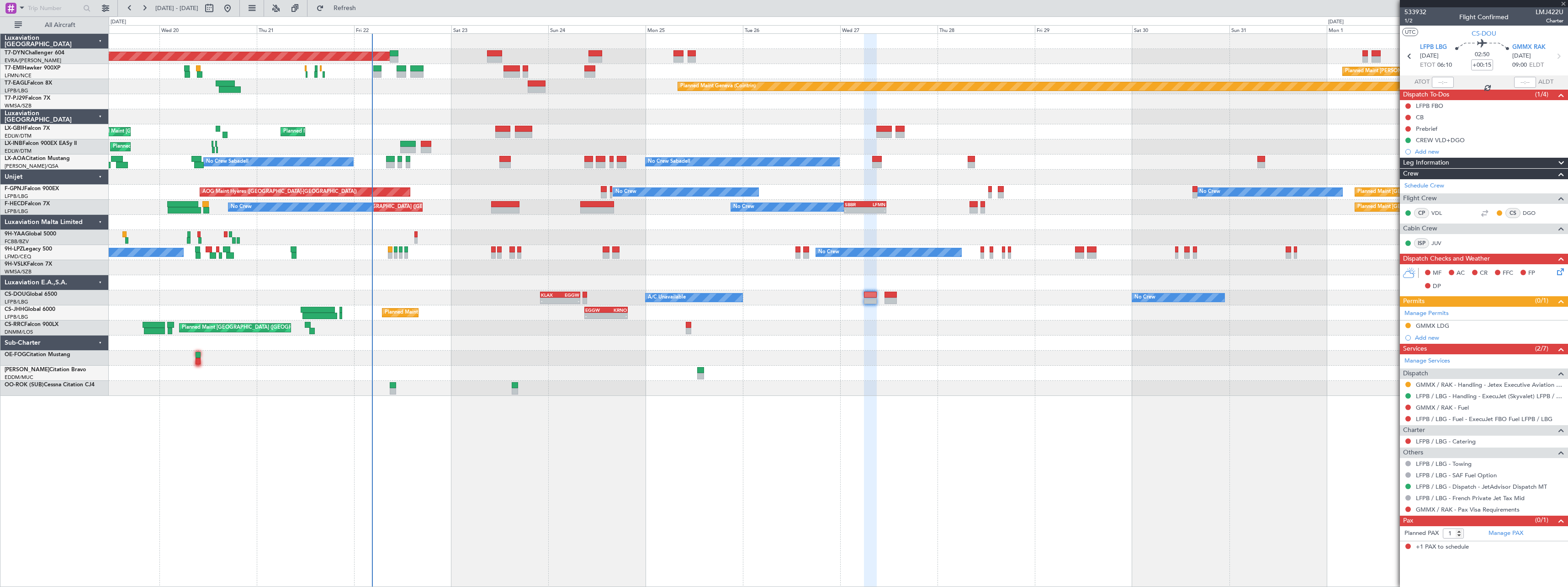
type input "+00:45"
type input "11"
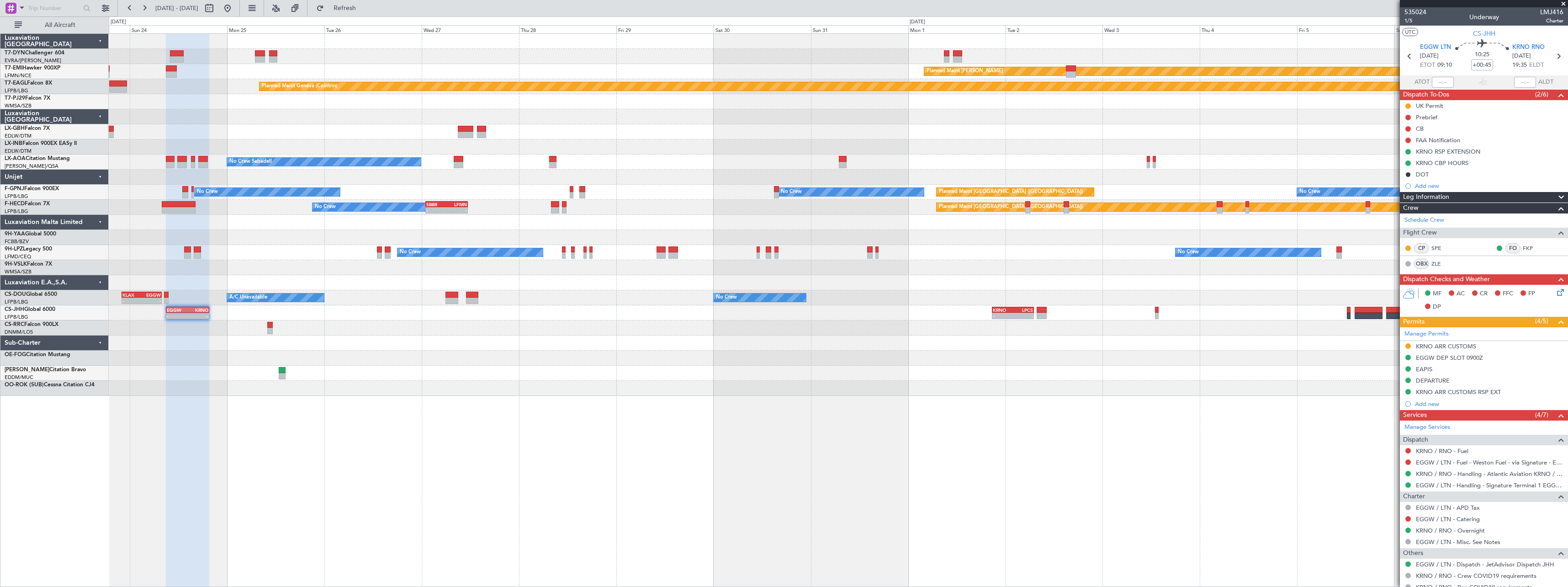
click at [568, 354] on div "Planned Maint Basel-Mulhouse Planned Maint Chester Planned Maint Geneva (Cointr…" at bounding box center [837, 215] width 1458 height 362
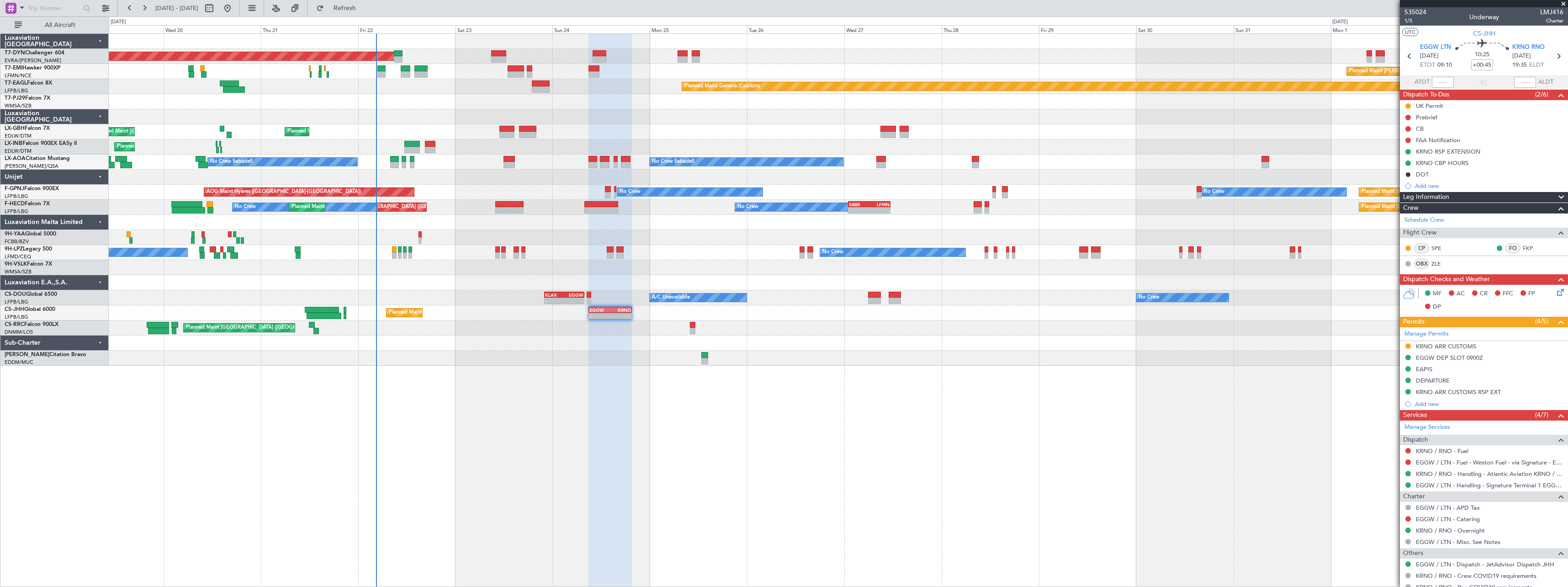
click at [853, 379] on div "Planned Maint Basel-Mulhouse Planned Maint Chester Planned Maint Geneva (Cointr…" at bounding box center [838, 309] width 1459 height 553
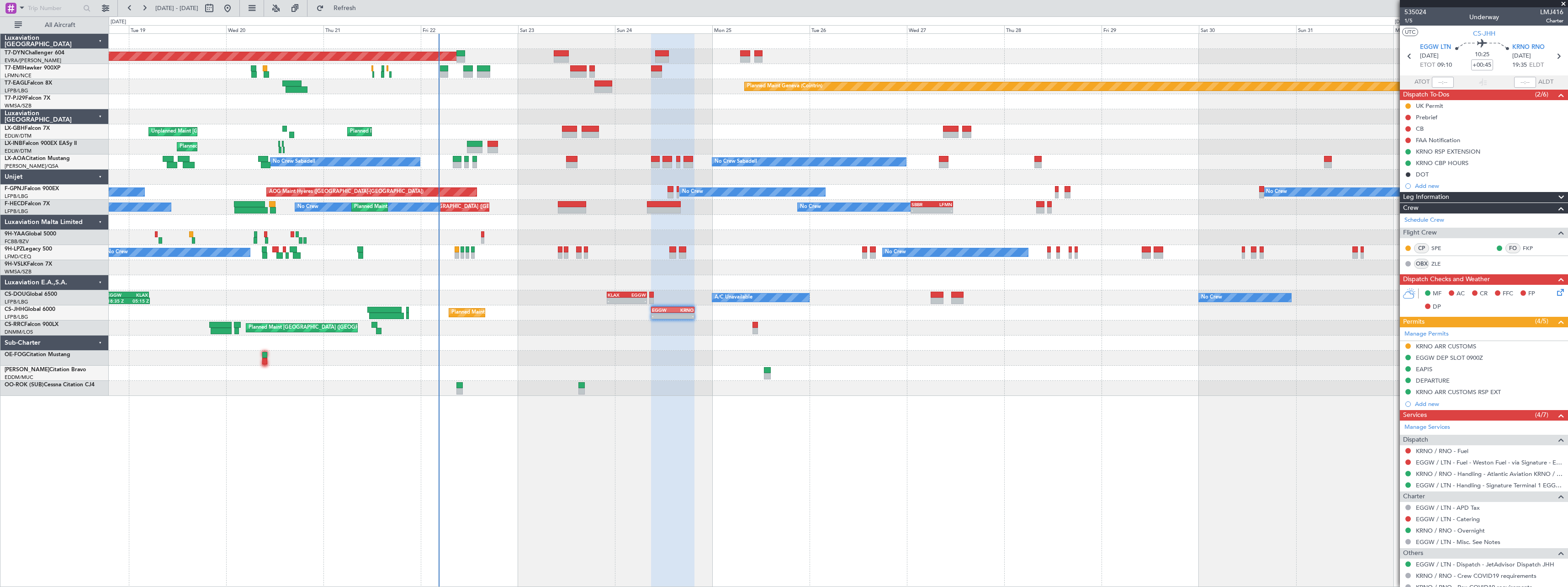
click at [684, 358] on div at bounding box center [837, 358] width 1458 height 15
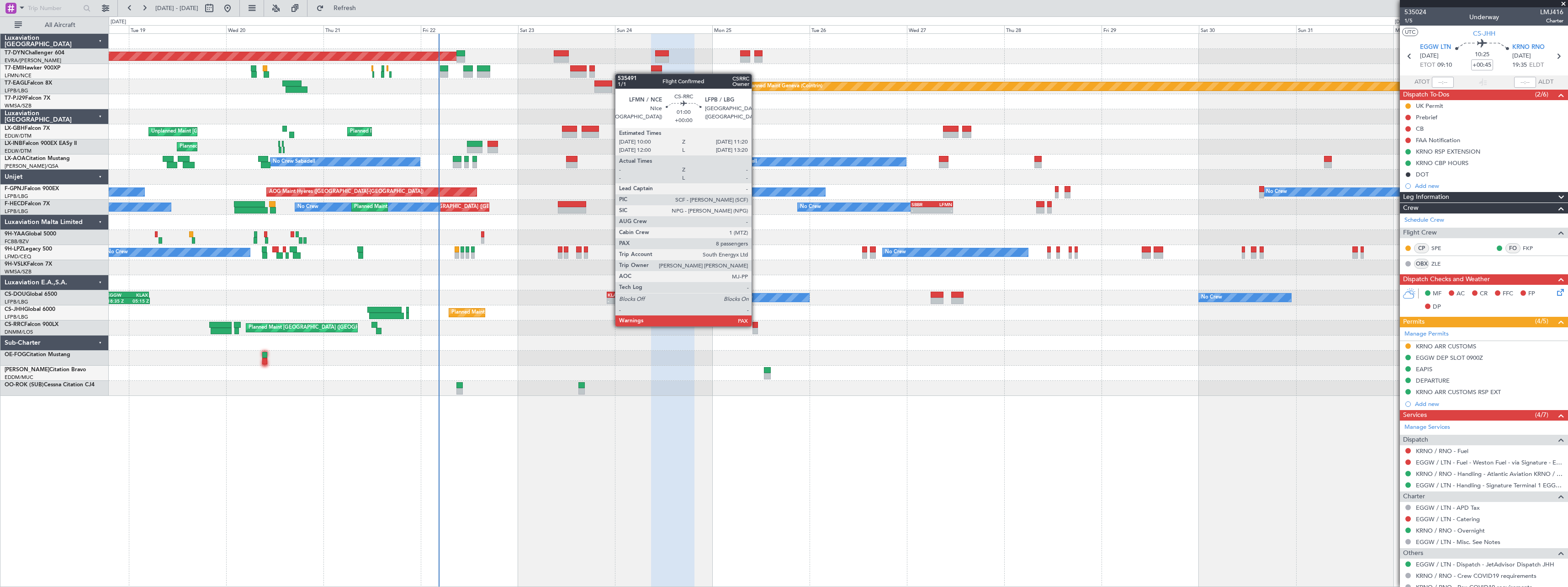
click at [755, 326] on div at bounding box center [755, 325] width 5 height 6
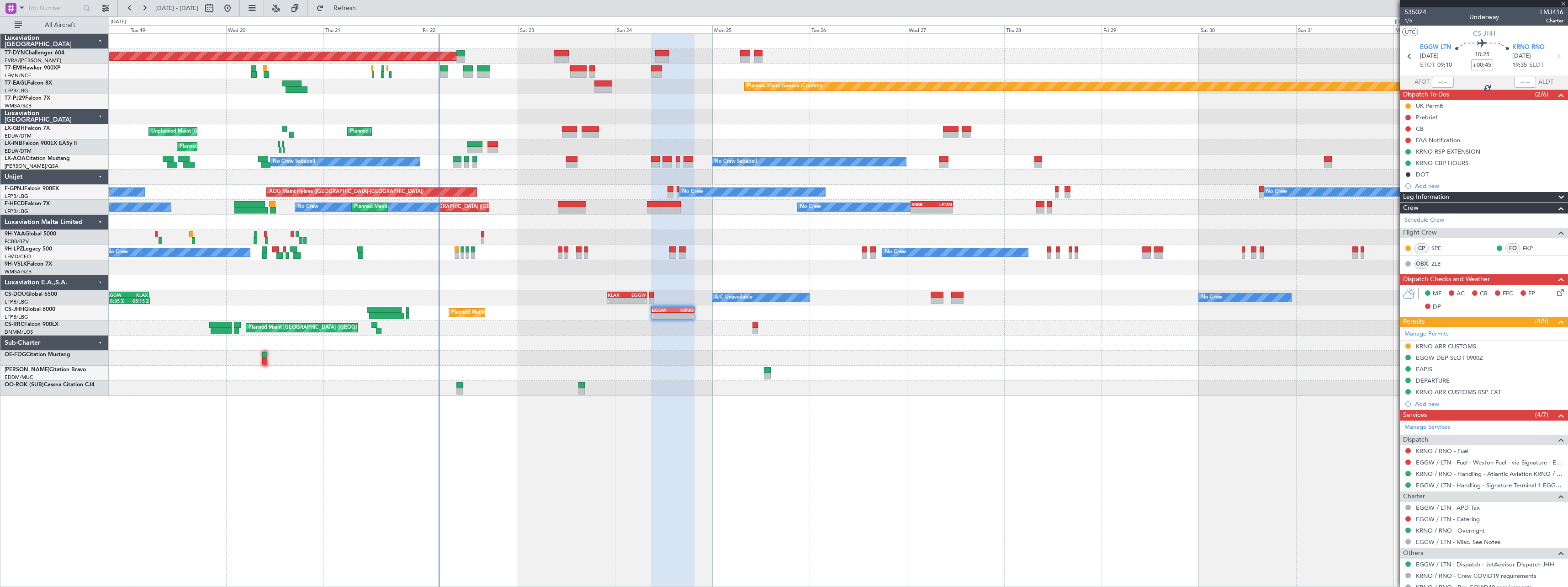
type input "8"
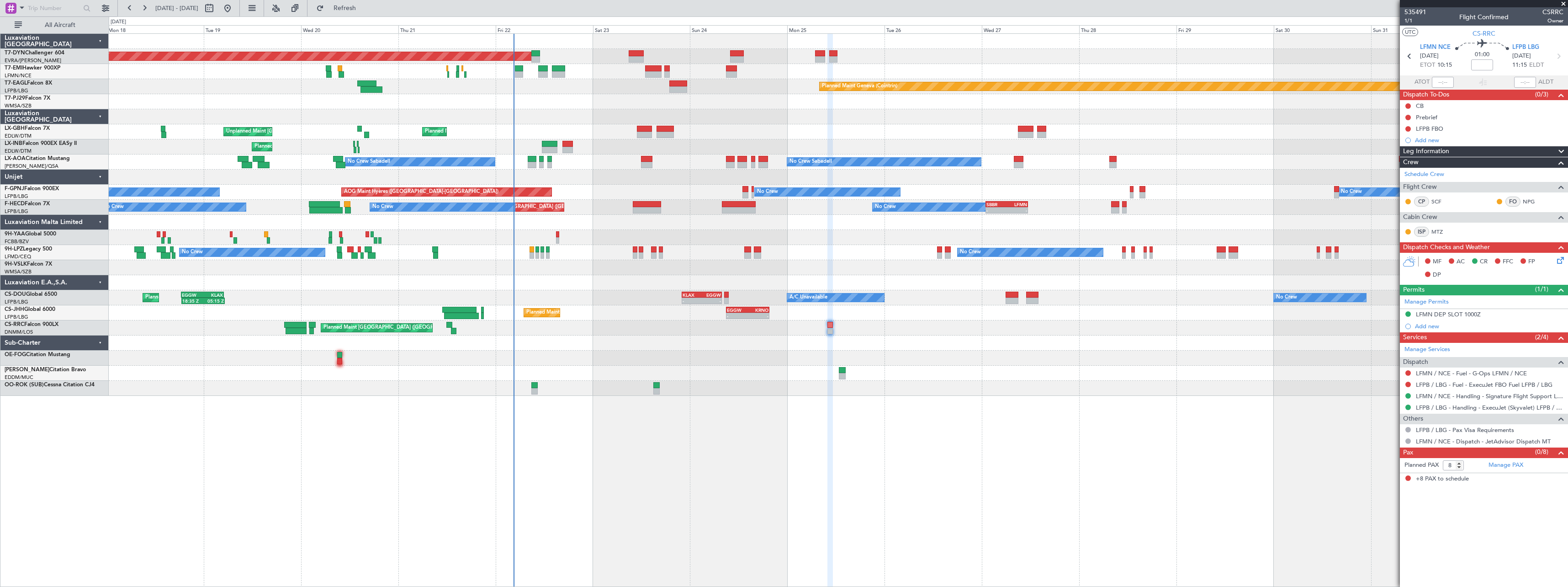
click at [539, 453] on div "Planned Maint Basel-Mulhouse Planned Maint Chester Planned Maint Geneva (Cointr…" at bounding box center [838, 309] width 1459 height 553
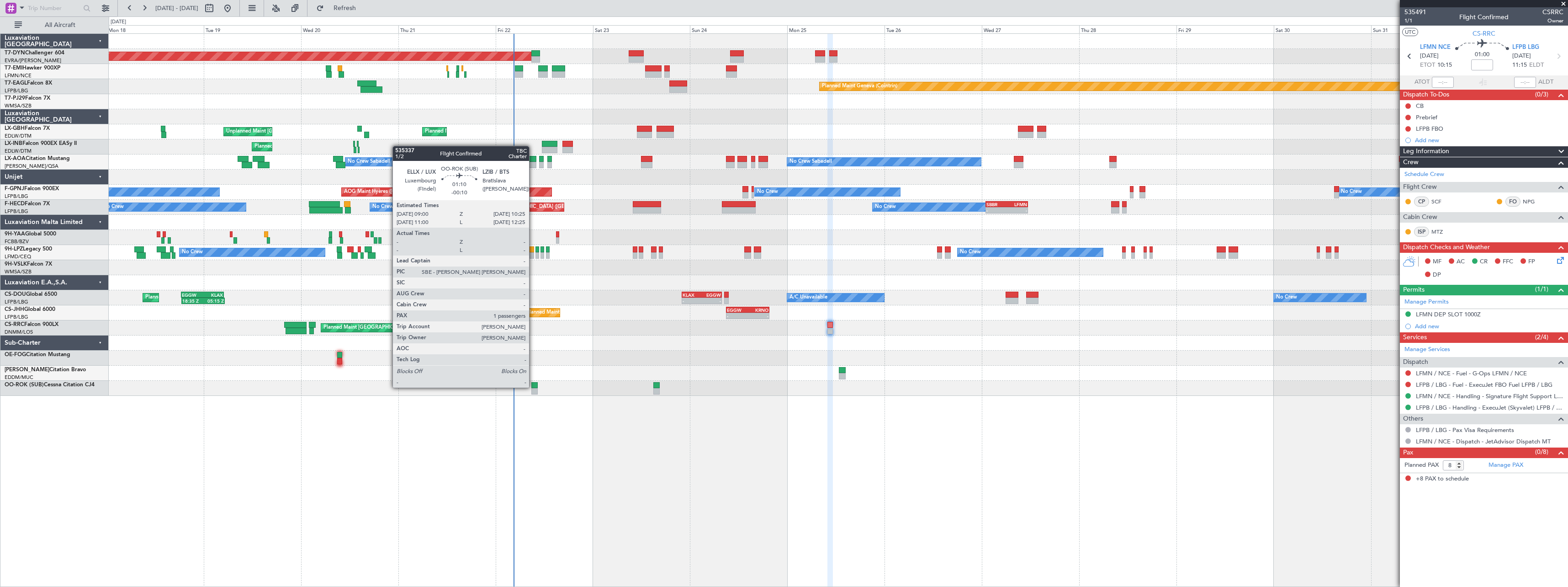
click at [533, 387] on div at bounding box center [534, 385] width 5 height 6
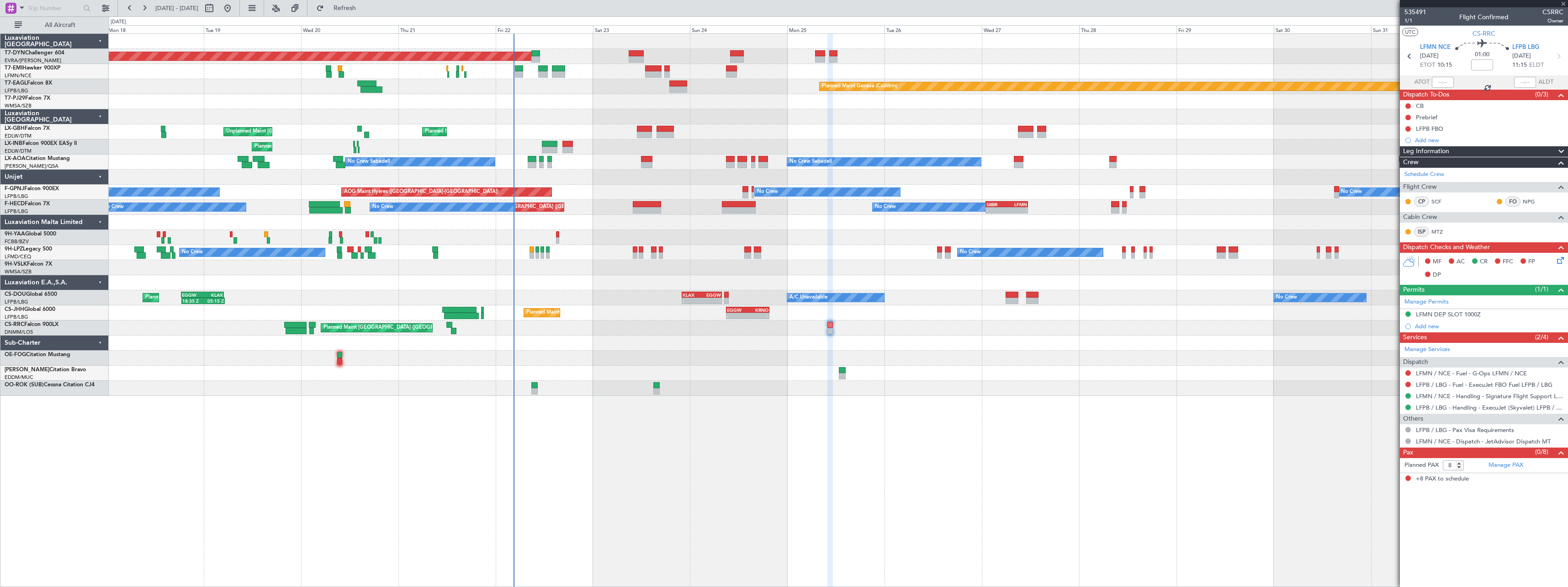
type input "-00:10"
type input "1"
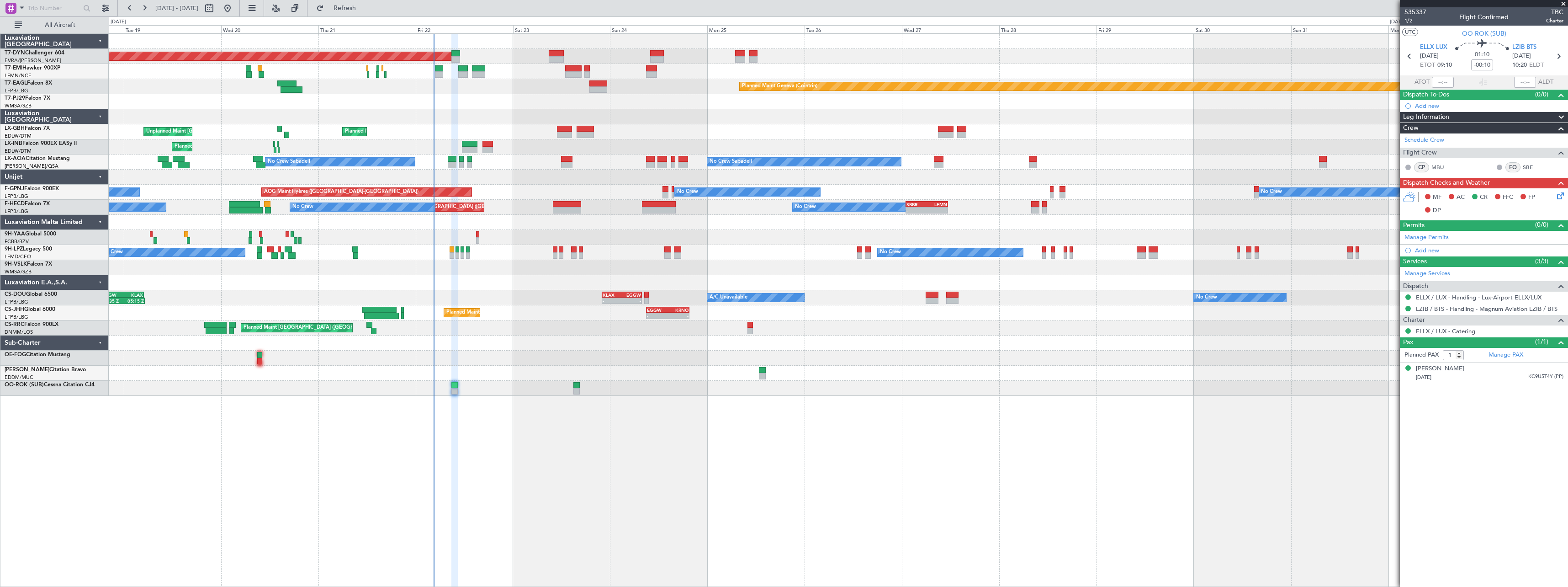
click at [643, 427] on div "Planned Maint Basel-Mulhouse Planned Maint Chester Planned Maint Geneva (Cointr…" at bounding box center [838, 309] width 1459 height 553
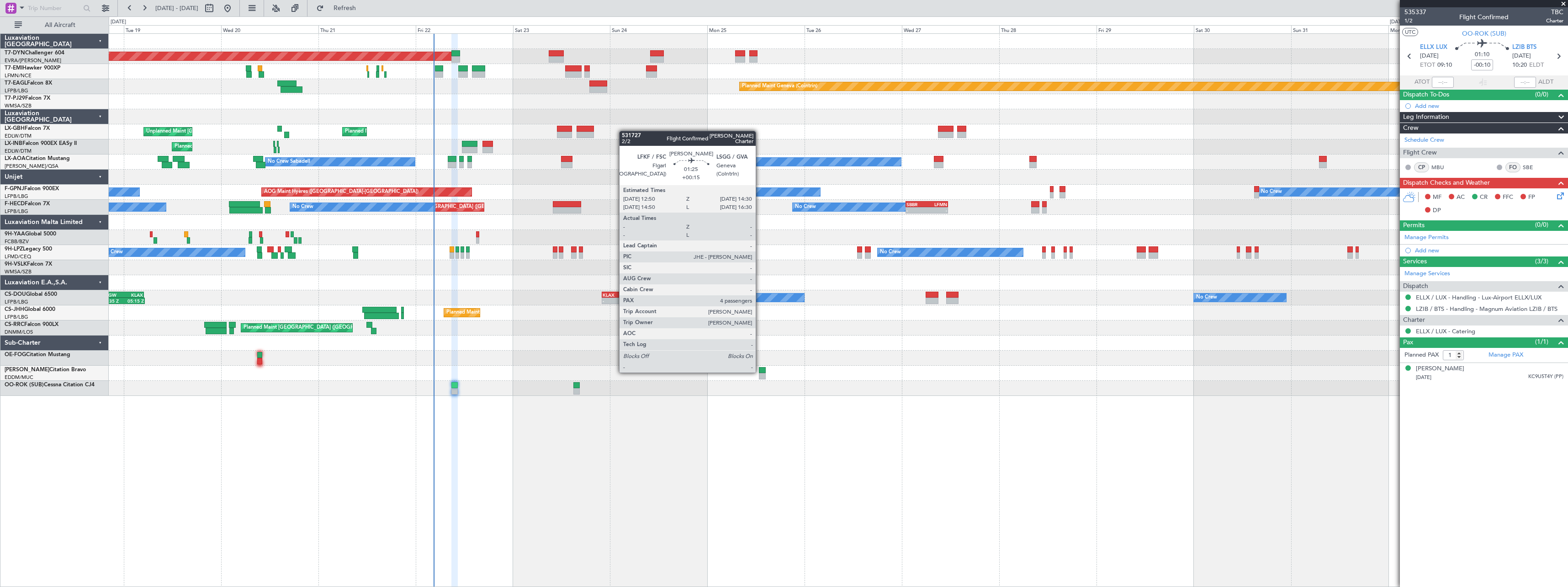
click at [760, 371] on div at bounding box center [762, 369] width 6 height 6
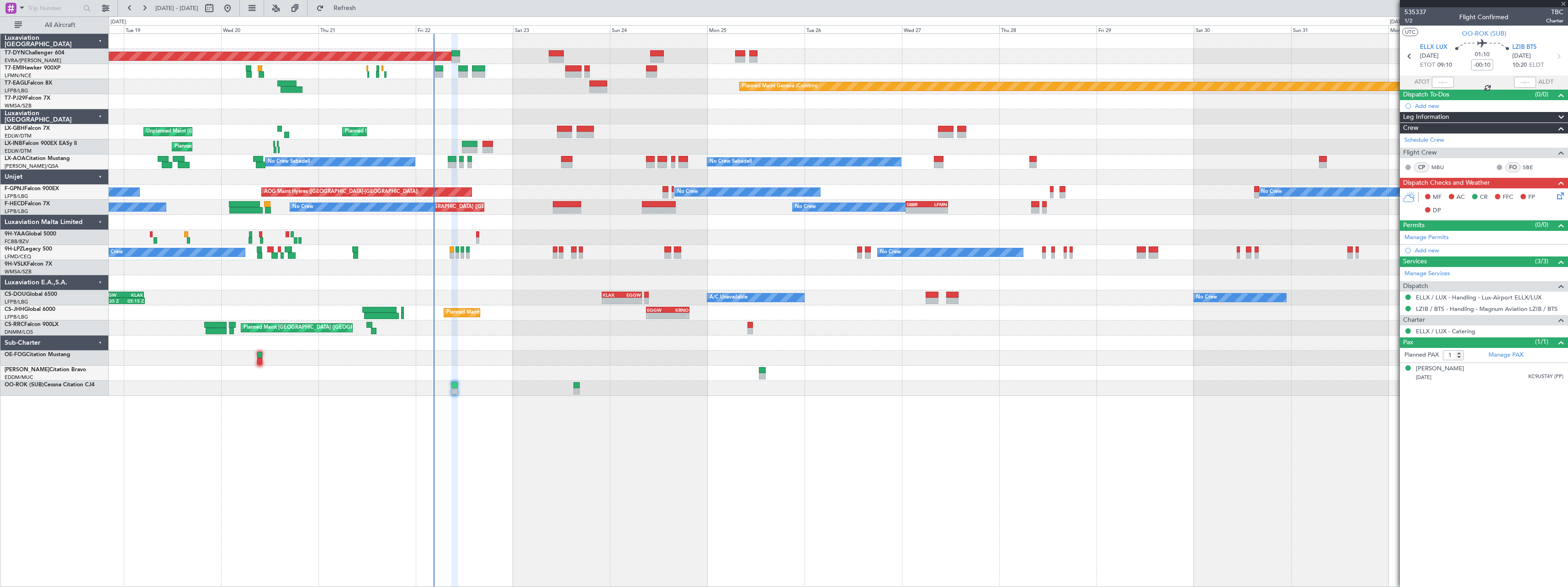
type input "+00:15"
type input "4"
